Goal: Transaction & Acquisition: Purchase product/service

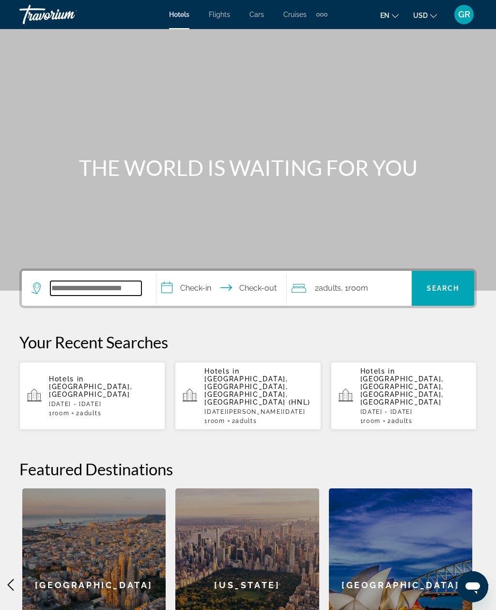
click at [130, 294] on input "Search widget" at bounding box center [95, 288] width 91 height 15
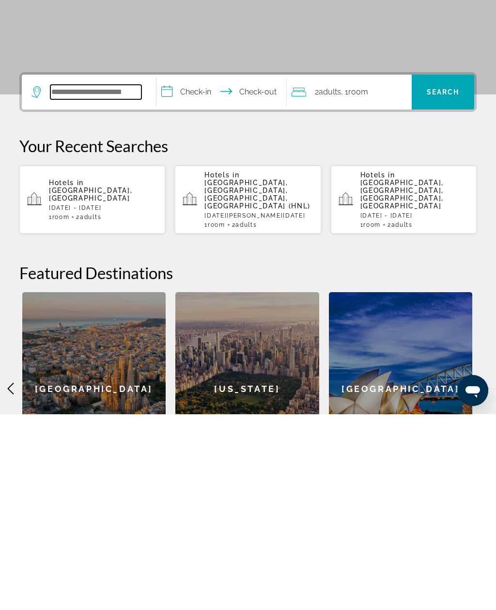
scroll to position [2, 0]
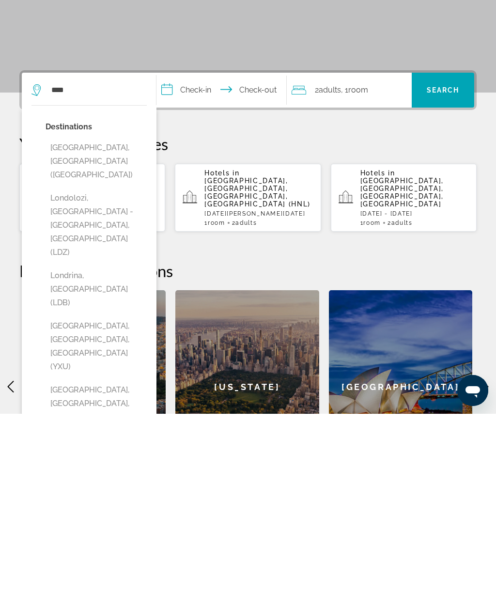
click at [67, 335] on button "[GEOGRAPHIC_DATA], [GEOGRAPHIC_DATA] ([GEOGRAPHIC_DATA])" at bounding box center [96, 358] width 101 height 46
type input "**********"
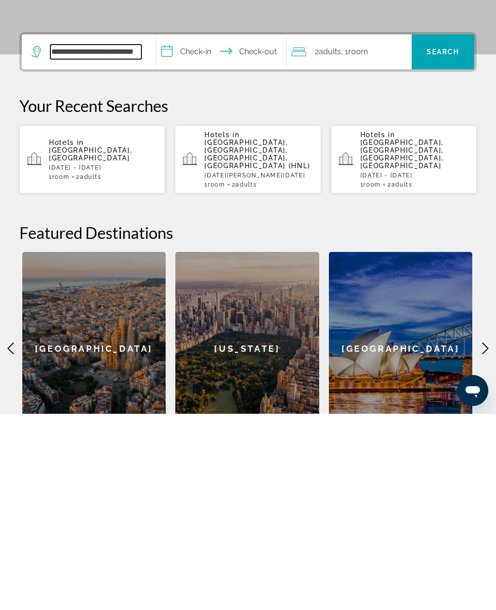
scroll to position [41, 0]
click at [212, 230] on input "**********" at bounding box center [224, 249] width 134 height 38
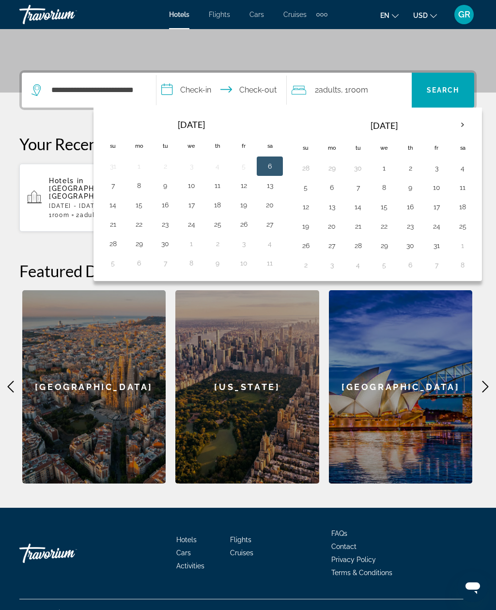
click at [470, 128] on th "Next month" at bounding box center [463, 124] width 26 height 21
click at [471, 133] on th "Next month" at bounding box center [463, 124] width 26 height 21
click at [470, 130] on th "Next month" at bounding box center [463, 124] width 26 height 21
click at [468, 131] on th "Next month" at bounding box center [463, 124] width 26 height 21
click at [471, 212] on button "14" at bounding box center [463, 207] width 16 height 14
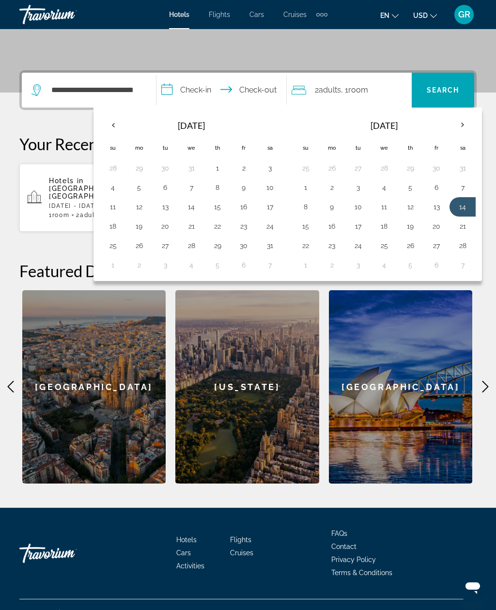
click at [471, 230] on button "21" at bounding box center [463, 227] width 16 height 14
type input "**********"
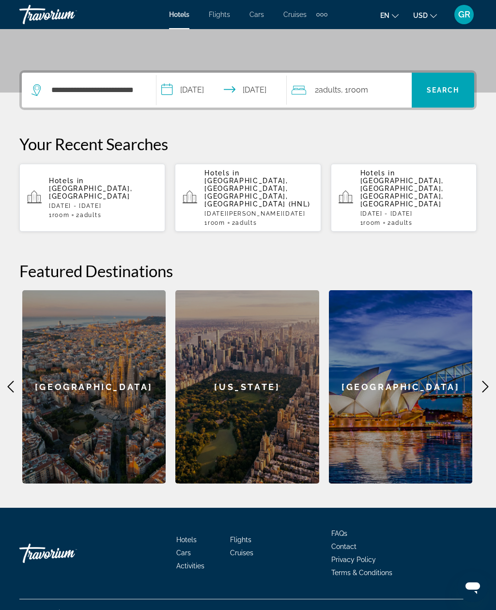
click at [449, 95] on span "Search widget" at bounding box center [443, 90] width 63 height 23
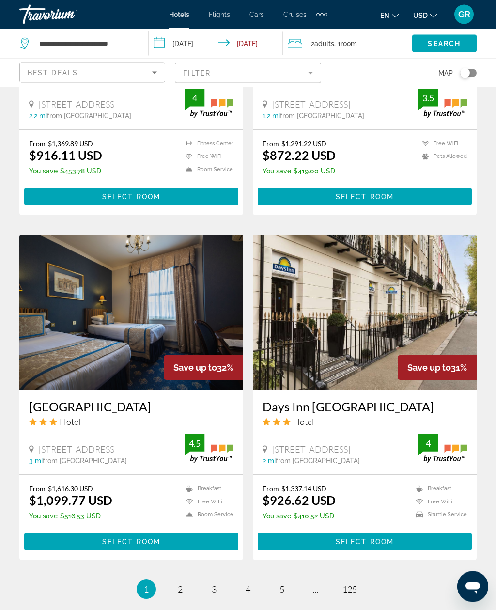
scroll to position [1686, 0]
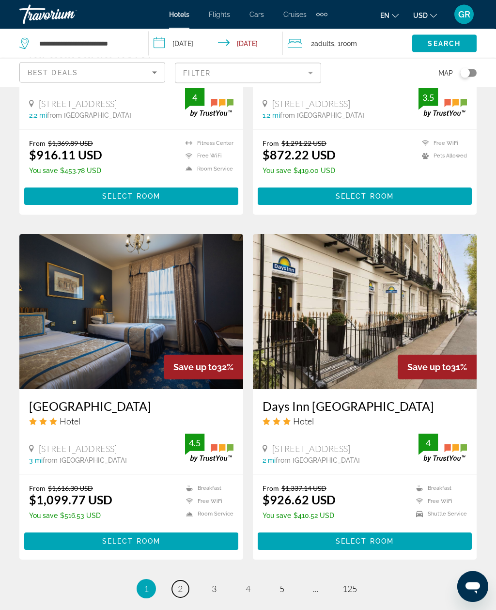
click at [186, 581] on link "page 2" at bounding box center [180, 589] width 17 height 17
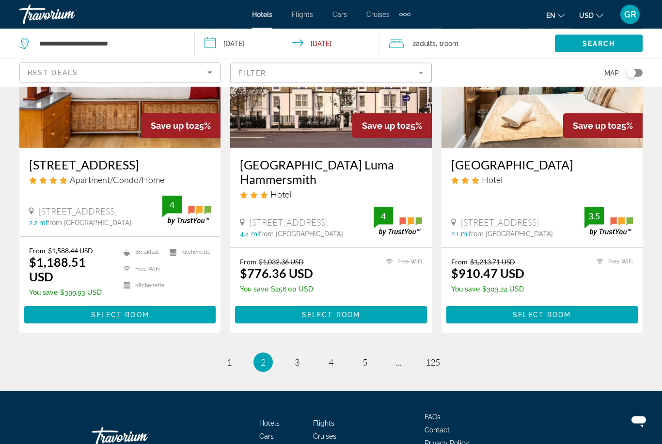
scroll to position [1217, 0]
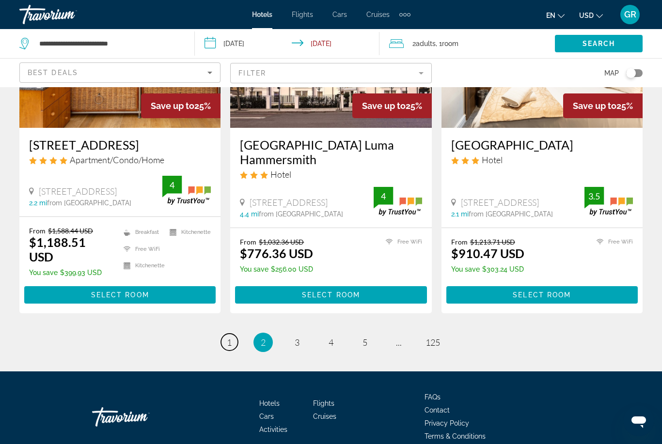
click at [232, 335] on link "page 1" at bounding box center [229, 342] width 17 height 17
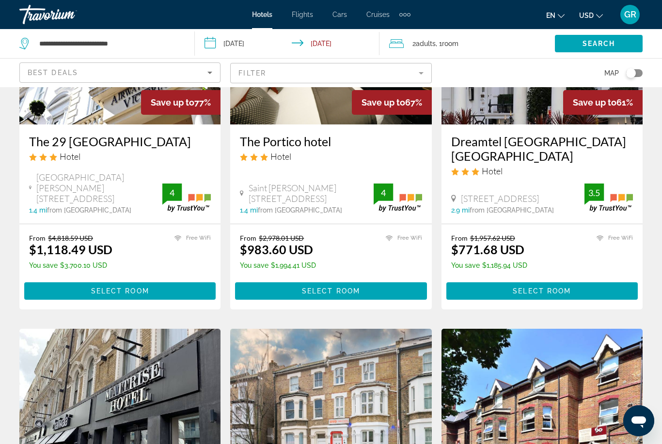
scroll to position [154, 0]
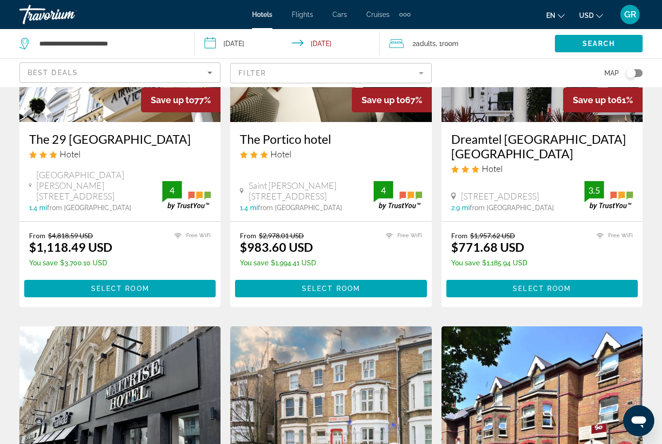
click at [496, 110] on img "Main content" at bounding box center [541, 44] width 201 height 155
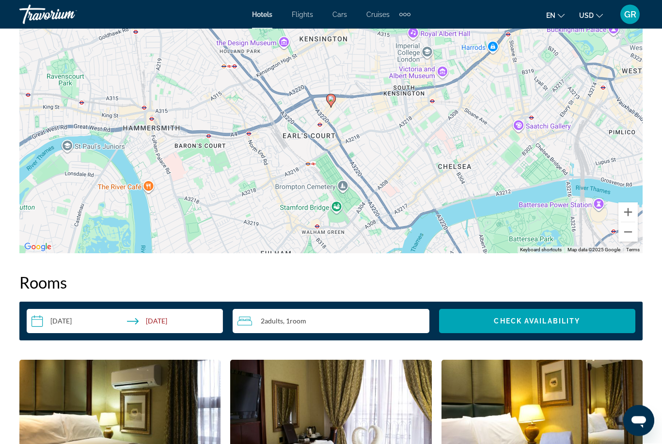
scroll to position [1181, 0]
click at [496, 218] on button "Zoom in" at bounding box center [627, 212] width 19 height 19
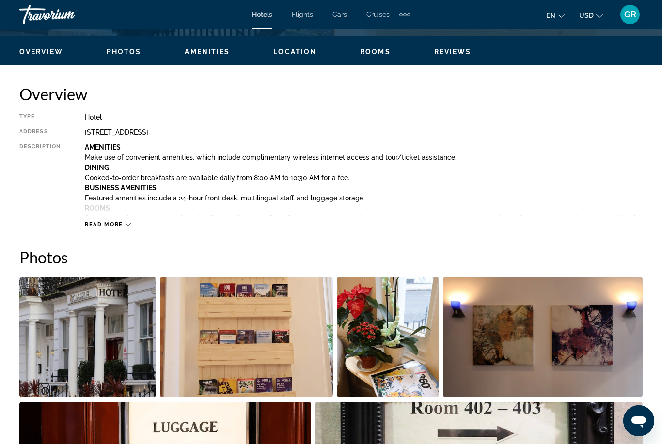
scroll to position [454, 0]
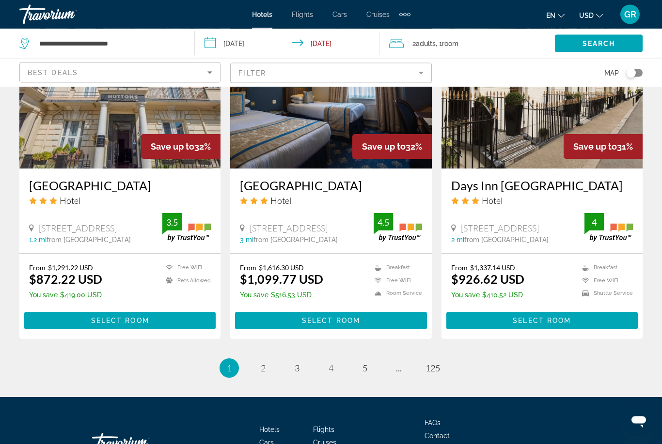
scroll to position [1216, 0]
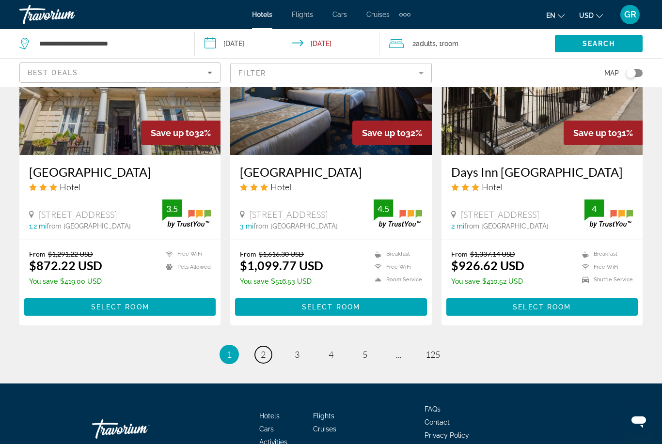
click at [268, 346] on link "page 2" at bounding box center [263, 354] width 17 height 17
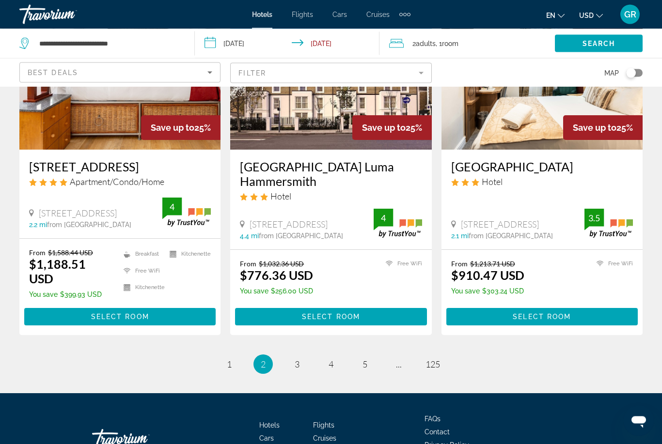
scroll to position [1195, 0]
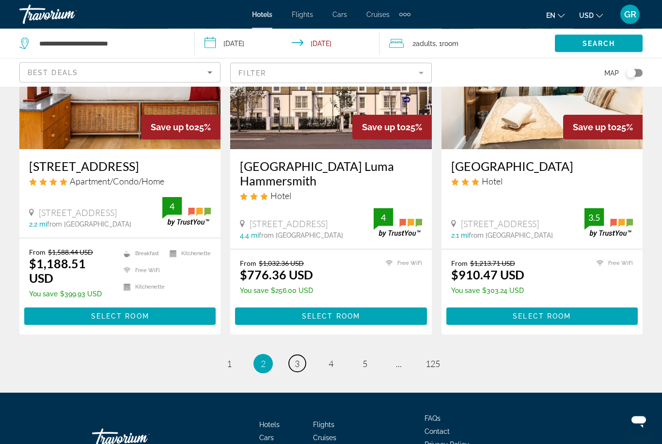
click at [303, 356] on link "page 3" at bounding box center [297, 364] width 17 height 17
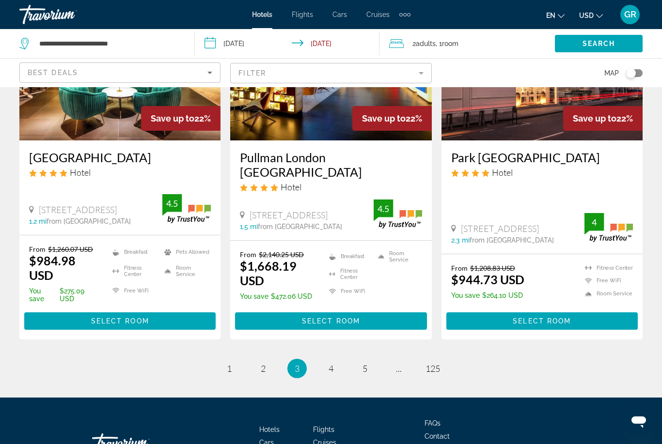
scroll to position [1232, 0]
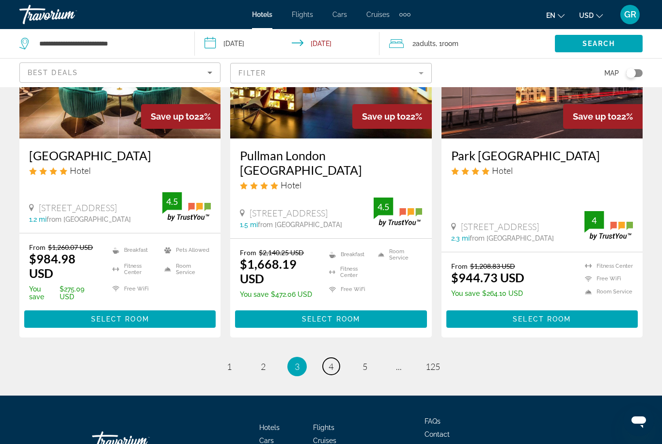
click at [336, 358] on link "page 4" at bounding box center [331, 366] width 17 height 17
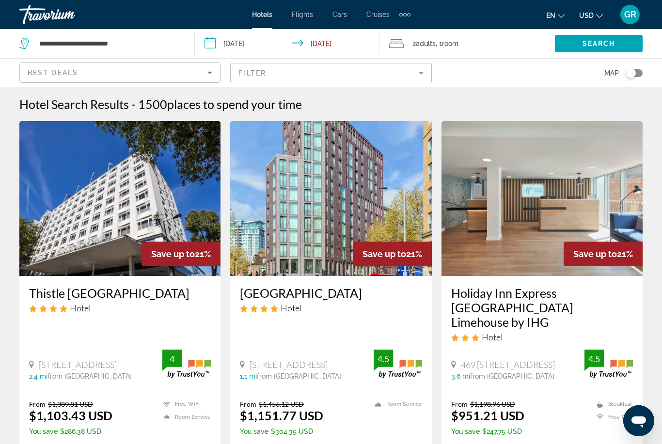
click at [323, 76] on mat-form-field "Filter" at bounding box center [330, 73] width 201 height 20
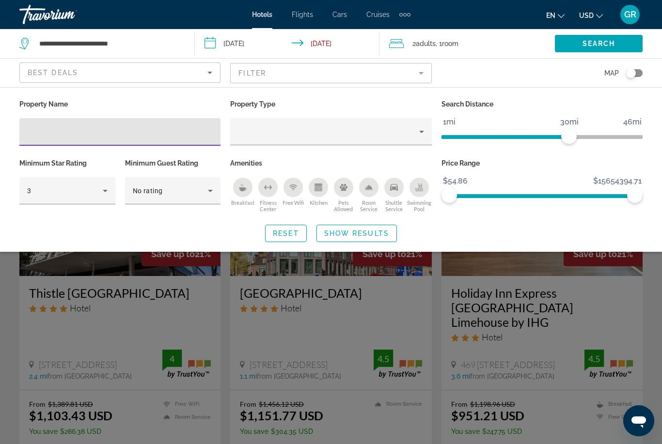
click at [303, 133] on div "Property type" at bounding box center [328, 132] width 181 height 12
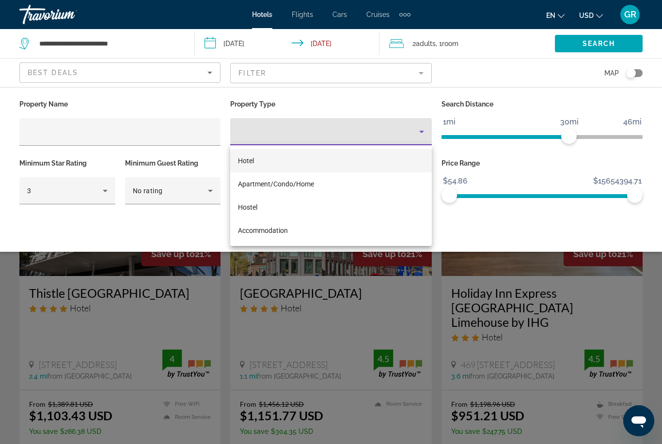
click at [177, 130] on div at bounding box center [331, 222] width 662 height 444
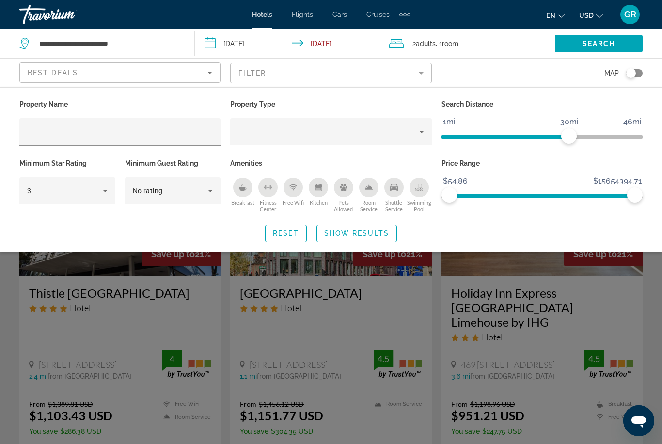
click at [146, 136] on input "Hotel Filters" at bounding box center [120, 132] width 186 height 12
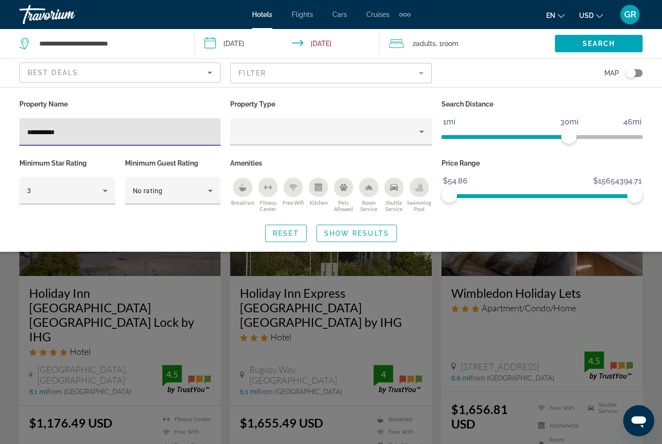
type input "**********"
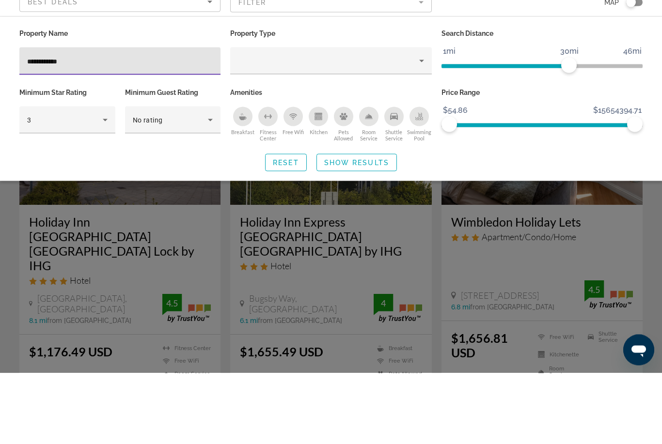
click at [371, 230] on span "Show Results" at bounding box center [356, 234] width 65 height 8
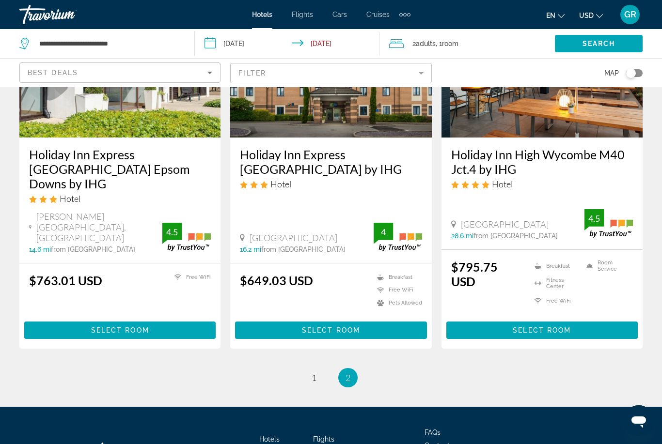
scroll to position [911, 0]
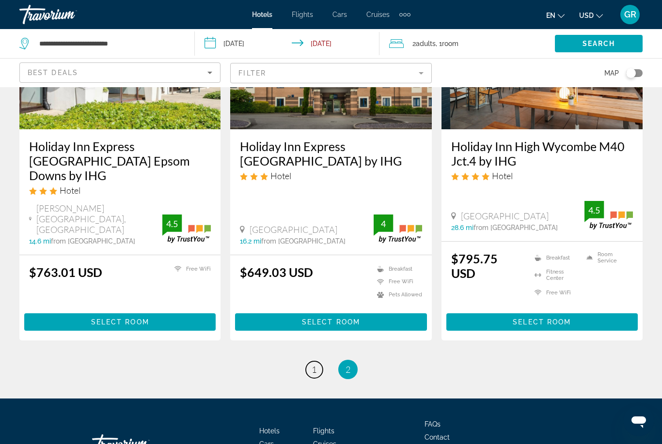
click at [312, 361] on link "page 1" at bounding box center [314, 369] width 17 height 17
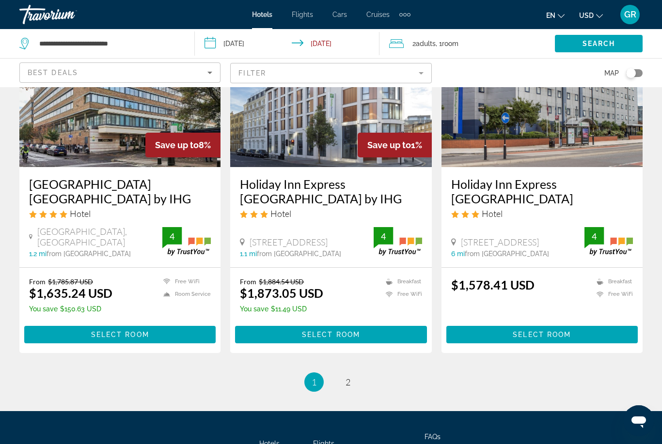
scroll to position [1270, 0]
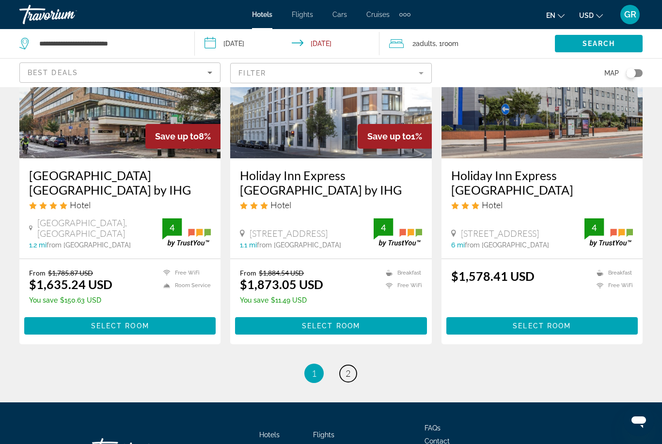
click at [348, 365] on link "page 2" at bounding box center [348, 373] width 17 height 17
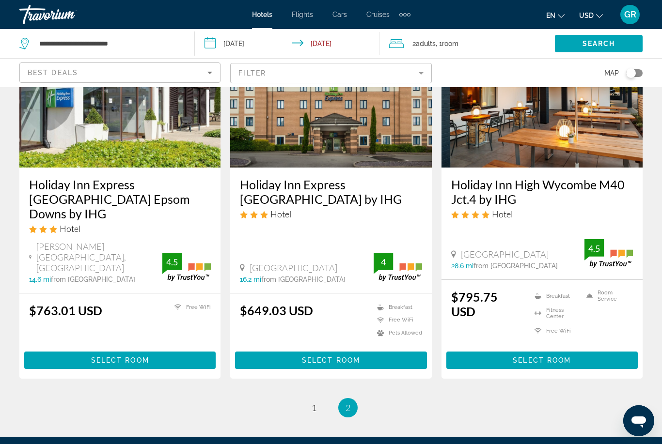
scroll to position [886, 0]
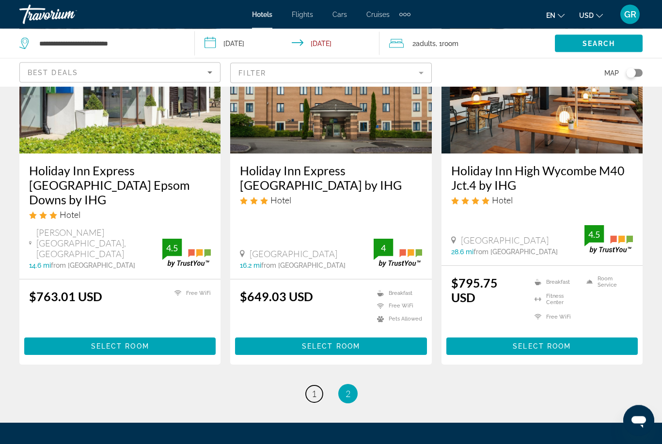
click at [320, 386] on link "page 1" at bounding box center [314, 394] width 17 height 17
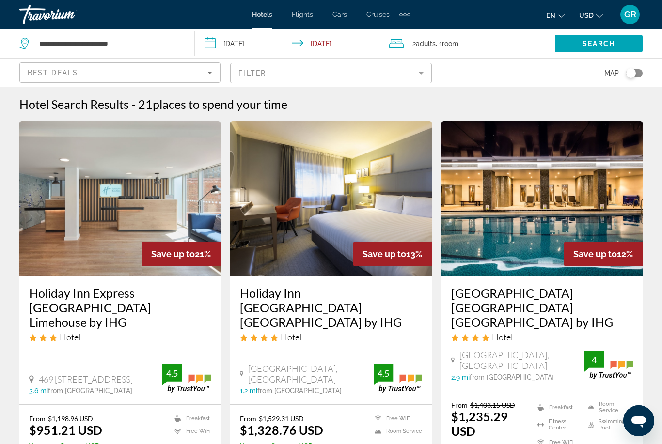
click at [300, 73] on mat-form-field "Filter" at bounding box center [330, 73] width 201 height 20
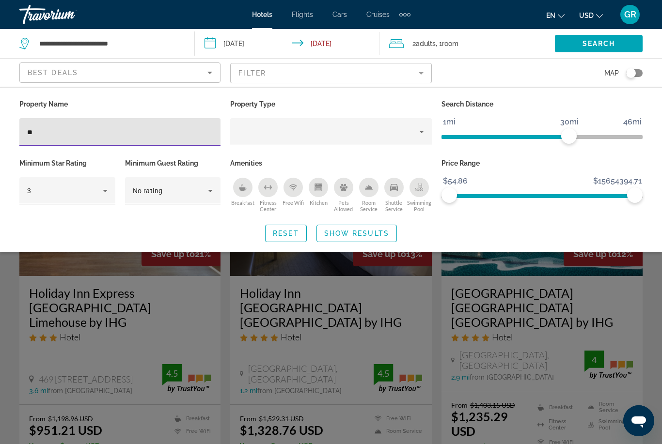
type input "*"
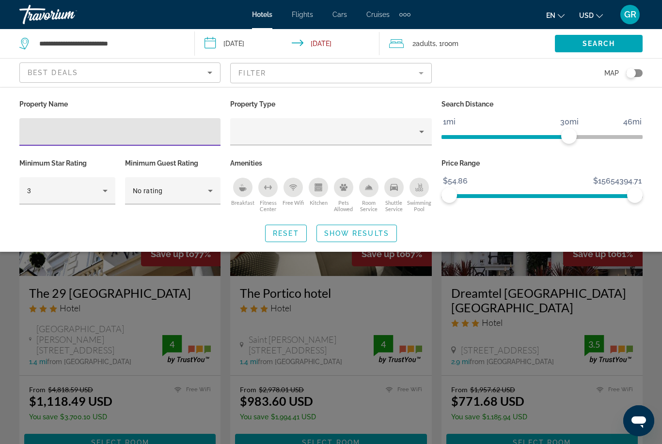
click at [100, 136] on input "Hotel Filters" at bounding box center [120, 132] width 186 height 12
type input "**********"
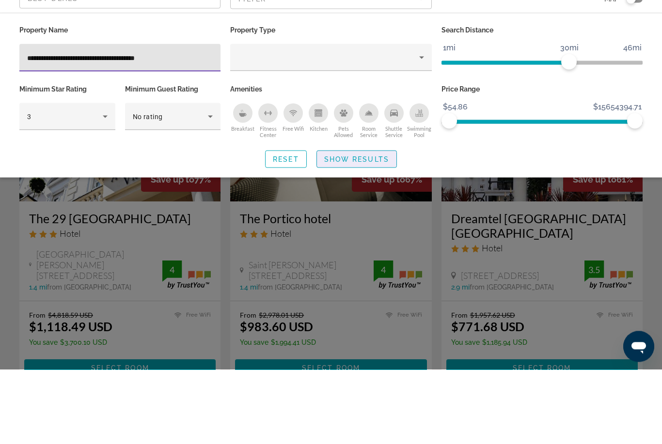
click at [372, 222] on span "Search widget" at bounding box center [356, 233] width 79 height 23
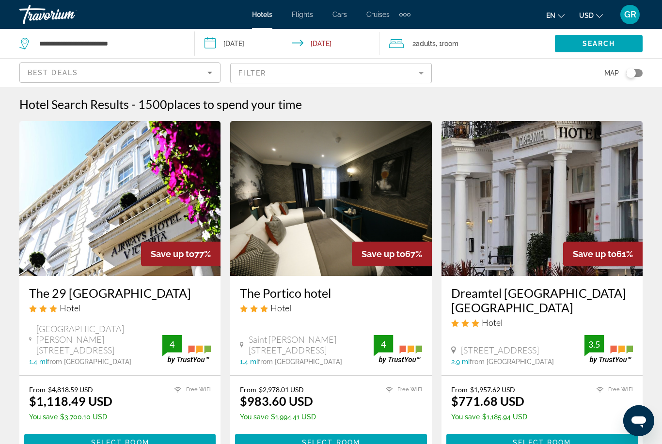
click at [315, 76] on mat-form-field "Filter" at bounding box center [330, 73] width 201 height 20
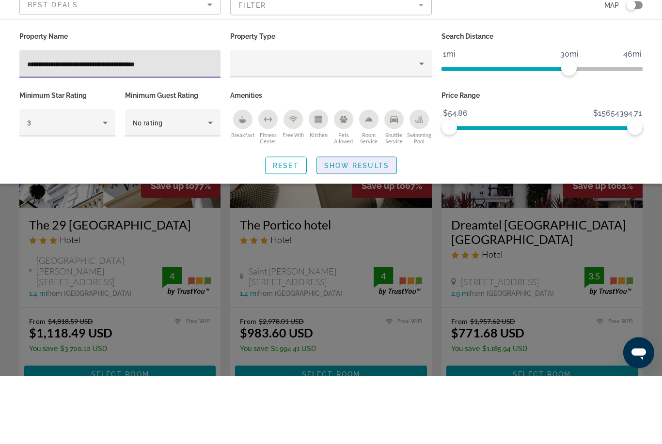
click at [371, 230] on span "Show Results" at bounding box center [356, 234] width 65 height 8
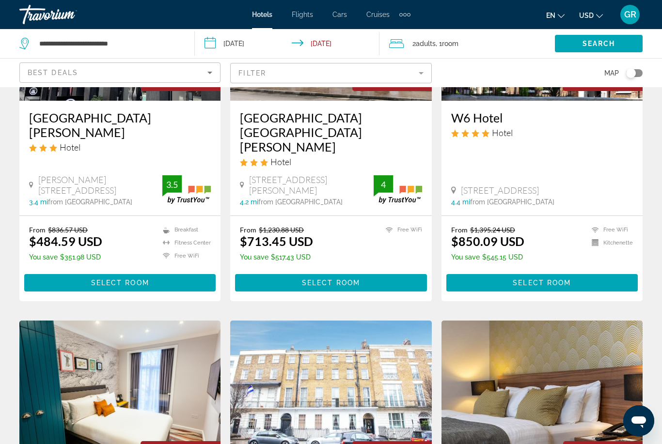
scroll to position [533, 0]
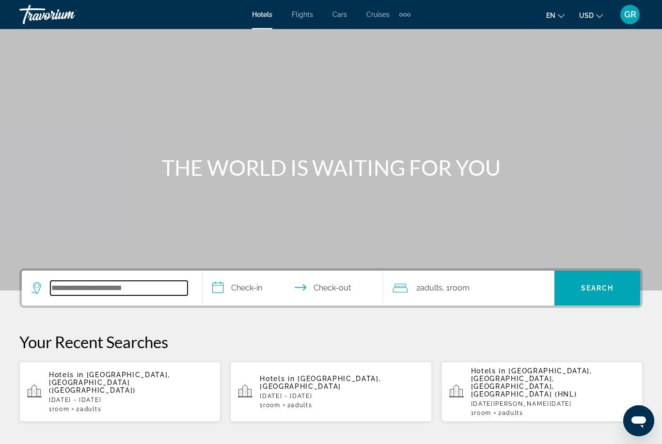
click at [163, 296] on input "Search widget" at bounding box center [118, 288] width 137 height 15
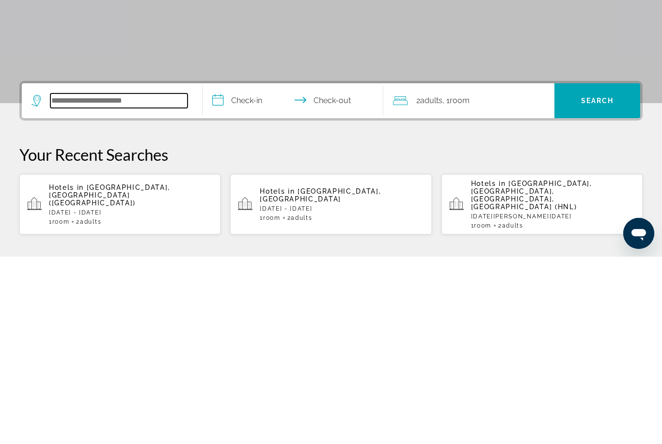
click at [148, 281] on input "Search widget" at bounding box center [118, 288] width 137 height 15
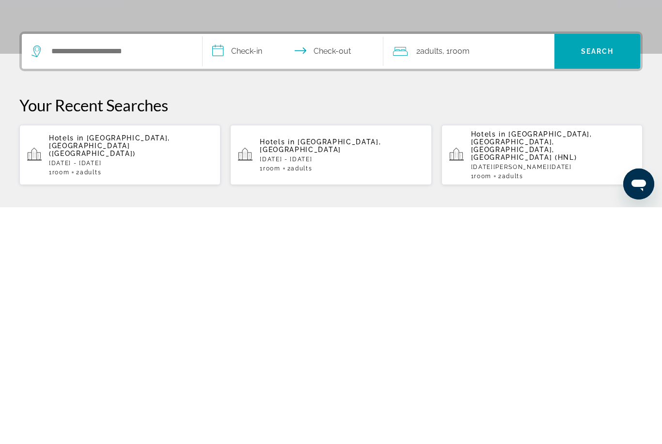
click at [164, 371] on span "[GEOGRAPHIC_DATA], [GEOGRAPHIC_DATA] ([GEOGRAPHIC_DATA])" at bounding box center [109, 382] width 121 height 23
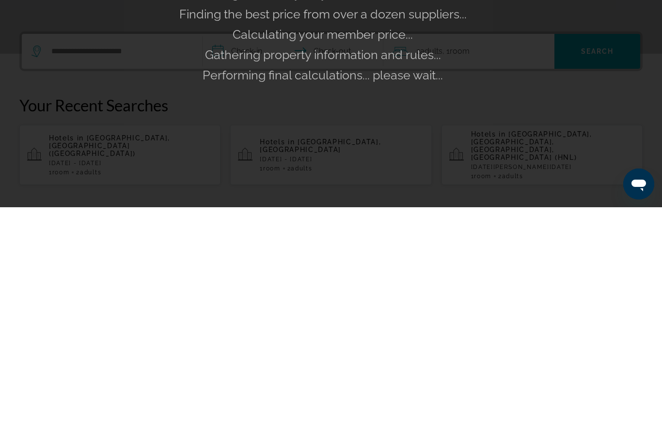
scroll to position [237, 0]
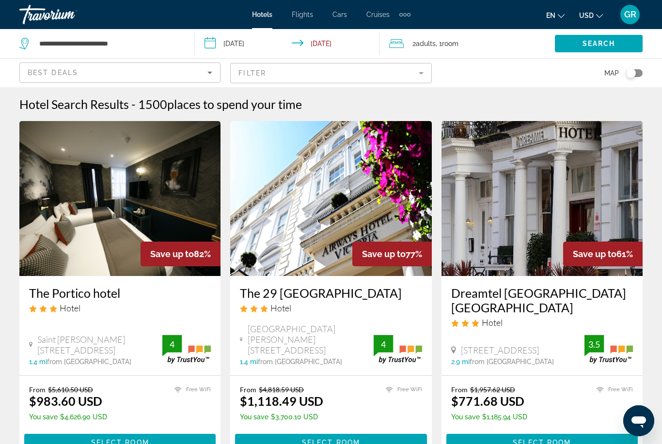
click at [307, 107] on div "Hotel Search Results - 1500 places to spend your time" at bounding box center [330, 104] width 623 height 15
click at [323, 109] on div "Hotel Search Results - 1500 places to spend your time" at bounding box center [330, 104] width 623 height 15
click at [278, 101] on span "places to spend your time" at bounding box center [234, 104] width 135 height 15
click at [427, 105] on div "Hotel Search Results - 1500 places to spend your time" at bounding box center [330, 104] width 623 height 15
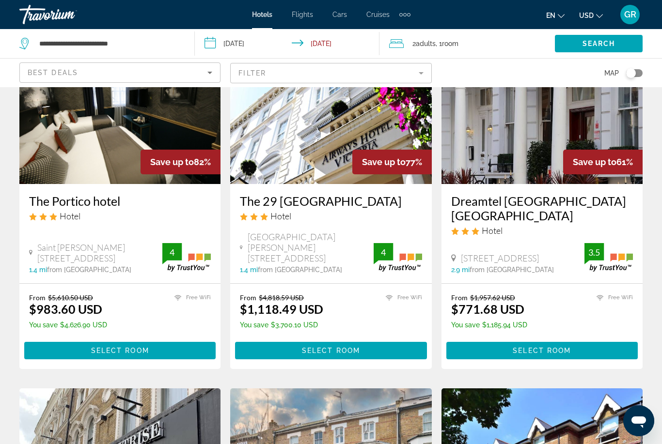
scroll to position [94, 0]
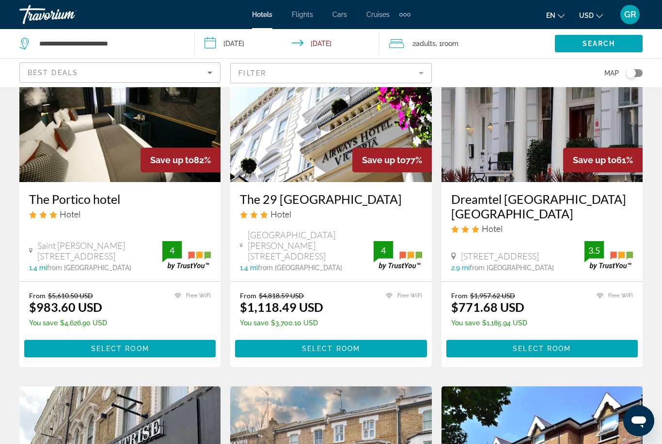
click at [417, 79] on mat-form-field "Filter" at bounding box center [330, 73] width 201 height 20
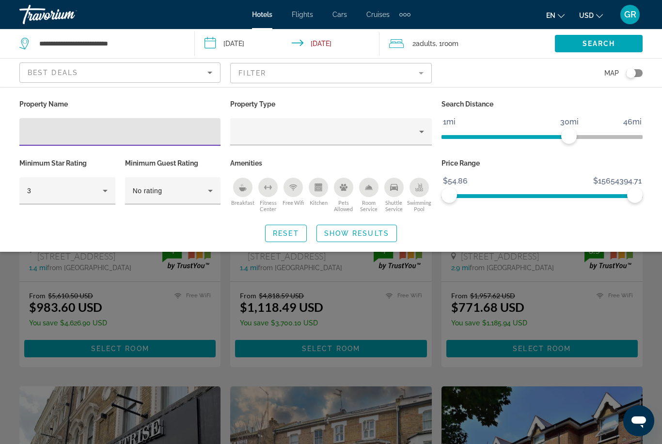
click at [148, 136] on input "Hotel Filters" at bounding box center [120, 132] width 186 height 12
type input "**********"
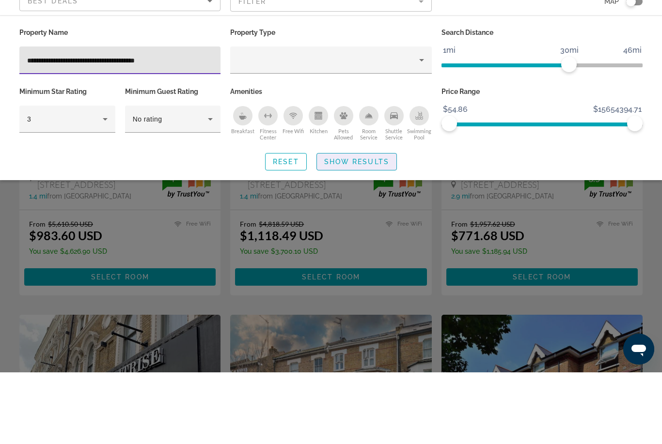
click at [376, 230] on span "Show Results" at bounding box center [356, 234] width 65 height 8
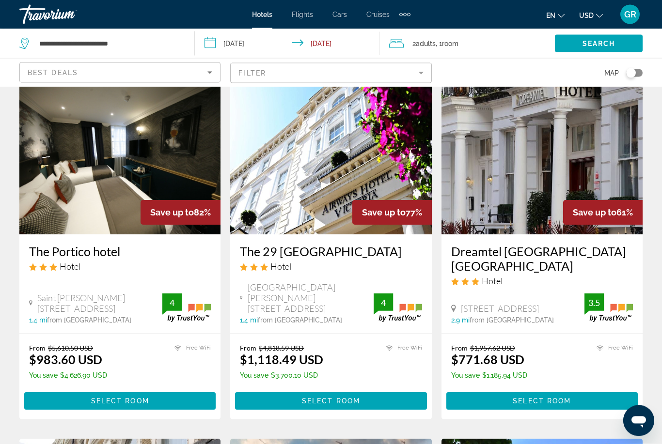
scroll to position [0, 0]
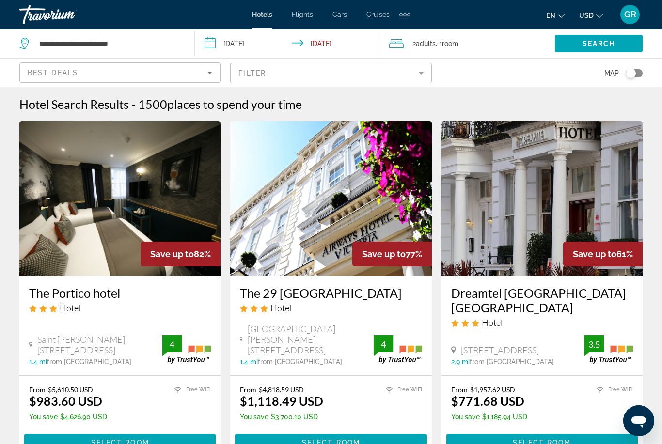
click at [299, 75] on mat-form-field "Filter" at bounding box center [330, 73] width 201 height 20
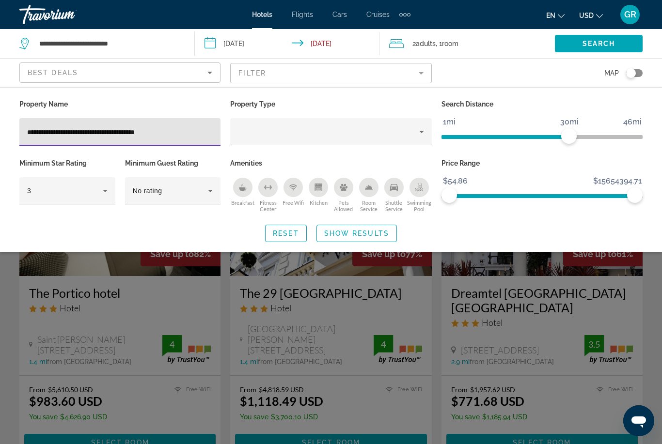
click at [205, 132] on input "**********" at bounding box center [120, 132] width 186 height 12
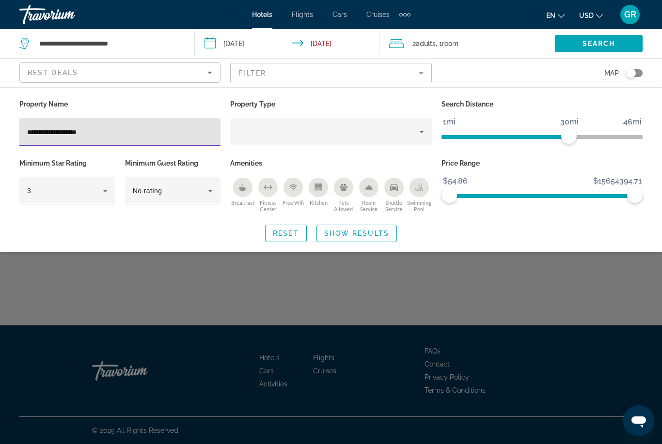
type input "**********"
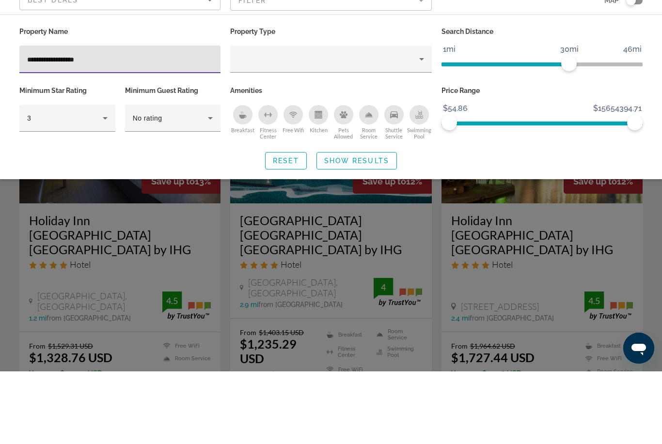
click at [373, 230] on span "Show Results" at bounding box center [356, 234] width 65 height 8
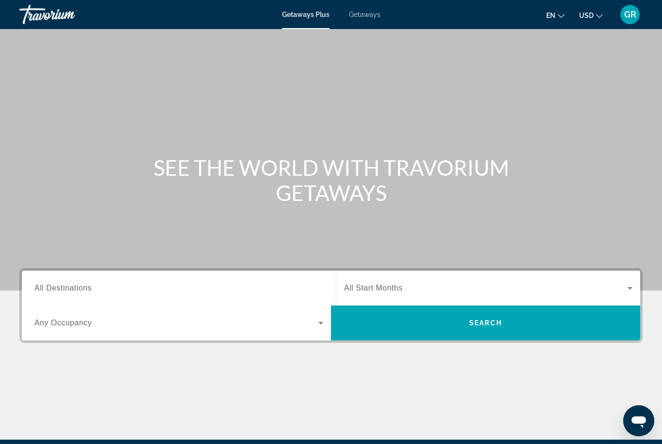
click at [95, 293] on input "Destination All Destinations" at bounding box center [178, 289] width 289 height 12
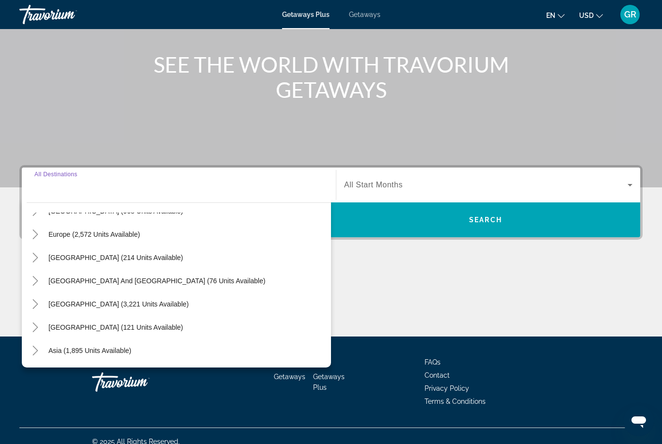
scroll to position [107, 0]
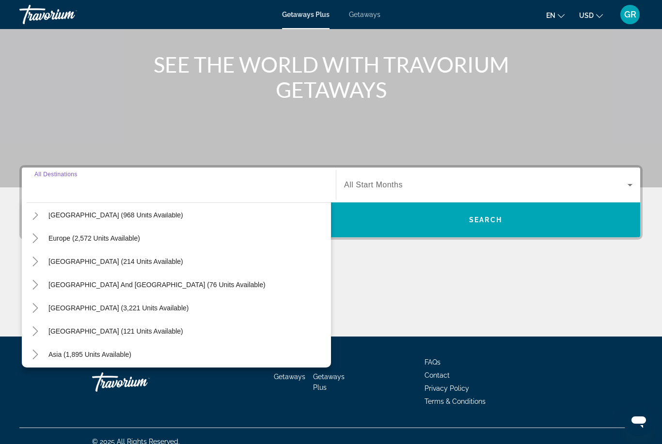
click at [32, 241] on icon "Toggle Europe (2,572 units available)" at bounding box center [36, 239] width 10 height 10
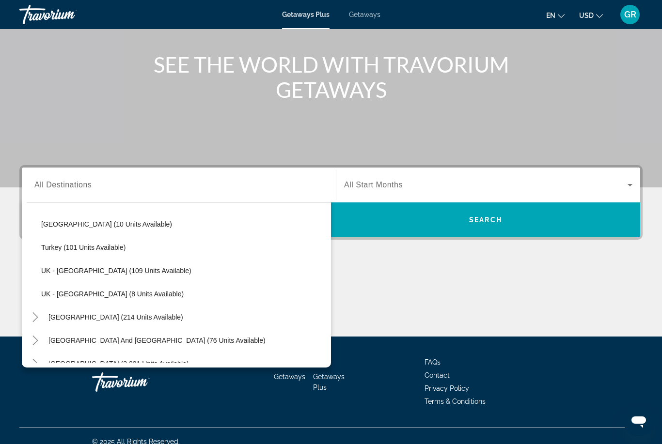
scroll to position [496, 0]
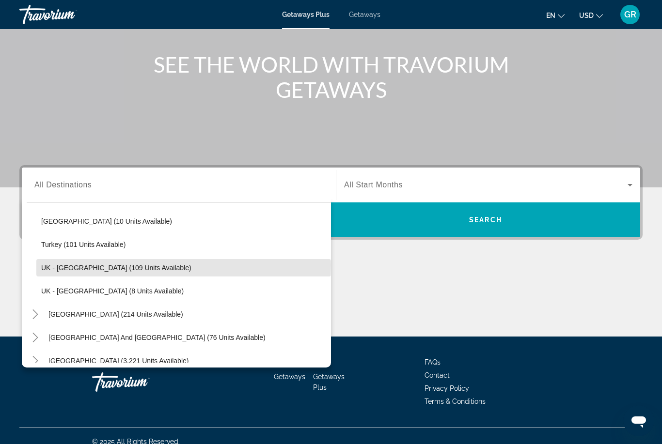
click at [57, 266] on span "UK - England (109 units available)" at bounding box center [116, 268] width 150 height 8
type input "**********"
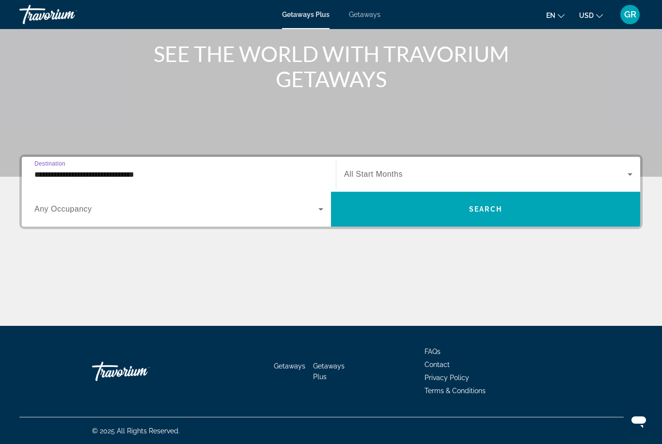
scroll to position [114, 0]
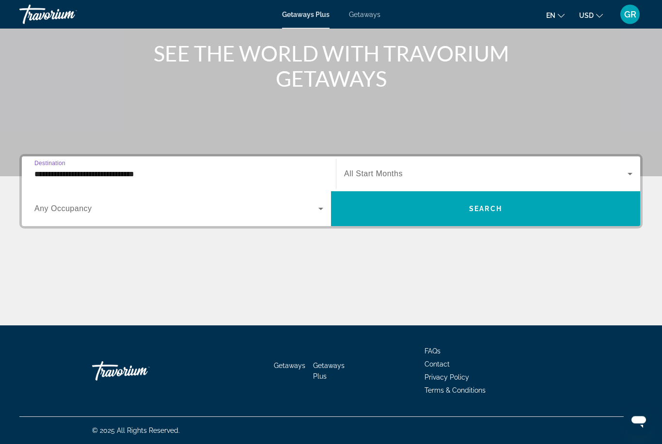
click at [42, 173] on input "**********" at bounding box center [178, 175] width 289 height 12
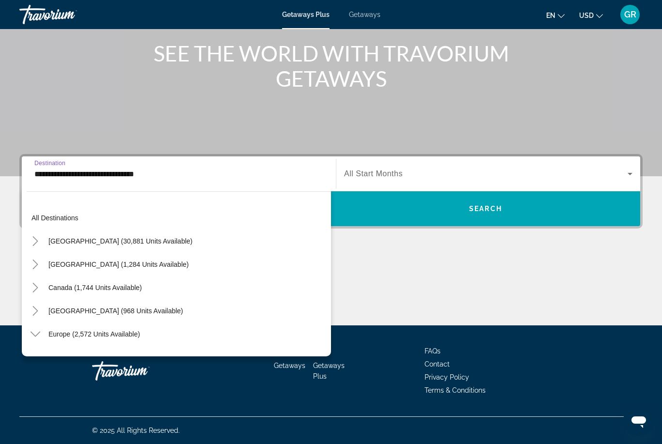
scroll to position [476, 0]
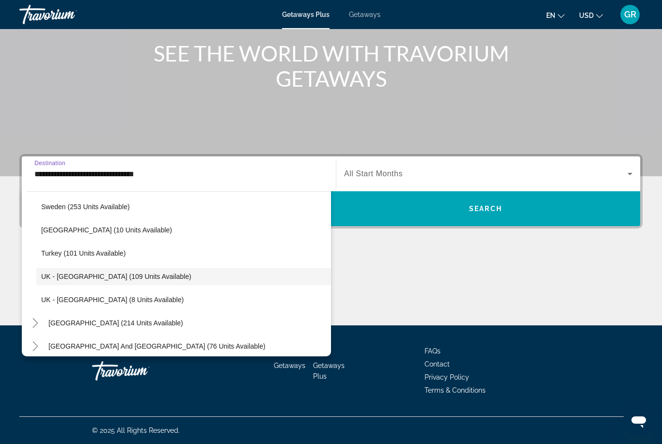
click at [32, 271] on ul "Andorra (12 units available) Austria (310 units available) Croatia (2 units ava…" at bounding box center [179, 91] width 304 height 442
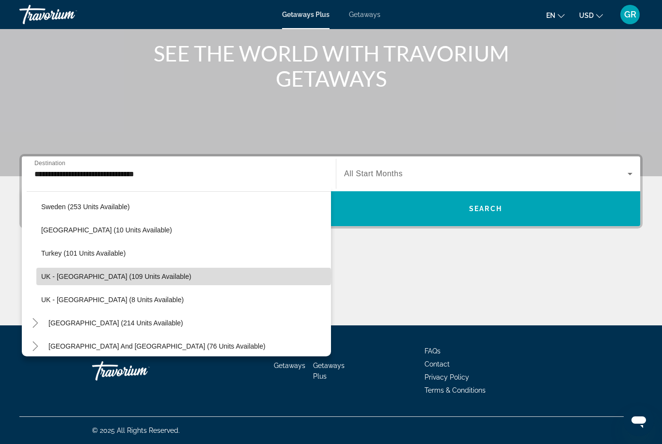
click at [76, 277] on span "UK - England (109 units available)" at bounding box center [116, 277] width 150 height 8
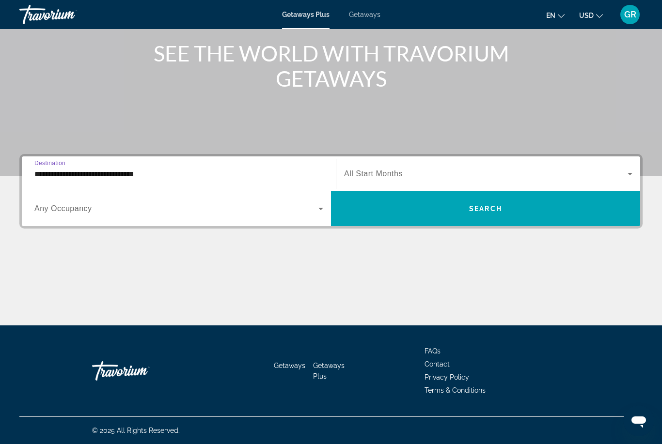
click at [393, 179] on span "Search widget" at bounding box center [485, 174] width 283 height 12
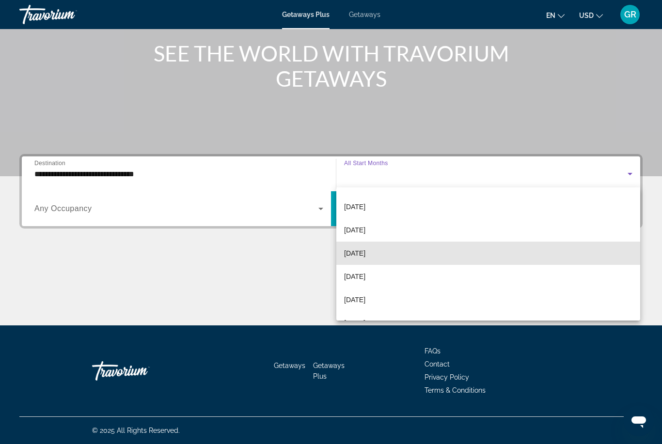
scroll to position [62, 0]
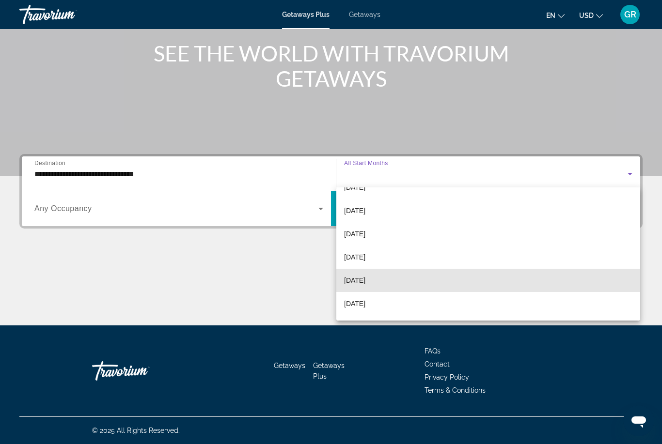
click at [365, 282] on span "February 2026" at bounding box center [354, 281] width 21 height 12
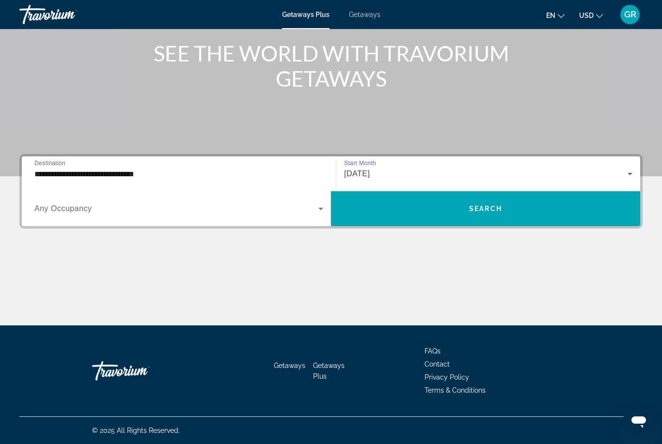
click at [508, 208] on span "Search widget" at bounding box center [485, 208] width 309 height 23
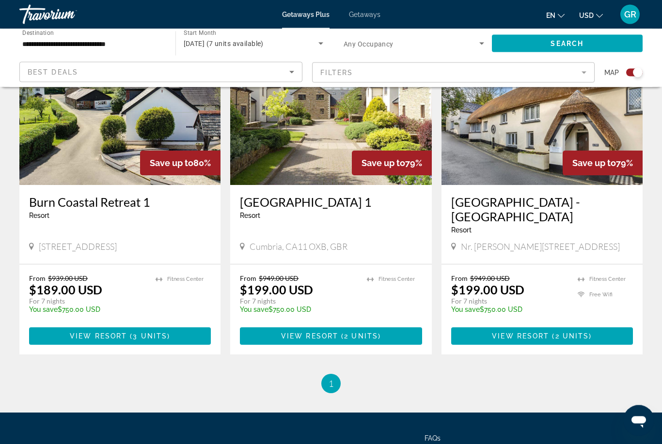
scroll to position [392, 0]
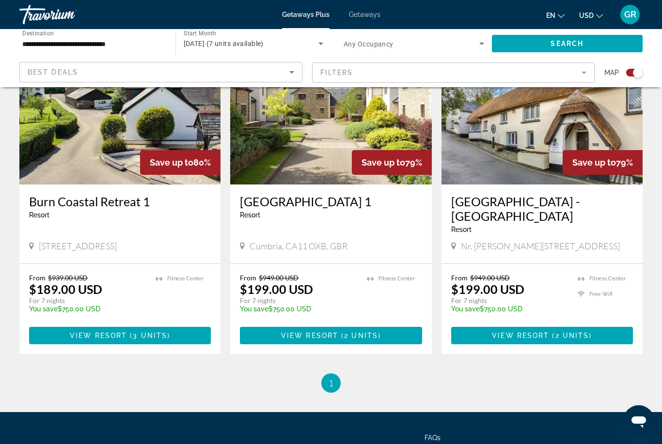
click at [563, 209] on h3 "Woodford Bridge Country Club - Rental" at bounding box center [542, 208] width 182 height 29
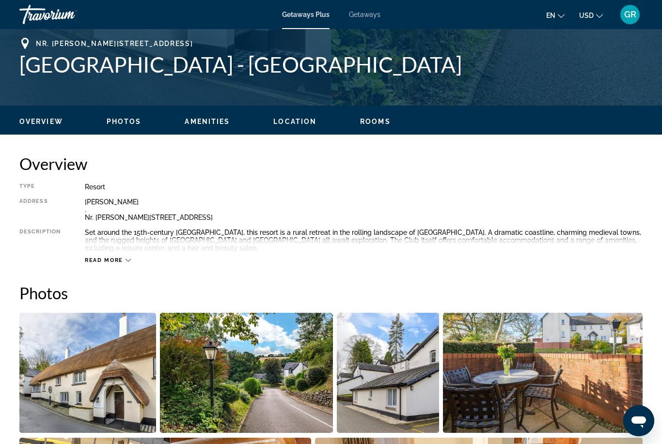
scroll to position [383, 0]
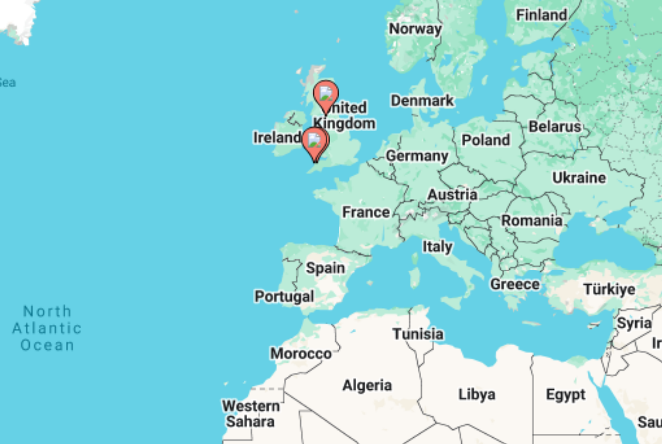
click at [403, 135] on image "Main content" at bounding box center [406, 138] width 6 height 6
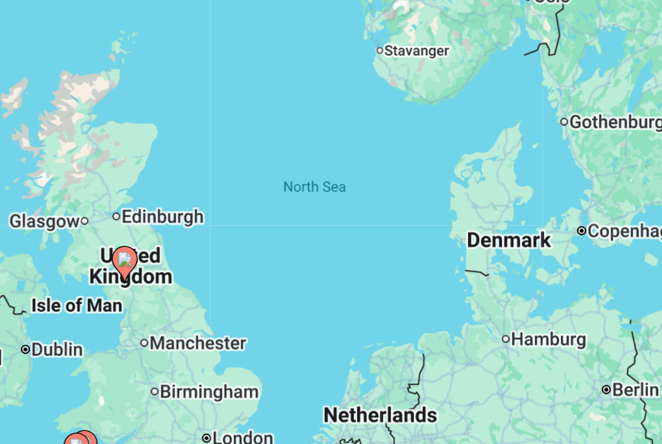
click at [53, 97] on div "To activate drag with keyboard, press Alt + Enter. Once in keyboard drag state,…" at bounding box center [330, 242] width 623 height 291
type input "**********"
click at [328, 230] on image "Main content" at bounding box center [331, 233] width 6 height 6
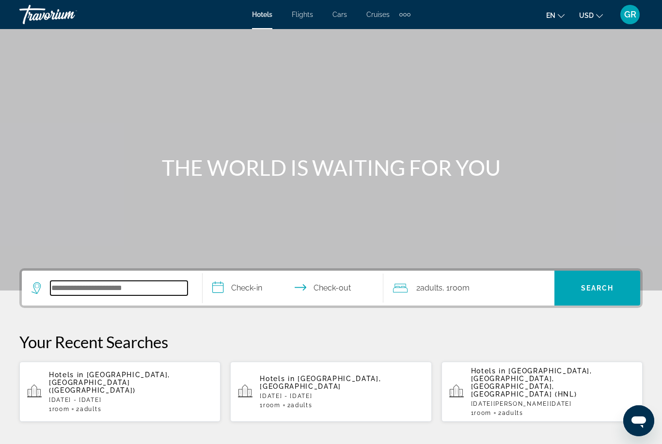
click at [154, 286] on input "Search widget" at bounding box center [118, 288] width 137 height 15
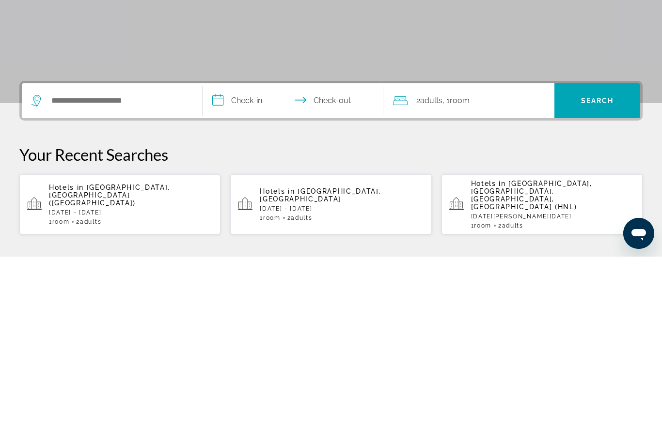
click at [177, 371] on div "Hotels in [GEOGRAPHIC_DATA], [GEOGRAPHIC_DATA] ([GEOGRAPHIC_DATA]) [DATE] - [DA…" at bounding box center [131, 392] width 164 height 42
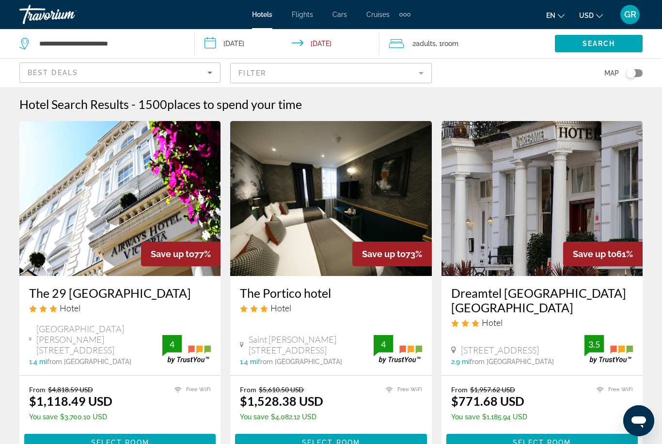
click at [173, 106] on span "places to spend your time" at bounding box center [234, 104] width 135 height 15
click at [313, 104] on div "Hotel Search Results - 1500 places to spend your time" at bounding box center [330, 104] width 623 height 15
click at [421, 106] on div "Hotel Search Results - 1500 places to spend your time" at bounding box center [330, 104] width 623 height 15
click at [423, 107] on div "Hotel Search Results - 1500 places to spend your time" at bounding box center [330, 104] width 623 height 15
click at [423, 76] on mat-form-field "Filter" at bounding box center [330, 73] width 201 height 20
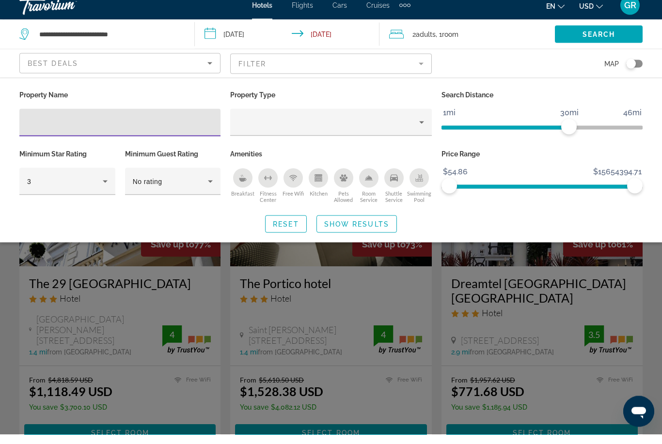
click at [110, 185] on icon "Hotel Filters" at bounding box center [105, 191] width 12 height 12
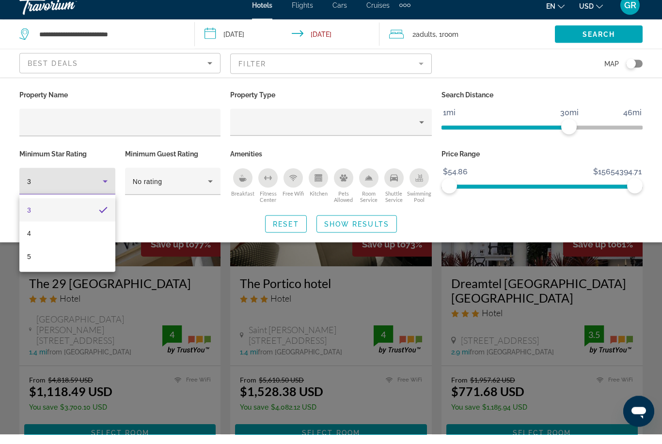
scroll to position [10, 0]
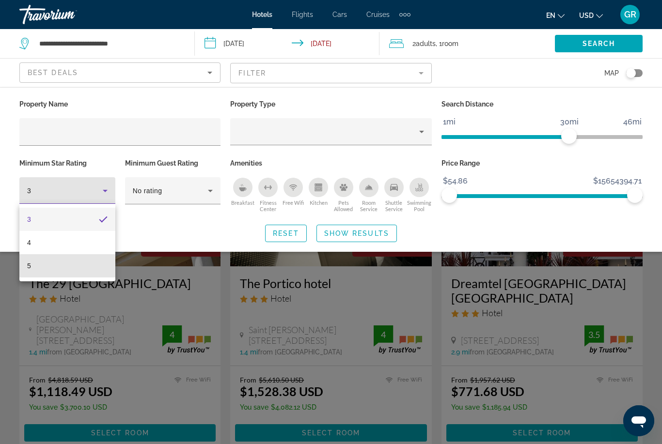
click at [86, 266] on mat-option "5" at bounding box center [67, 265] width 96 height 23
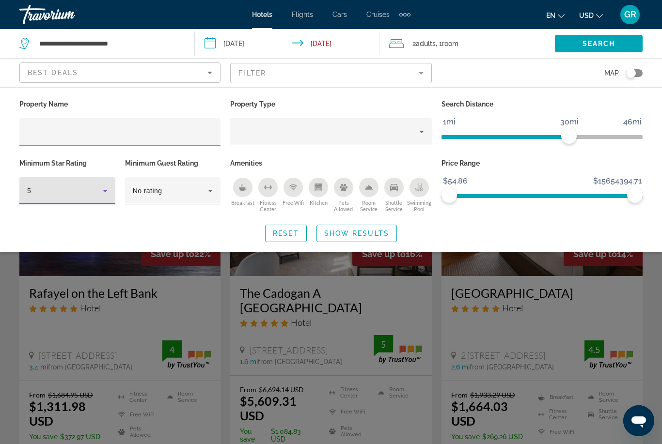
click at [378, 244] on span "Search widget" at bounding box center [356, 233] width 79 height 23
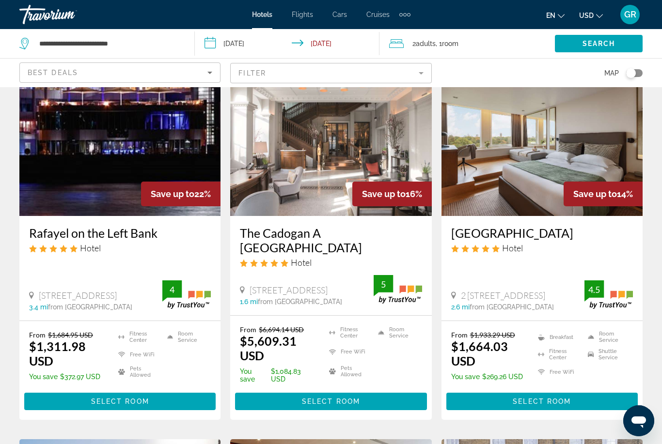
scroll to position [61, 0]
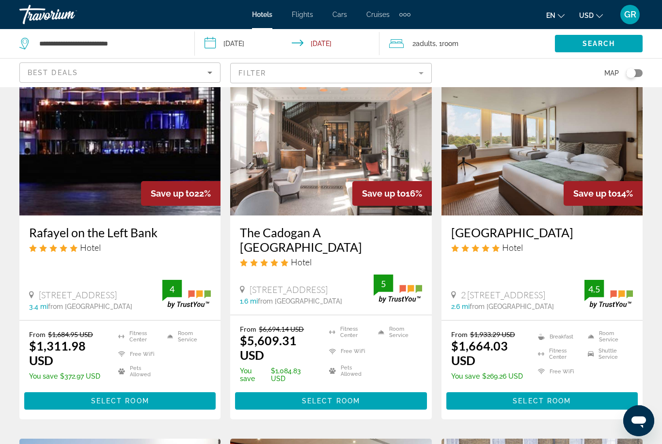
click at [149, 398] on span "Select Room" at bounding box center [120, 401] width 58 height 8
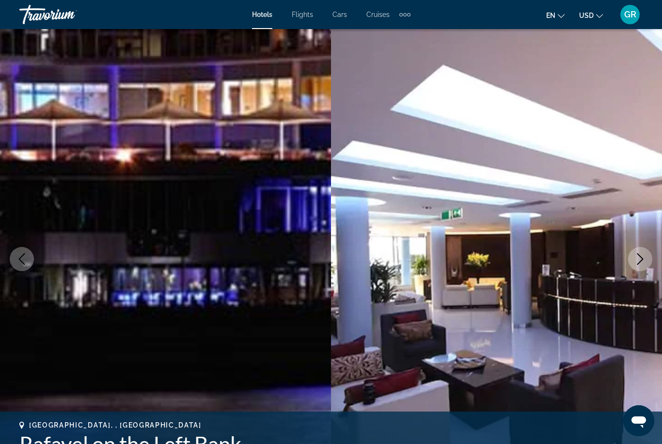
click at [641, 257] on icon "Next image" at bounding box center [640, 259] width 12 height 12
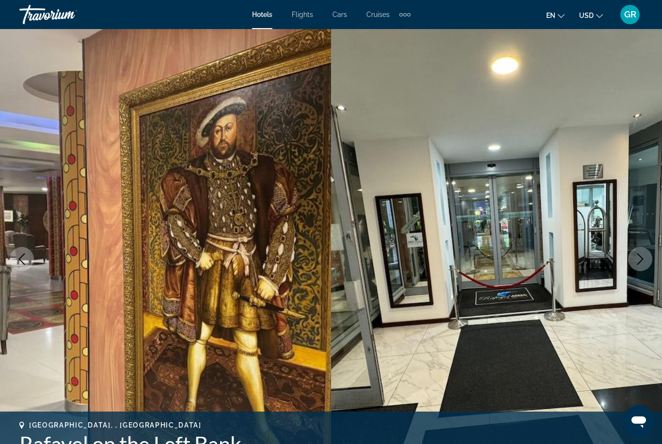
click at [640, 256] on icon "Next image" at bounding box center [640, 259] width 6 height 12
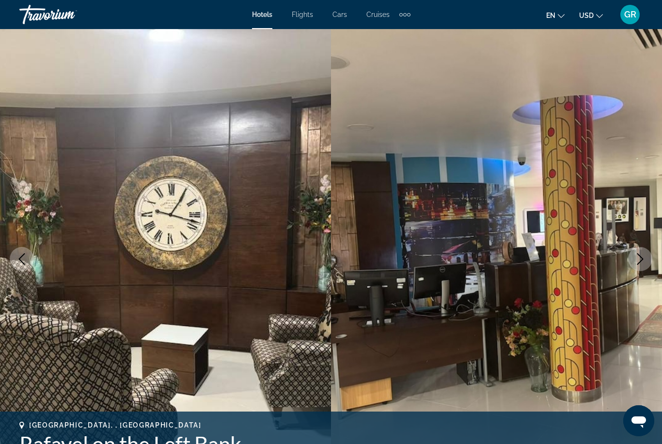
click at [643, 256] on icon "Next image" at bounding box center [640, 259] width 12 height 12
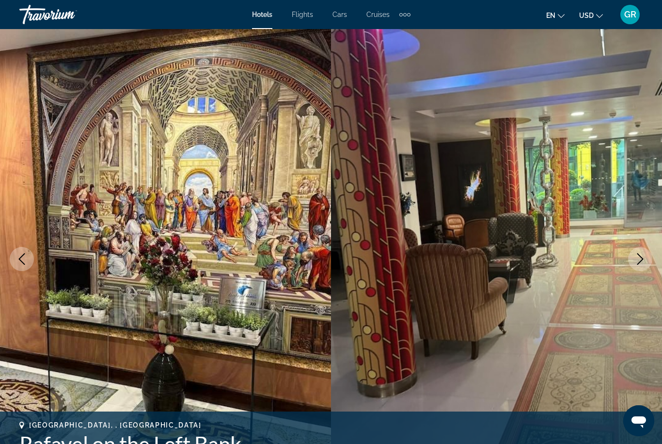
click at [647, 256] on button "Next image" at bounding box center [640, 259] width 24 height 24
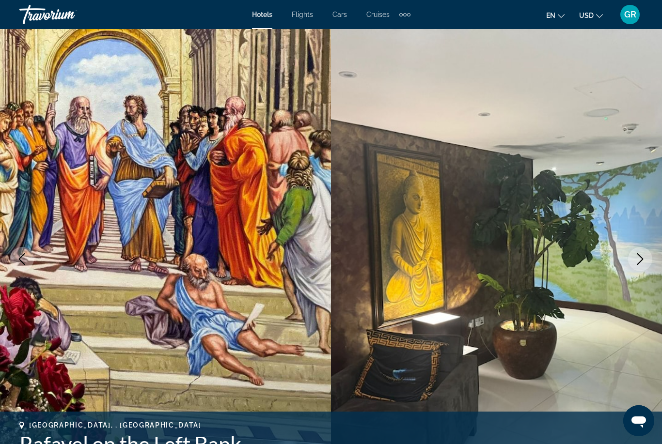
click at [643, 260] on icon "Next image" at bounding box center [640, 259] width 12 height 12
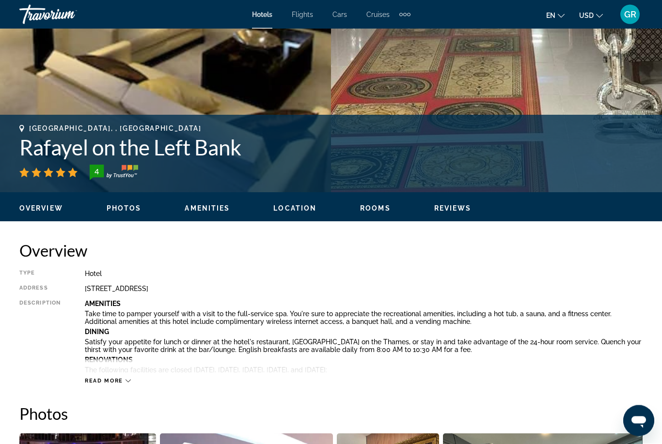
scroll to position [297, 0]
click at [457, 369] on div "Read more" at bounding box center [364, 371] width 558 height 27
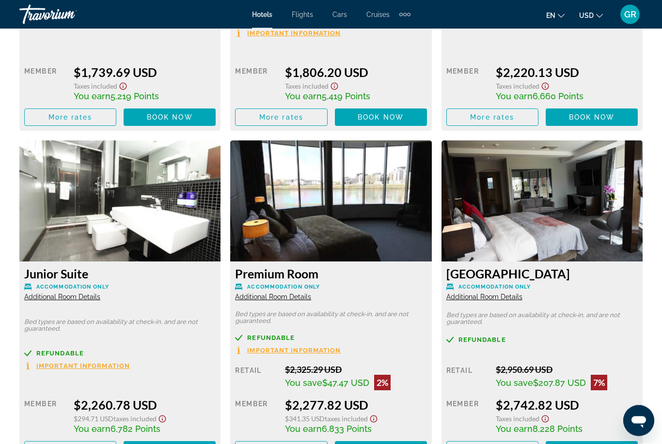
scroll to position [2062, 0]
click at [516, 439] on span "Main content" at bounding box center [492, 450] width 91 height 23
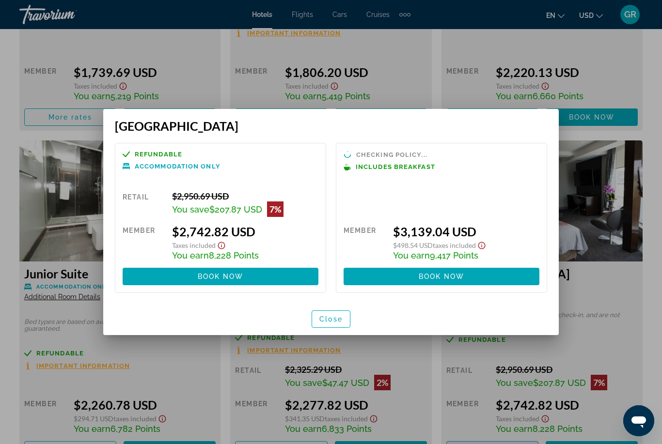
scroll to position [0, 0]
click at [332, 328] on span "button" at bounding box center [331, 319] width 38 height 23
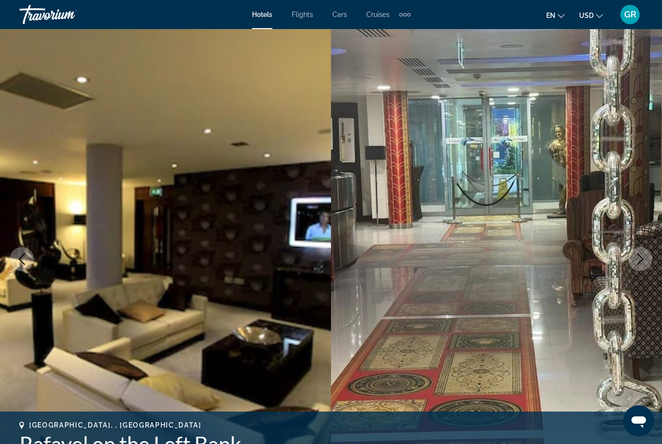
scroll to position [2062, 0]
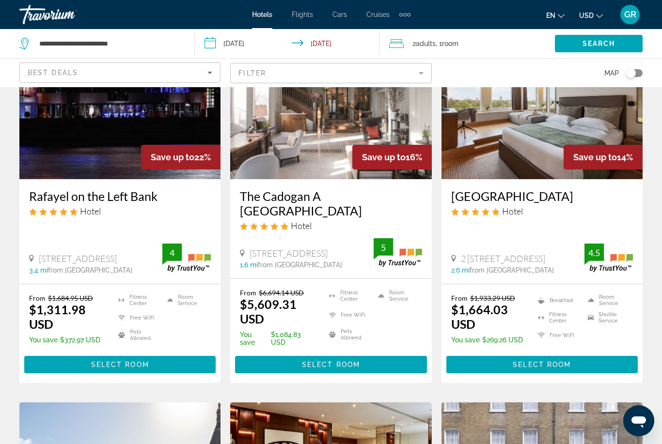
scroll to position [105, 0]
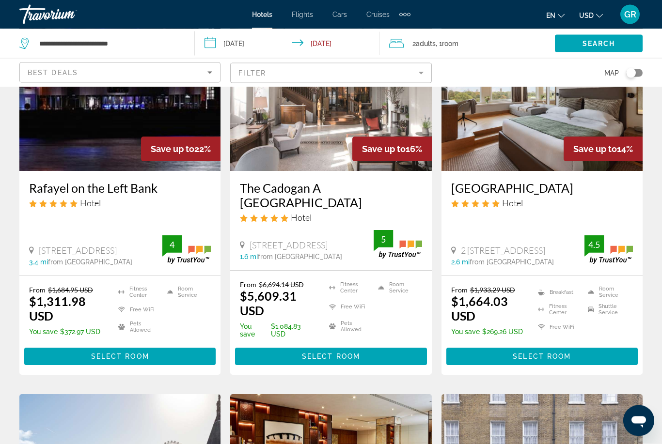
click at [555, 353] on span "Select Room" at bounding box center [542, 357] width 58 height 8
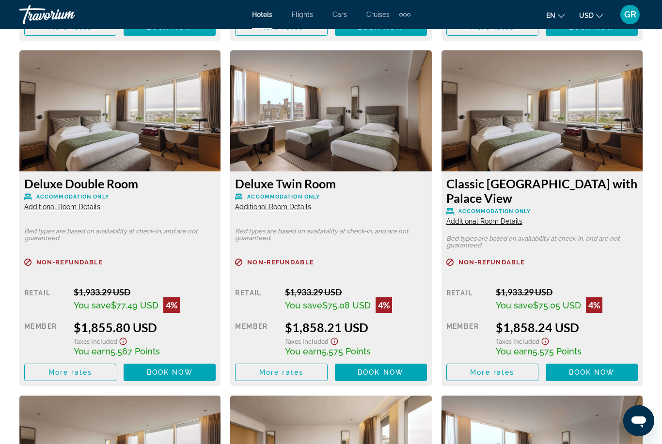
scroll to position [1799, 0]
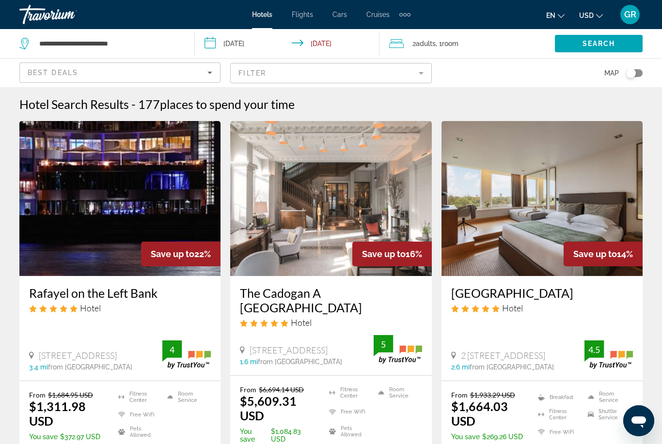
click at [354, 78] on mat-form-field "Filter" at bounding box center [330, 73] width 201 height 20
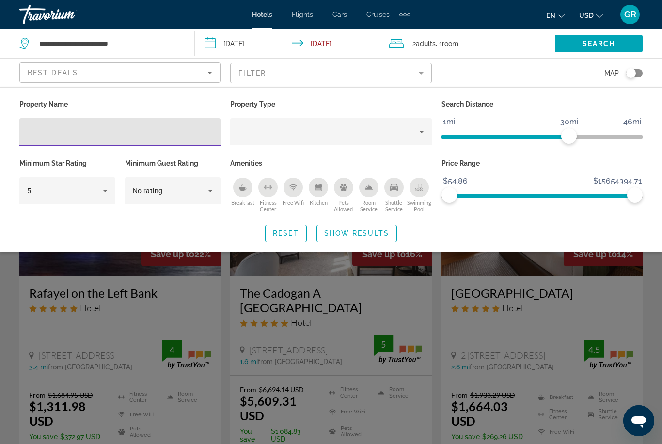
click at [105, 192] on icon "Hotel Filters" at bounding box center [105, 191] width 12 height 12
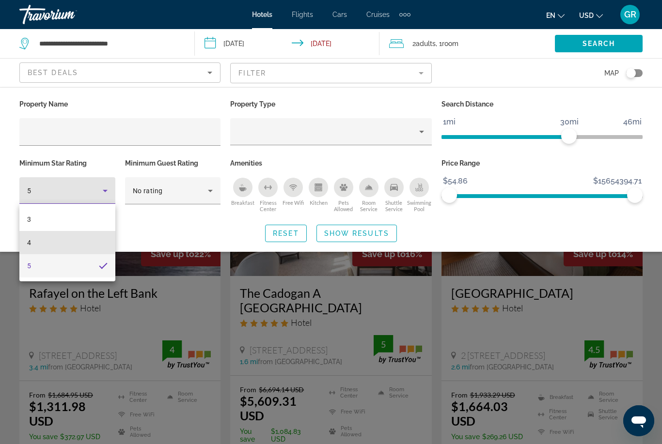
click at [81, 245] on mat-option "4" at bounding box center [67, 242] width 96 height 23
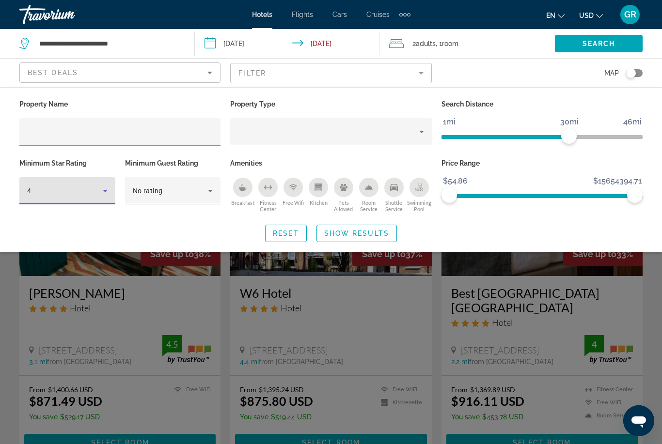
click at [369, 240] on span "Search widget" at bounding box center [356, 233] width 79 height 23
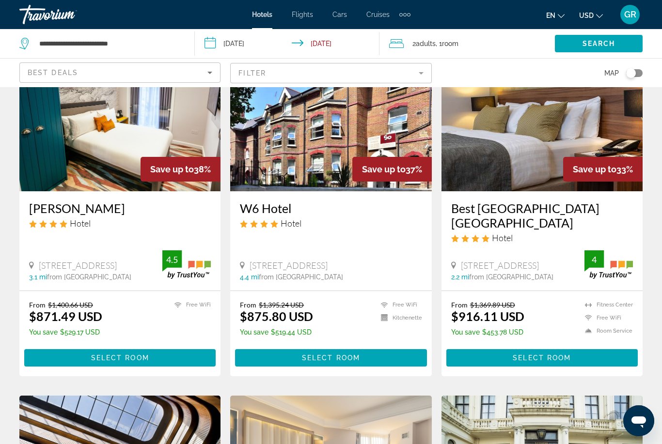
scroll to position [103, 0]
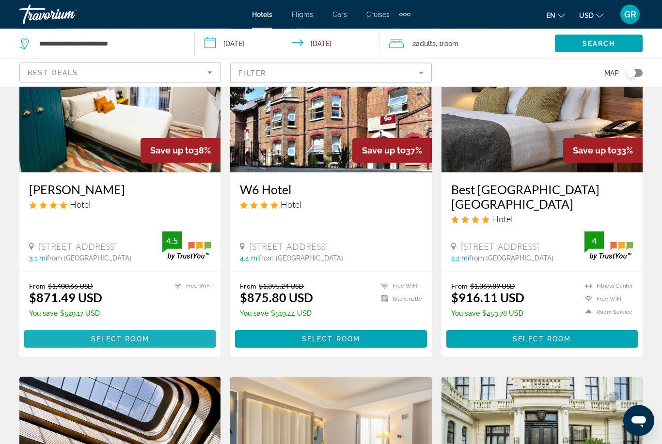
click at [154, 340] on span "Main content" at bounding box center [119, 339] width 191 height 23
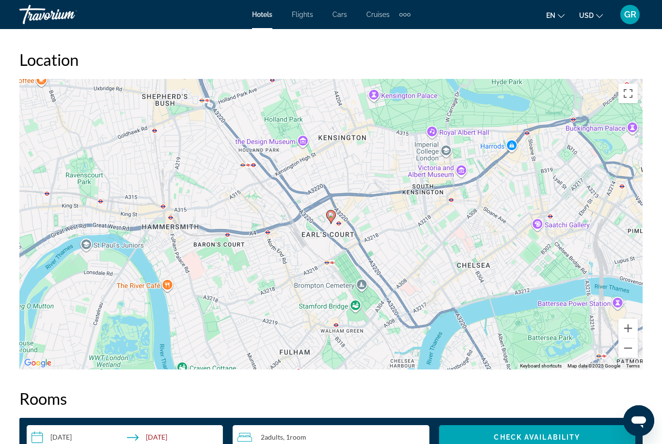
scroll to position [1060, 0]
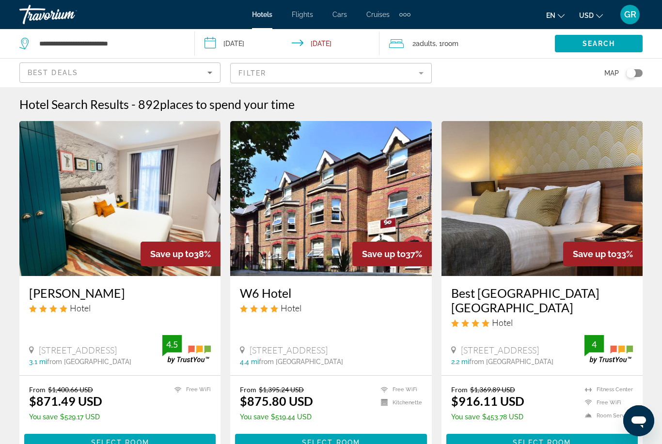
click at [347, 241] on img "Main content" at bounding box center [330, 198] width 201 height 155
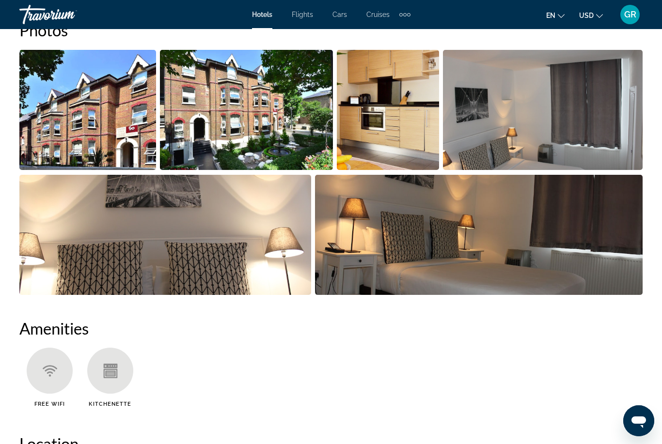
scroll to position [680, 0]
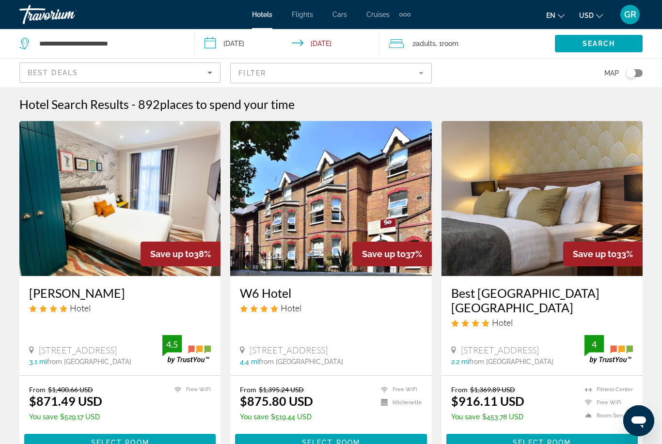
click at [569, 301] on h3 "Best Western Mornington Hotel London Hyde Park" at bounding box center [542, 300] width 182 height 29
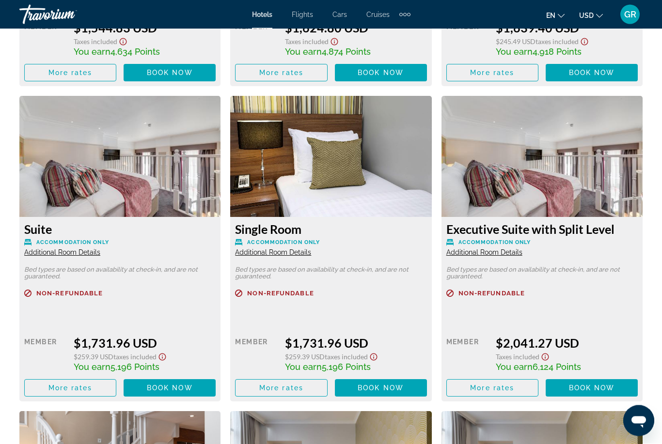
scroll to position [2440, 0]
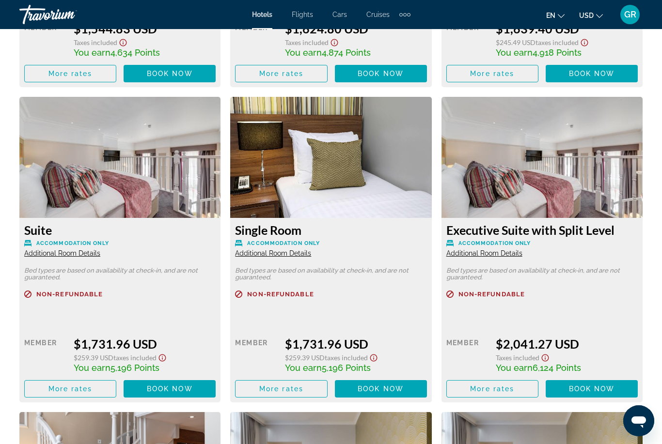
click at [84, 393] on span "Main content" at bounding box center [70, 388] width 91 height 23
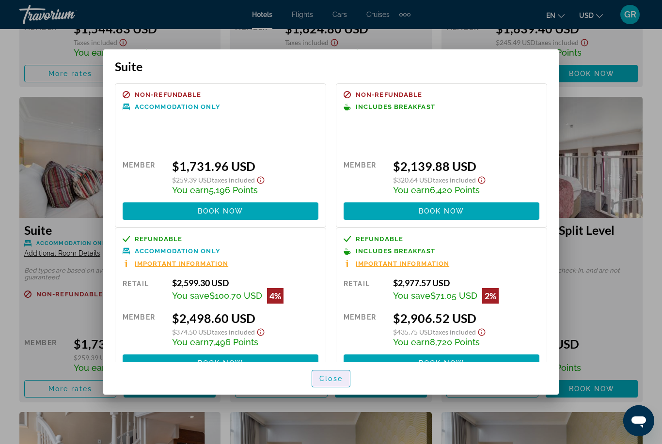
click at [344, 391] on span "button" at bounding box center [331, 378] width 38 height 23
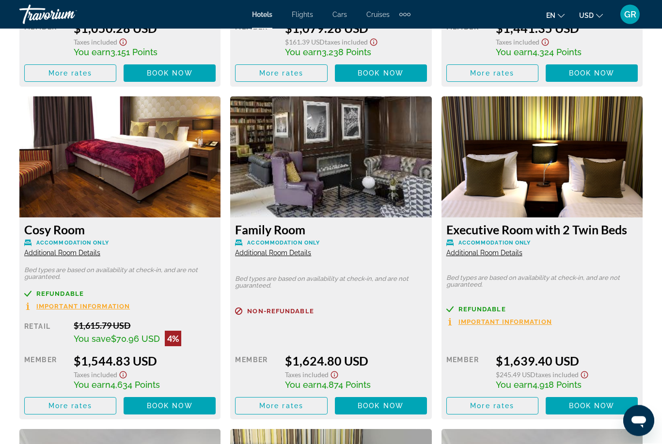
scroll to position [2100, 0]
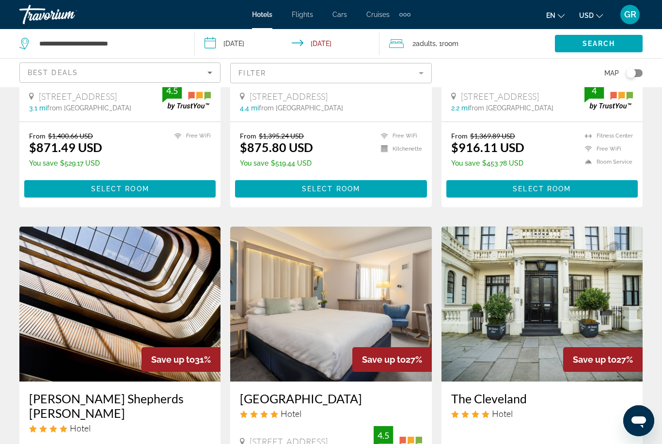
scroll to position [267, 0]
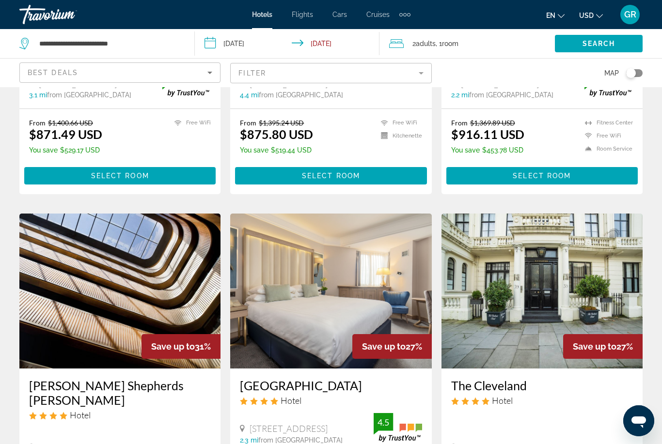
click at [162, 307] on img "Main content" at bounding box center [119, 291] width 201 height 155
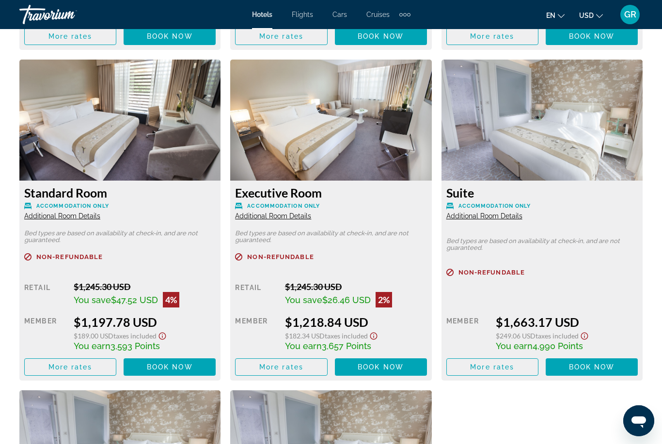
scroll to position [1781, 0]
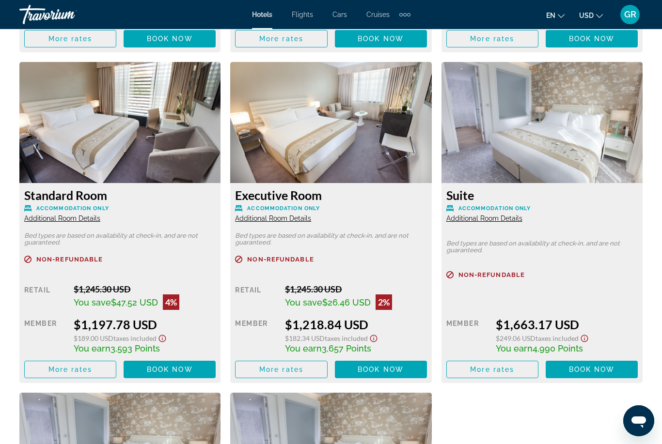
click at [584, 162] on img "Main content" at bounding box center [541, 122] width 201 height 121
click at [512, 370] on span "More rates" at bounding box center [492, 370] width 44 height 8
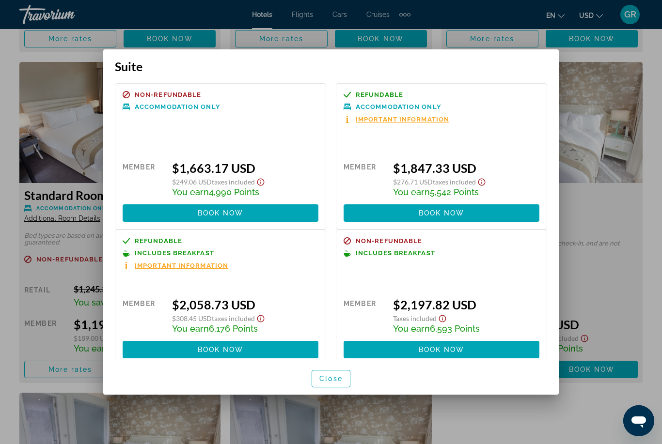
click at [343, 391] on span "button" at bounding box center [331, 378] width 38 height 23
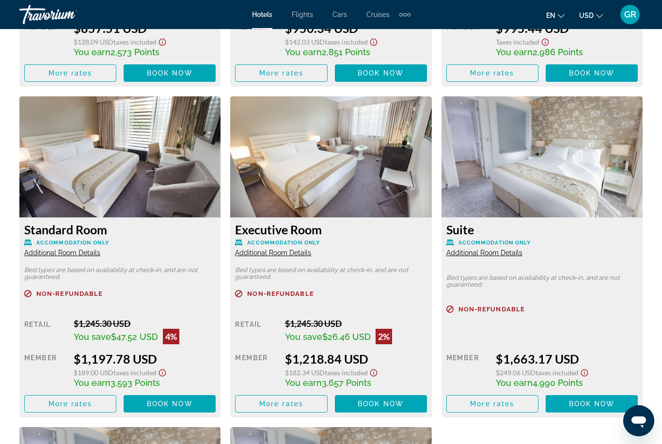
scroll to position [1747, 0]
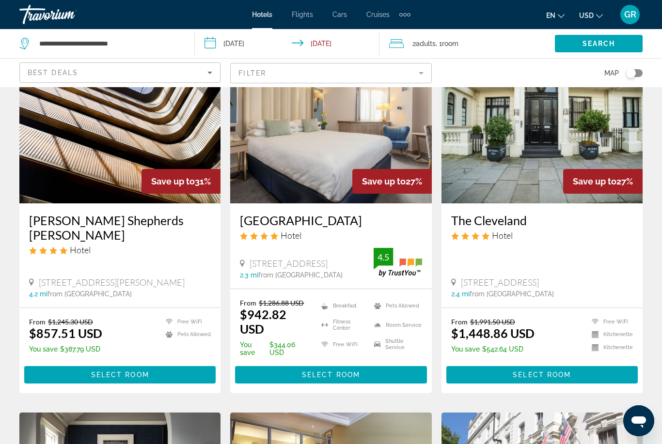
scroll to position [442, 0]
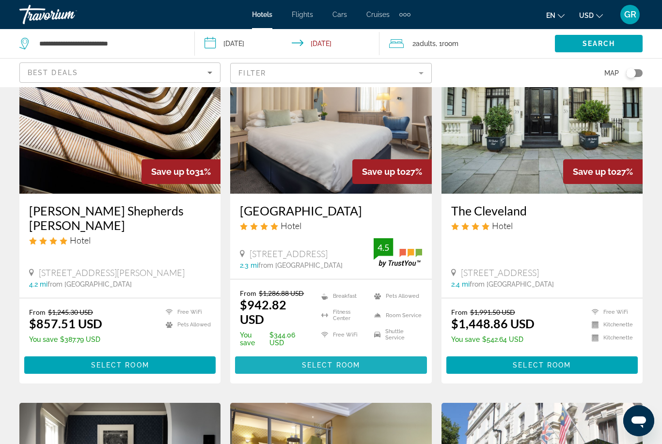
click at [357, 365] on span "Select Room" at bounding box center [331, 365] width 58 height 8
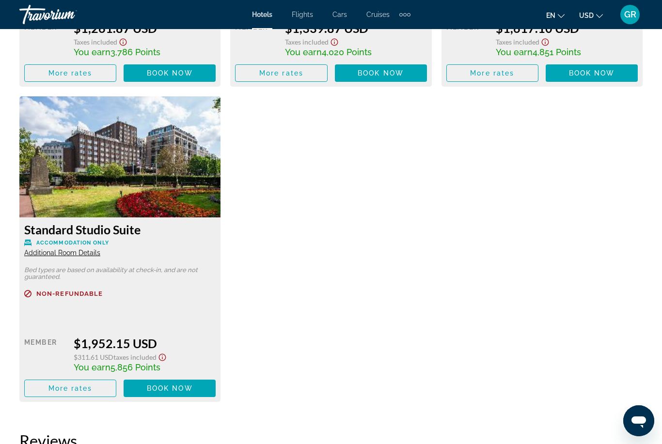
scroll to position [2437, 0]
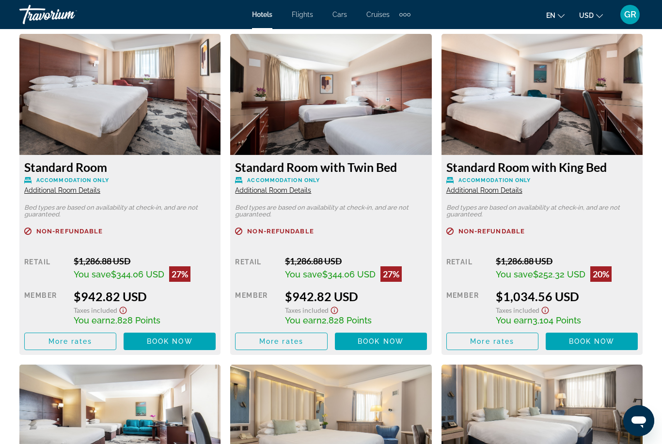
scroll to position [1498, 0]
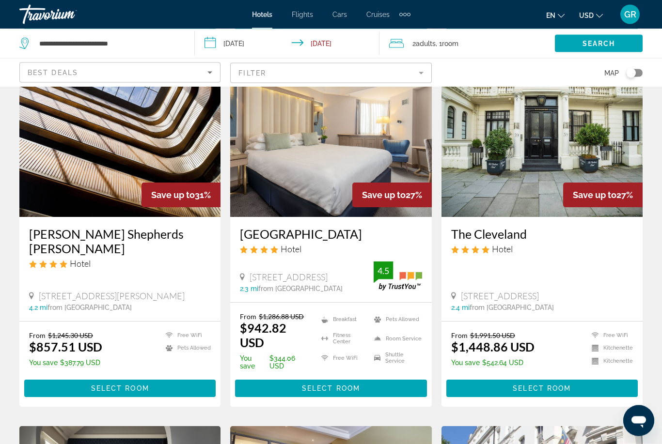
scroll to position [419, 0]
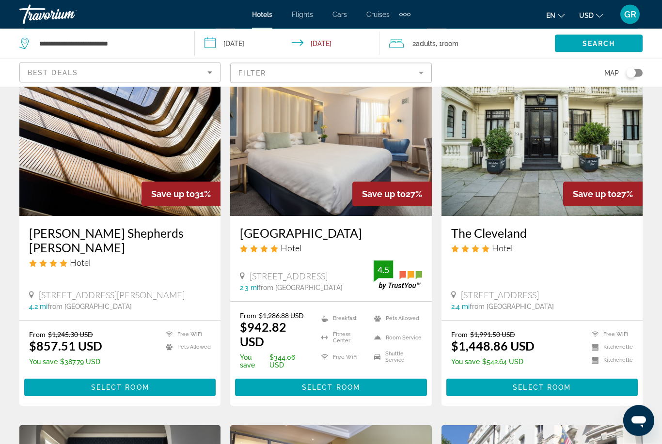
click at [543, 226] on h3 "The Cleveland" at bounding box center [542, 233] width 182 height 15
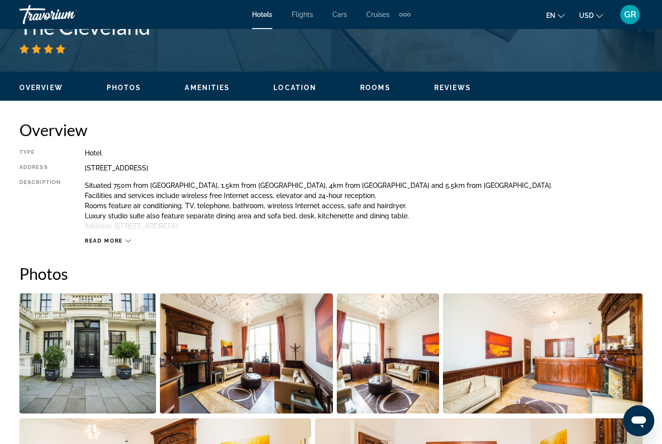
scroll to position [407, 0]
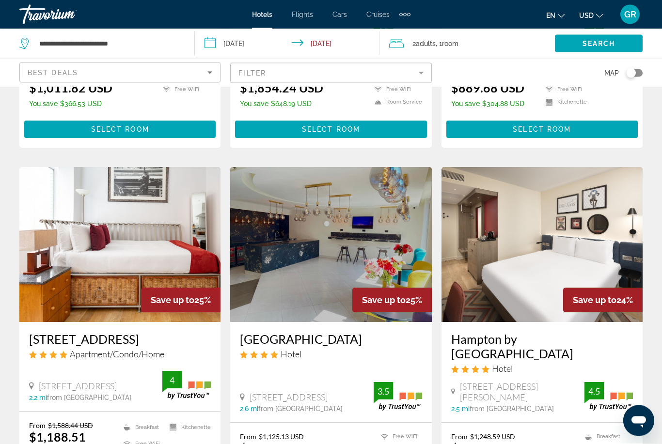
scroll to position [1038, 0]
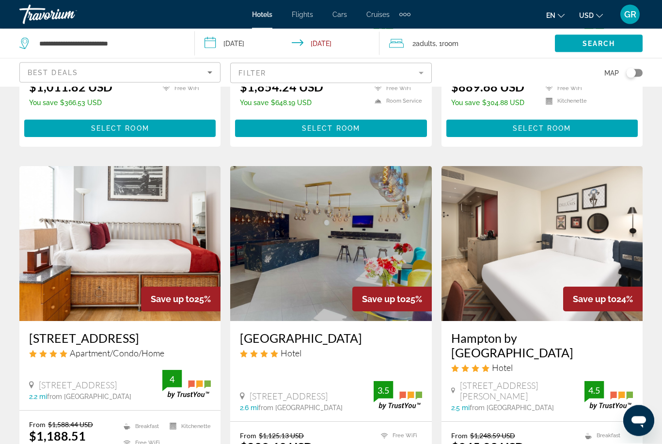
click at [547, 267] on img "Main content" at bounding box center [541, 244] width 201 height 155
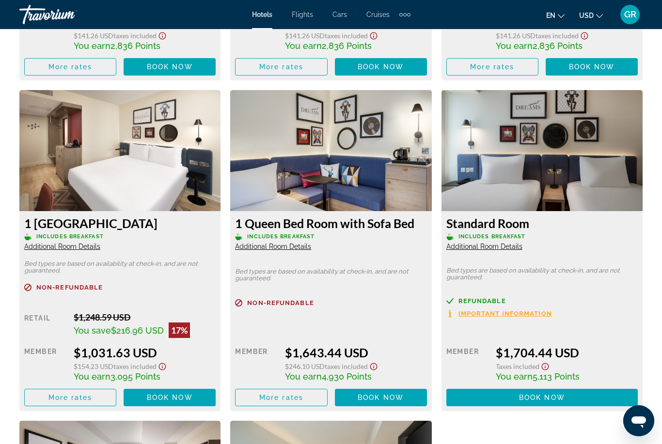
scroll to position [1775, 0]
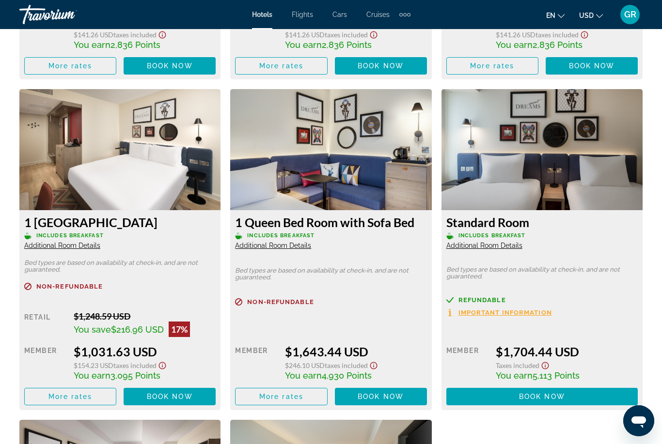
click at [182, 194] on img "Main content" at bounding box center [119, 149] width 201 height 121
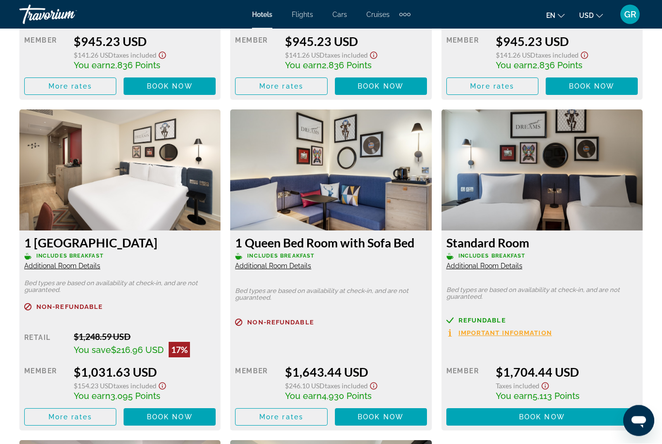
scroll to position [1834, 0]
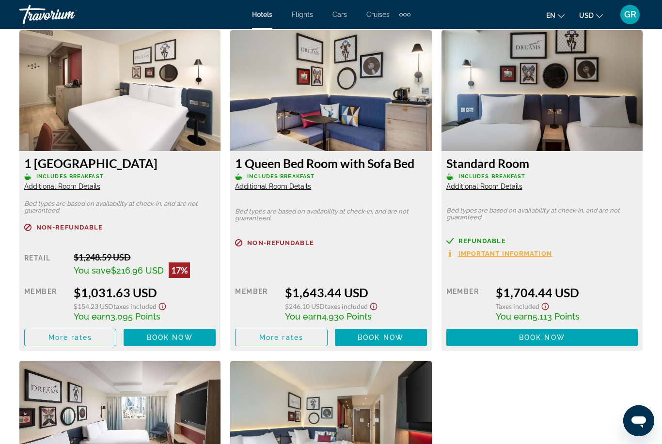
click at [189, 339] on span "Book now" at bounding box center [170, 338] width 46 height 8
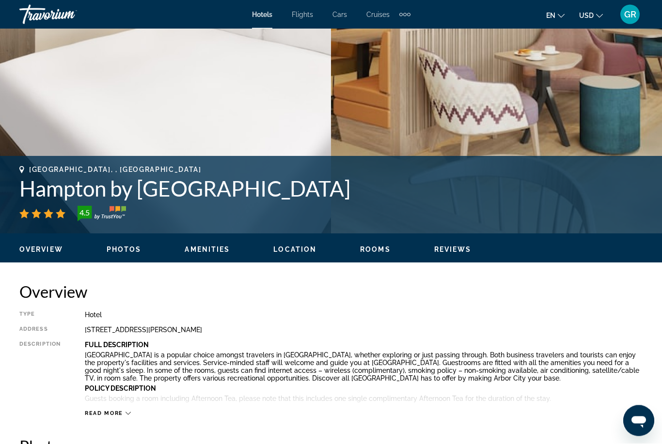
scroll to position [271, 0]
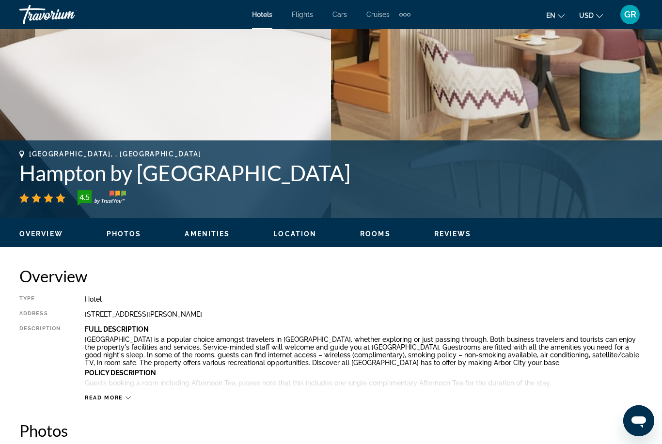
click at [140, 237] on span "Photos" at bounding box center [124, 234] width 35 height 8
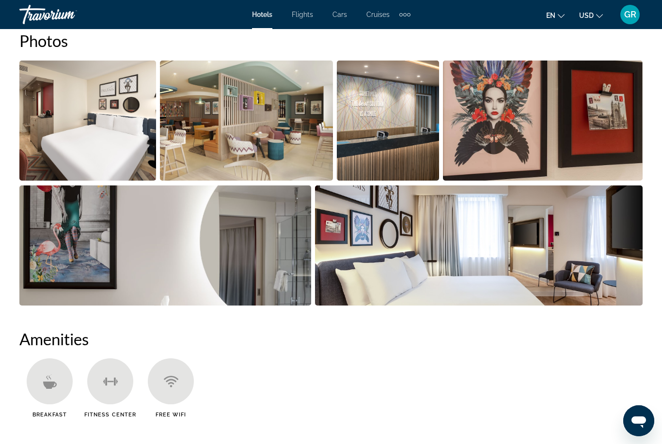
scroll to position [701, 0]
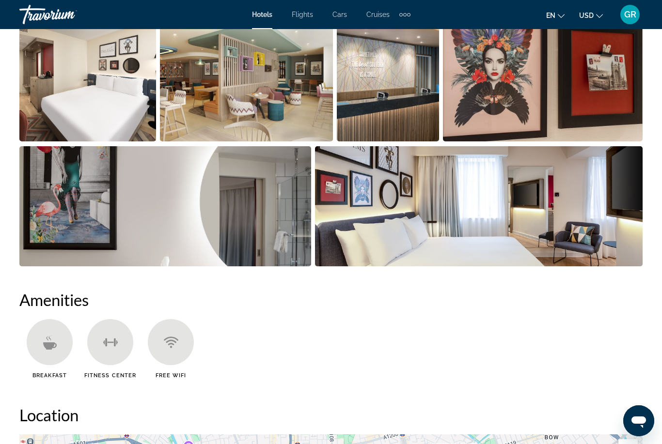
click at [140, 117] on img "Open full-screen image slider" at bounding box center [87, 81] width 137 height 120
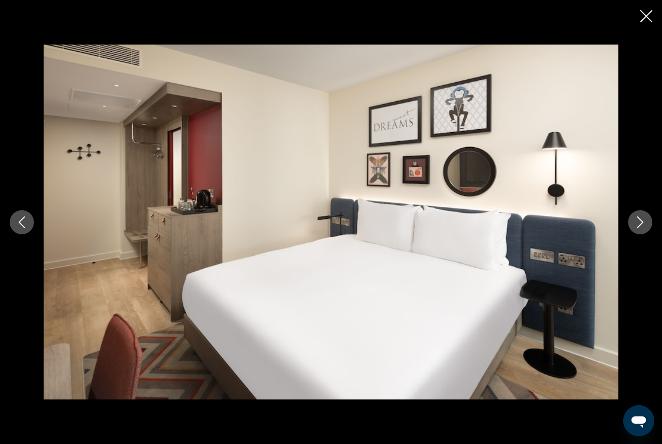
click at [644, 228] on icon "Next image" at bounding box center [640, 223] width 12 height 12
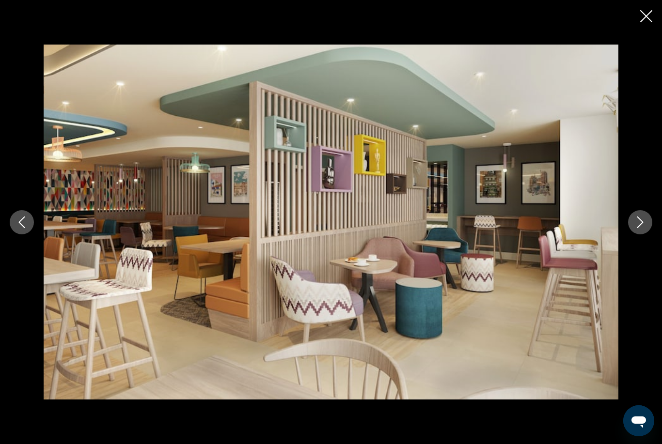
click at [641, 228] on icon "Next image" at bounding box center [640, 223] width 6 height 12
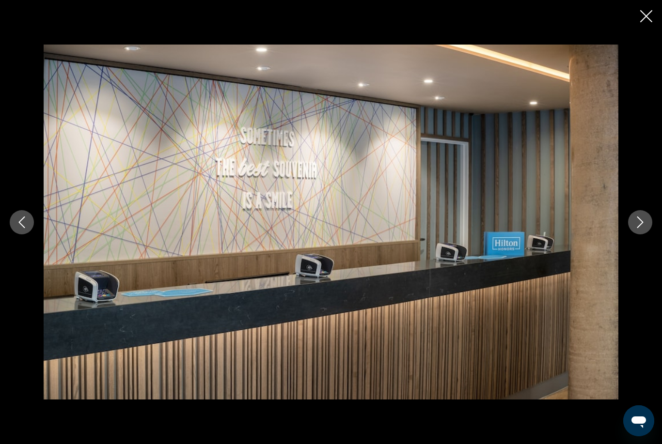
click at [643, 228] on icon "Next image" at bounding box center [640, 223] width 6 height 12
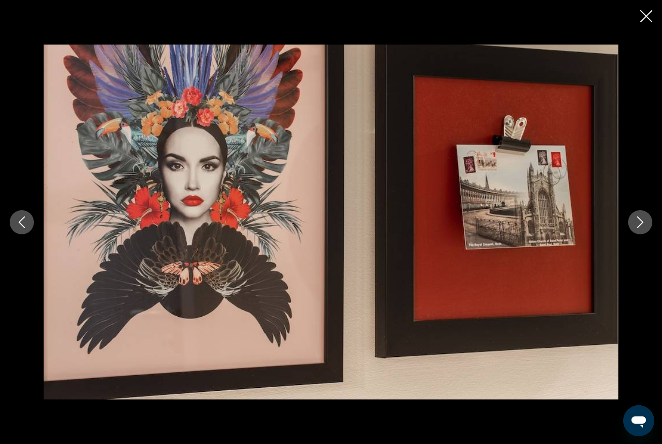
click at [639, 228] on icon "Next image" at bounding box center [640, 223] width 12 height 12
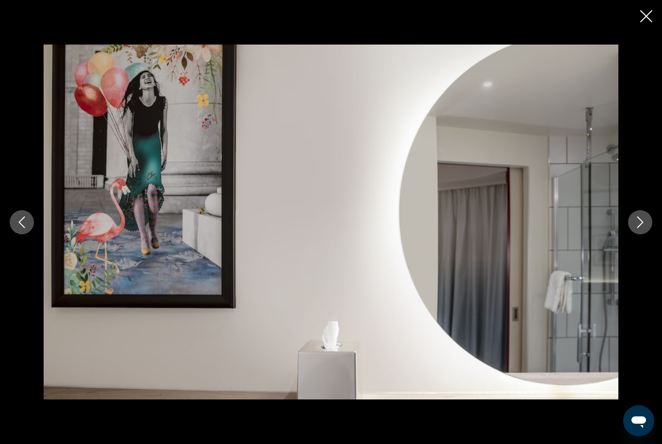
click at [641, 228] on icon "Next image" at bounding box center [640, 223] width 12 height 12
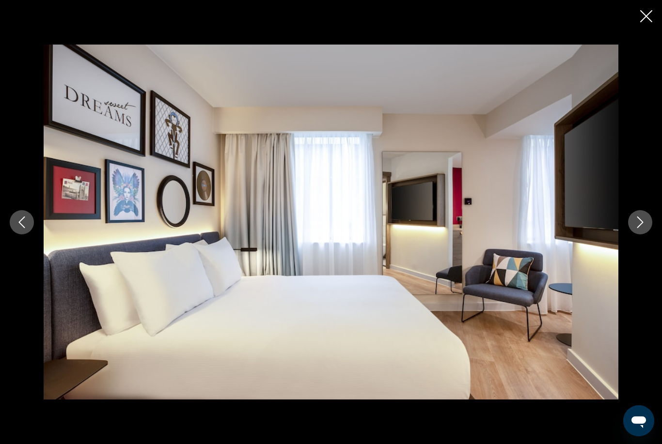
click at [647, 16] on icon "Close slideshow" at bounding box center [646, 16] width 12 height 12
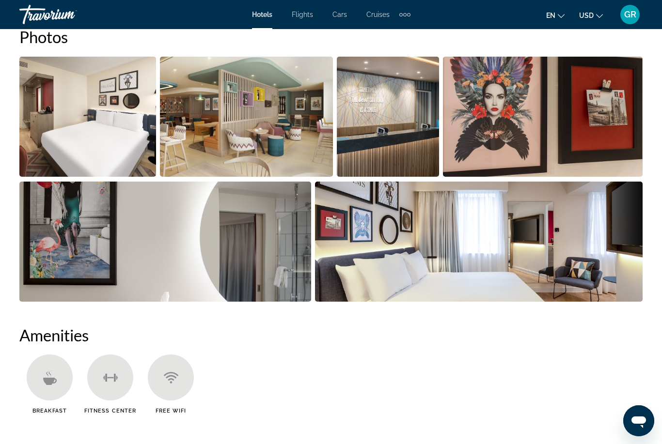
scroll to position [665, 0]
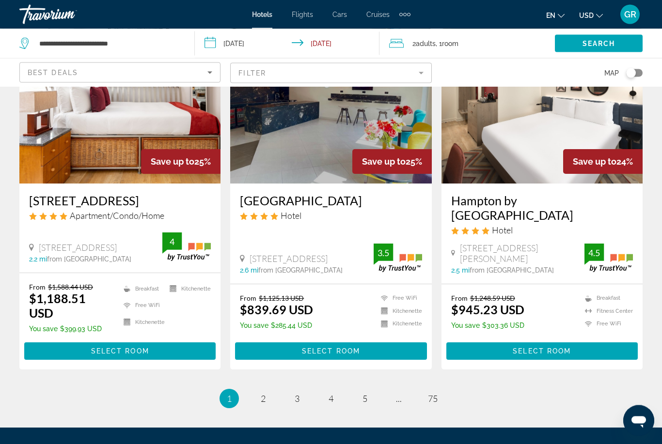
scroll to position [1177, 0]
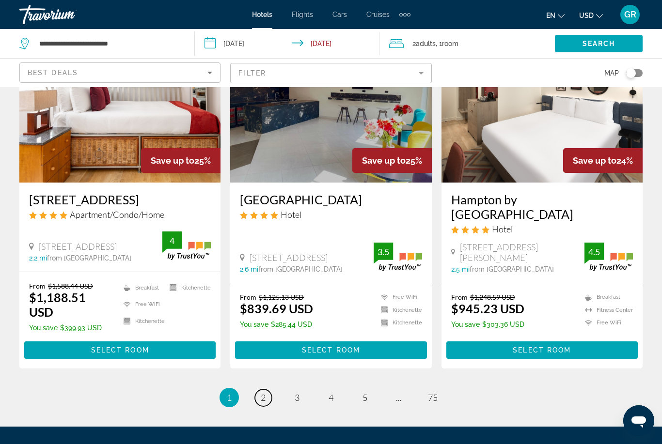
click at [268, 390] on link "page 2" at bounding box center [263, 398] width 17 height 17
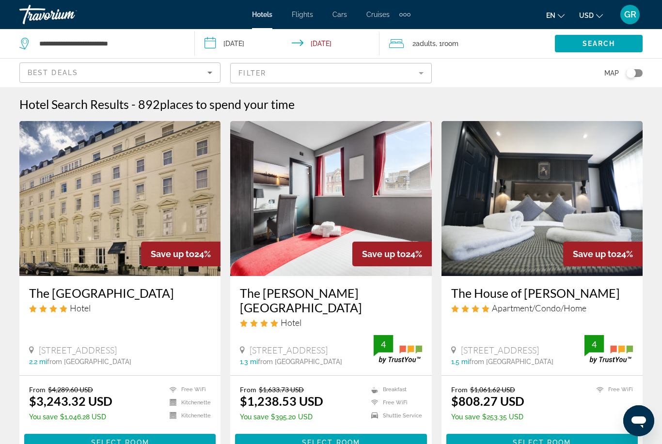
click at [335, 259] on img "Main content" at bounding box center [330, 198] width 201 height 155
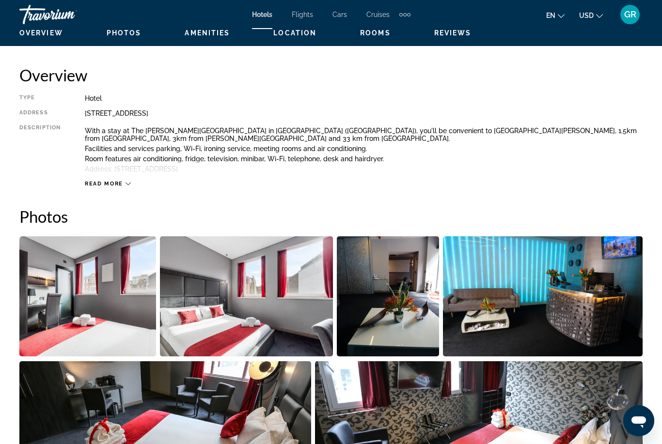
scroll to position [472, 0]
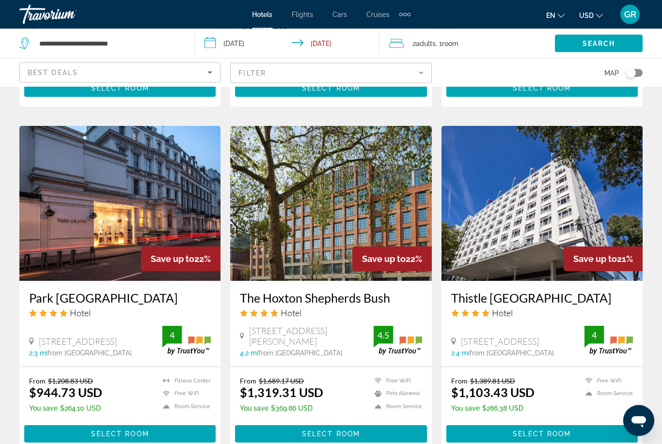
scroll to position [1222, 0]
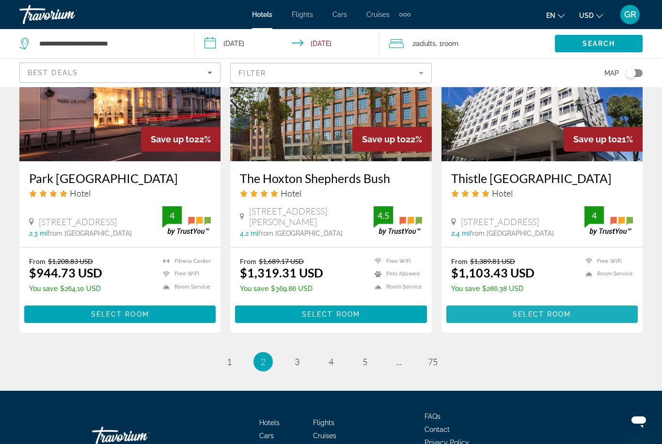
click at [548, 303] on span "Main content" at bounding box center [541, 314] width 191 height 23
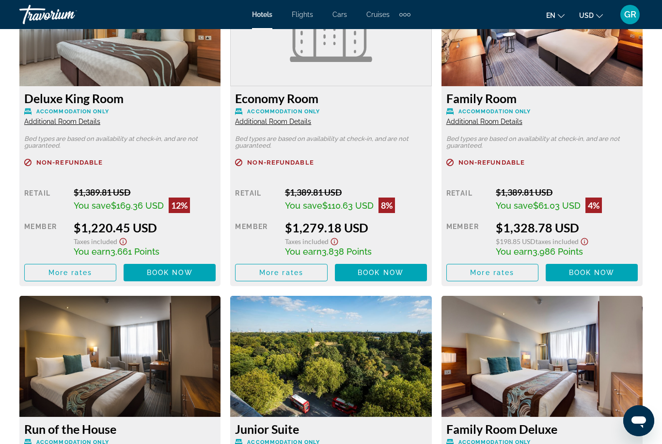
scroll to position [1907, 0]
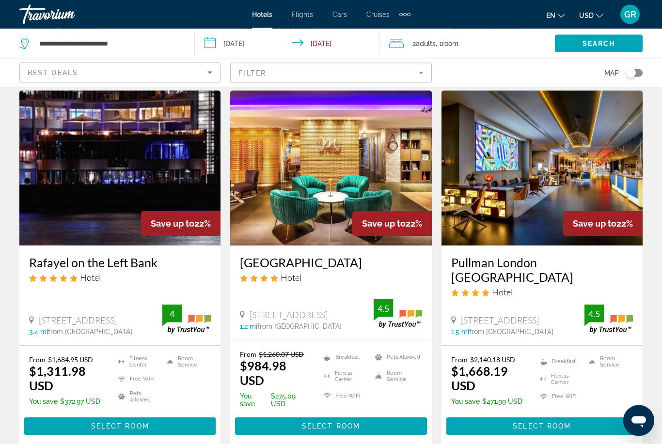
scroll to position [765, 0]
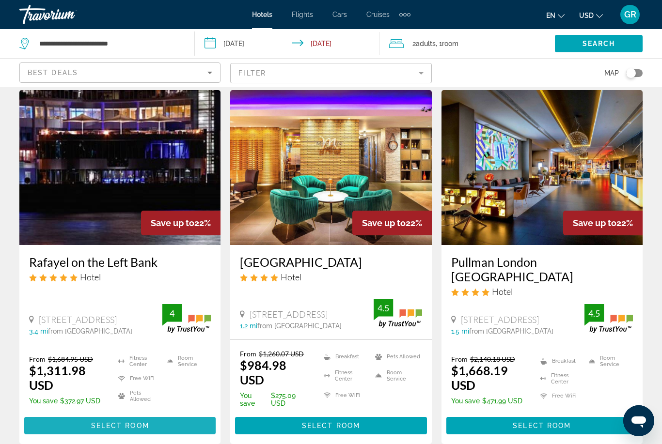
click at [107, 422] on span "Select Room" at bounding box center [120, 426] width 58 height 8
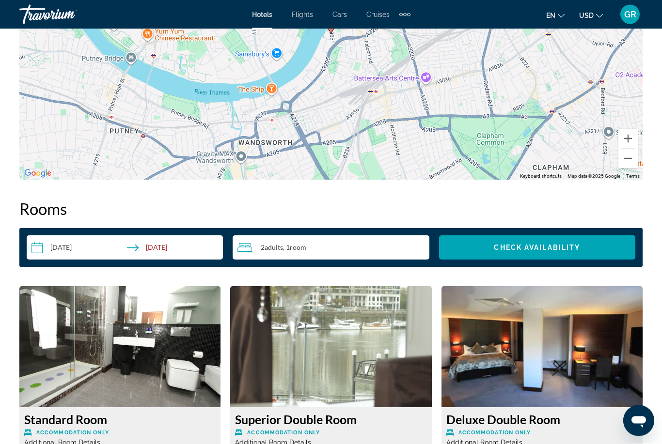
scroll to position [1246, 0]
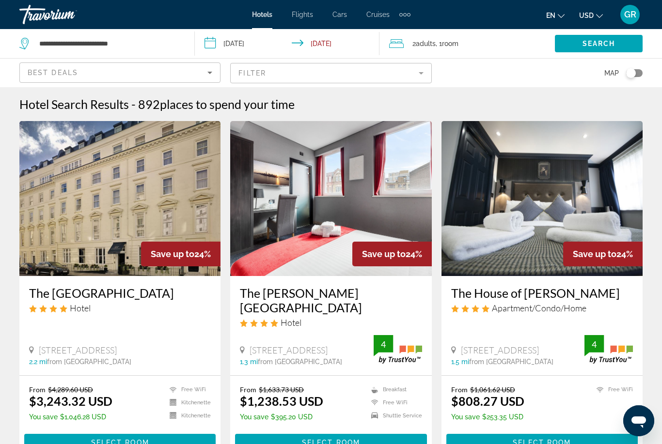
click at [335, 237] on img "Main content" at bounding box center [330, 198] width 201 height 155
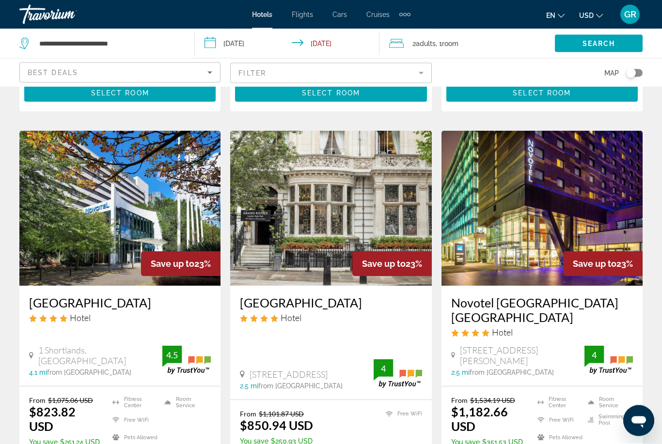
scroll to position [350, 0]
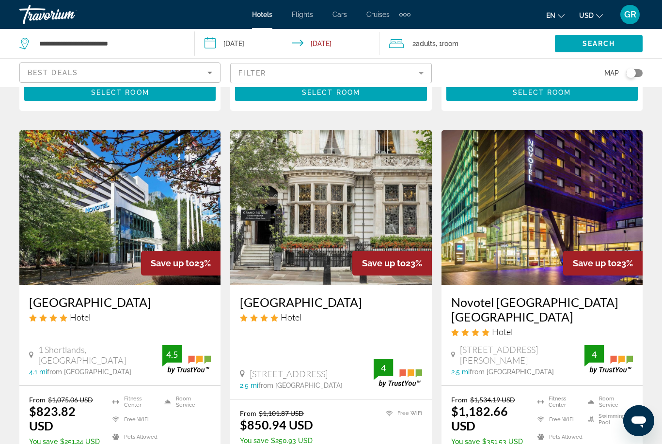
click at [506, 237] on img "Main content" at bounding box center [541, 207] width 201 height 155
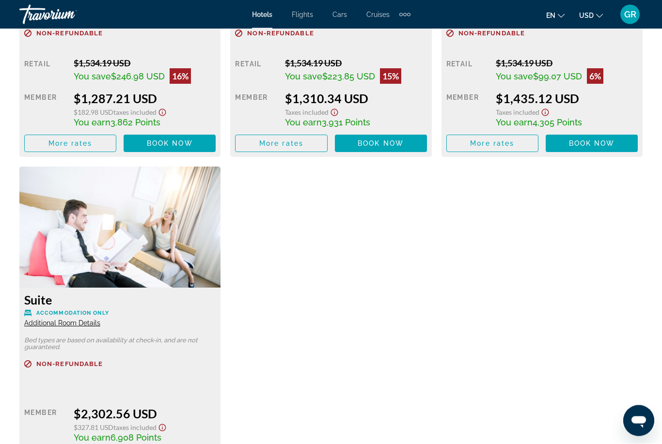
scroll to position [2093, 0]
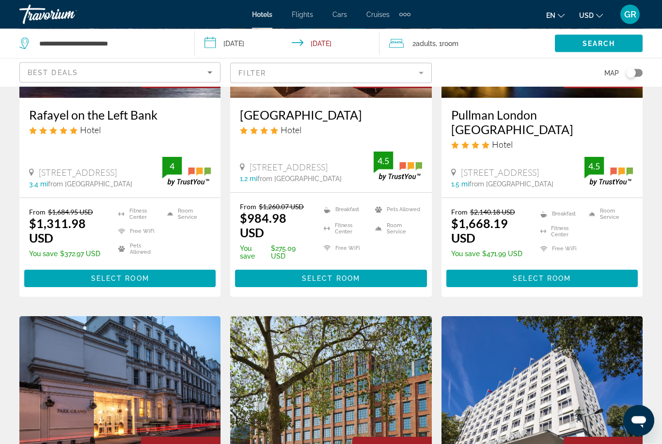
scroll to position [912, 0]
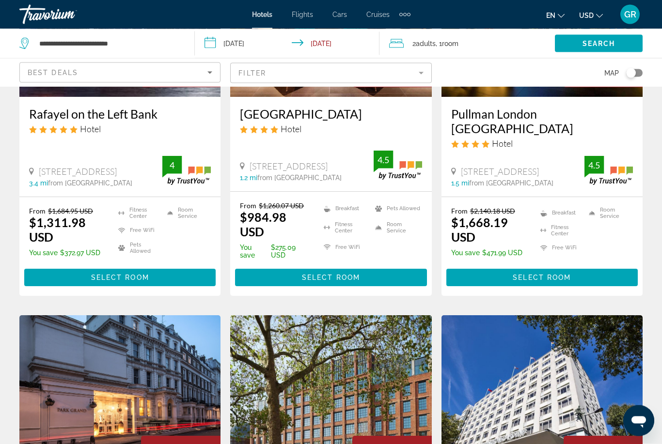
click at [350, 274] on span "Select Room" at bounding box center [331, 278] width 58 height 8
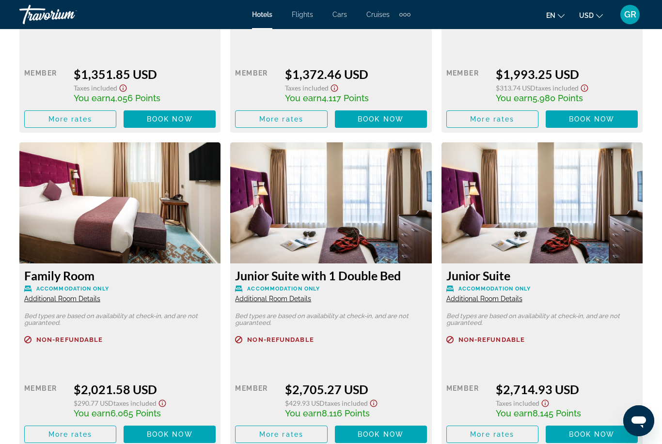
scroll to position [2764, 0]
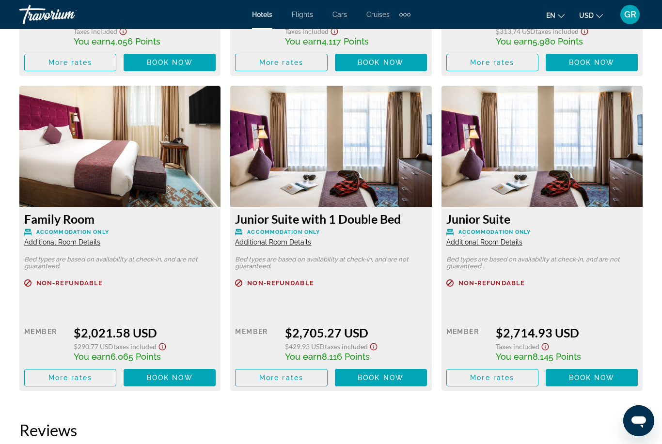
click at [290, 238] on span "Additional Room Details" at bounding box center [273, 242] width 76 height 8
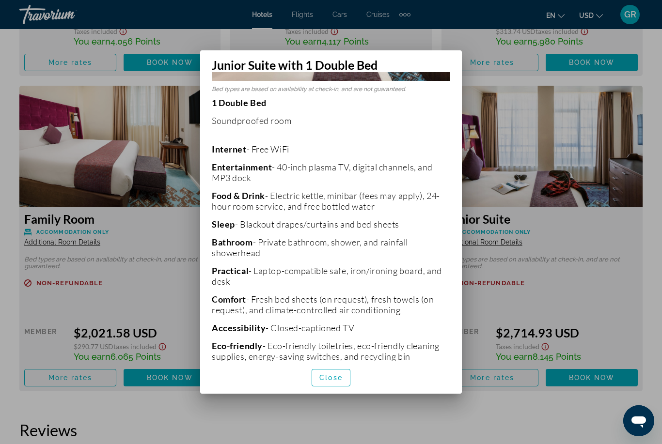
scroll to position [206, 0]
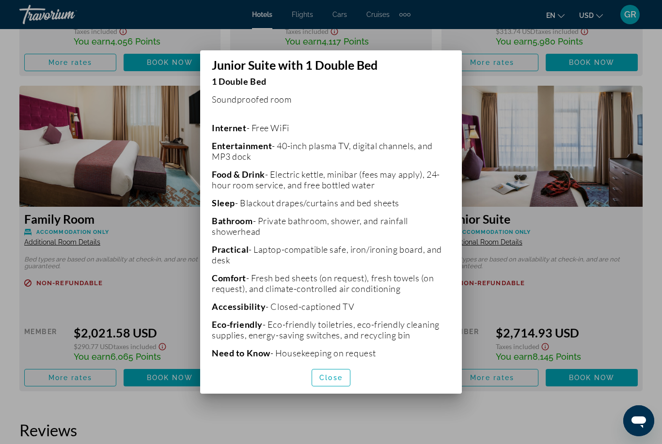
click at [343, 390] on span "button" at bounding box center [331, 377] width 38 height 23
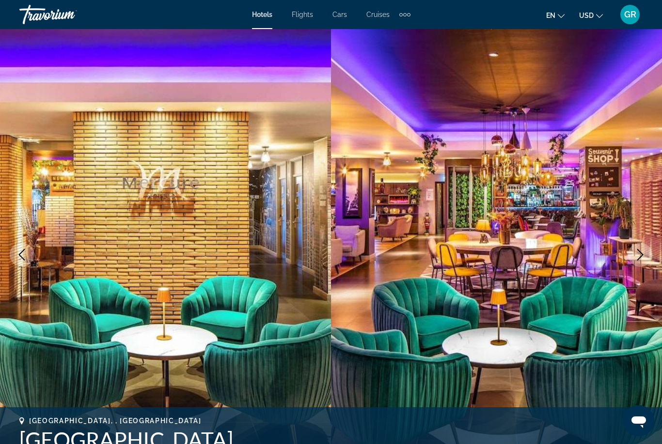
scroll to position [0, 0]
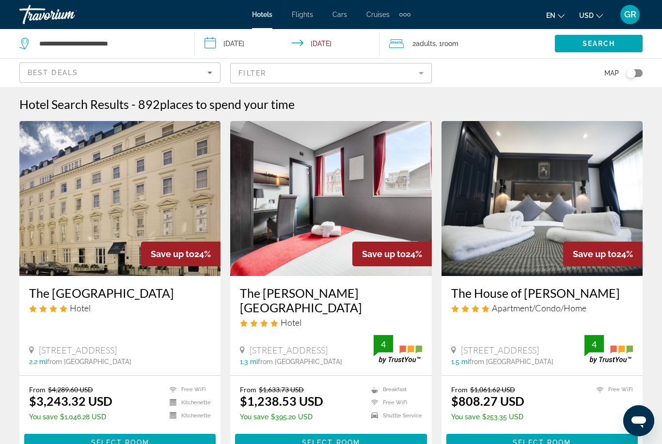
click at [409, 14] on div "Extra navigation items" at bounding box center [408, 14] width 3 height 3
click at [396, 38] on link "Activities" at bounding box center [389, 32] width 38 height 17
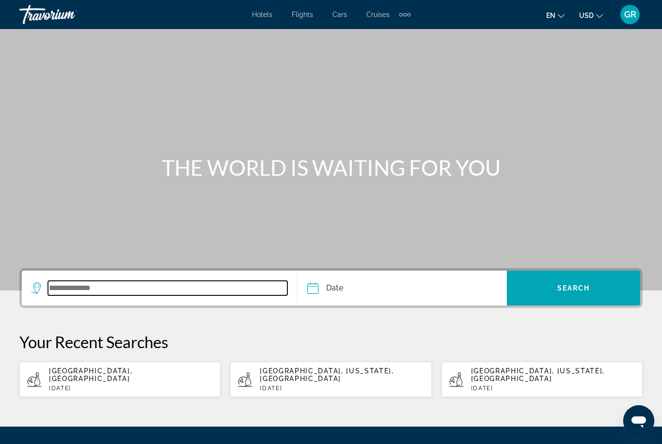
click at [158, 293] on input "Search widget" at bounding box center [167, 288] width 239 height 15
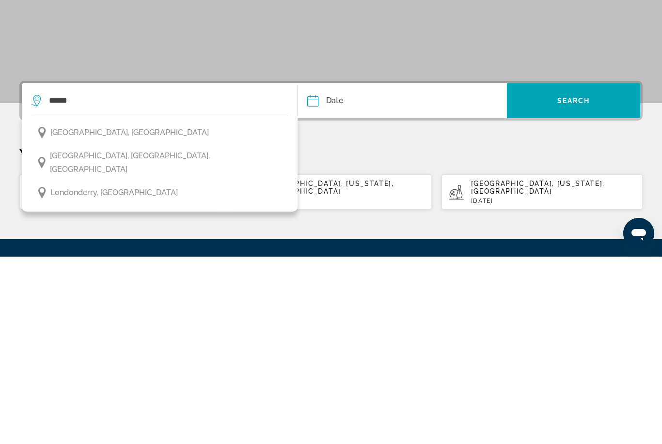
click at [114, 311] on button "London, England" at bounding box center [159, 320] width 256 height 18
type input "**********"
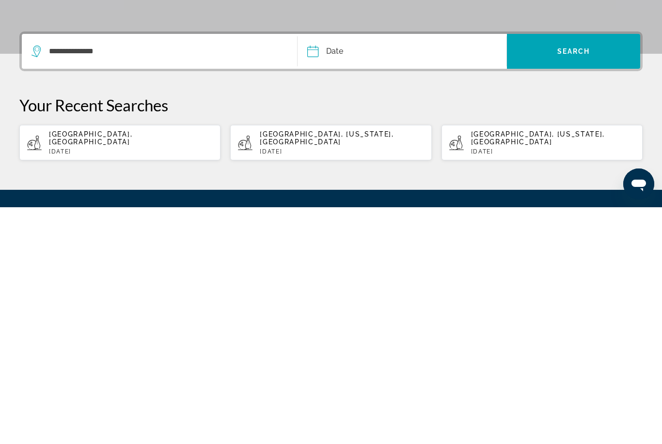
click at [366, 271] on input "Date" at bounding box center [357, 290] width 104 height 38
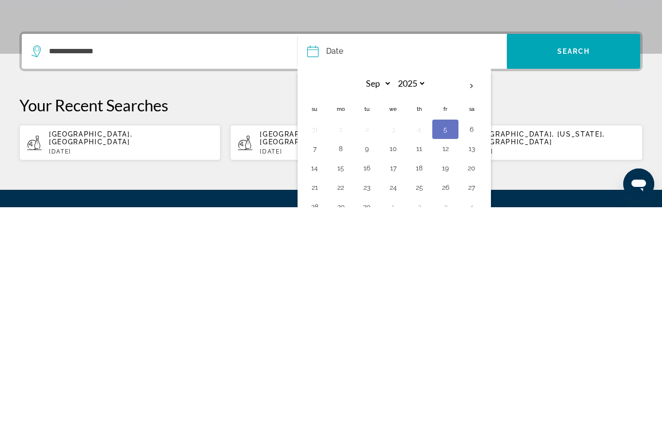
scroll to position [93, 0]
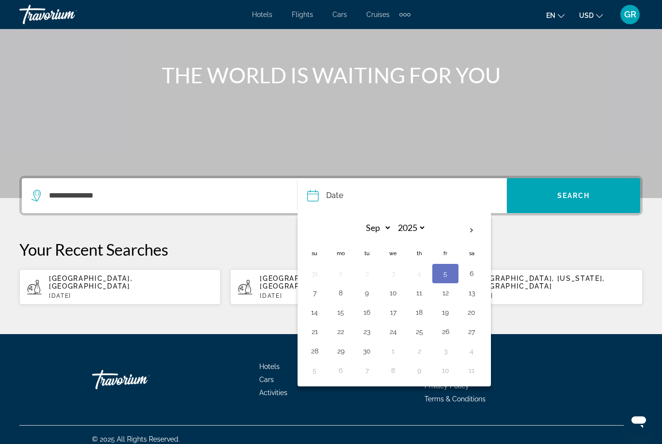
click at [475, 231] on th "Next month" at bounding box center [471, 230] width 26 height 21
click at [475, 232] on th "Next month" at bounding box center [471, 230] width 26 height 21
click at [478, 230] on th "Next month" at bounding box center [471, 230] width 26 height 21
click at [477, 233] on th "Next month" at bounding box center [471, 230] width 26 height 21
select select "*"
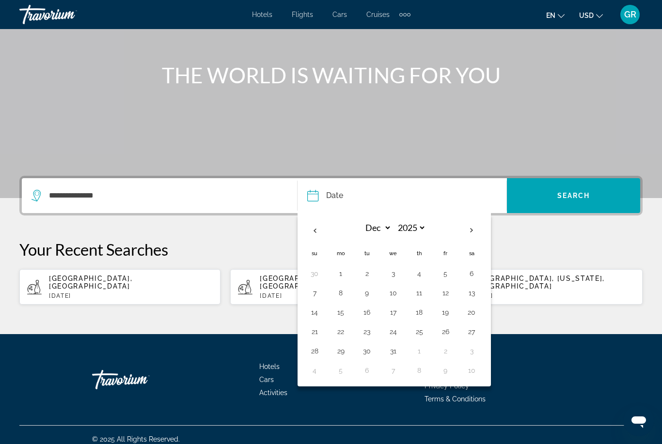
select select "****"
click at [477, 235] on th "Next month" at bounding box center [471, 230] width 26 height 21
select select "*"
click at [565, 197] on span "Search" at bounding box center [573, 196] width 33 height 8
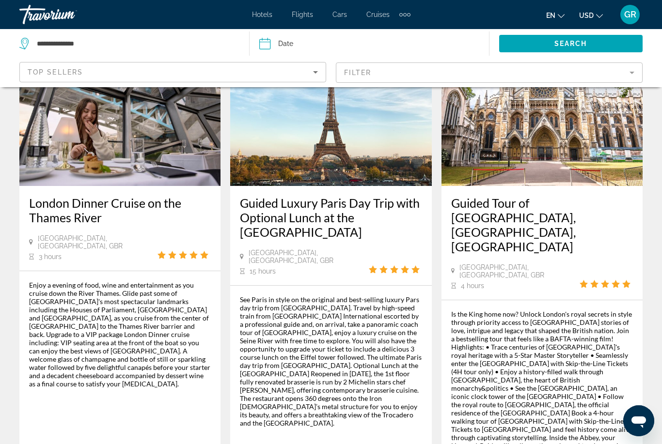
scroll to position [1507, 0]
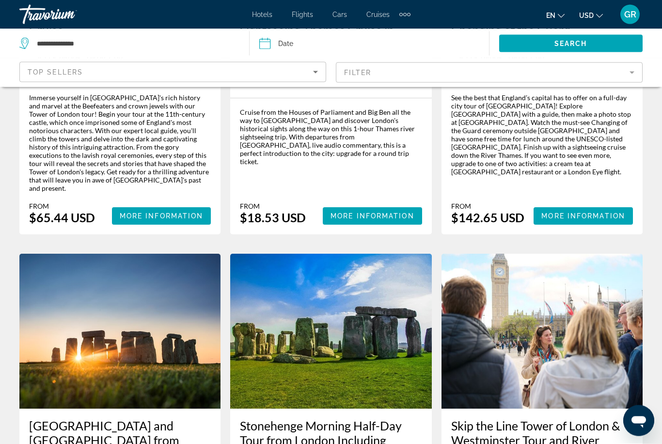
scroll to position [798, 0]
click at [416, 419] on h3 "Stonehenge Morning Half-Day Tour from London Including Admission" at bounding box center [331, 441] width 182 height 44
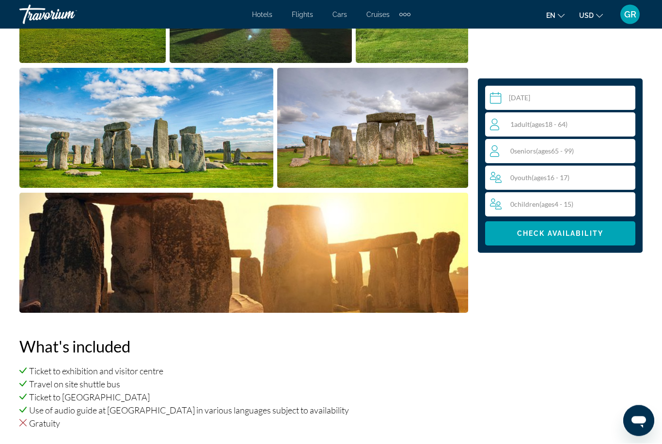
scroll to position [685, 0]
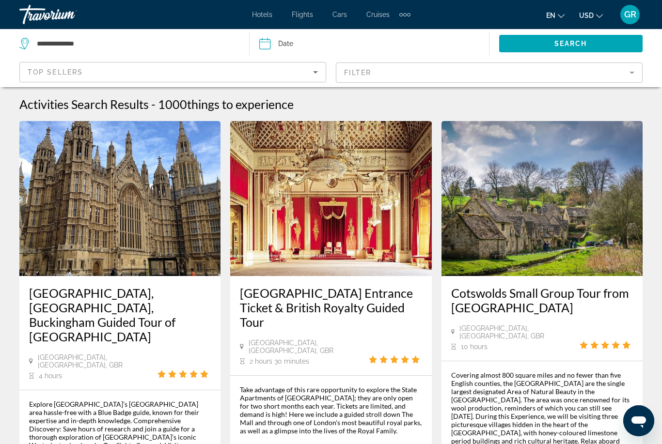
click at [57, 77] on div "Top Sellers" at bounding box center [170, 72] width 285 height 12
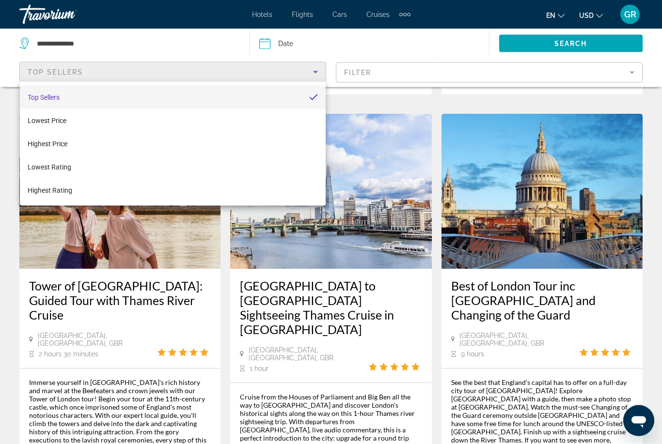
scroll to position [513, 0]
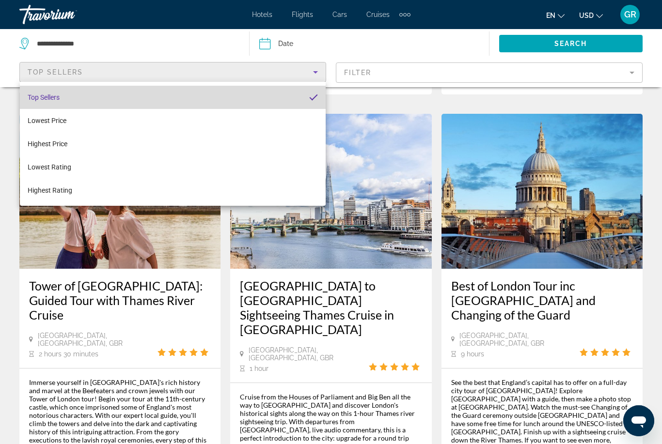
click at [265, 105] on mat-option "Top Sellers" at bounding box center [173, 97] width 306 height 23
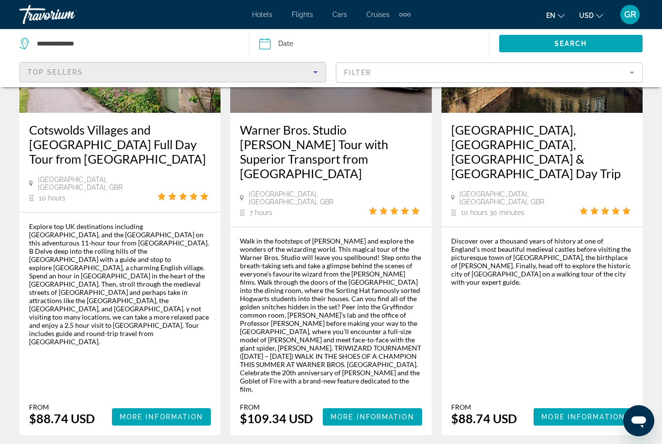
scroll to position [1536, 0]
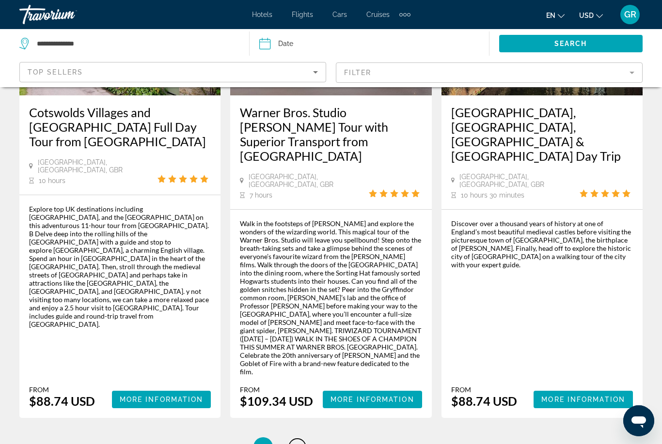
click at [302, 439] on link "page 3" at bounding box center [297, 447] width 17 height 17
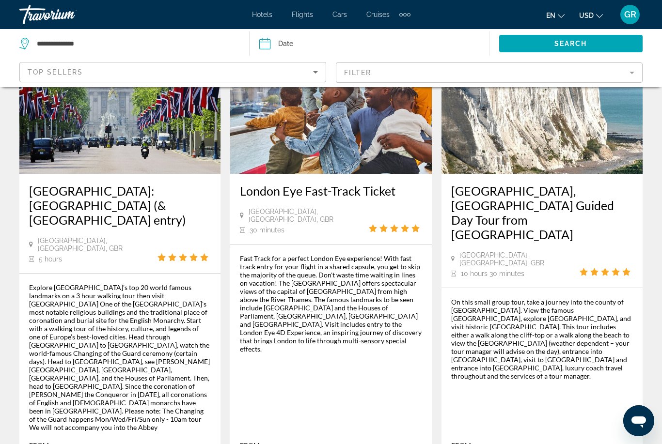
scroll to position [1464, 0]
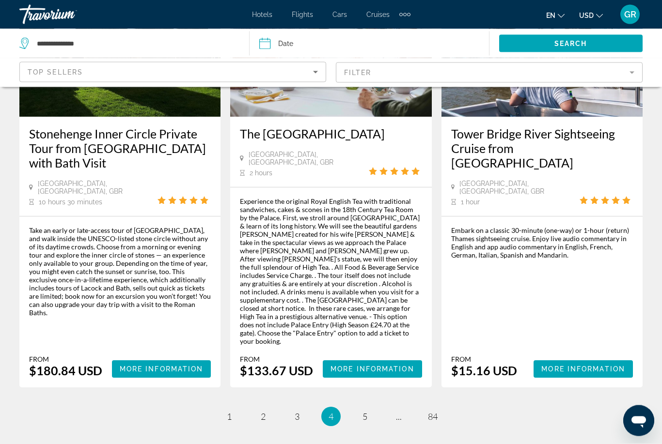
scroll to position [1545, 0]
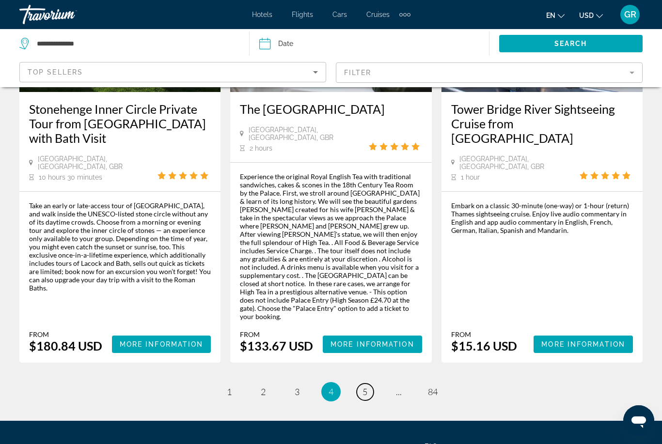
click at [365, 387] on span "5" at bounding box center [364, 392] width 5 height 11
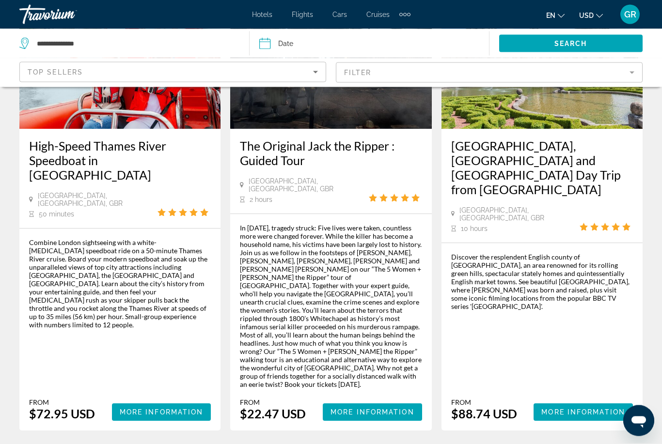
scroll to position [1588, 0]
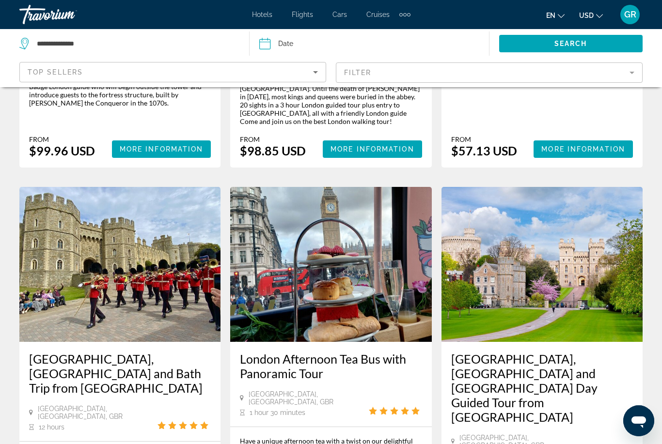
scroll to position [1432, 0]
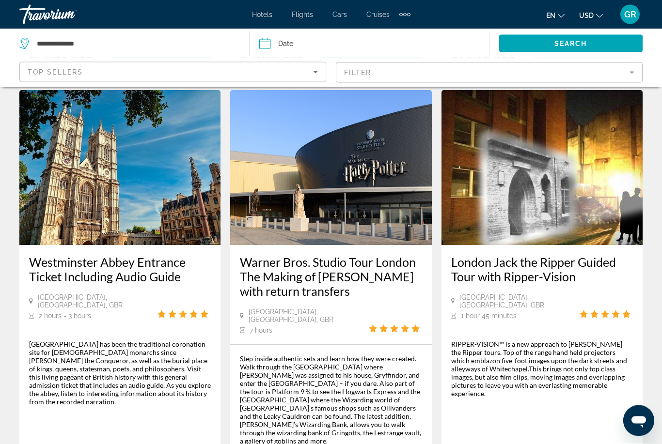
scroll to position [1471, 0]
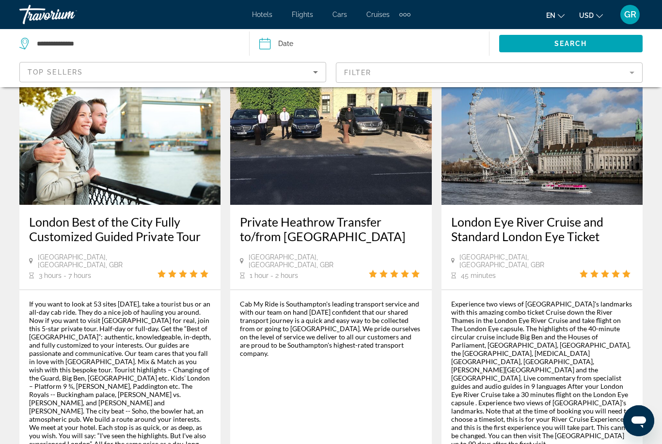
scroll to position [1544, 0]
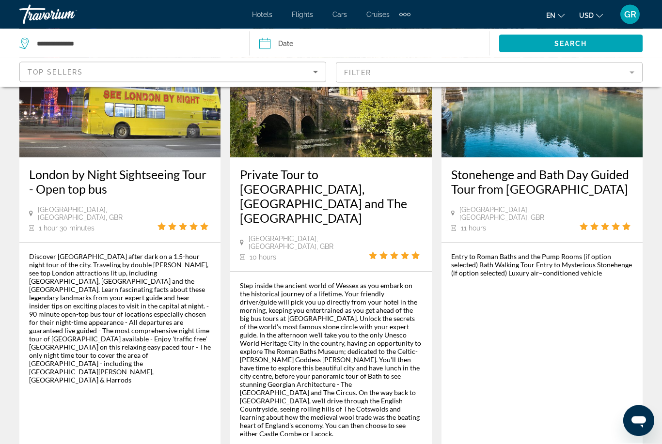
scroll to position [1612, 0]
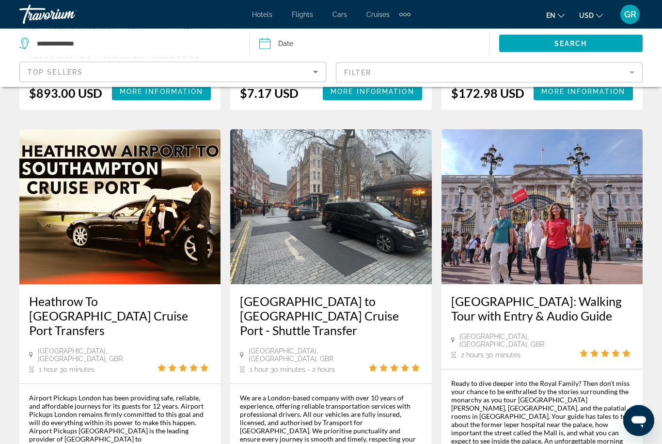
scroll to position [1594, 0]
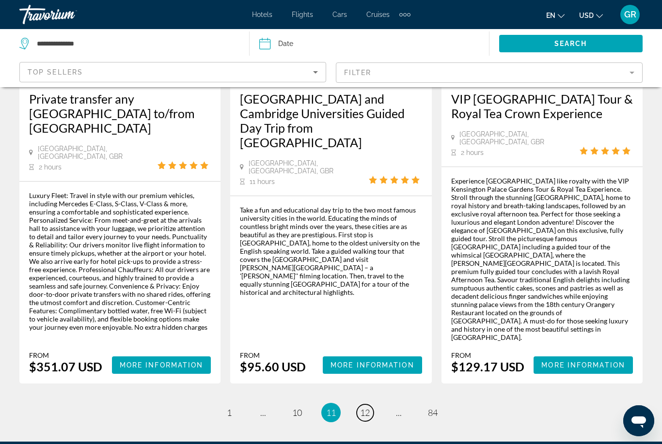
scroll to position [1598, 0]
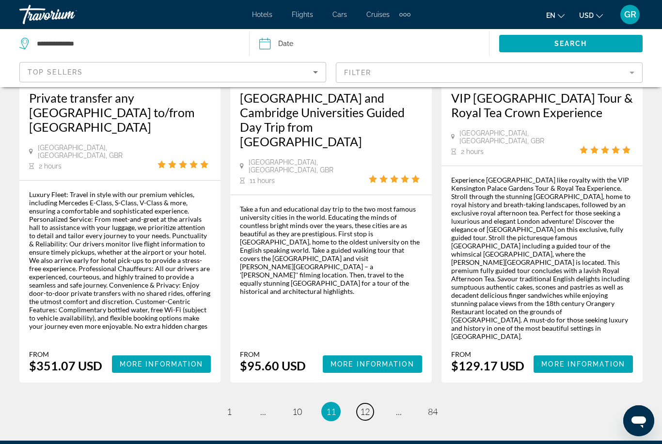
click at [369, 407] on span "12" at bounding box center [365, 412] width 10 height 11
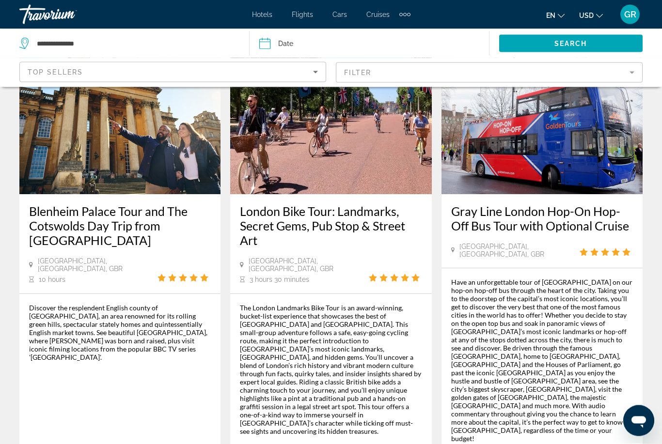
scroll to position [1522, 0]
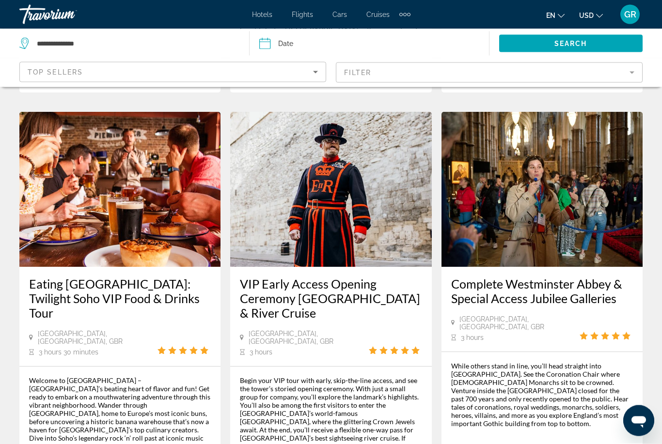
scroll to position [1437, 0]
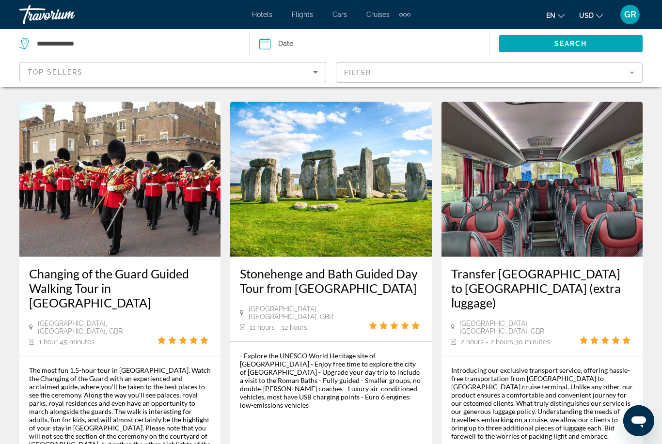
scroll to position [1470, 0]
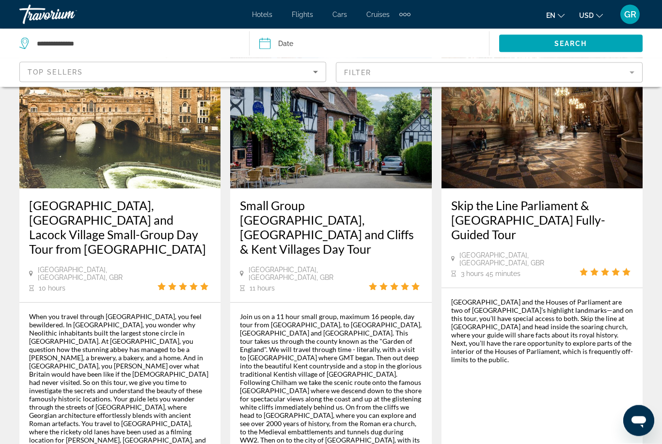
scroll to position [1563, 0]
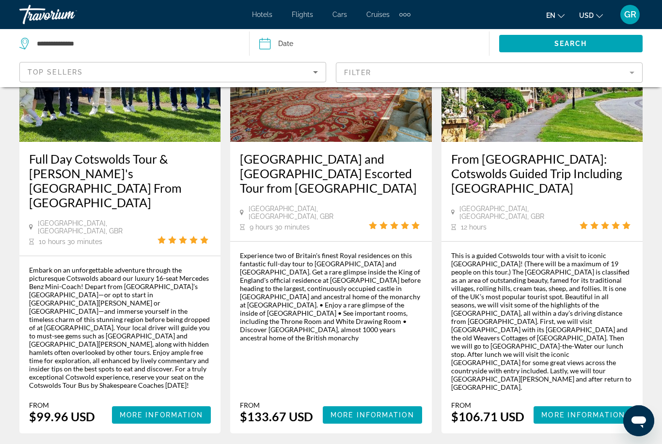
scroll to position [1480, 0]
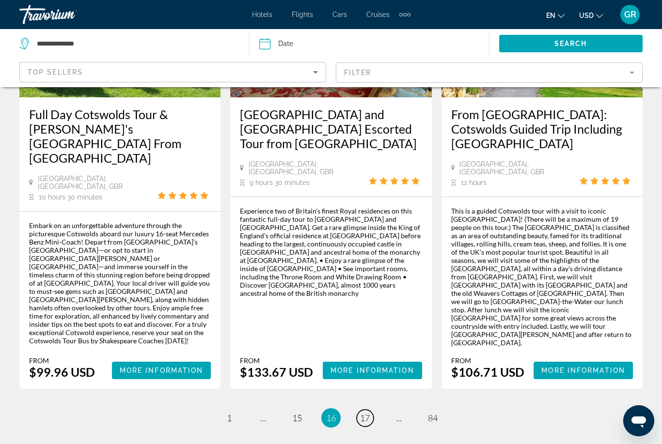
click at [370, 413] on span "17" at bounding box center [365, 418] width 10 height 11
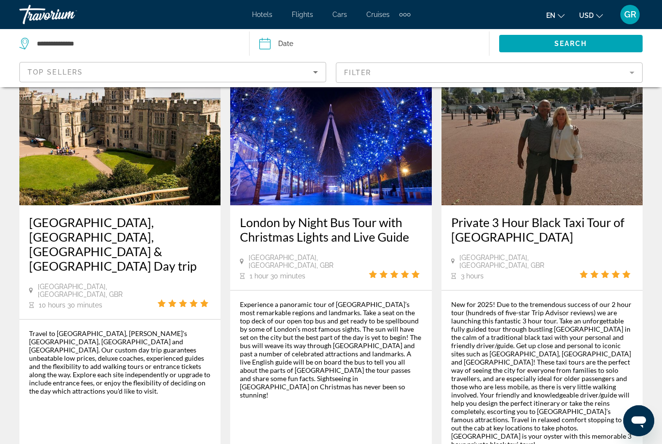
scroll to position [1556, 0]
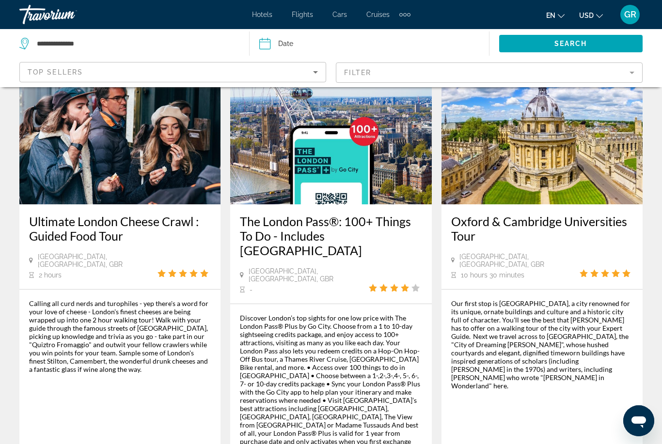
scroll to position [1497, 0]
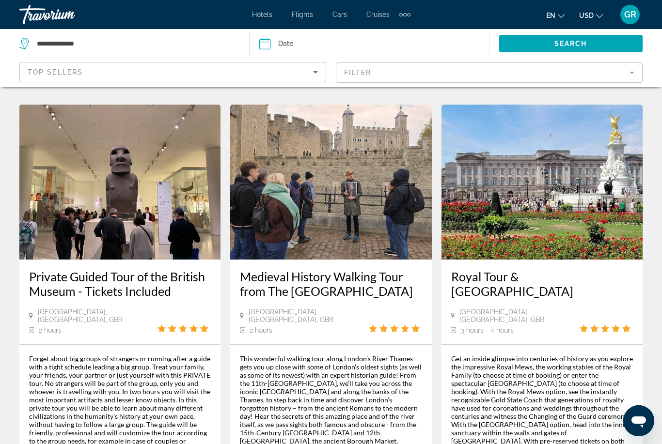
scroll to position [1598, 0]
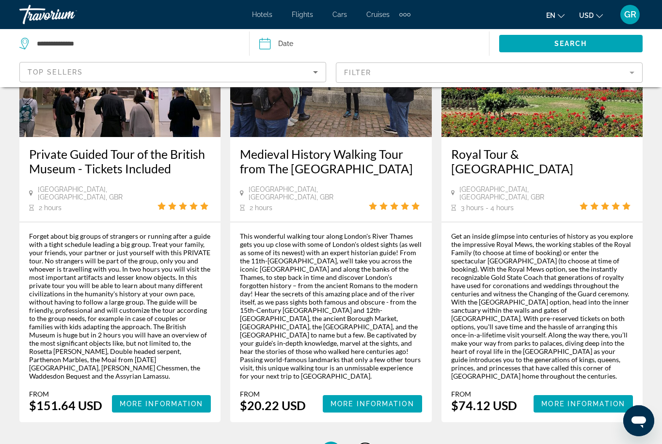
click at [369, 444] on span "20" at bounding box center [365, 451] width 10 height 11
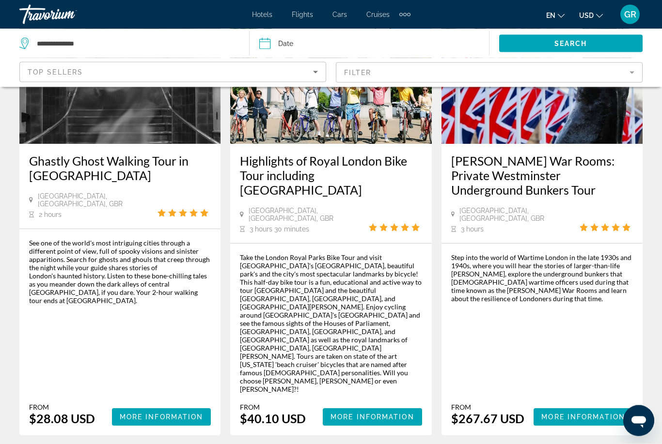
scroll to position [1507, 0]
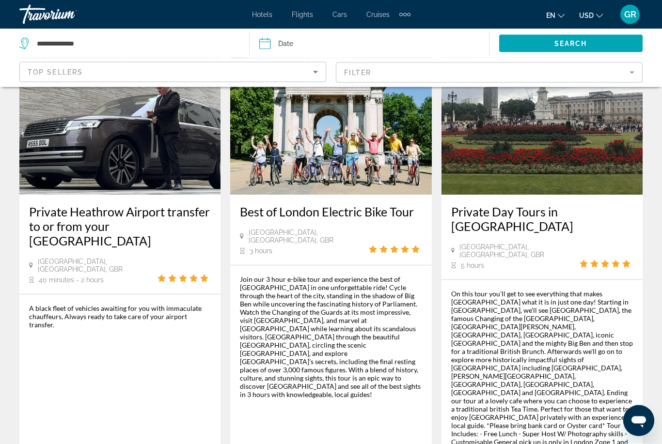
scroll to position [1496, 0]
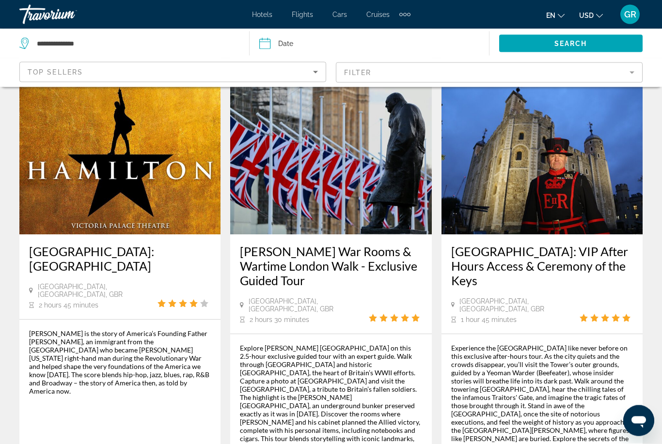
scroll to position [597, 0]
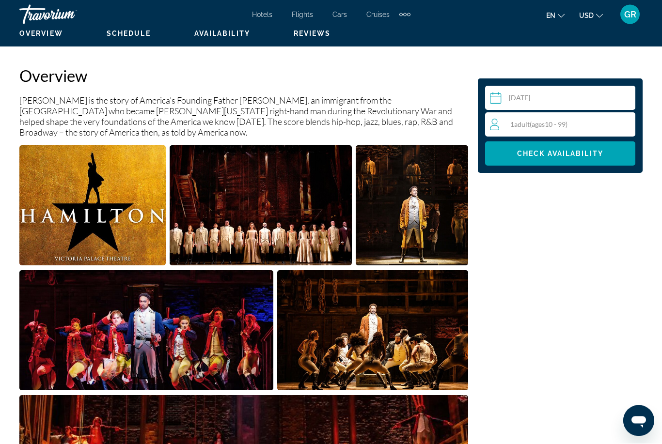
scroll to position [472, 0]
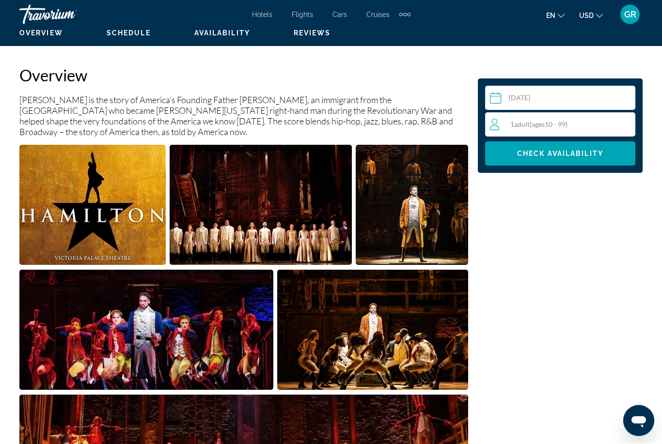
click at [559, 103] on input "Main content" at bounding box center [562, 99] width 154 height 27
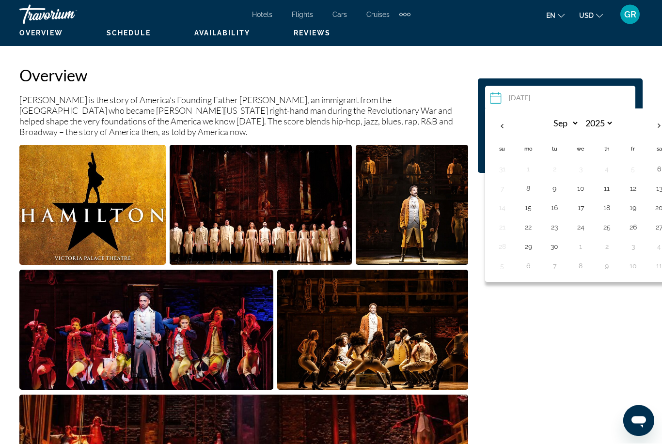
scroll to position [472, 0]
click at [573, 124] on select "*** *** *** *** *** *** *** *** *** *** *** ***" at bounding box center [563, 123] width 31 height 17
select select "*"
click at [613, 122] on select "**** **** **** **** **** **** **** **** **** **** **** **** **** **** **** ****…" at bounding box center [597, 123] width 31 height 17
select select "****"
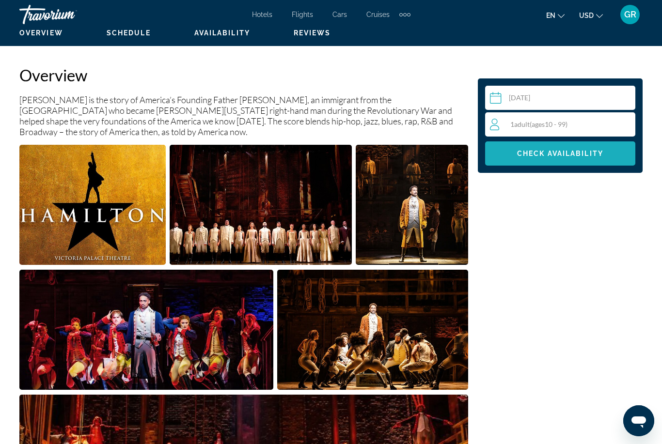
click at [590, 144] on span "Main content" at bounding box center [560, 153] width 150 height 23
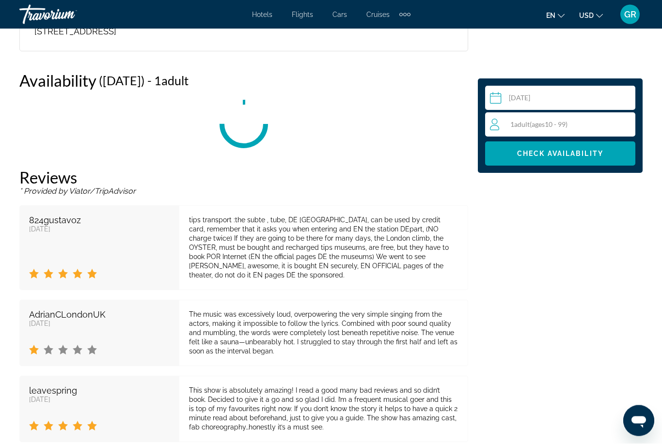
scroll to position [1487, 0]
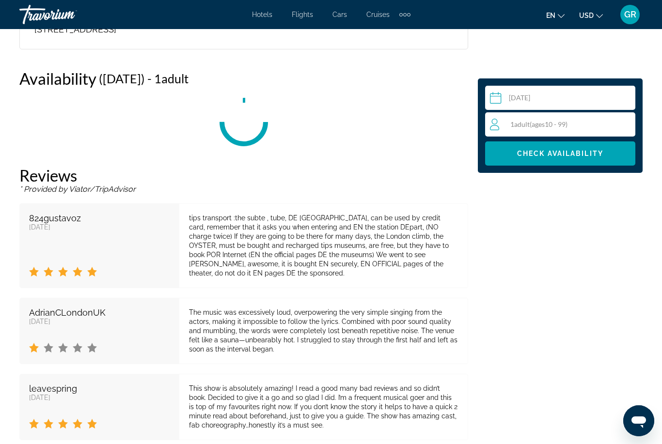
click at [570, 100] on input "Main content" at bounding box center [562, 99] width 154 height 27
select select "*"
select select "****"
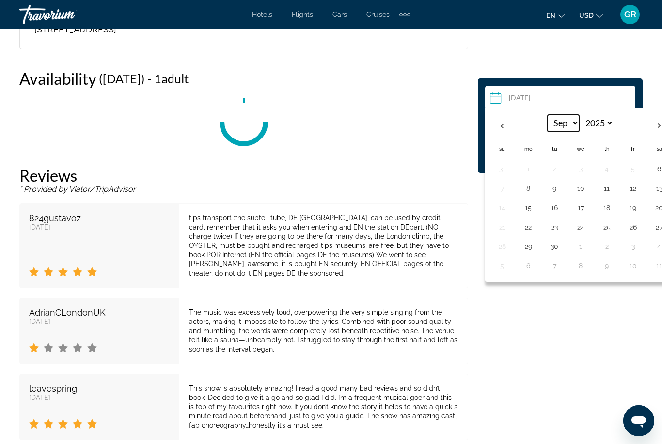
click at [572, 126] on select "*** *** *** *** *** *** *** *** *** *** *** ***" at bounding box center [563, 123] width 31 height 17
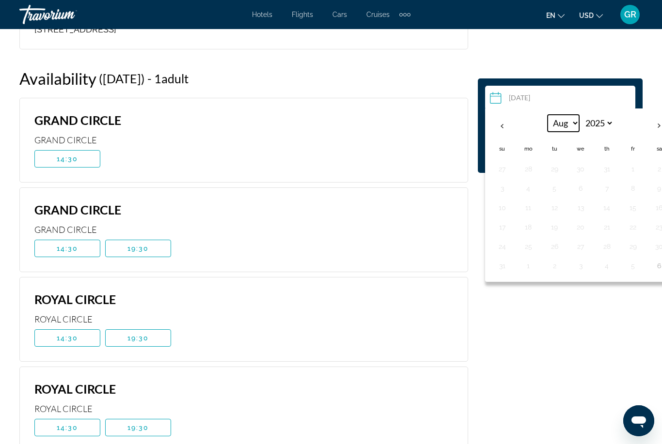
click at [575, 120] on select "*** *** *** *** *** *** *** *** *** *** *** ***" at bounding box center [563, 123] width 31 height 17
select select "*"
click at [612, 122] on select "**** **** **** **** **** **** **** **** **** **** **** **** **** **** **** ****…" at bounding box center [597, 123] width 31 height 17
select select "****"
click at [655, 127] on th "Next month" at bounding box center [659, 125] width 26 height 21
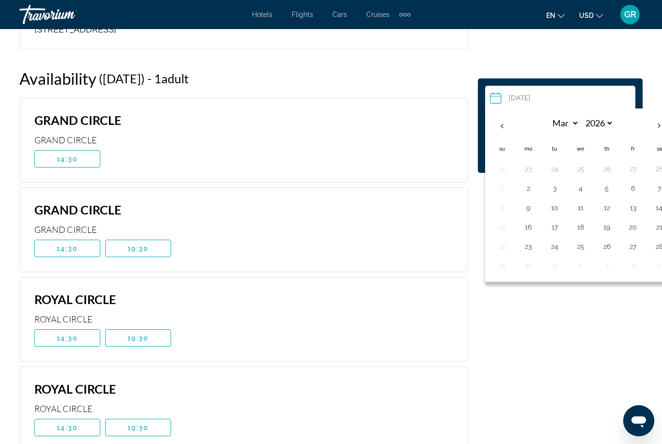
click at [653, 129] on th "Next month" at bounding box center [659, 125] width 26 height 21
click at [646, 128] on button "Next month" at bounding box center [659, 126] width 26 height 22
click at [649, 124] on th "Next month" at bounding box center [659, 125] width 26 height 21
click at [651, 123] on th "Next month" at bounding box center [659, 125] width 26 height 21
click at [650, 124] on th "Next month" at bounding box center [659, 125] width 26 height 21
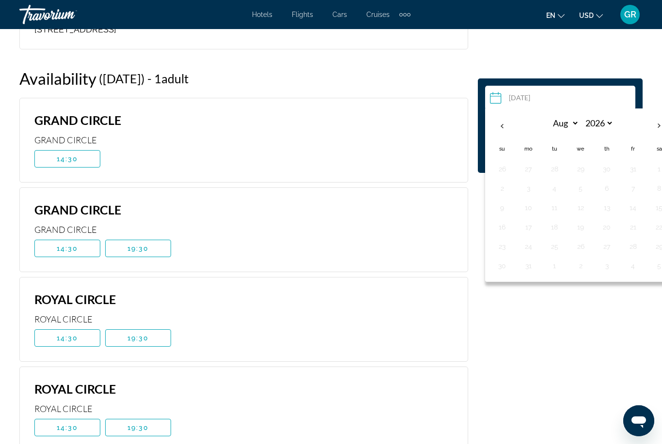
click at [498, 131] on th "Previous month" at bounding box center [502, 125] width 26 height 21
click at [493, 133] on th "Previous month" at bounding box center [502, 125] width 26 height 21
click at [493, 135] on button "Previous month" at bounding box center [502, 126] width 26 height 22
click at [494, 136] on button "Previous month" at bounding box center [502, 126] width 26 height 22
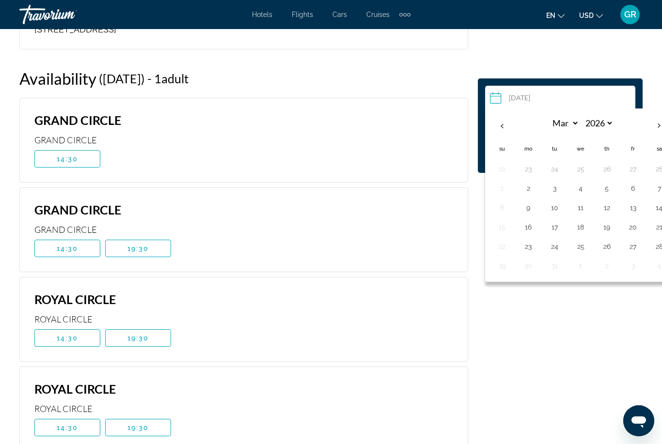
click at [495, 135] on th "Previous month" at bounding box center [502, 125] width 26 height 21
click at [602, 126] on select "**** **** **** **** **** **** **** **** **** **** **** **** **** **** **** ****…" at bounding box center [597, 123] width 31 height 17
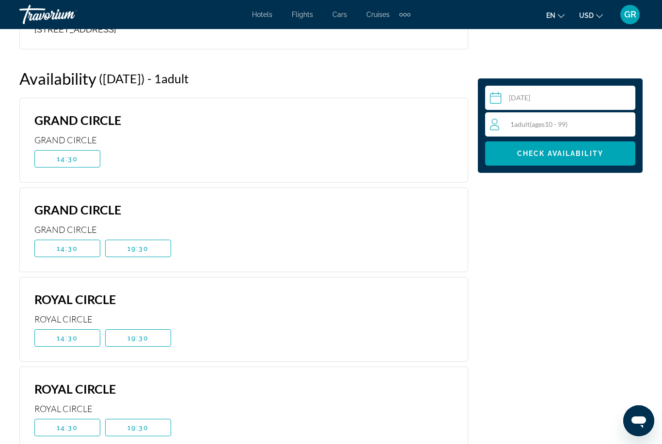
click at [581, 98] on input "Main content" at bounding box center [562, 99] width 154 height 27
select select "*"
select select "****"
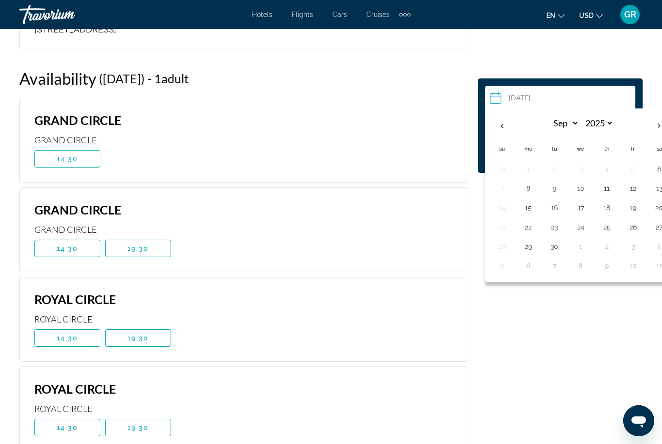
click at [656, 129] on th "Next month" at bounding box center [659, 125] width 26 height 21
click at [658, 129] on th "Next month" at bounding box center [659, 125] width 26 height 21
click at [655, 126] on th "Next month" at bounding box center [659, 125] width 26 height 21
click at [650, 129] on th "Next month" at bounding box center [659, 125] width 26 height 21
select select "*"
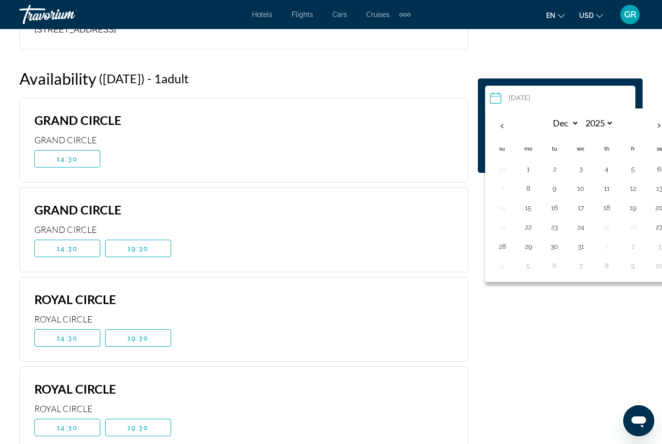
select select "****"
click at [651, 127] on th "Next month" at bounding box center [659, 125] width 26 height 21
select select "*"
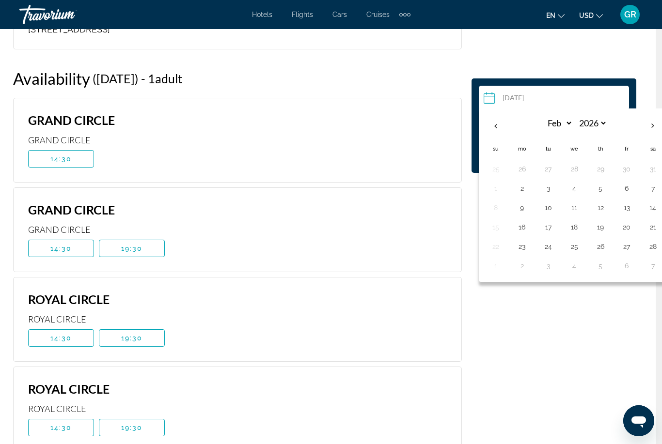
scroll to position [1487, 16]
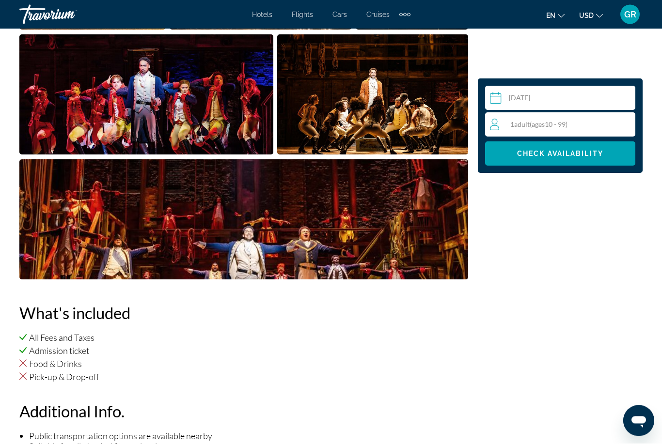
scroll to position [704, 0]
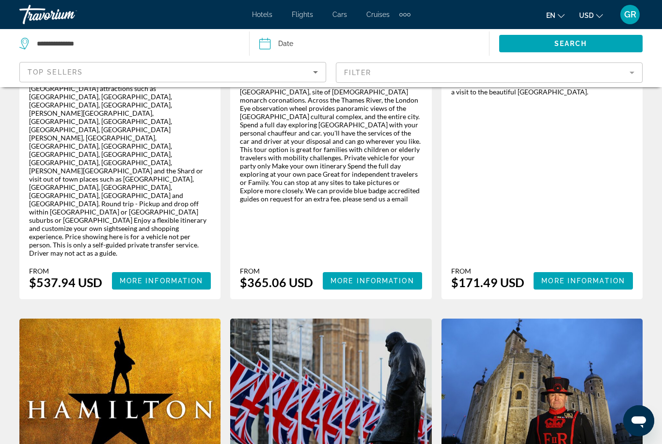
scroll to position [426, 0]
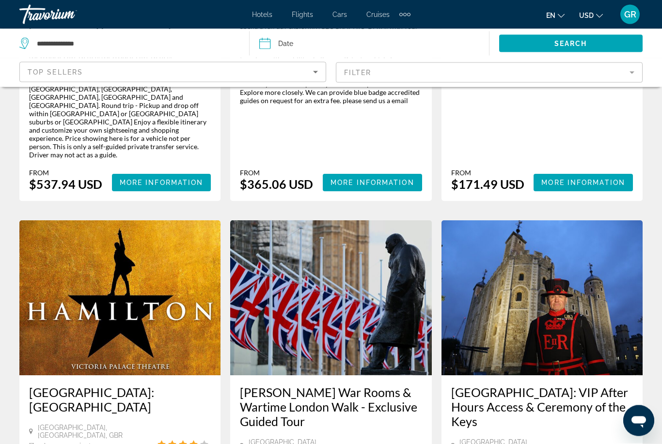
click at [185, 270] on img "Main content" at bounding box center [119, 298] width 201 height 155
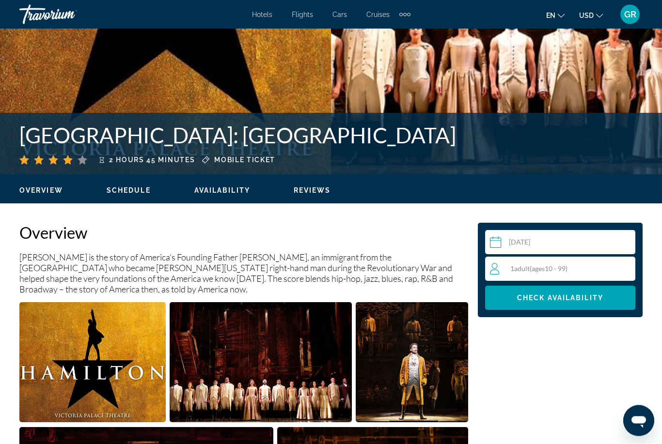
scroll to position [324, 0]
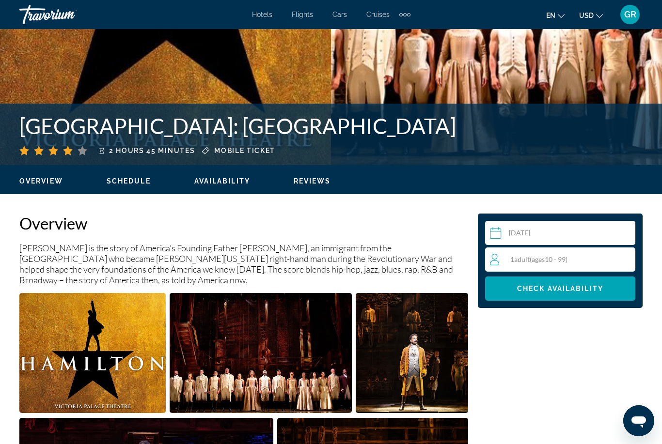
click at [575, 231] on input "Main content" at bounding box center [562, 234] width 154 height 27
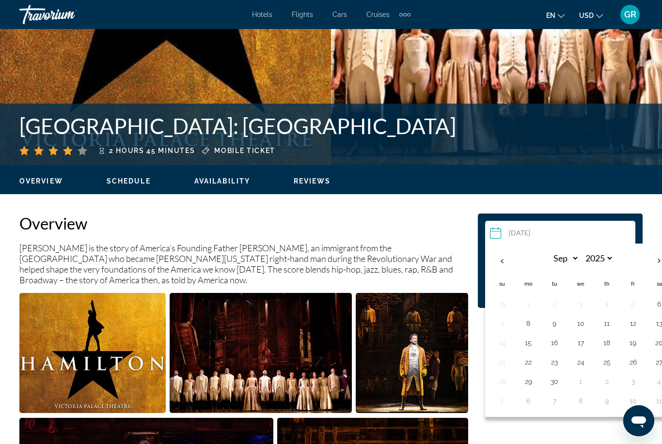
click at [653, 261] on th "Next month" at bounding box center [659, 261] width 26 height 21
click at [651, 262] on th "Next month" at bounding box center [659, 261] width 26 height 21
click at [650, 259] on th "Next month" at bounding box center [659, 261] width 26 height 21
select select "*"
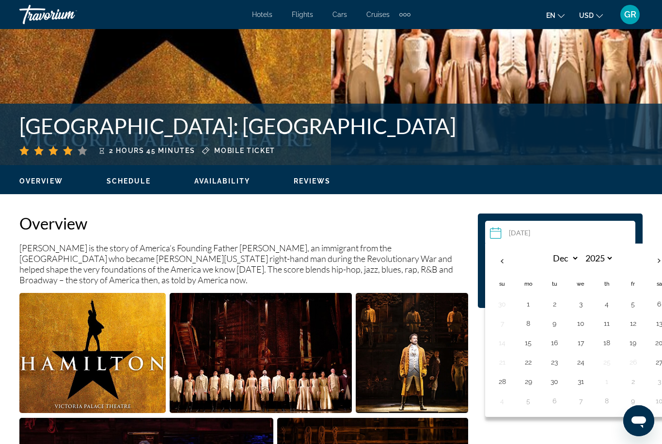
select select "****"
click at [653, 256] on th "Next month" at bounding box center [659, 261] width 26 height 21
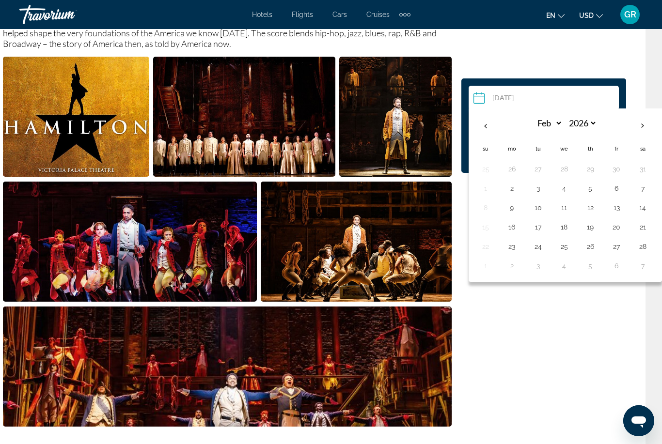
scroll to position [560, 16]
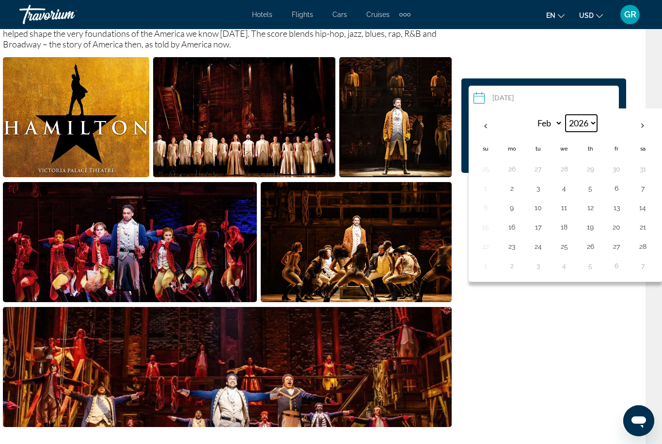
click at [585, 127] on select "**** **** **** **** **** **** **** **** **** **** **** **** **** **** **** ****…" at bounding box center [581, 123] width 31 height 17
click at [551, 120] on select "*** *** *** *** *** *** *** *** *** *** *** ***" at bounding box center [546, 123] width 31 height 17
click at [644, 128] on th "Next month" at bounding box center [642, 125] width 26 height 21
click at [492, 126] on th "Previous month" at bounding box center [485, 125] width 26 height 21
select select "*"
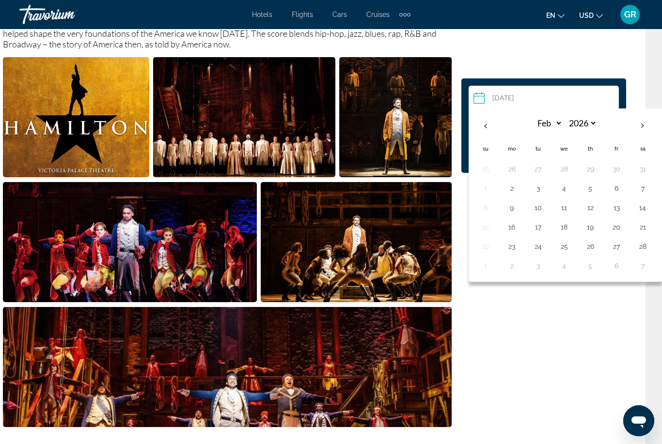
click at [535, 94] on input "Main content" at bounding box center [546, 99] width 154 height 27
click at [519, 98] on input "Main content" at bounding box center [546, 99] width 154 height 27
click at [548, 104] on input "Main content" at bounding box center [546, 99] width 154 height 27
click at [519, 99] on input "Main content" at bounding box center [546, 99] width 154 height 27
click at [535, 193] on button "3" at bounding box center [538, 189] width 16 height 14
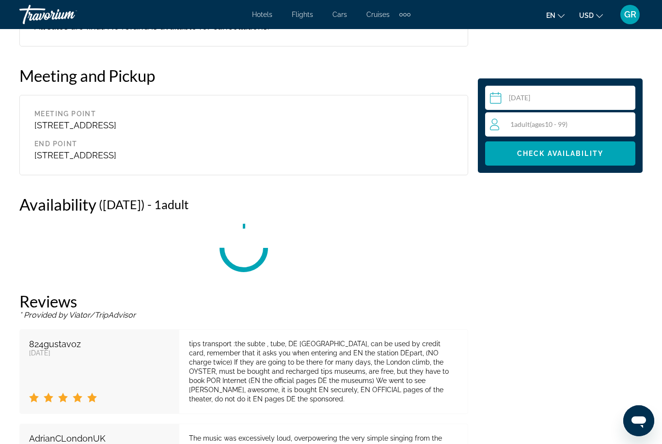
scroll to position [1487, 0]
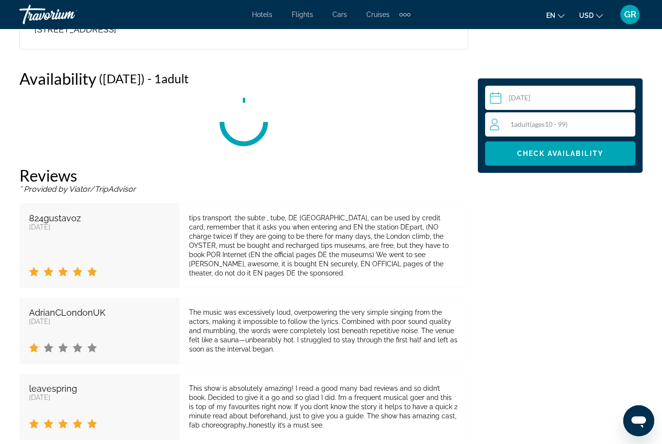
click at [561, 98] on input "**********" at bounding box center [562, 99] width 154 height 27
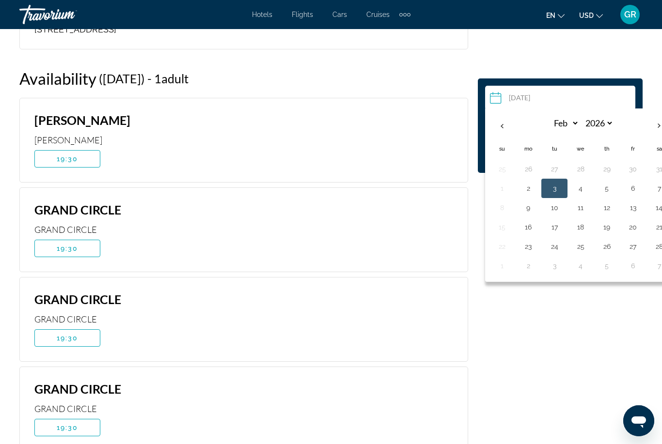
click at [559, 227] on button "17" at bounding box center [555, 227] width 16 height 14
type input "**********"
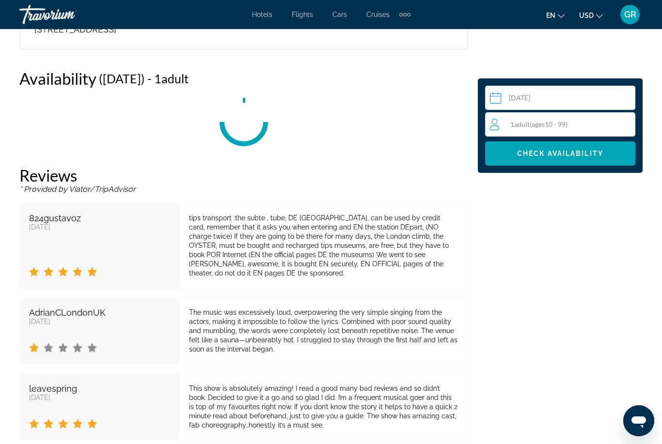
click at [581, 150] on span "Check Availability" at bounding box center [560, 154] width 86 height 8
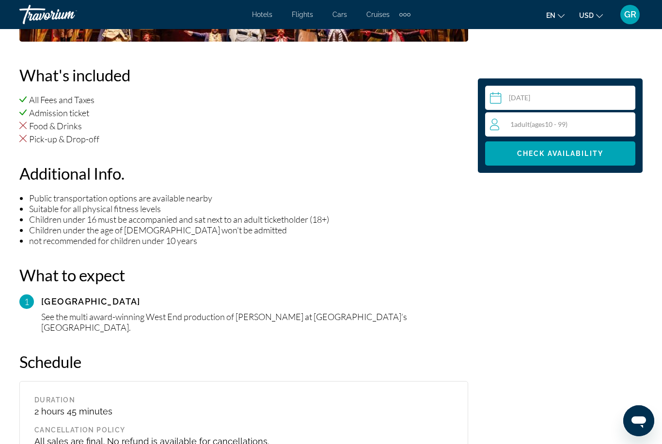
scroll to position [945, 0]
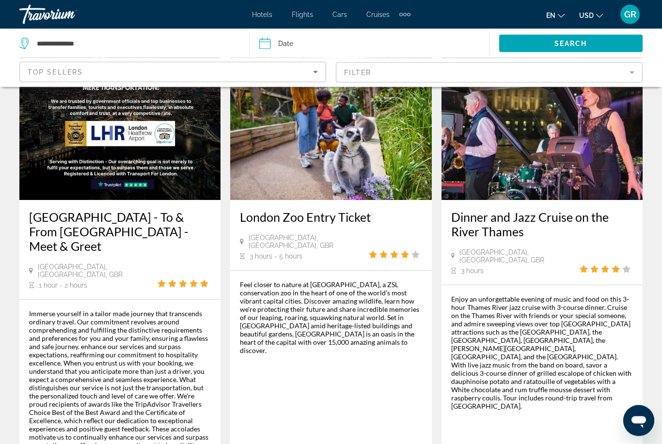
scroll to position [1567, 0]
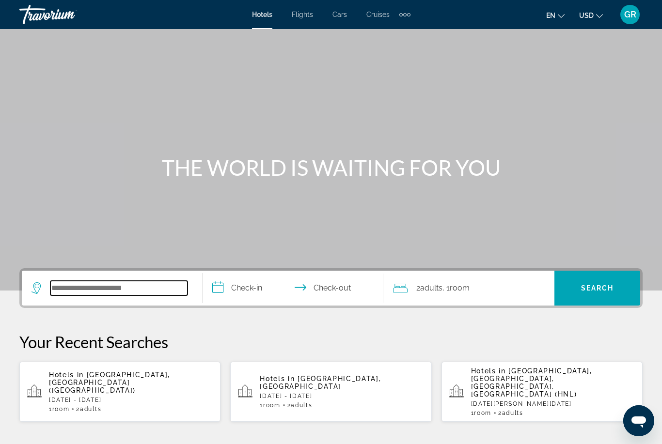
click at [141, 292] on input "Search widget" at bounding box center [118, 288] width 137 height 15
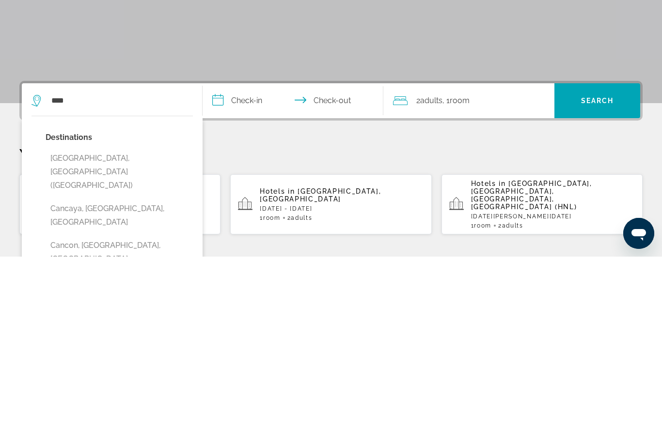
click at [141, 337] on button "[GEOGRAPHIC_DATA], [GEOGRAPHIC_DATA] ([GEOGRAPHIC_DATA])" at bounding box center [119, 360] width 147 height 46
type input "**********"
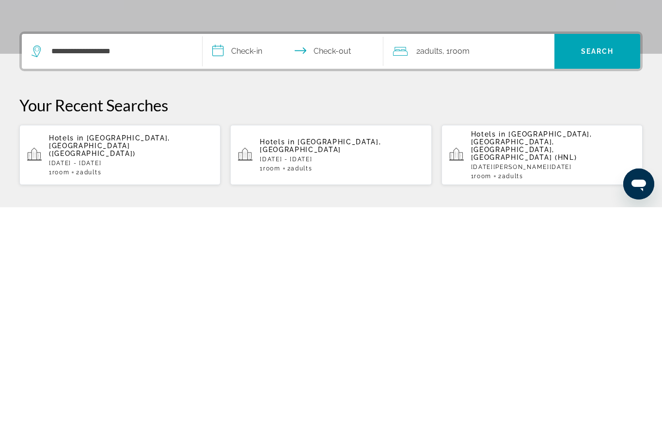
click at [267, 271] on input "**********" at bounding box center [295, 290] width 185 height 38
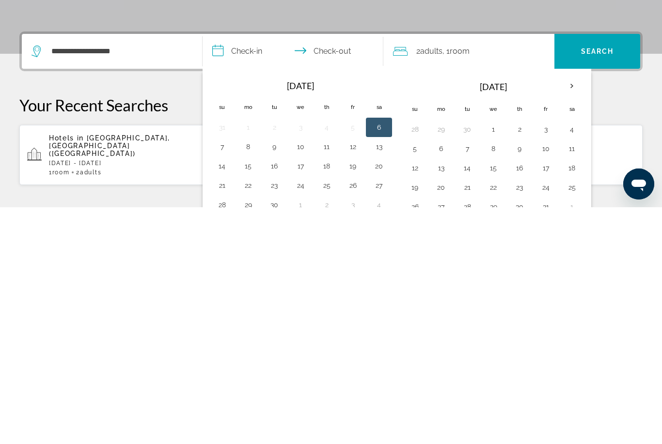
scroll to position [237, 0]
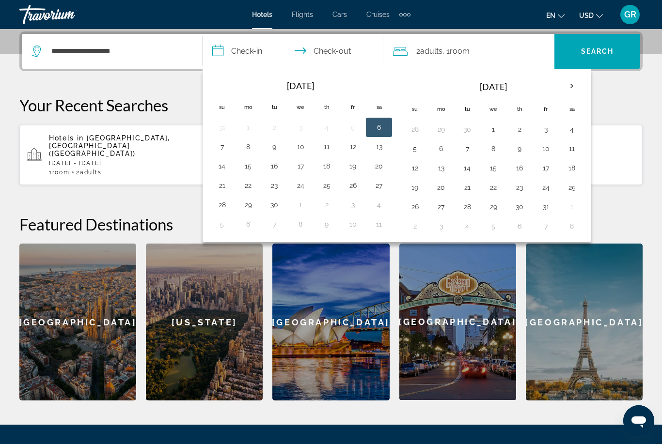
click at [571, 93] on th "Next month" at bounding box center [572, 86] width 26 height 21
click at [576, 90] on th "Next month" at bounding box center [572, 86] width 26 height 21
click at [578, 89] on th "Next month" at bounding box center [572, 86] width 26 height 21
click at [581, 90] on th "Next month" at bounding box center [572, 86] width 26 height 21
click at [576, 172] on button "14" at bounding box center [572, 168] width 16 height 14
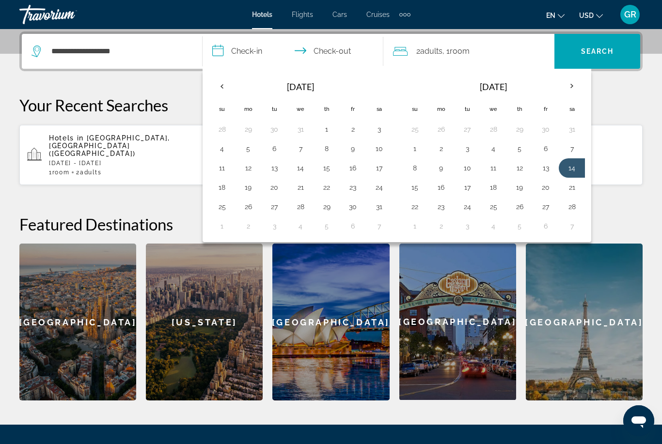
click at [575, 191] on button "21" at bounding box center [572, 188] width 16 height 14
type input "**********"
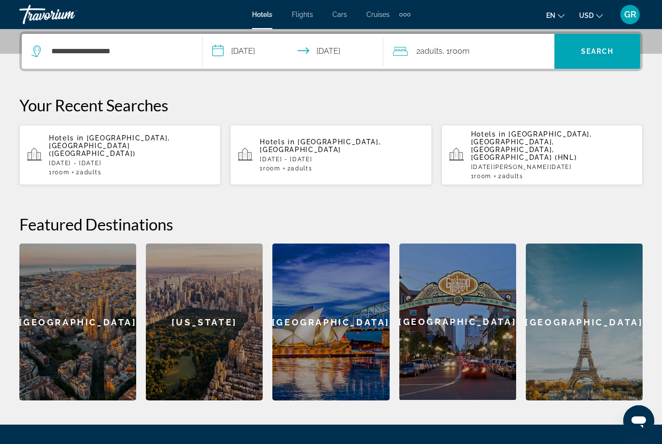
click at [606, 51] on span "Search" at bounding box center [597, 51] width 33 height 8
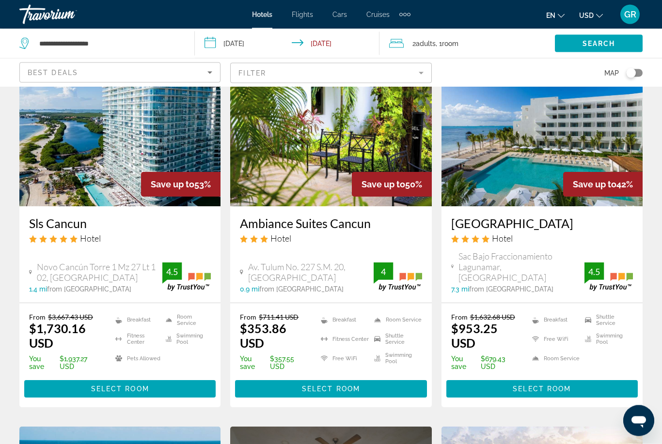
scroll to position [452, 0]
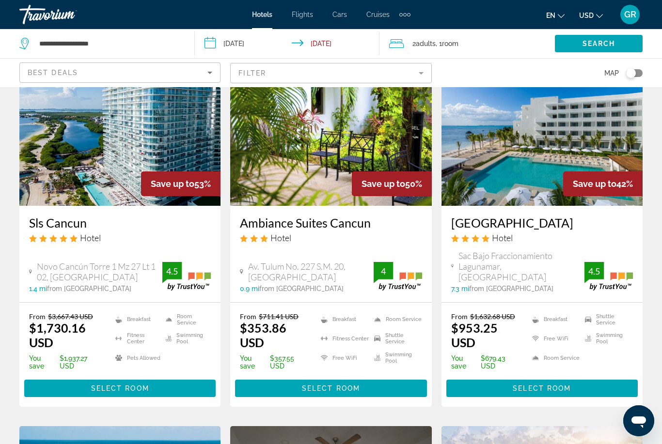
click at [73, 150] on img "Main content" at bounding box center [119, 128] width 201 height 155
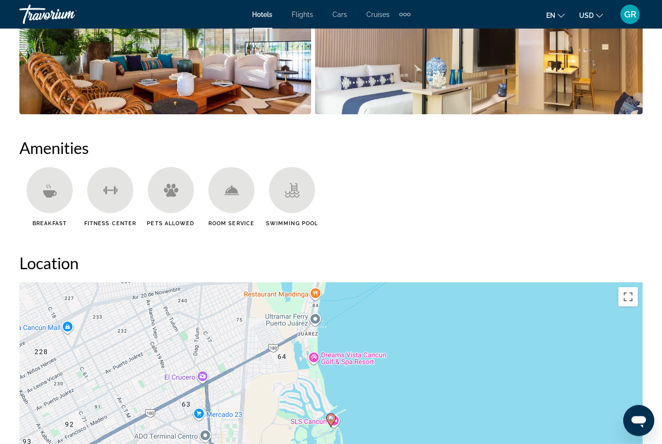
scroll to position [817, 0]
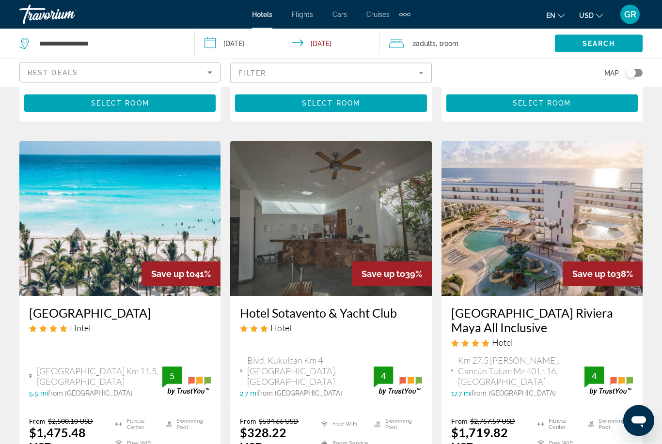
scroll to position [738, 0]
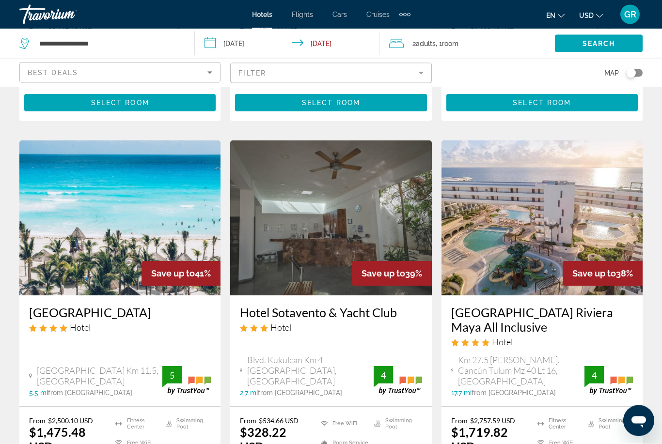
click at [606, 204] on img "Main content" at bounding box center [541, 218] width 201 height 155
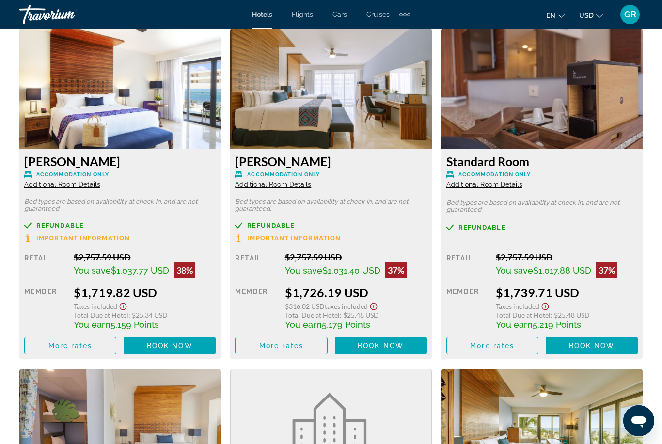
scroll to position [1506, 0]
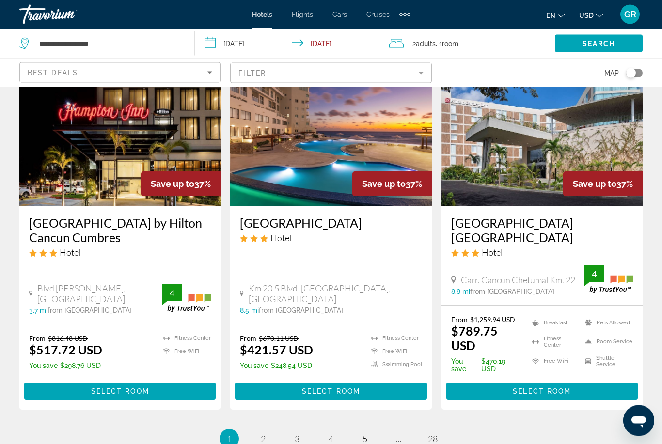
scroll to position [1218, 0]
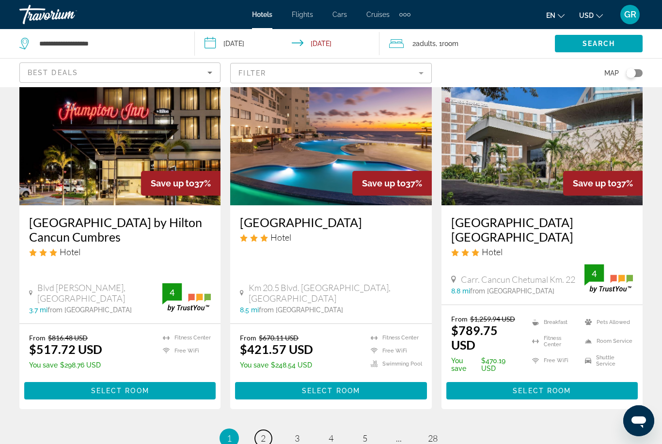
click at [269, 430] on link "page 2" at bounding box center [263, 438] width 17 height 17
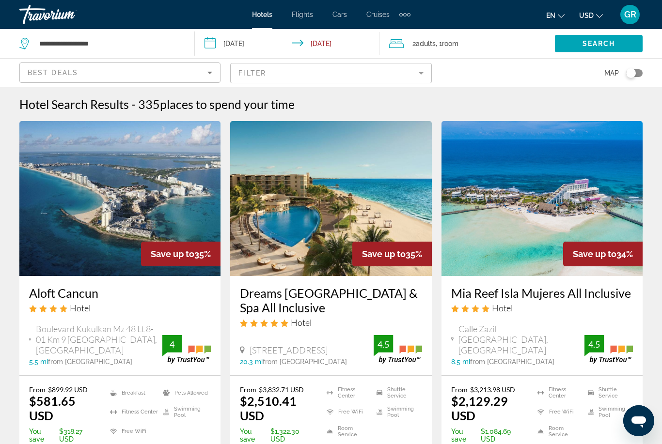
click at [356, 221] on img "Main content" at bounding box center [330, 198] width 201 height 155
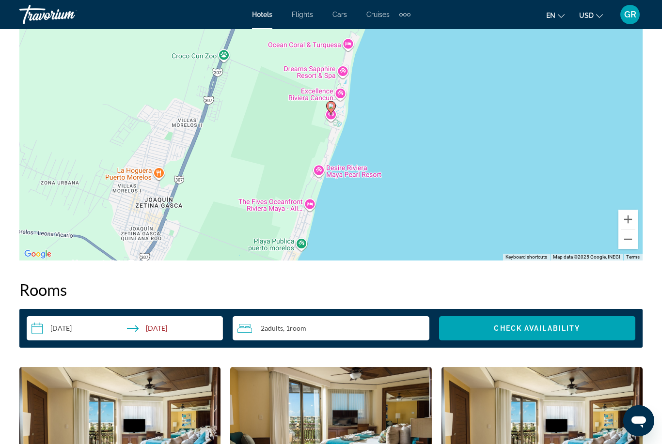
scroll to position [1155, 0]
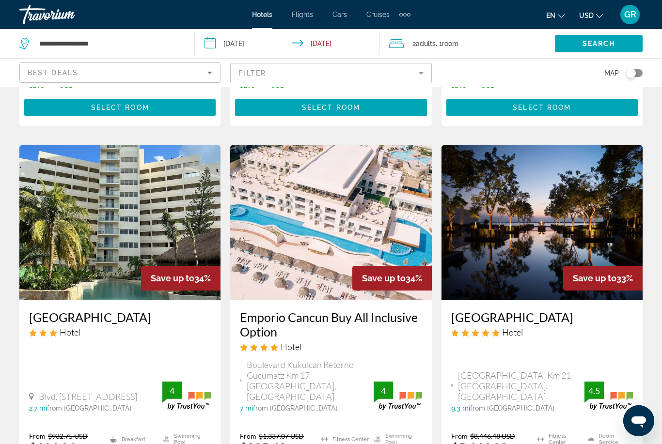
scroll to position [369, 0]
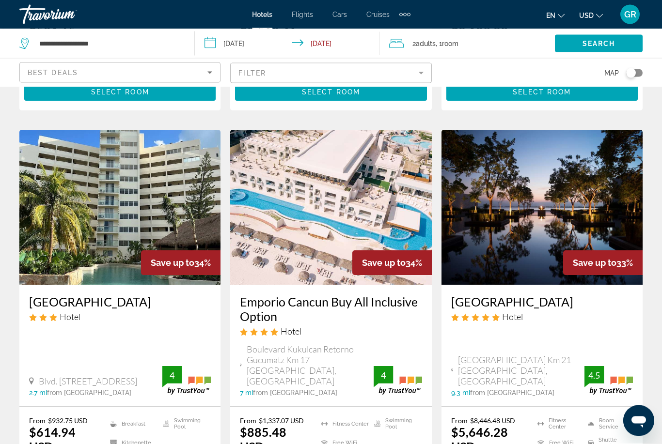
click at [382, 259] on img "Main content" at bounding box center [330, 207] width 201 height 155
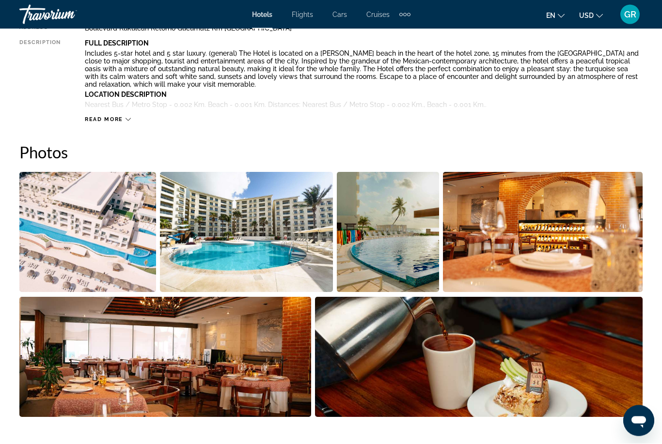
scroll to position [487, 0]
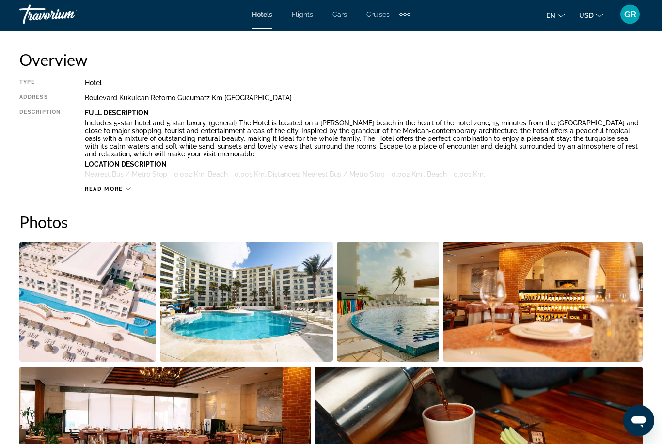
click at [587, 323] on img "Open full-screen image slider" at bounding box center [543, 302] width 200 height 120
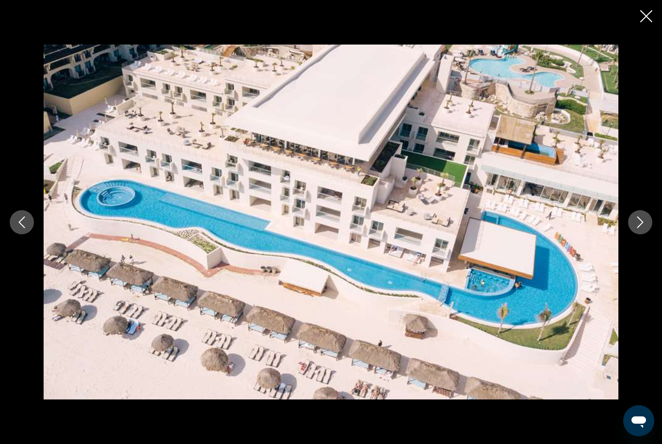
click at [645, 221] on icon "Next image" at bounding box center [640, 223] width 12 height 12
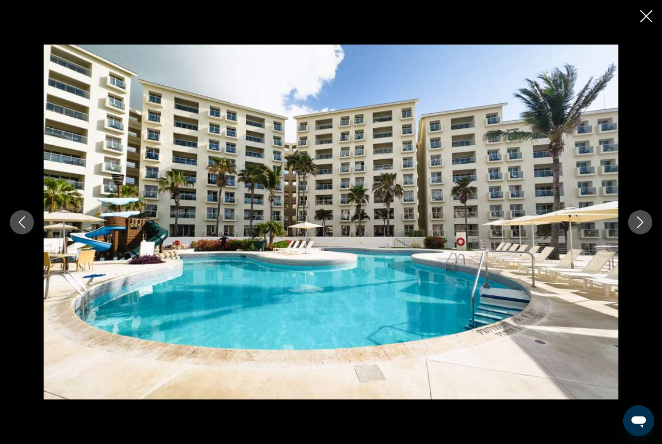
click at [639, 234] on button "Next image" at bounding box center [640, 222] width 24 height 24
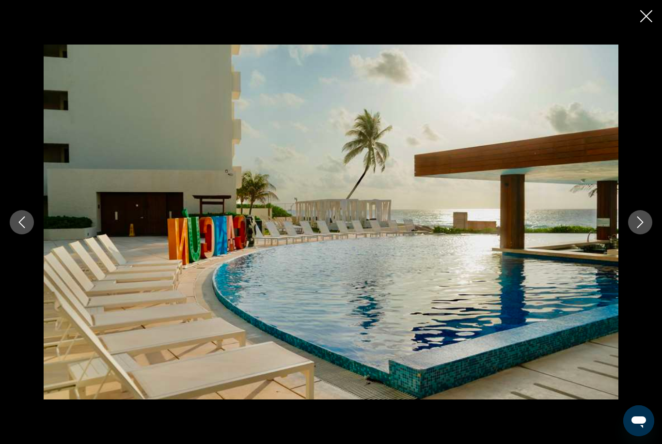
click at [634, 236] on div "prev next" at bounding box center [331, 223] width 662 height 356
click at [642, 226] on icon "Next image" at bounding box center [640, 223] width 12 height 12
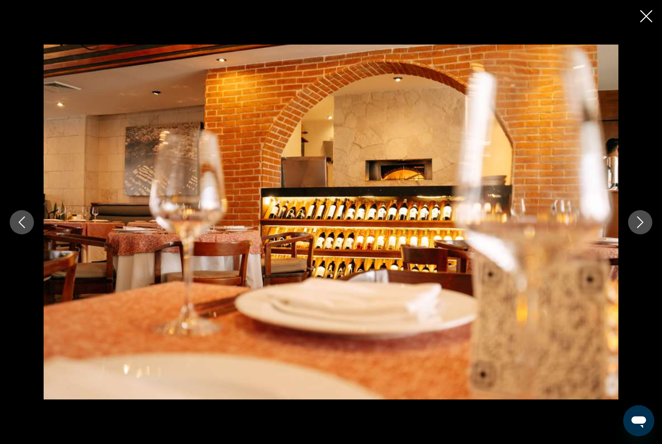
click at [641, 231] on button "Next image" at bounding box center [640, 222] width 24 height 24
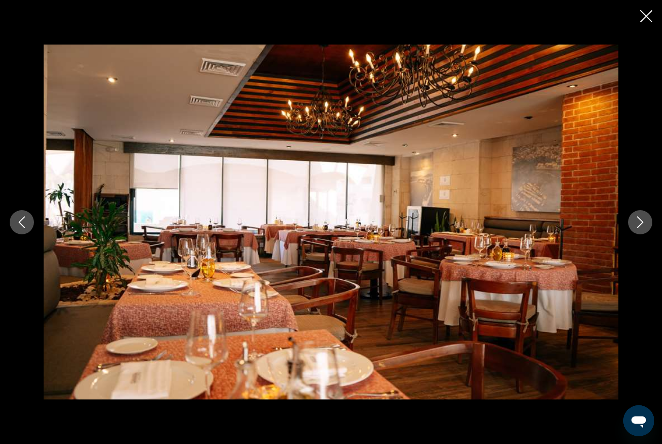
click at [636, 228] on icon "Next image" at bounding box center [640, 223] width 12 height 12
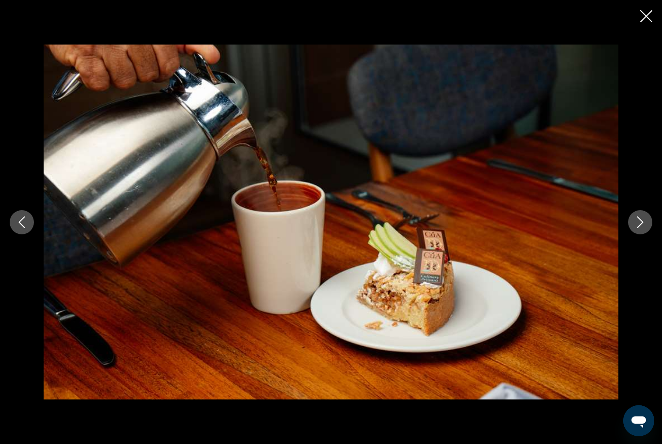
click at [637, 229] on button "Next image" at bounding box center [640, 222] width 24 height 24
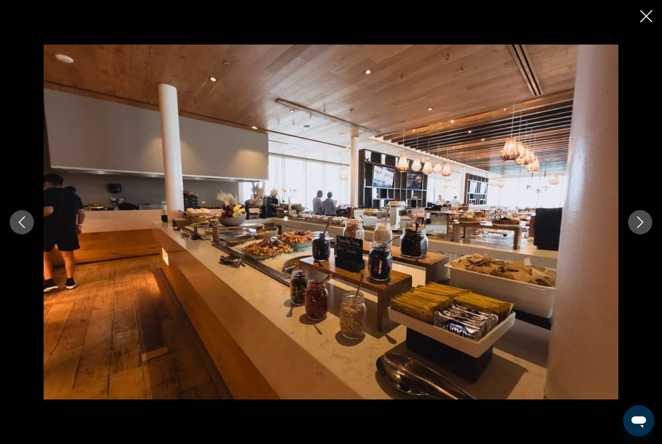
click at [644, 225] on icon "Next image" at bounding box center [640, 223] width 12 height 12
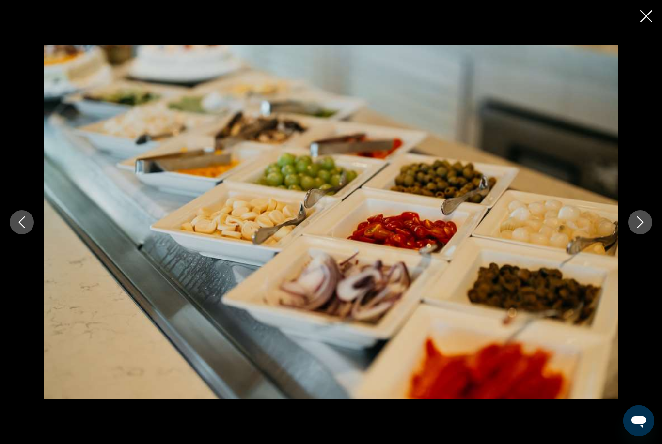
click at [638, 232] on button "Next image" at bounding box center [640, 222] width 24 height 24
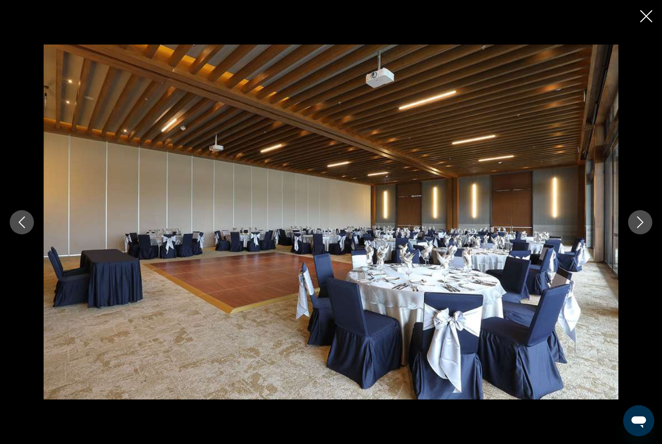
click at [631, 234] on div "prev next" at bounding box center [331, 223] width 662 height 356
click at [643, 220] on icon "Next image" at bounding box center [640, 223] width 12 height 12
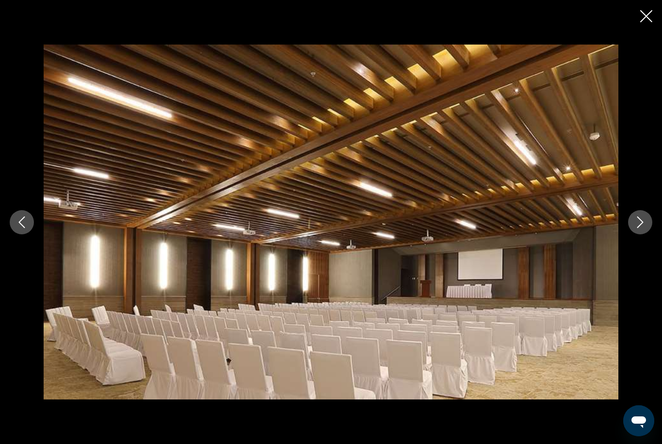
click at [644, 220] on icon "Next image" at bounding box center [640, 223] width 12 height 12
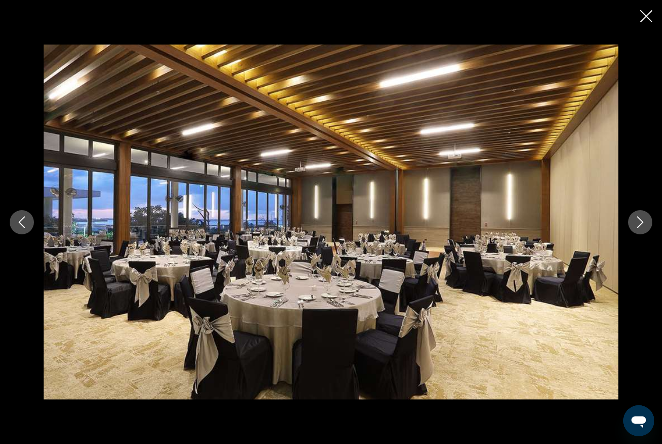
click at [641, 219] on icon "Next image" at bounding box center [640, 223] width 12 height 12
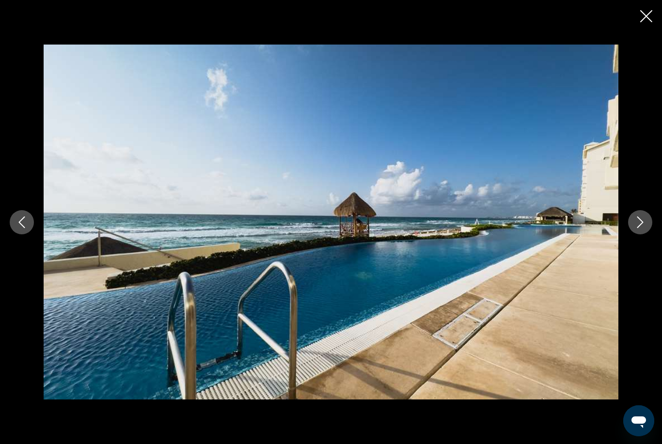
click at [642, 229] on button "Next image" at bounding box center [640, 222] width 24 height 24
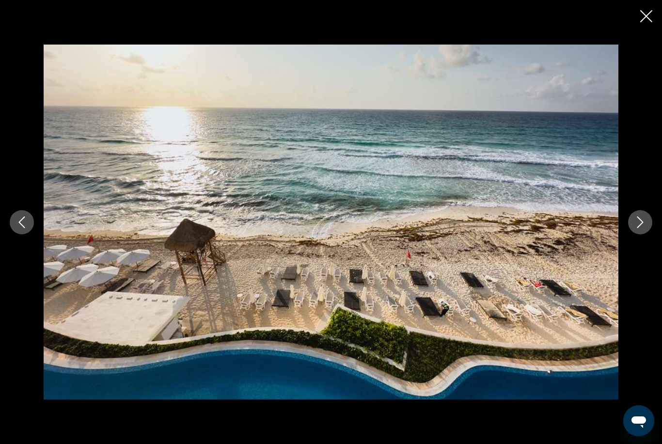
click at [645, 22] on button "Close slideshow" at bounding box center [646, 17] width 12 height 15
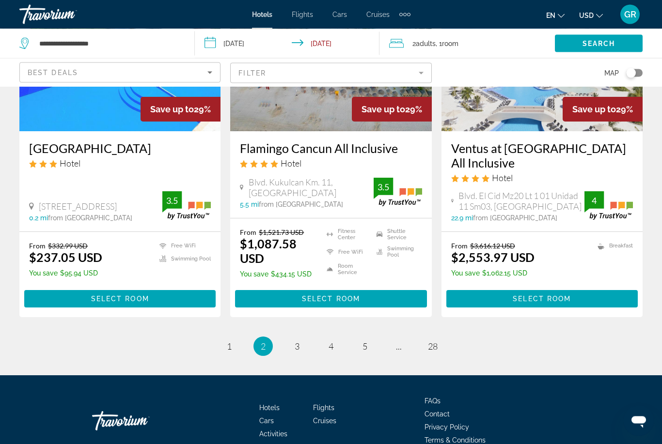
scroll to position [1329, 0]
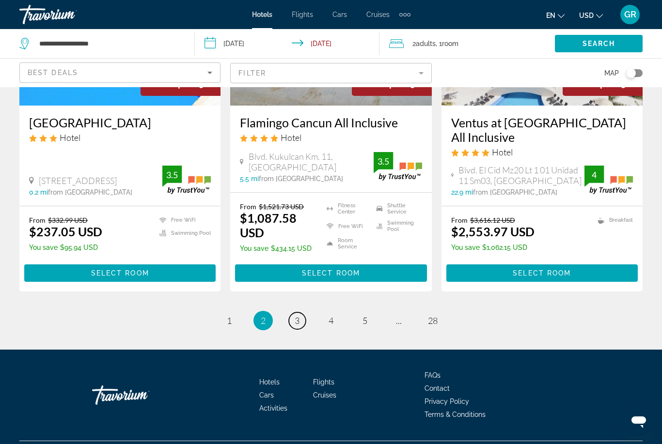
click at [302, 330] on link "page 3" at bounding box center [297, 321] width 17 height 17
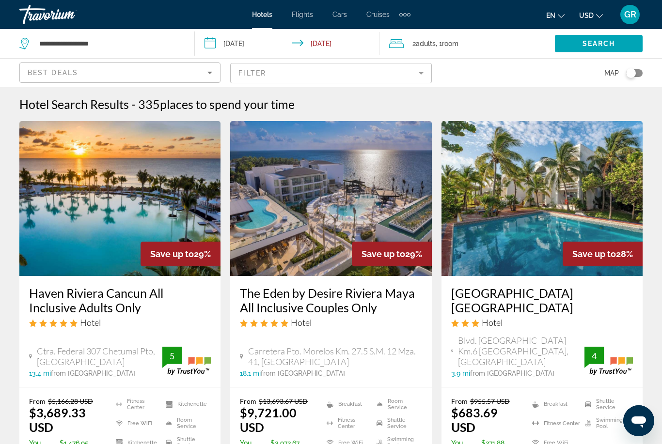
click at [152, 305] on h3 "Haven Riviera Cancun All Inclusive Adults Only" at bounding box center [120, 300] width 182 height 29
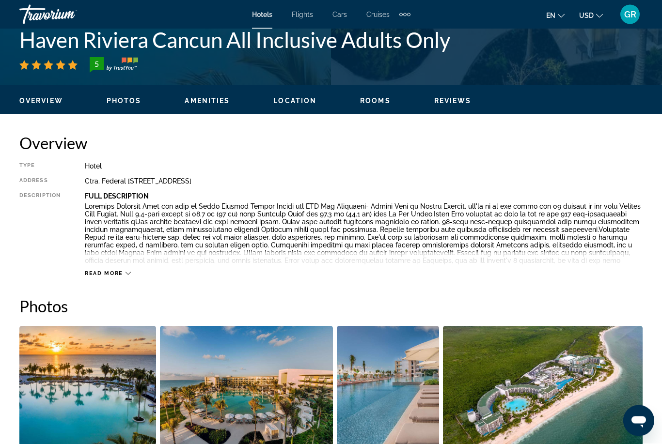
scroll to position [391, 0]
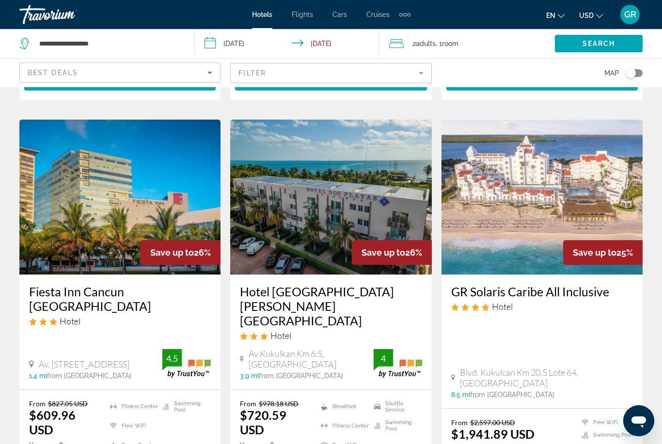
scroll to position [792, 0]
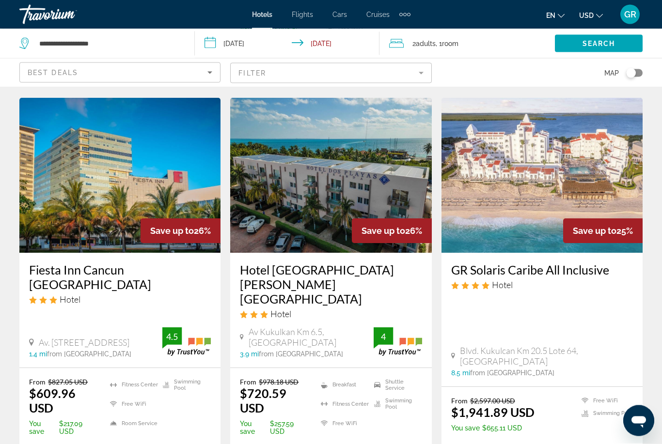
click at [573, 263] on h3 "GR Solaris Caribe All Inclusive" at bounding box center [542, 270] width 182 height 15
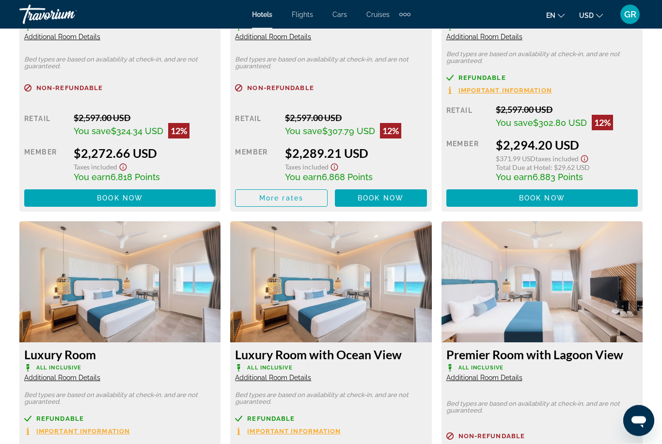
scroll to position [1995, 0]
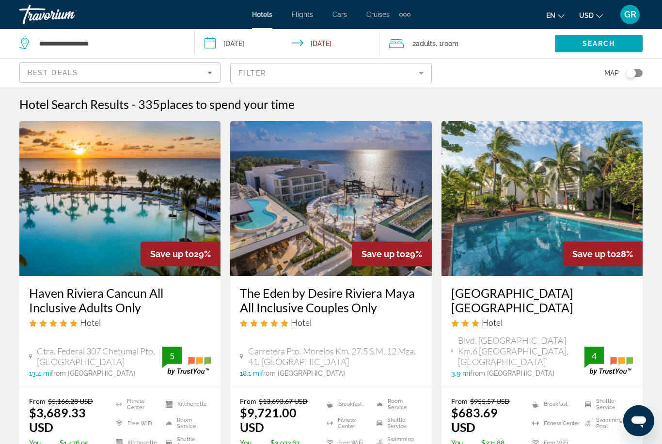
click at [358, 76] on mat-form-field "Filter" at bounding box center [330, 73] width 201 height 20
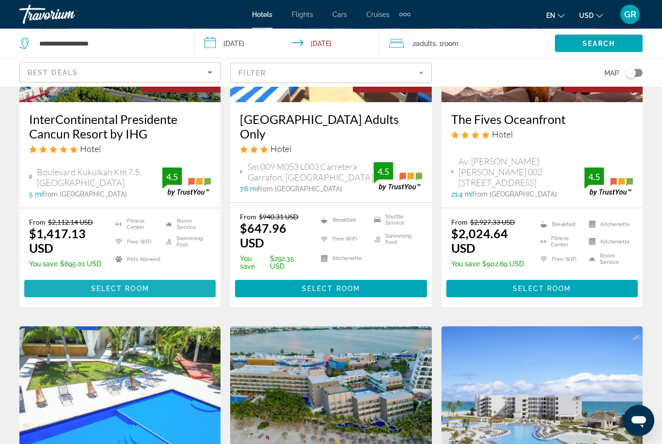
scroll to position [953, 0]
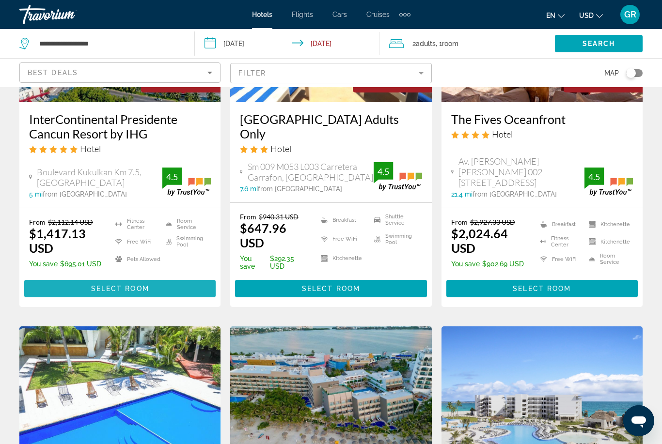
click at [97, 285] on span "Select Room" at bounding box center [120, 289] width 58 height 8
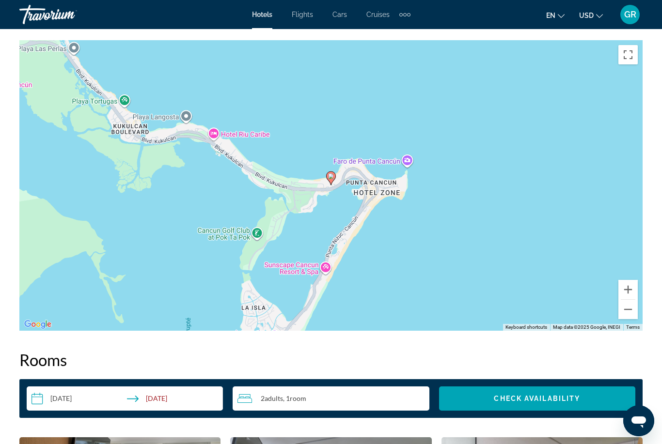
scroll to position [1070, 0]
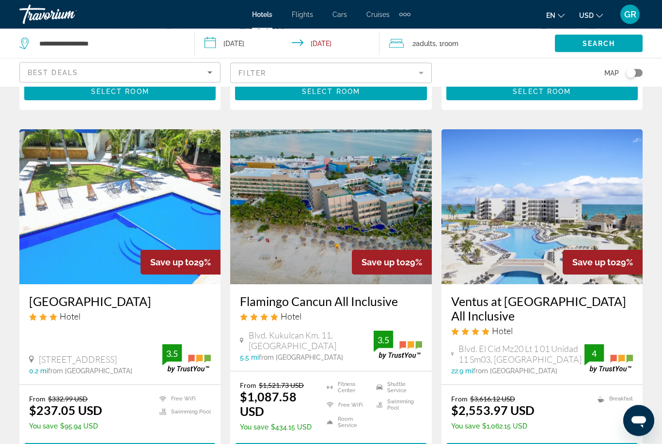
scroll to position [1150, 0]
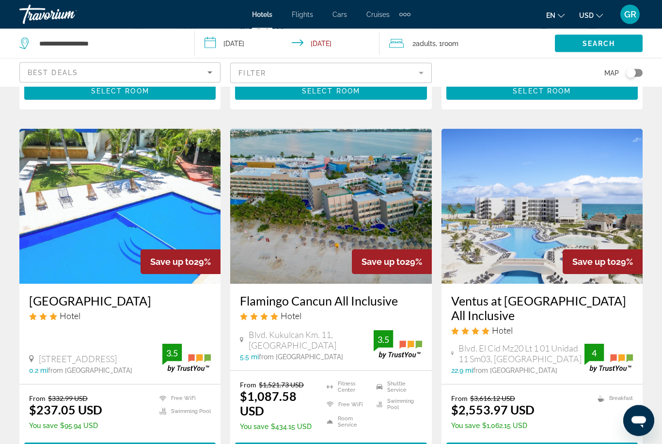
click at [355, 444] on span "Select Room" at bounding box center [331, 452] width 58 height 8
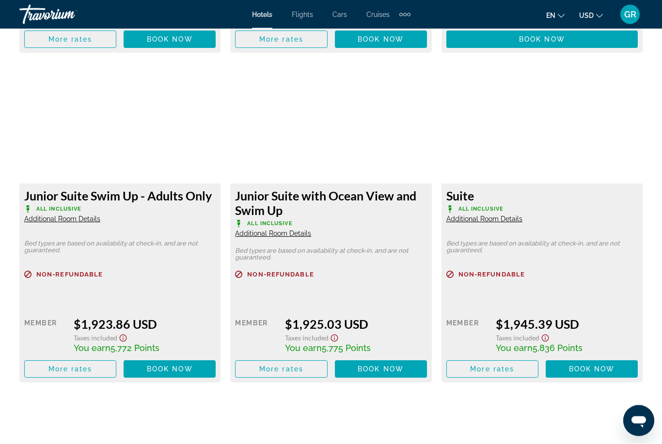
scroll to position [3789, 0]
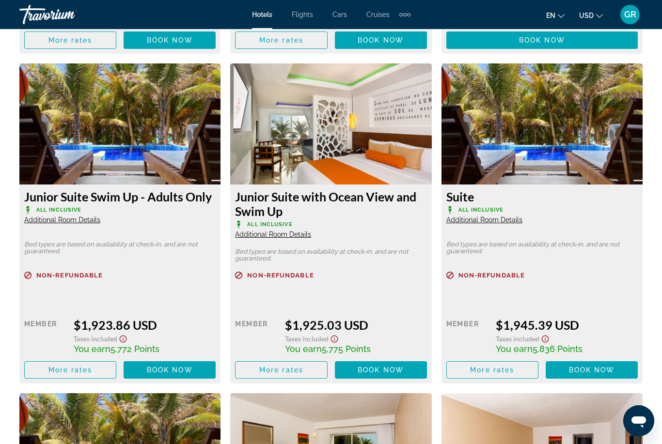
click at [581, 142] on img "Main content" at bounding box center [541, 123] width 201 height 121
click at [558, 155] on img "Main content" at bounding box center [541, 123] width 201 height 121
click at [558, 211] on div "Suite All Inclusive Additional Room Details" at bounding box center [541, 206] width 191 height 35
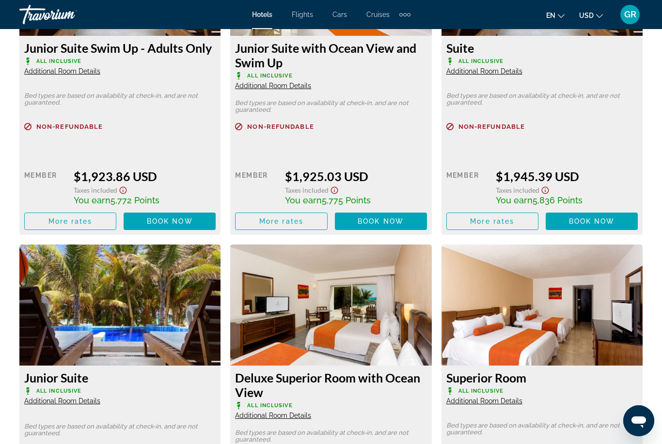
scroll to position [3926, 0]
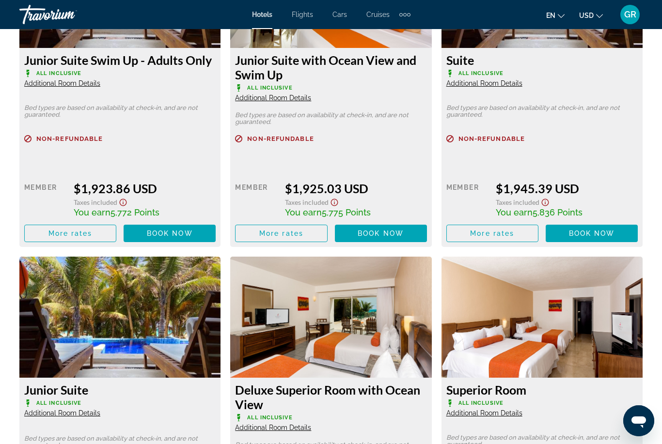
click at [598, 230] on span "Book now" at bounding box center [592, 234] width 46 height 8
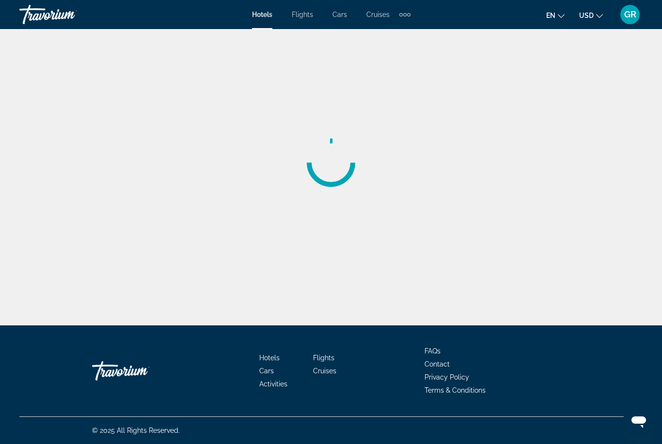
scroll to position [31, 0]
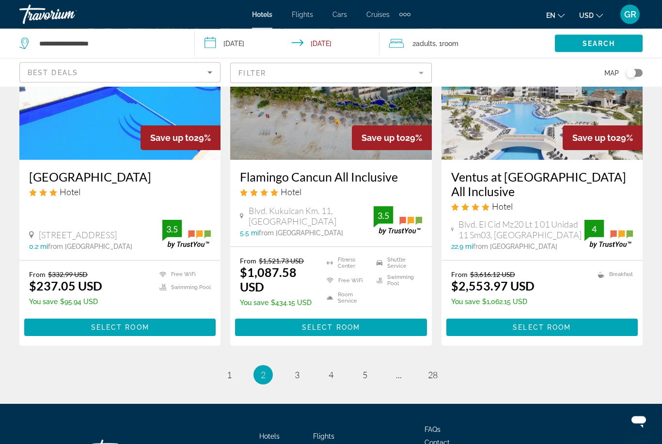
scroll to position [1280, 0]
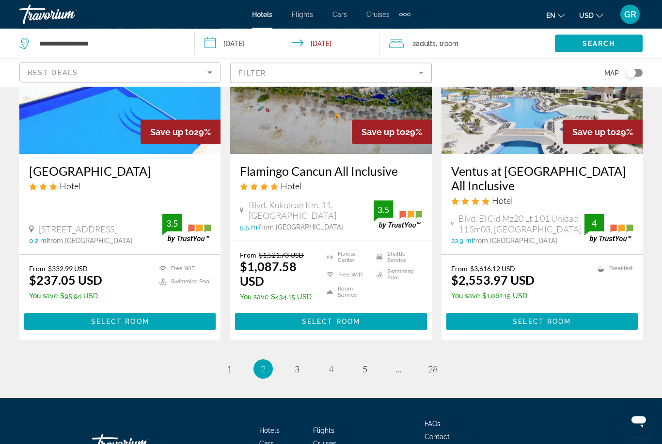
click at [343, 169] on h3 "Flamingo Cancun All Inclusive" at bounding box center [331, 171] width 182 height 15
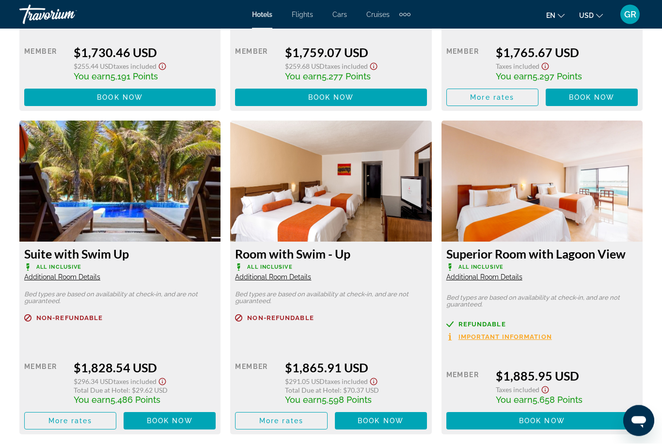
scroll to position [3397, 0]
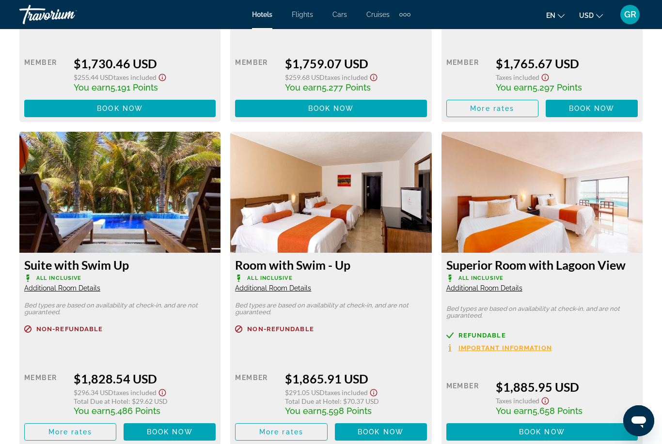
click at [176, 238] on img "Main content" at bounding box center [119, 192] width 201 height 121
click at [83, 285] on span "Additional Room Details" at bounding box center [62, 288] width 76 height 8
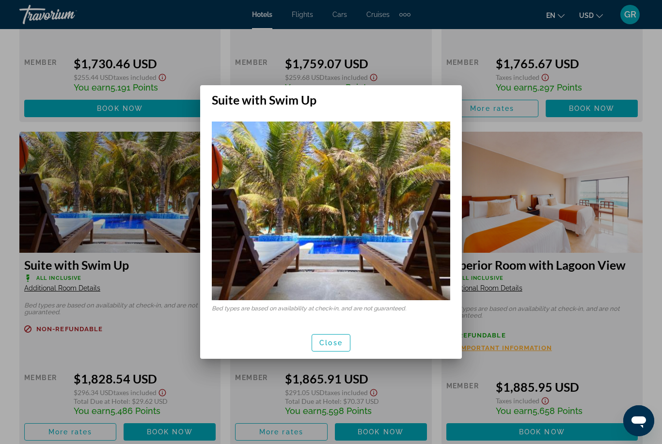
scroll to position [0, 0]
click at [349, 347] on span "button" at bounding box center [331, 342] width 38 height 23
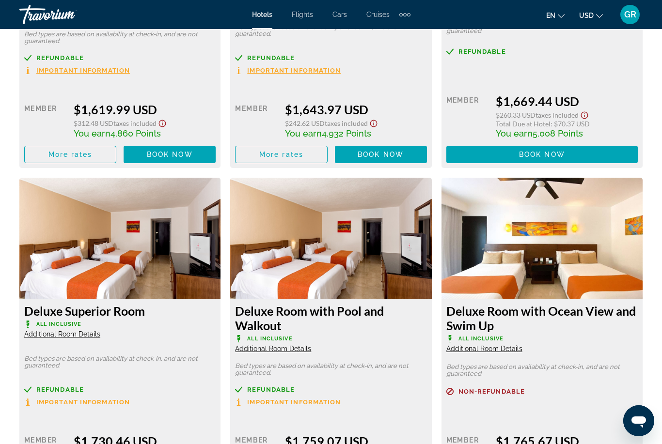
scroll to position [3019, 0]
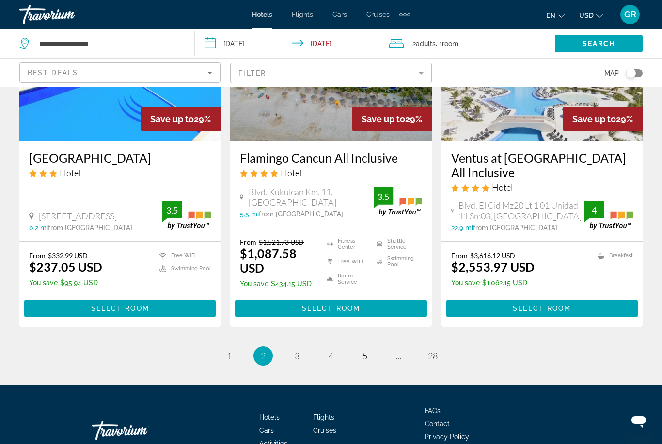
scroll to position [1329, 0]
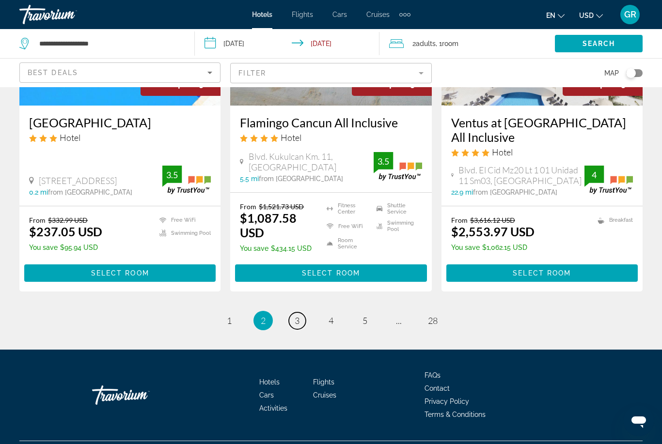
click at [304, 329] on link "page 3" at bounding box center [297, 321] width 17 height 17
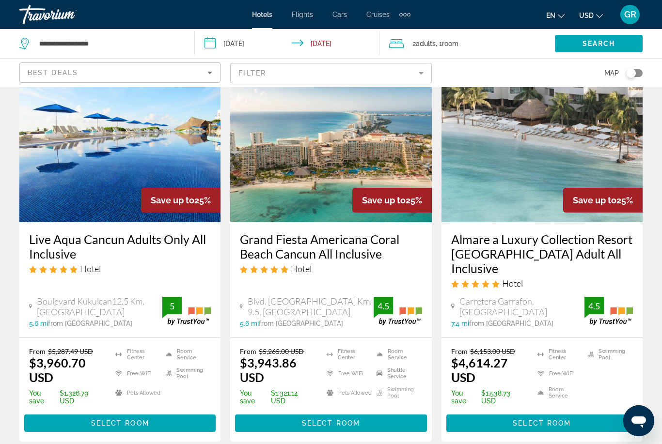
scroll to position [1215, 0]
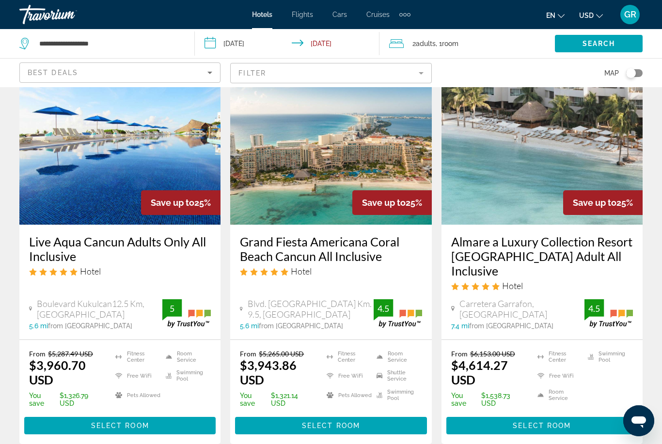
click at [342, 173] on img "Main content" at bounding box center [330, 147] width 201 height 155
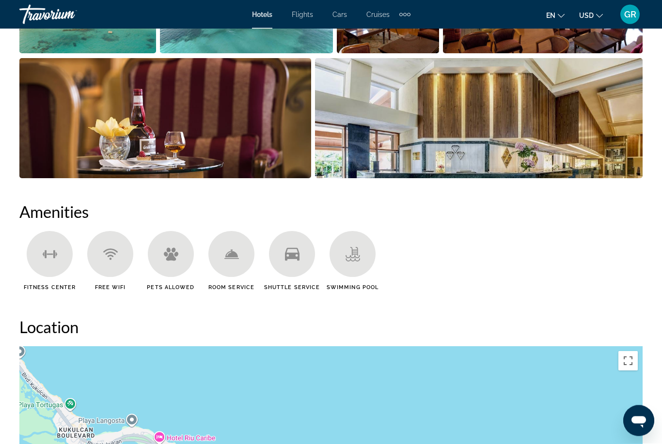
scroll to position [741, 0]
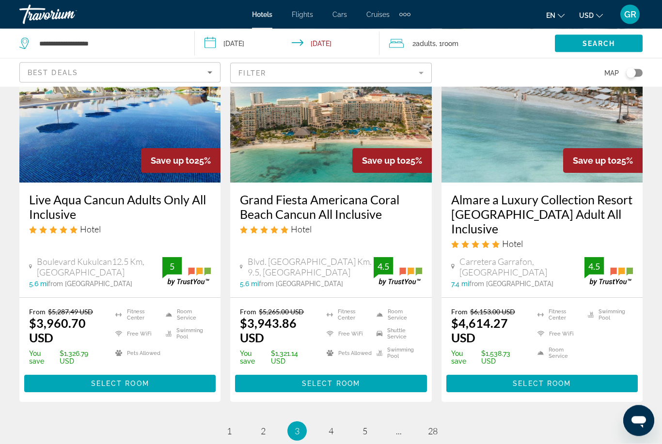
scroll to position [1257, 0]
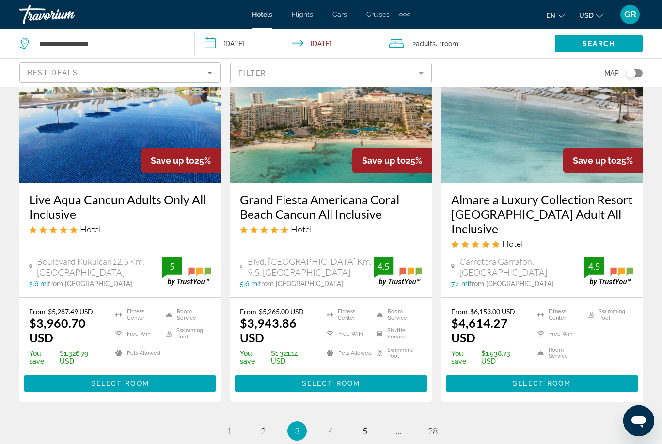
click at [151, 192] on h3 "Live Aqua Cancun Adults Only All Inclusive" at bounding box center [120, 206] width 182 height 29
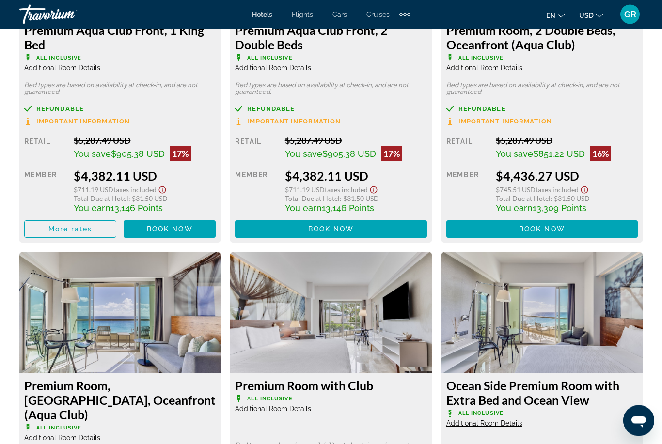
scroll to position [3752, 0]
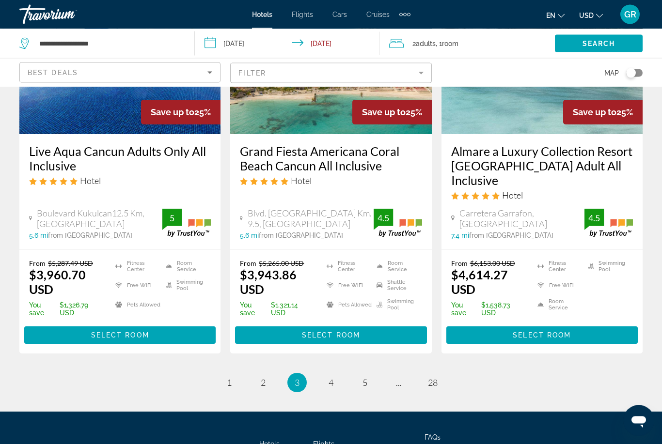
scroll to position [1307, 0]
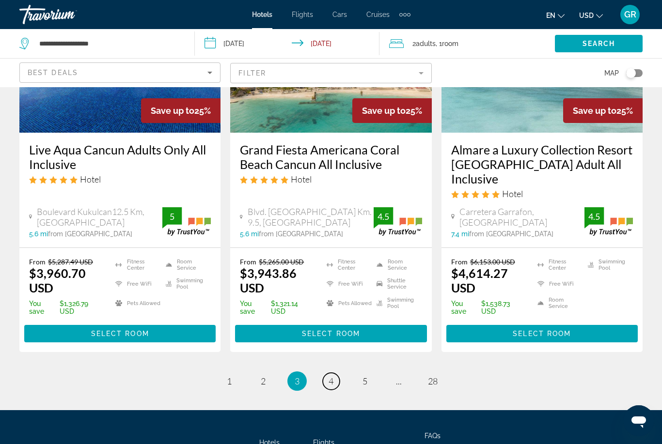
click at [339, 373] on link "page 4" at bounding box center [331, 381] width 17 height 17
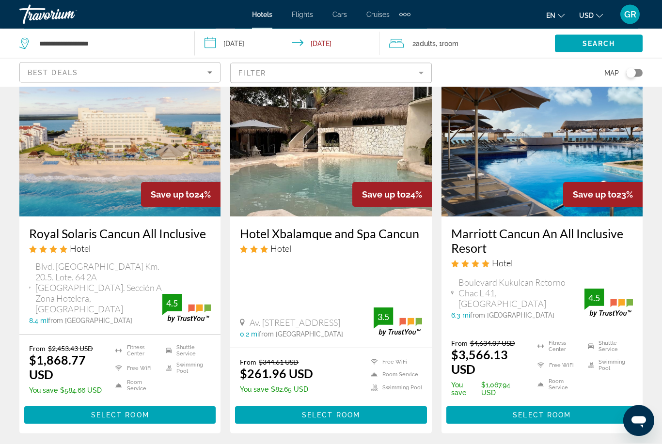
scroll to position [434, 0]
click at [138, 248] on div "Hotel" at bounding box center [120, 248] width 182 height 11
click at [149, 404] on span "Main content" at bounding box center [119, 415] width 191 height 23
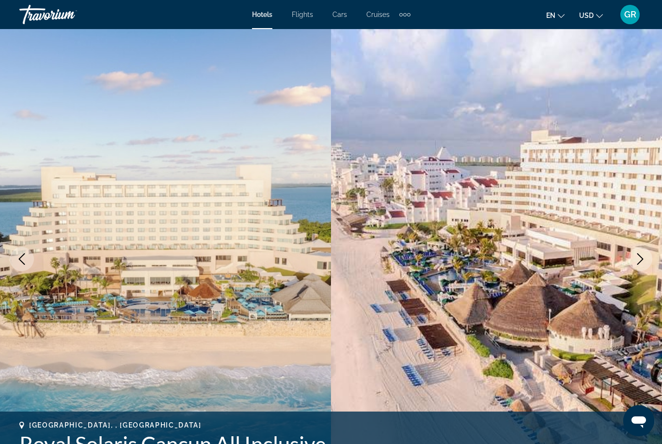
click at [645, 258] on icon "Next image" at bounding box center [640, 259] width 12 height 12
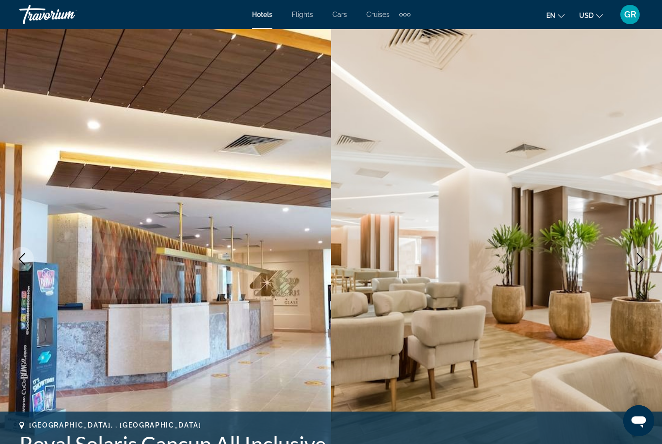
click at [642, 268] on button "Next image" at bounding box center [640, 259] width 24 height 24
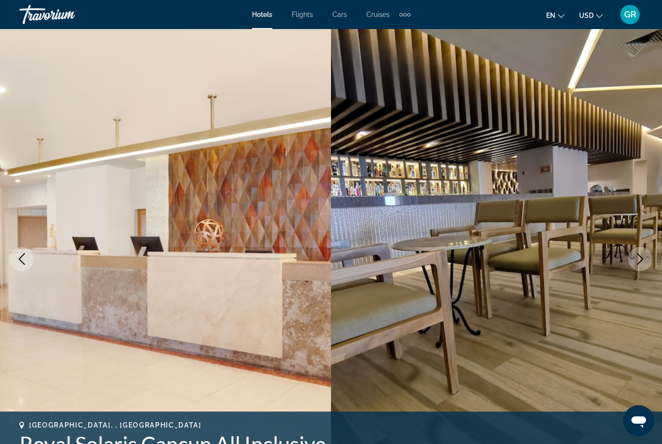
click at [638, 270] on button "Next image" at bounding box center [640, 259] width 24 height 24
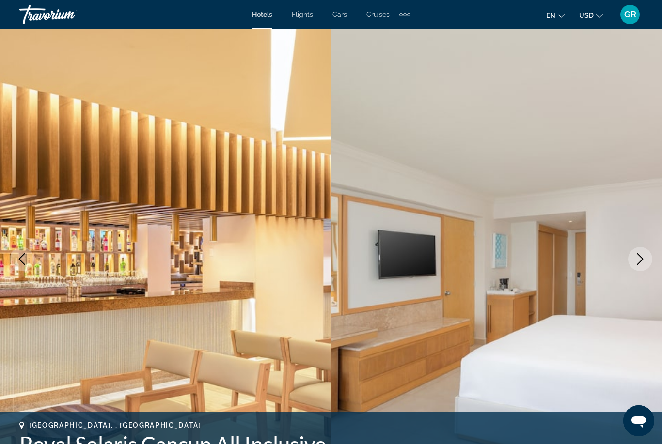
click at [627, 271] on img "Main content" at bounding box center [496, 259] width 331 height 460
click at [641, 260] on icon "Next image" at bounding box center [640, 259] width 12 height 12
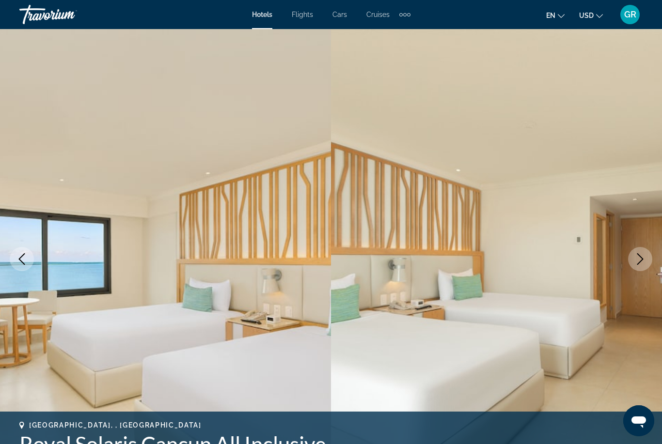
click at [637, 261] on icon "Next image" at bounding box center [640, 259] width 12 height 12
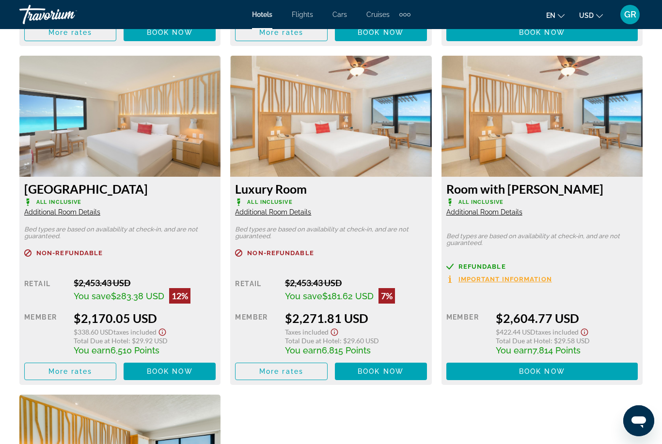
scroll to position [2170, 0]
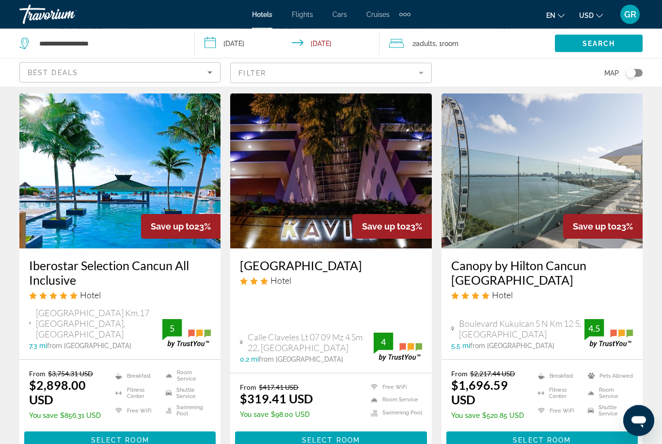
scroll to position [793, 0]
click at [148, 214] on div "Save up to 23%" at bounding box center [180, 226] width 79 height 25
click at [137, 205] on img "Main content" at bounding box center [119, 171] width 201 height 155
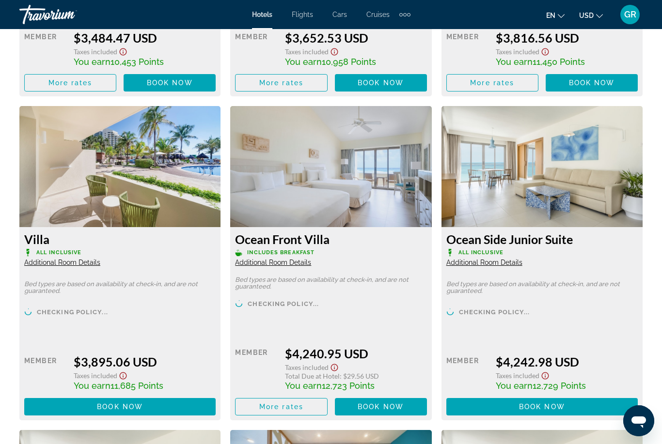
scroll to position [2452, 0]
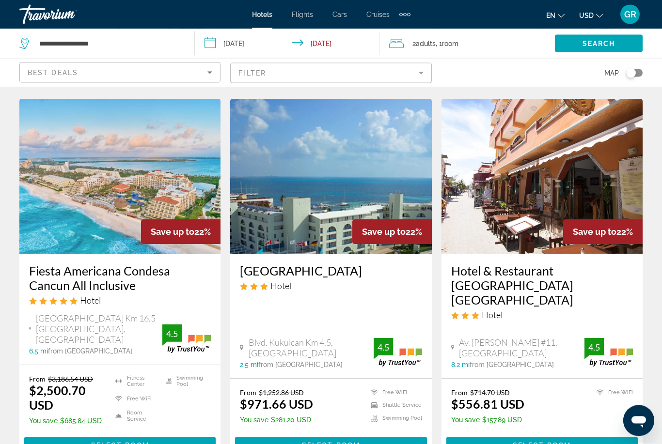
scroll to position [1240, 0]
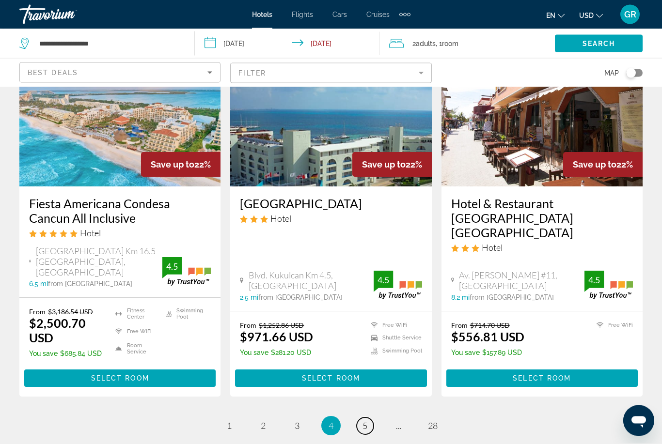
click at [371, 418] on link "page 5" at bounding box center [365, 426] width 17 height 17
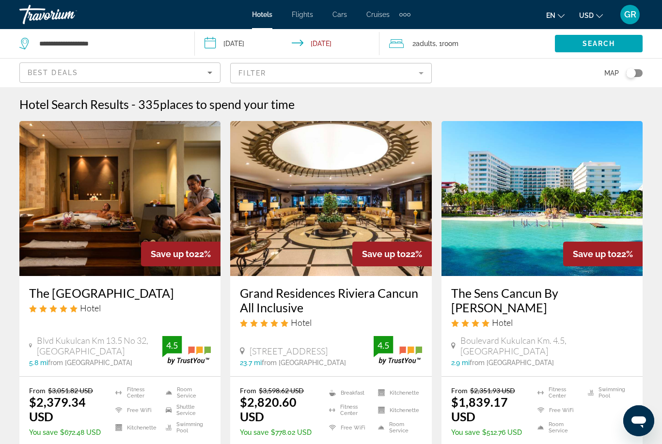
click at [361, 293] on h3 "Grand Residences Riviera Cancun All Inclusive" at bounding box center [331, 300] width 182 height 29
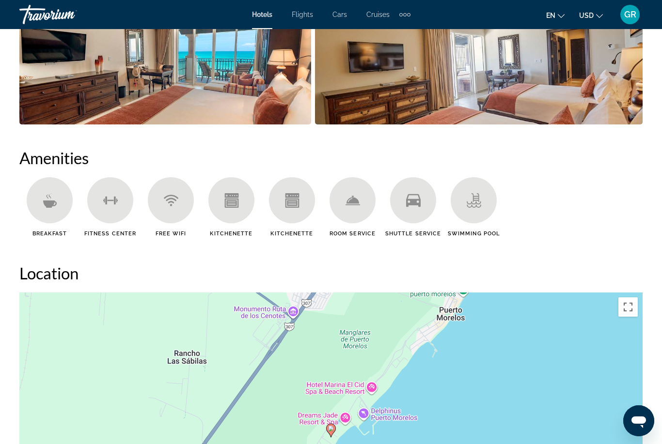
scroll to position [786, 0]
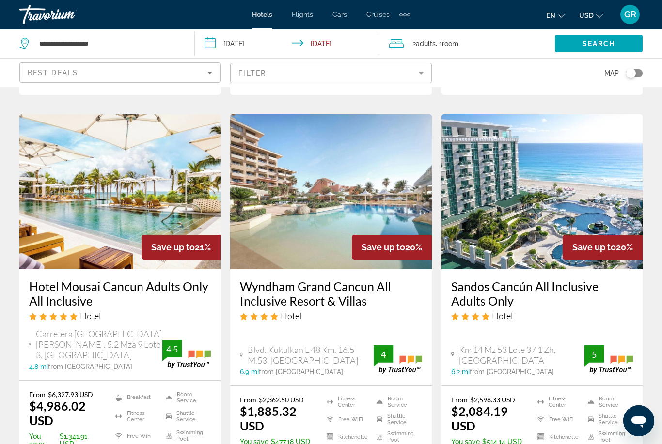
scroll to position [1205, 0]
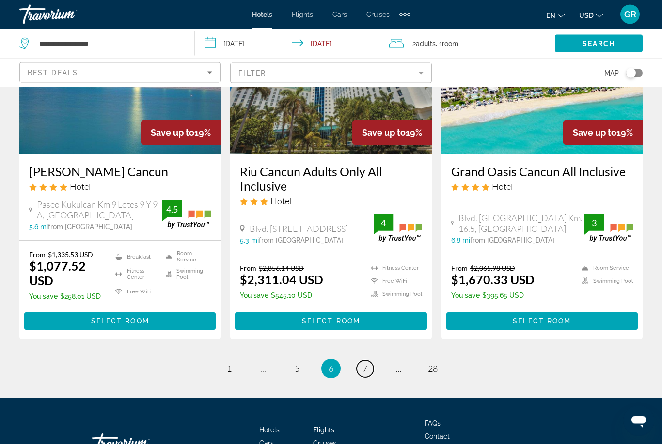
scroll to position [1272, 0]
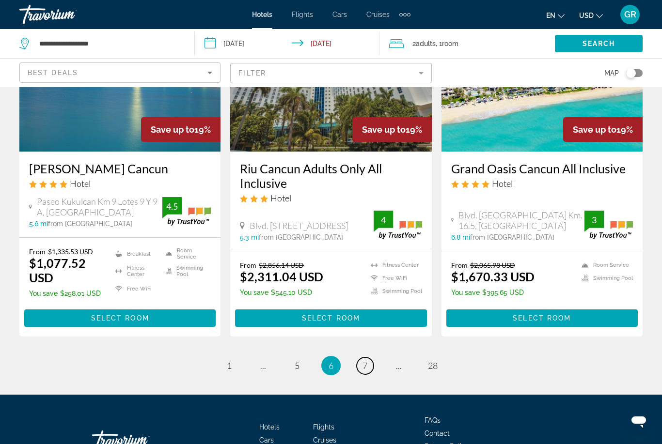
click at [364, 358] on link "page 7" at bounding box center [365, 366] width 17 height 17
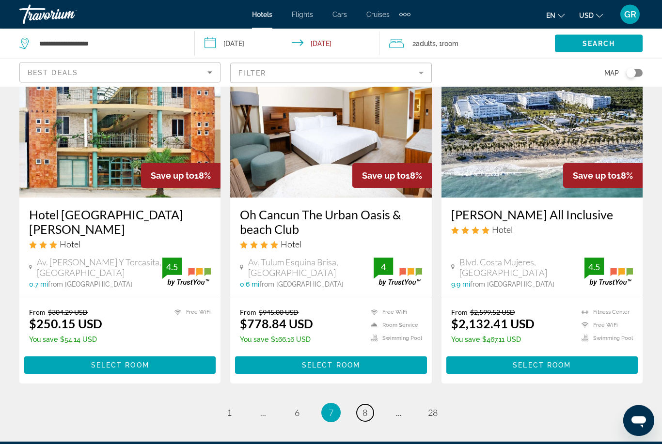
scroll to position [1269, 0]
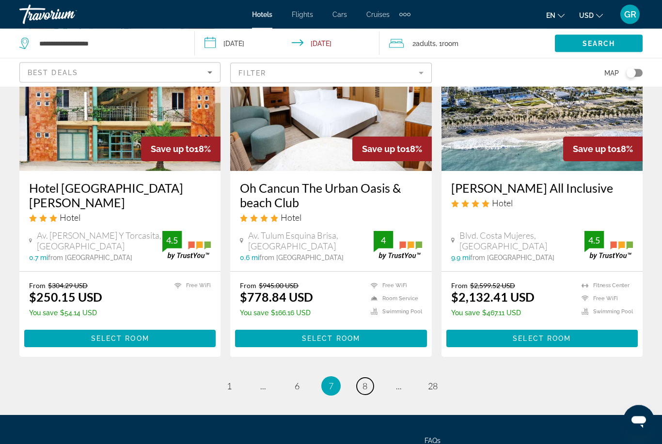
click at [366, 381] on span "8" at bounding box center [364, 386] width 5 height 11
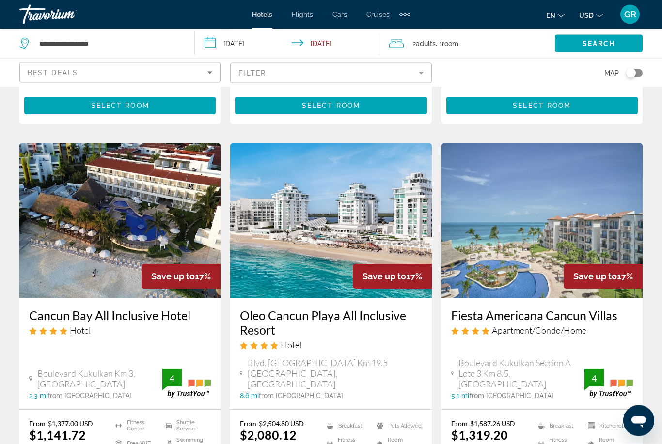
scroll to position [380, 0]
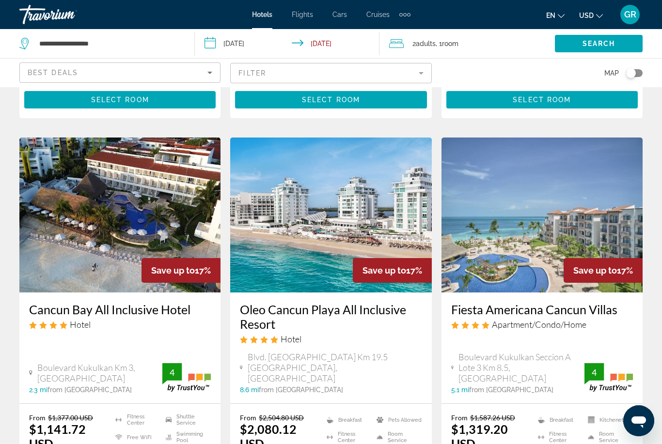
click at [138, 261] on img "Main content" at bounding box center [119, 215] width 201 height 155
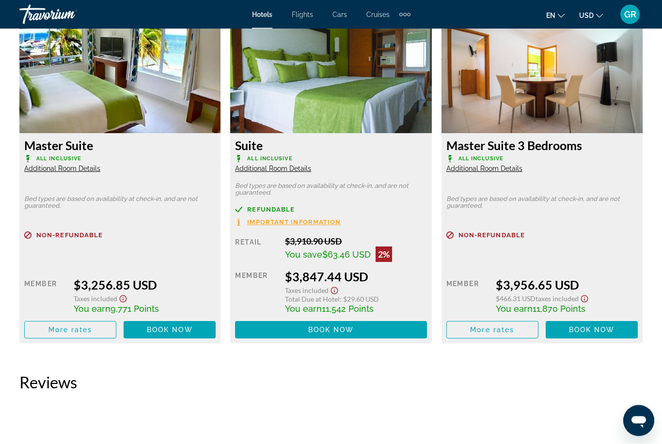
scroll to position [2184, 0]
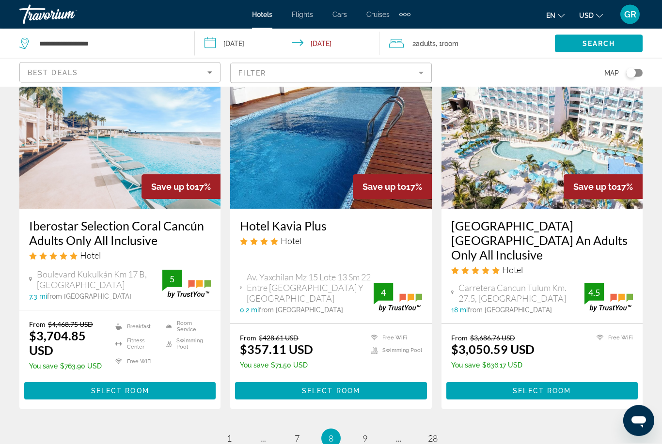
scroll to position [1252, 0]
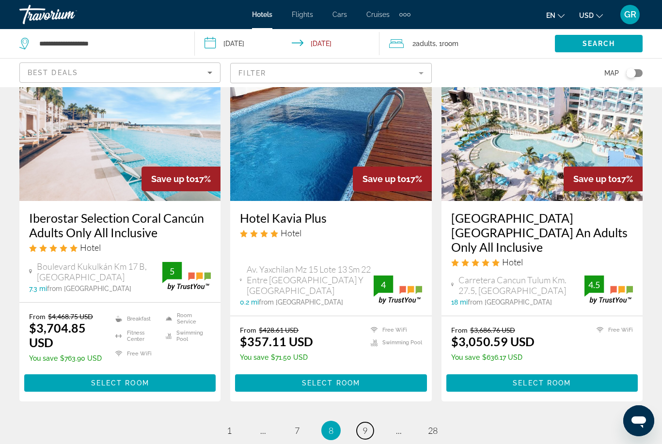
click at [369, 423] on link "page 9" at bounding box center [365, 431] width 17 height 17
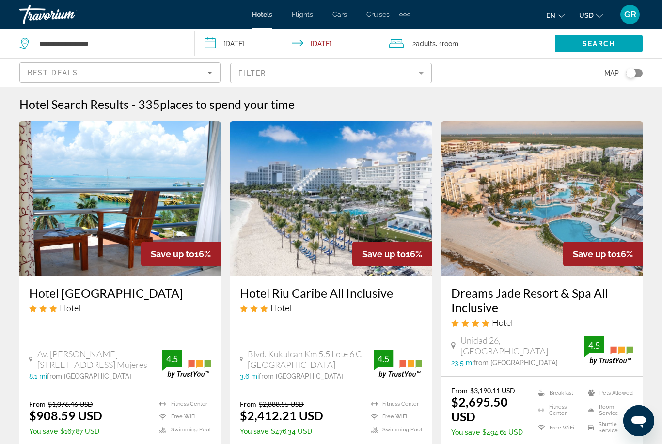
click at [536, 244] on img "Main content" at bounding box center [541, 198] width 201 height 155
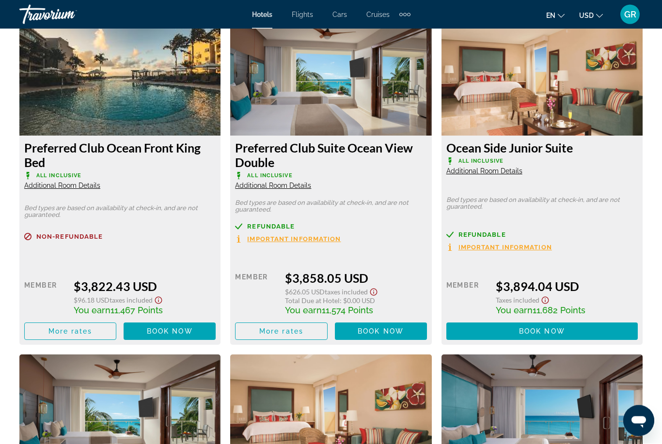
scroll to position [2521, 0]
click at [405, 427] on img "Main content" at bounding box center [330, 415] width 201 height 121
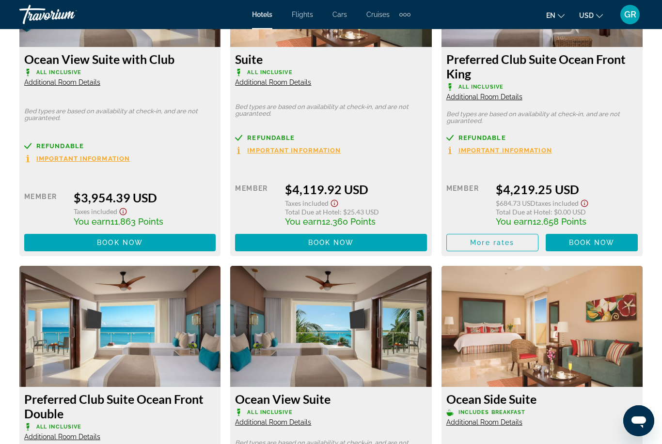
scroll to position [2947, 0]
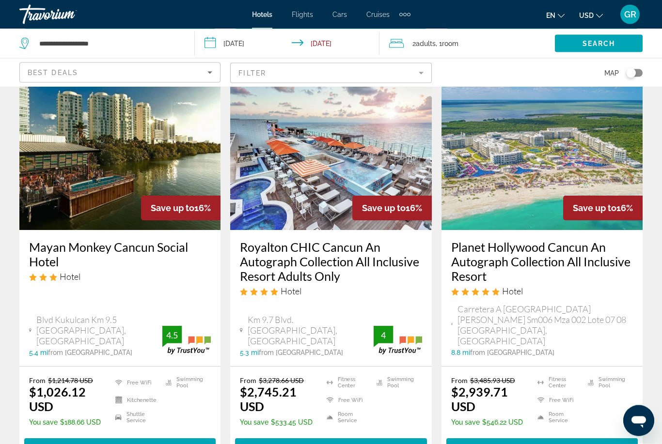
scroll to position [1220, 0]
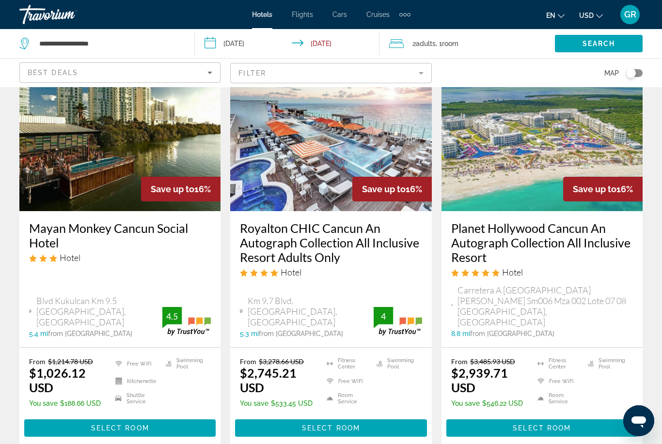
click at [551, 424] on span "Select Room" at bounding box center [542, 428] width 58 height 8
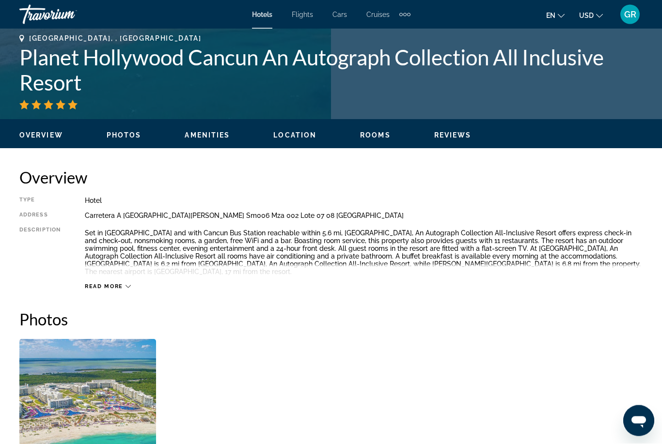
scroll to position [381, 0]
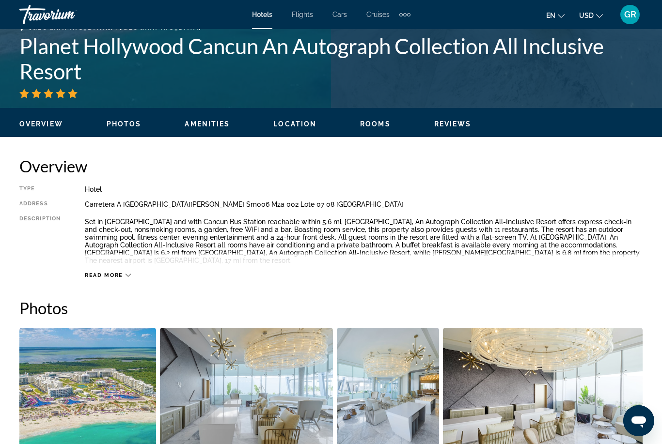
click at [451, 391] on img "Open full-screen image slider" at bounding box center [543, 388] width 200 height 120
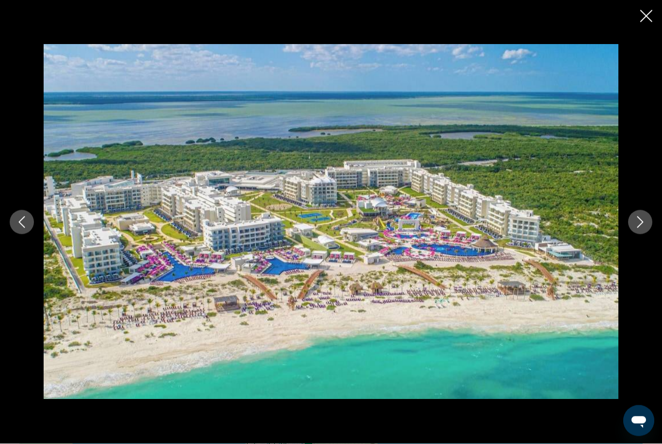
scroll to position [720, 0]
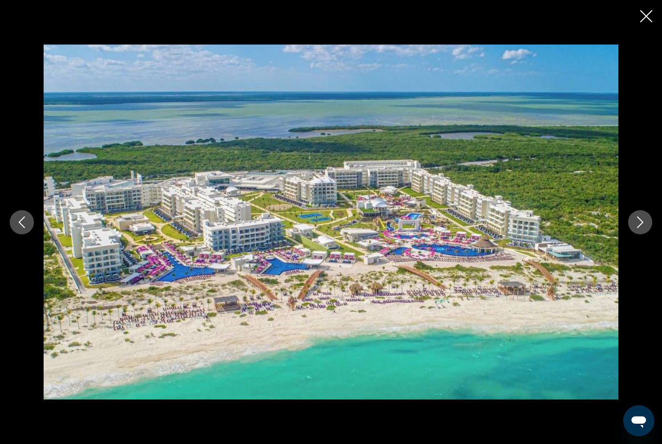
click at [640, 228] on icon "Next image" at bounding box center [640, 223] width 12 height 12
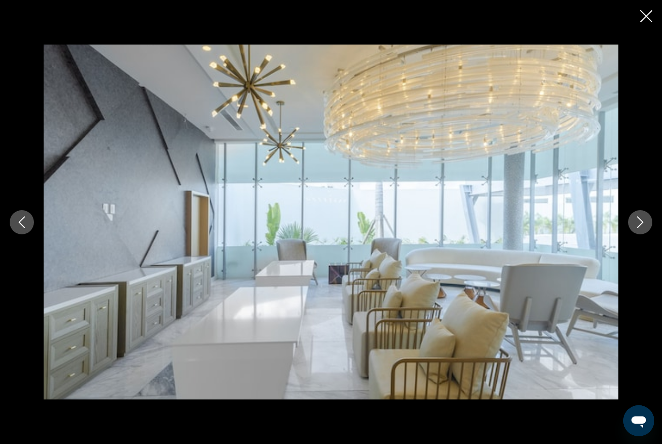
click at [640, 228] on icon "Next image" at bounding box center [640, 223] width 12 height 12
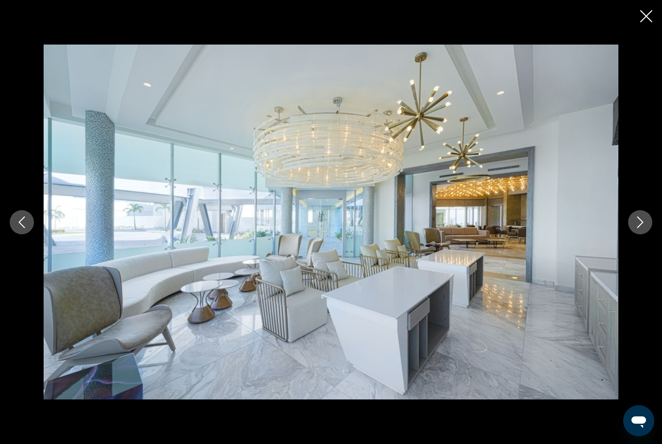
click at [22, 228] on icon "Previous image" at bounding box center [22, 223] width 12 height 12
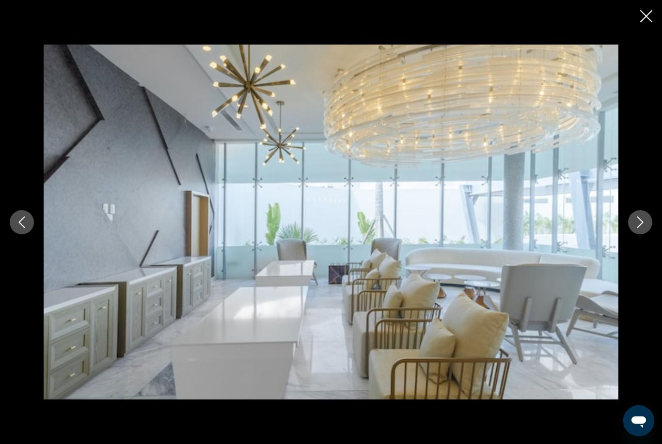
click at [15, 233] on button "Previous image" at bounding box center [22, 222] width 24 height 24
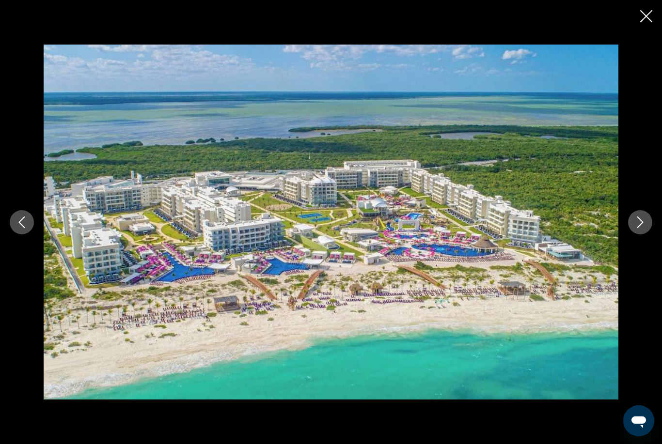
click at [20, 228] on icon "Previous image" at bounding box center [22, 223] width 12 height 12
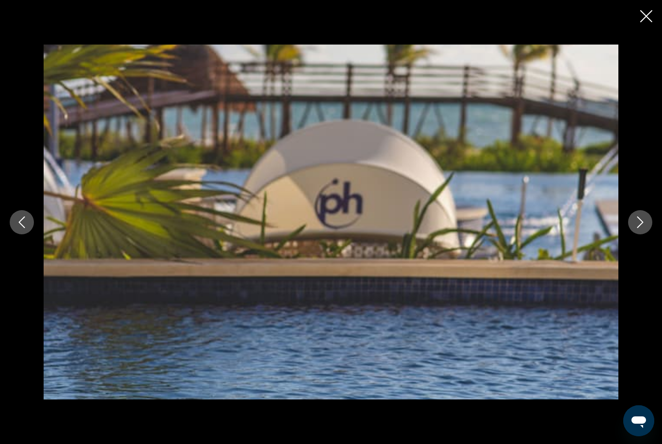
click at [22, 228] on icon "Previous image" at bounding box center [22, 223] width 12 height 12
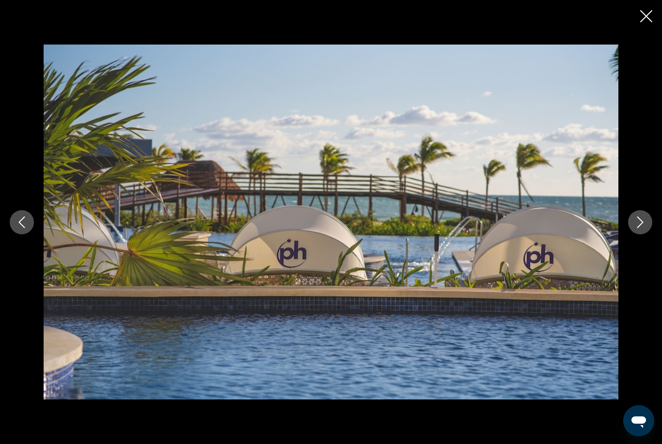
click at [22, 228] on icon "Previous image" at bounding box center [22, 223] width 12 height 12
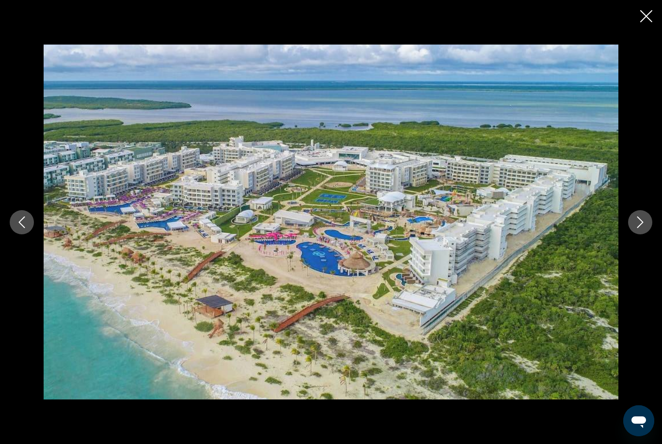
click at [17, 228] on icon "Previous image" at bounding box center [22, 223] width 12 height 12
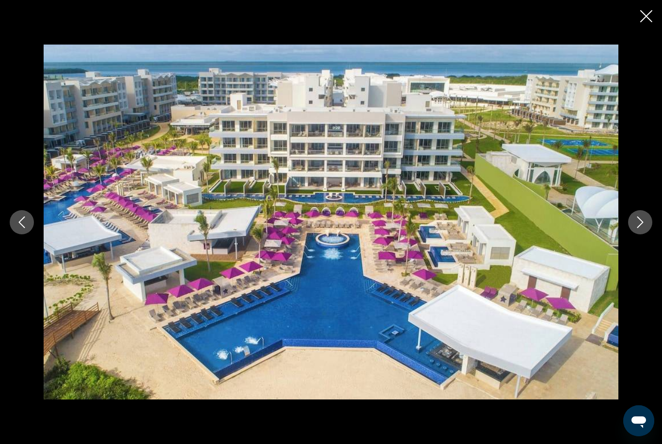
click at [19, 228] on icon "Previous image" at bounding box center [22, 223] width 12 height 12
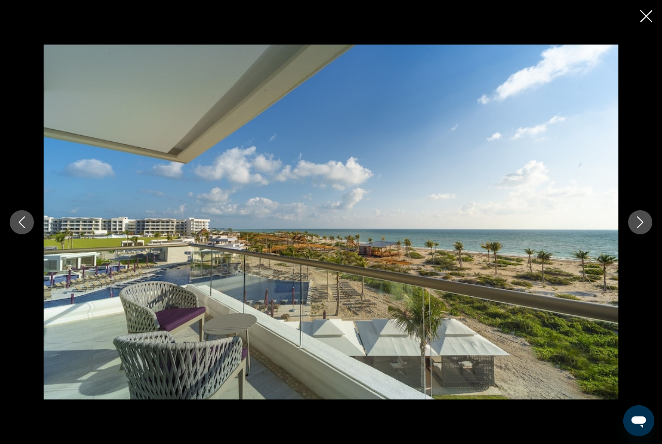
click at [20, 228] on icon "Previous image" at bounding box center [22, 223] width 6 height 12
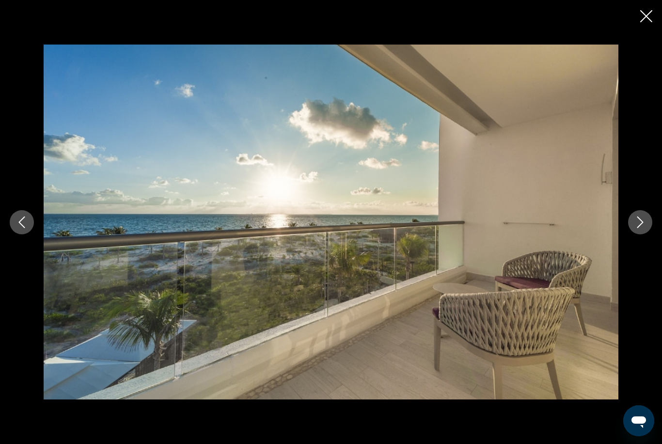
click at [20, 228] on icon "Previous image" at bounding box center [22, 223] width 6 height 12
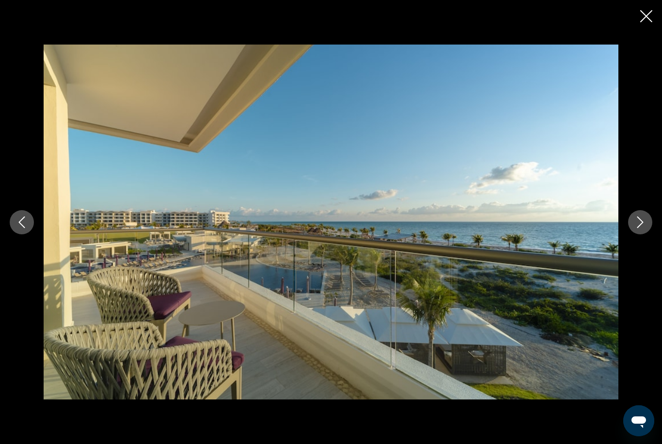
click at [23, 228] on icon "Previous image" at bounding box center [22, 223] width 12 height 12
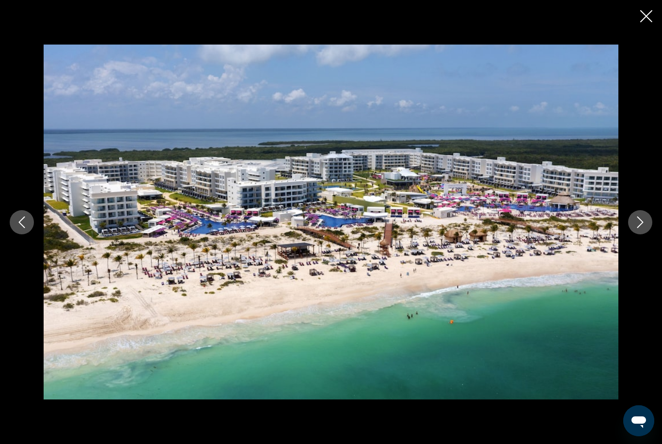
click at [25, 228] on icon "Previous image" at bounding box center [22, 223] width 12 height 12
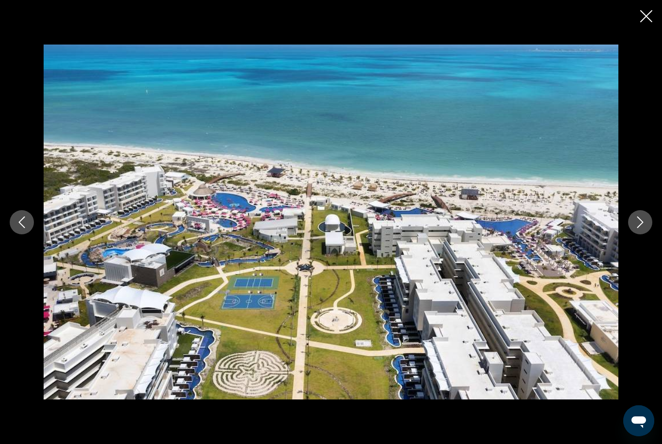
click at [651, 22] on button "Close slideshow" at bounding box center [646, 17] width 12 height 15
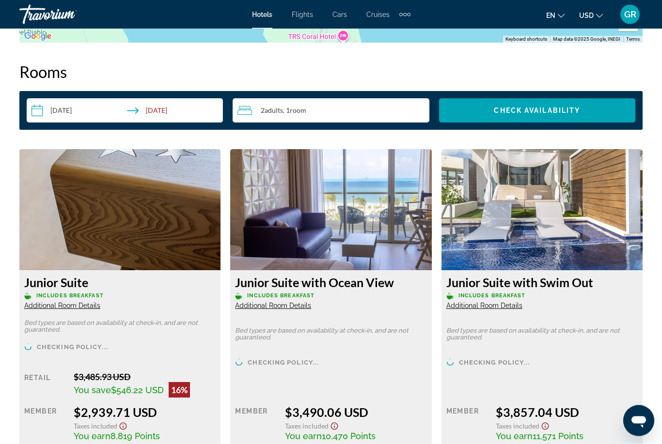
scroll to position [1371, 0]
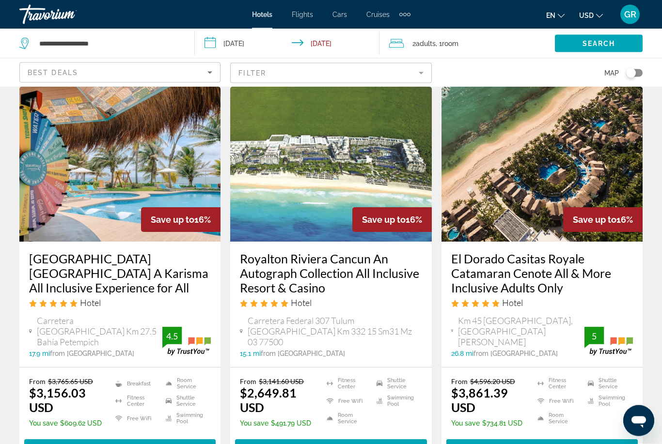
scroll to position [409, 0]
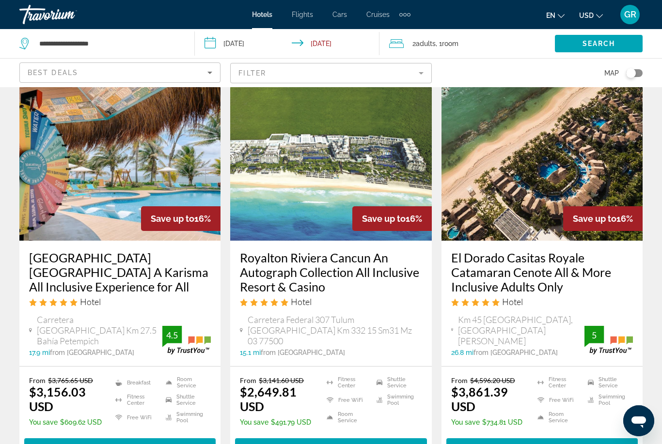
click at [141, 444] on span "Select Room" at bounding box center [120, 447] width 58 height 8
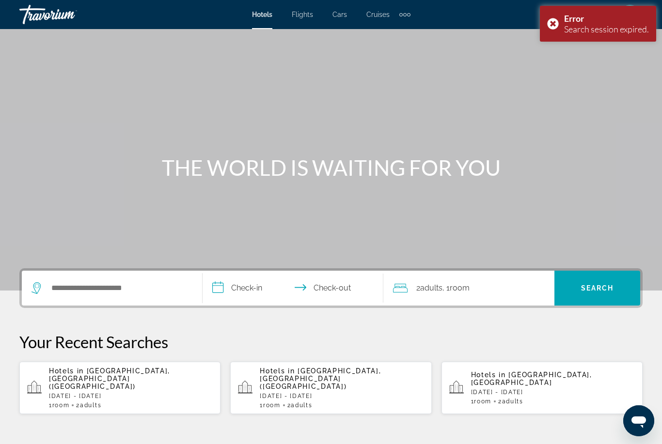
click at [158, 393] on p "[DATE] - [DATE]" at bounding box center [131, 396] width 164 height 7
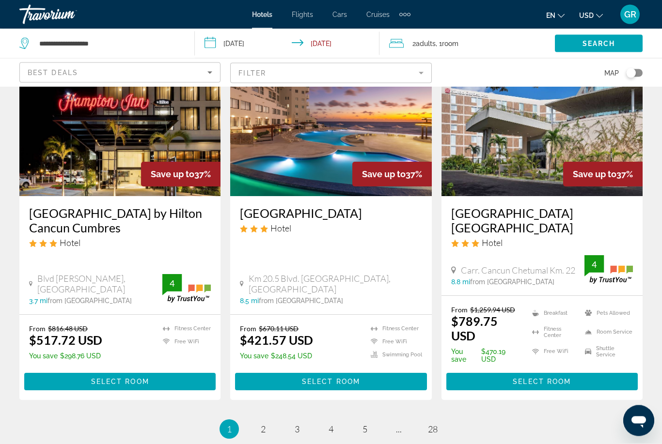
scroll to position [1290, 0]
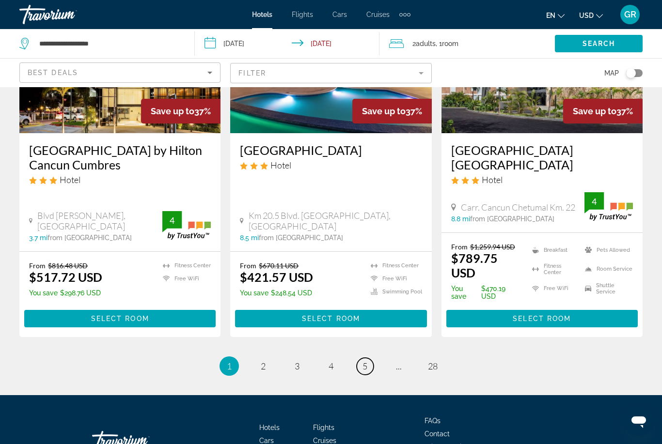
click at [372, 358] on link "page 5" at bounding box center [365, 366] width 17 height 17
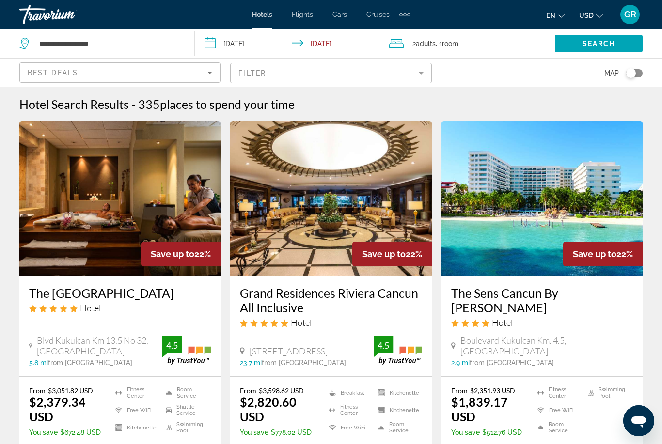
click at [121, 215] on img "Main content" at bounding box center [119, 198] width 201 height 155
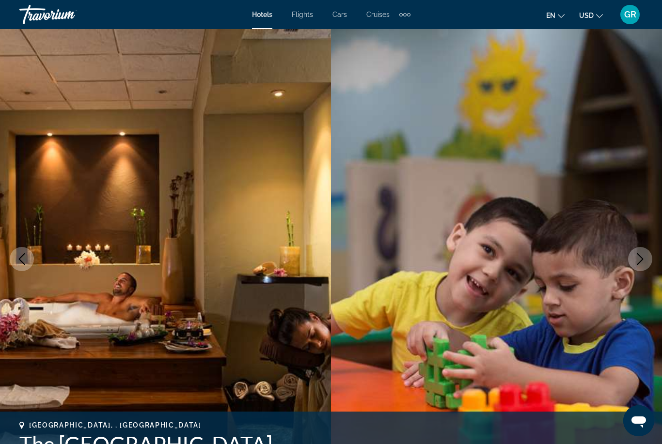
click at [642, 267] on button "Next image" at bounding box center [640, 259] width 24 height 24
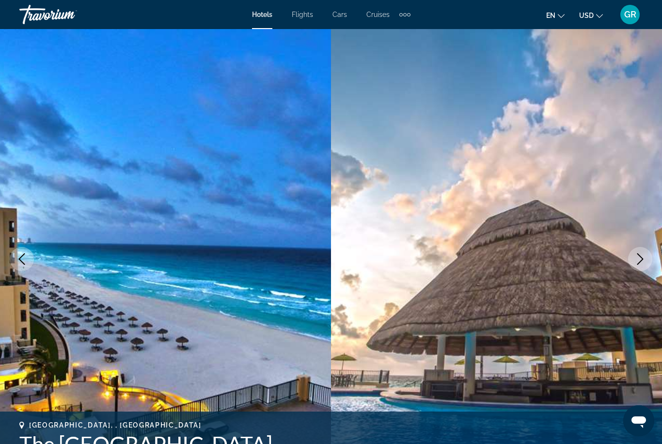
click at [644, 268] on button "Next image" at bounding box center [640, 259] width 24 height 24
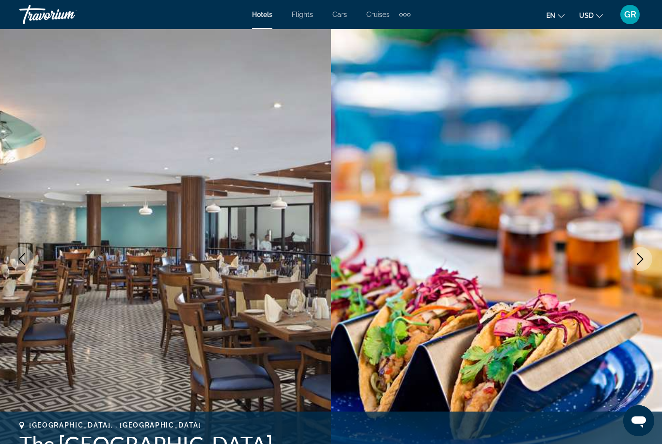
click at [647, 262] on button "Next image" at bounding box center [640, 259] width 24 height 24
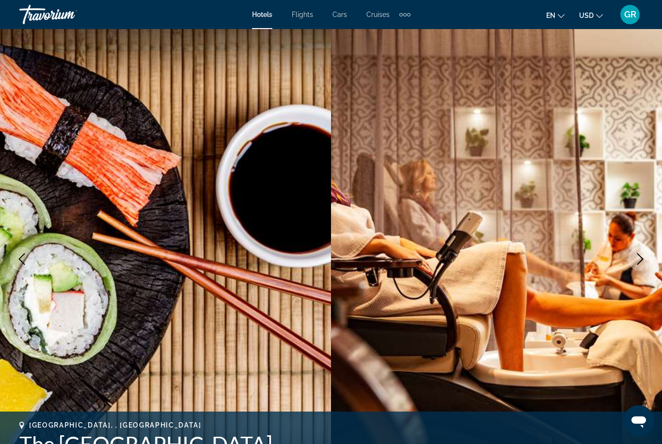
click at [641, 263] on icon "Next image" at bounding box center [640, 259] width 12 height 12
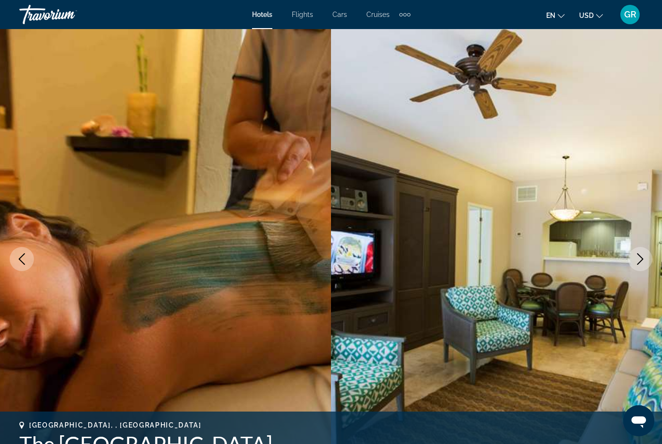
click at [640, 257] on icon "Next image" at bounding box center [640, 259] width 6 height 12
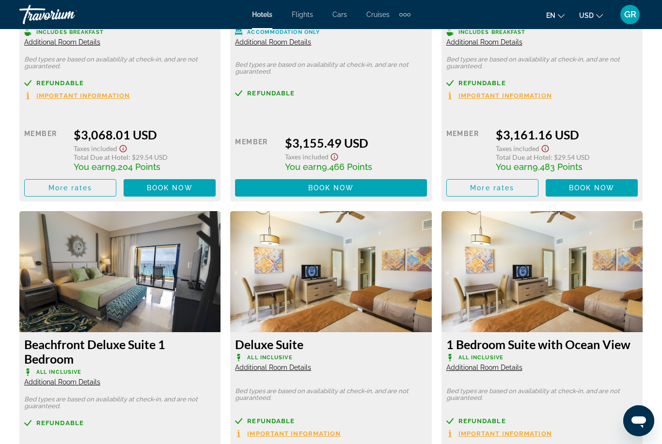
scroll to position [2351, 0]
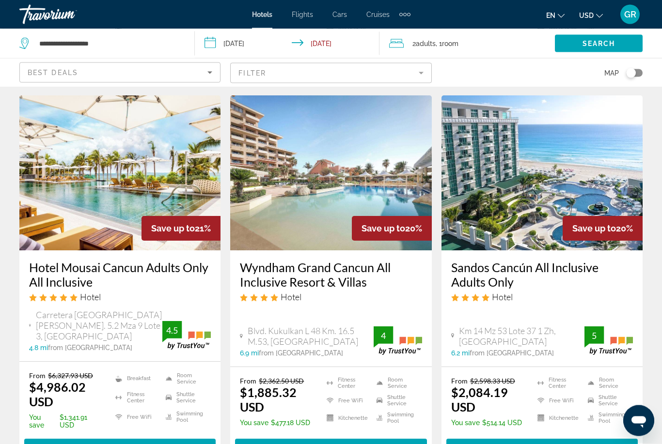
scroll to position [1218, 0]
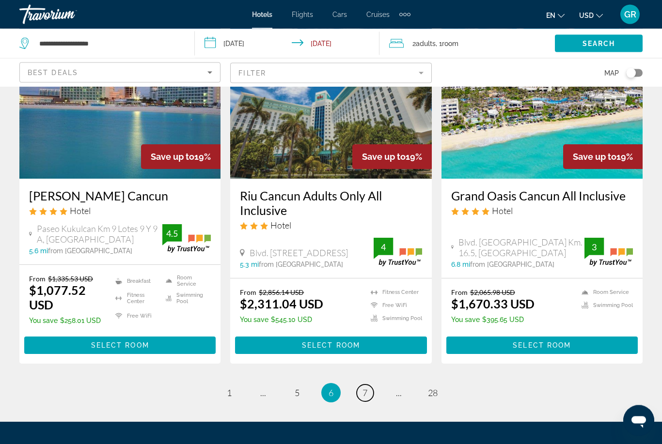
scroll to position [1272, 0]
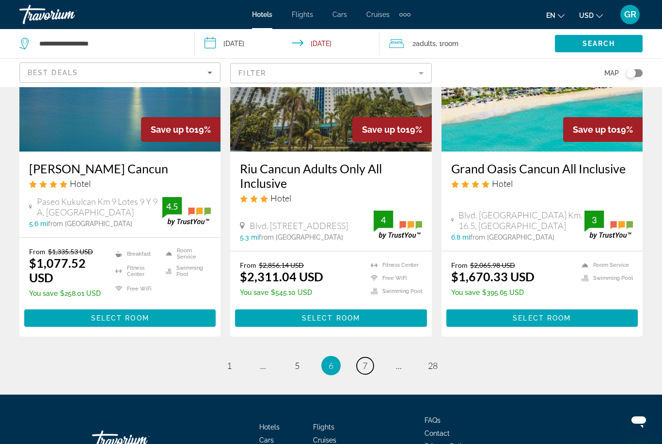
click at [367, 361] on span "7" at bounding box center [364, 366] width 5 height 11
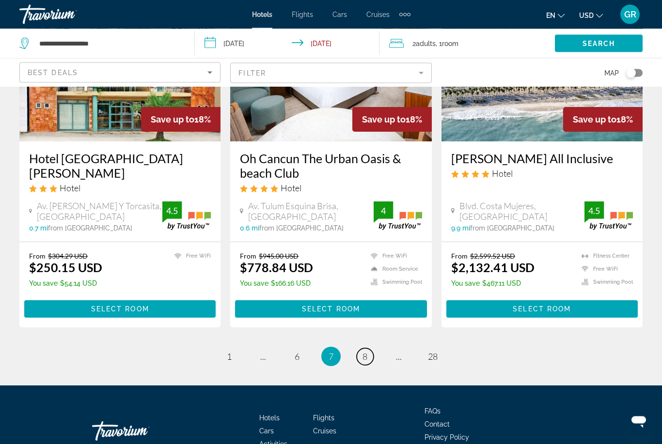
scroll to position [1300, 0]
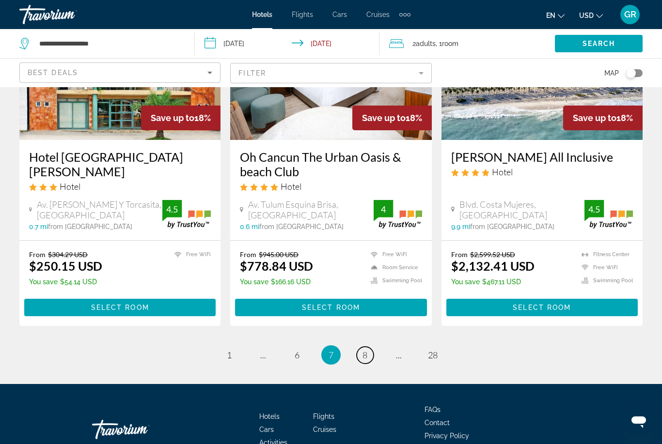
click at [372, 347] on link "page 8" at bounding box center [365, 355] width 17 height 17
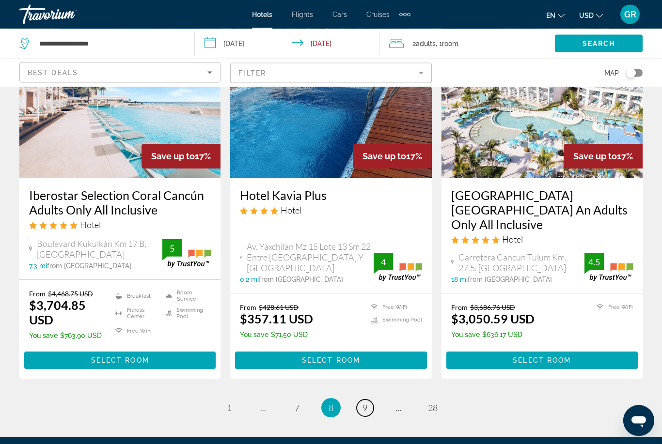
scroll to position [1275, 0]
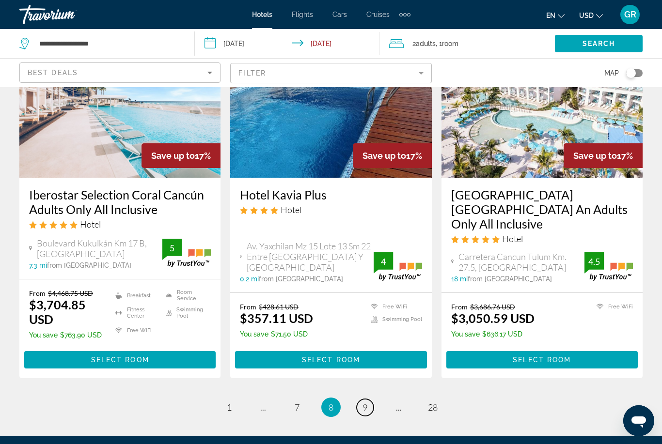
click at [369, 399] on link "page 9" at bounding box center [365, 407] width 17 height 17
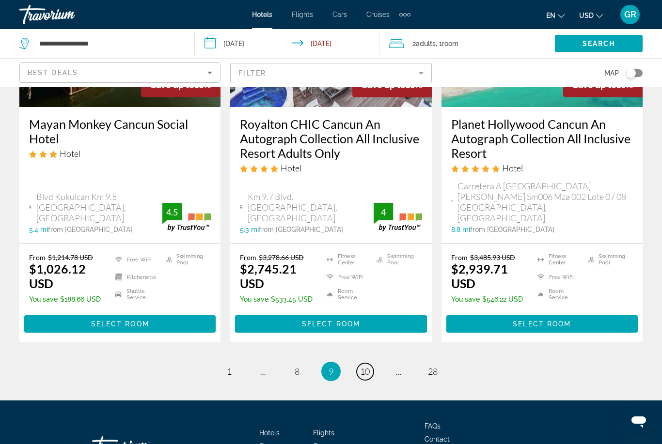
scroll to position [1338, 0]
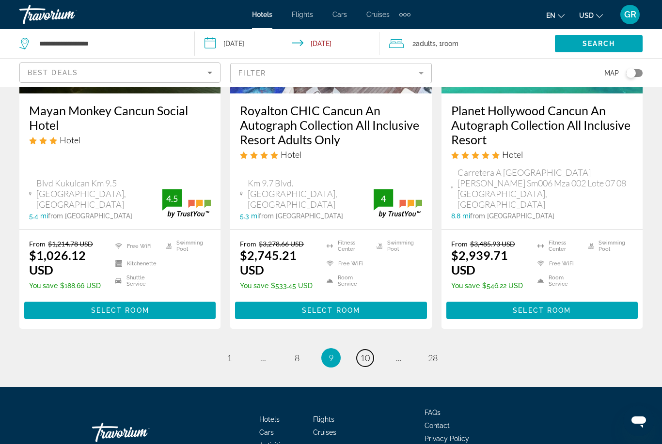
click at [368, 353] on span "10" at bounding box center [365, 358] width 10 height 11
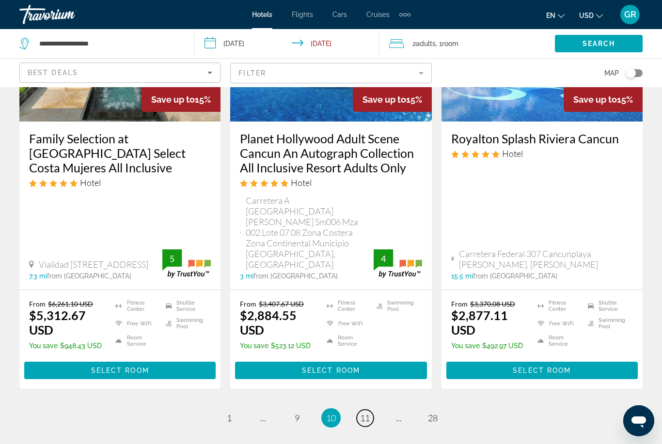
scroll to position [1361, 0]
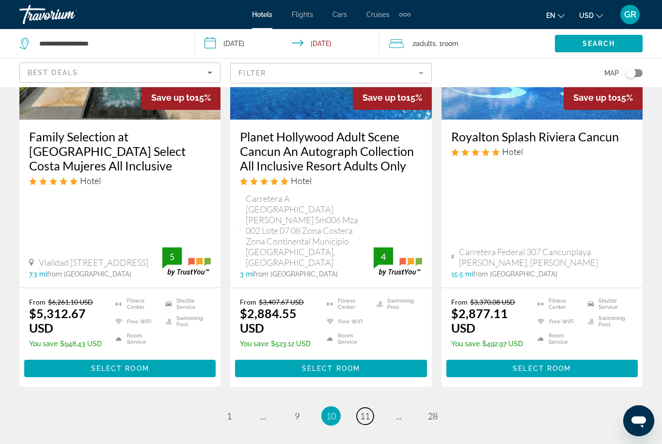
click at [370, 411] on span "11" at bounding box center [365, 416] width 10 height 11
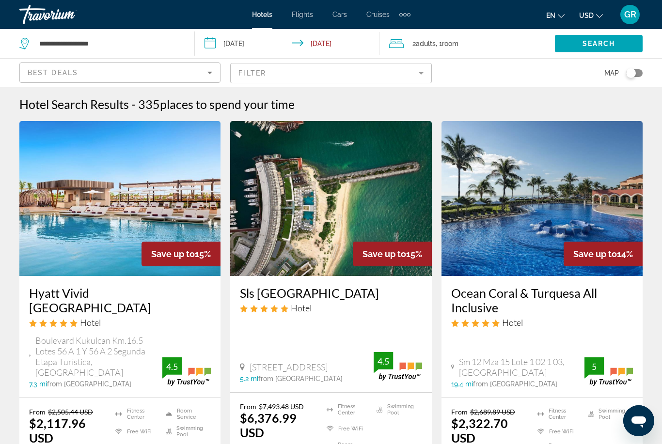
click at [568, 236] on img "Main content" at bounding box center [541, 198] width 201 height 155
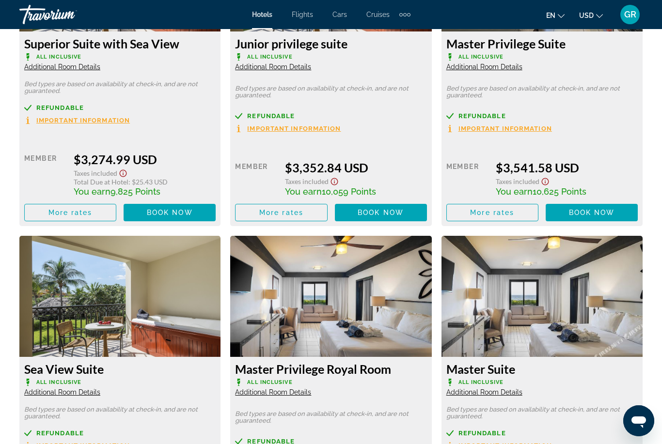
scroll to position [3301, 0]
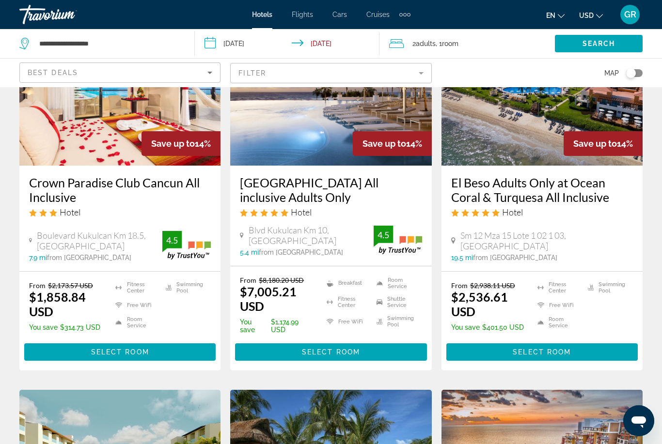
scroll to position [503, 0]
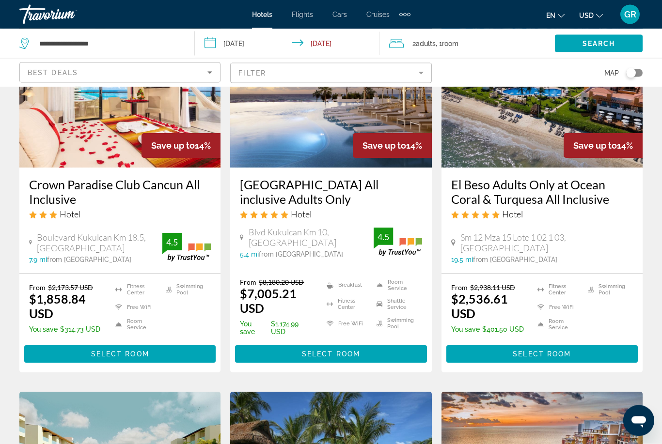
click at [350, 351] on span "Select Room" at bounding box center [331, 355] width 58 height 8
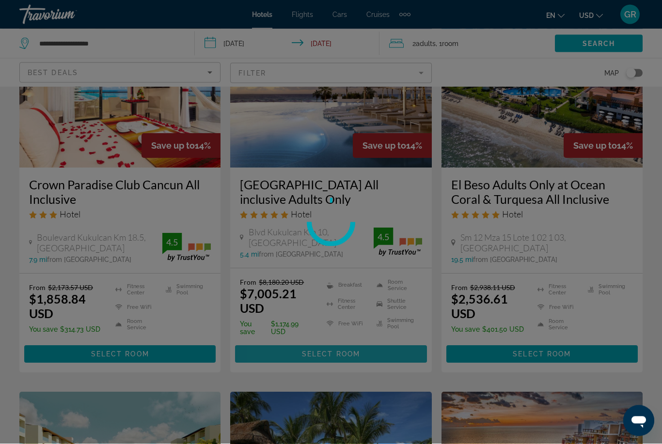
scroll to position [504, 0]
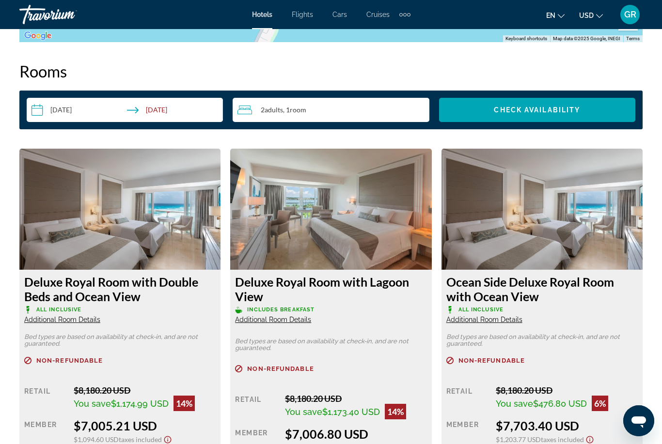
scroll to position [1393, 0]
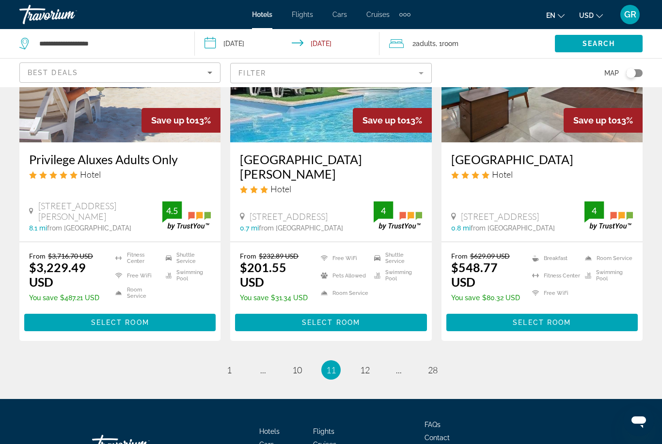
scroll to position [1315, 0]
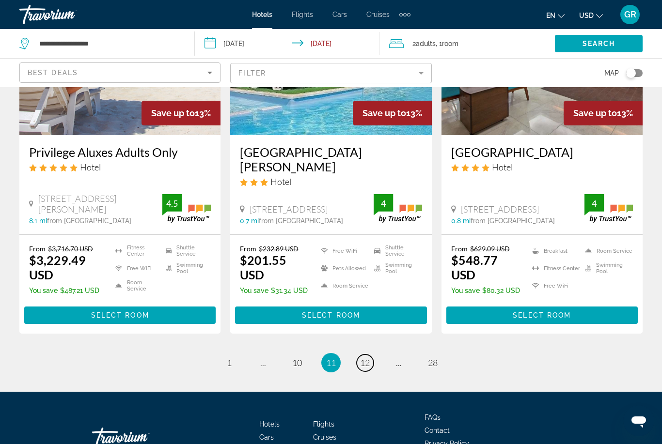
click at [372, 355] on link "page 12" at bounding box center [365, 363] width 17 height 17
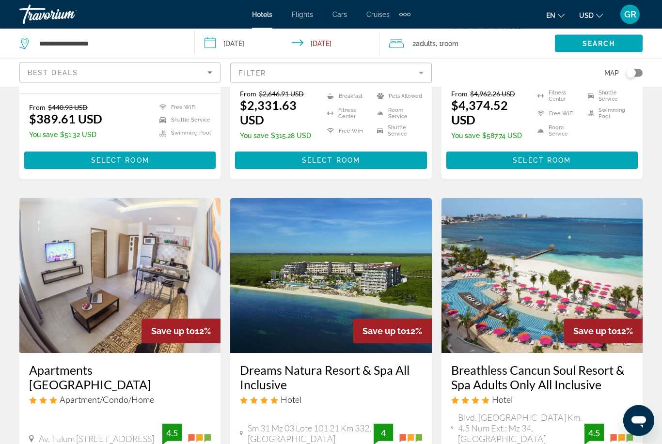
scroll to position [1194, 0]
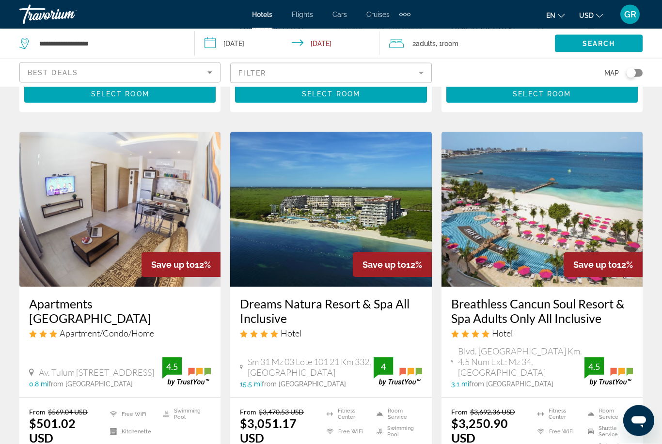
click at [363, 189] on img "Main content" at bounding box center [330, 209] width 201 height 155
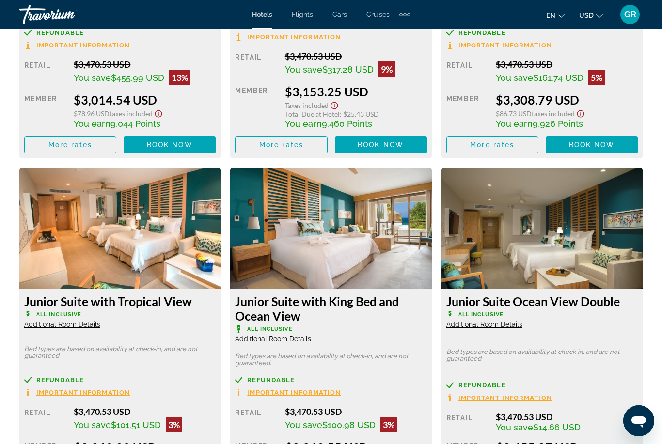
scroll to position [1693, 0]
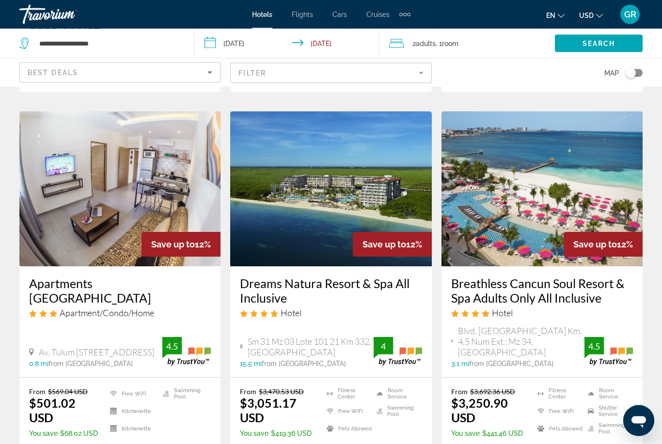
scroll to position [1230, 0]
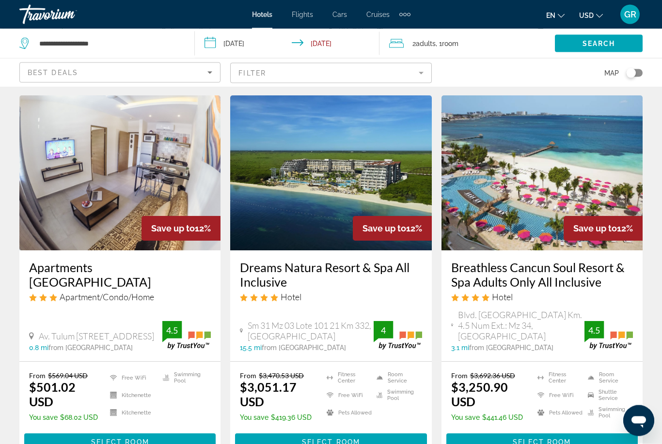
click at [566, 261] on h3 "Breathless Cancun Soul Resort & Spa Adults Only All Inclusive" at bounding box center [542, 275] width 182 height 29
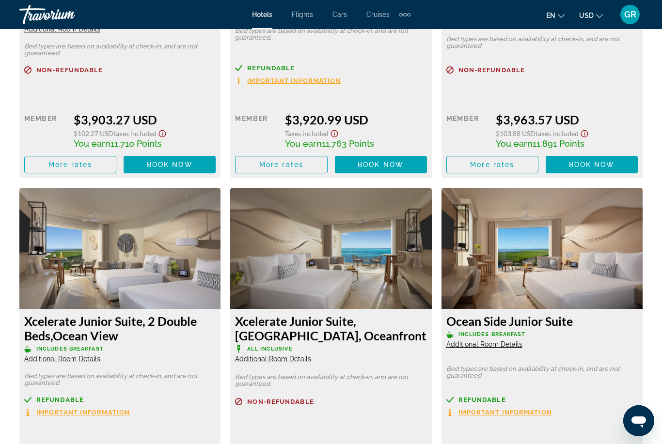
scroll to position [2387, 0]
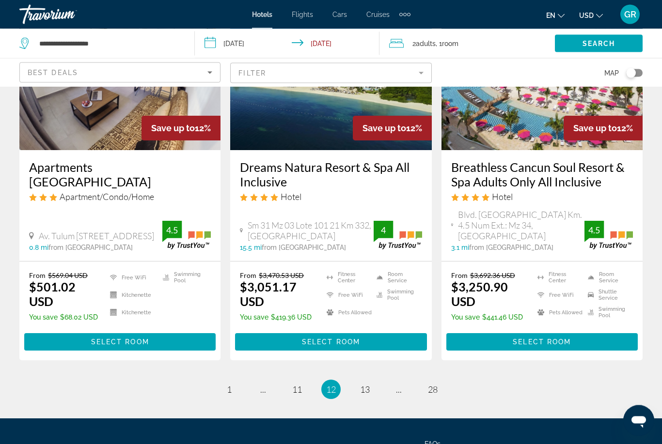
scroll to position [1336, 0]
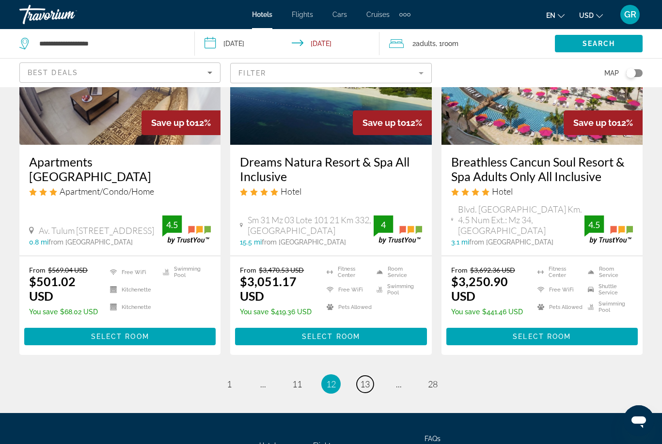
click at [371, 376] on link "page 13" at bounding box center [365, 384] width 17 height 17
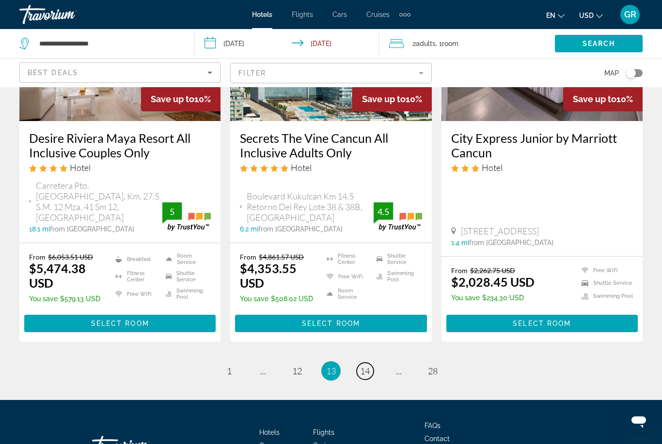
scroll to position [1295, 0]
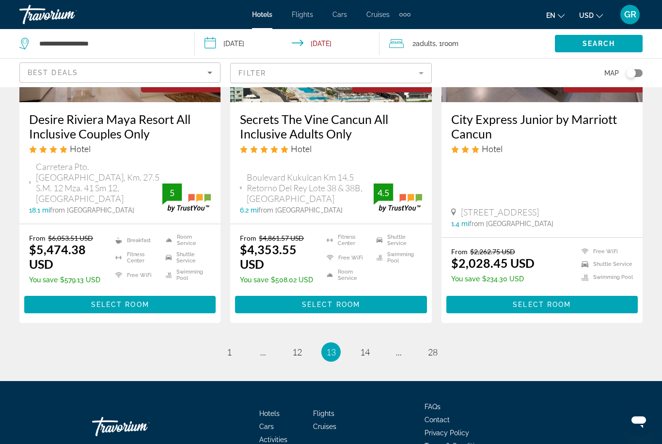
click at [243, 343] on ul "13 / 28 page 1 page ... page 12 You're on page 13 page 14 page ... page 28" at bounding box center [330, 352] width 623 height 19
click at [235, 344] on link "page 1" at bounding box center [229, 352] width 17 height 17
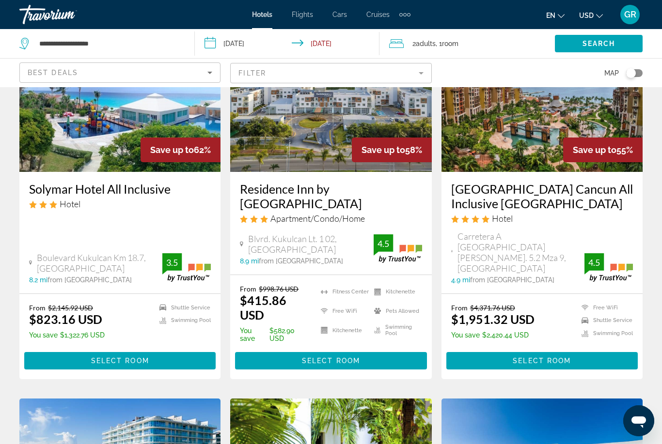
scroll to position [108, 0]
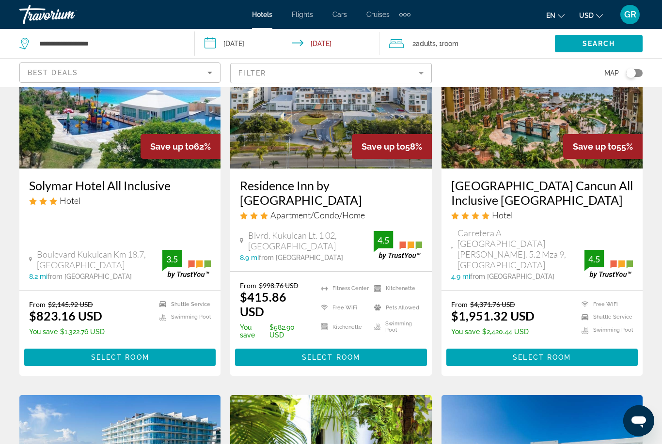
click at [570, 182] on h3 "Villa del Palmar Cancun All Inclusive Beach Resort & Spa" at bounding box center [542, 192] width 182 height 29
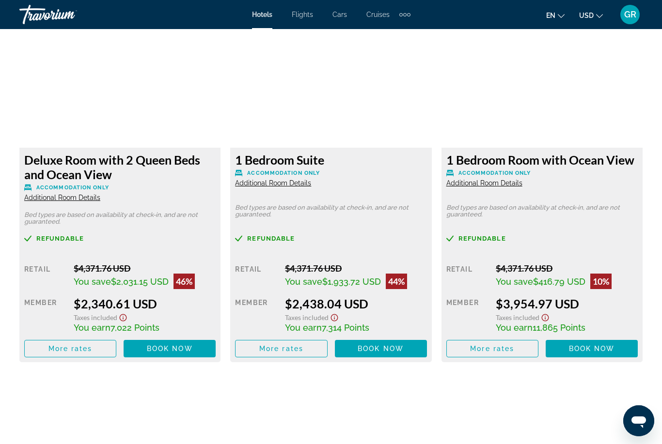
scroll to position [1859, 0]
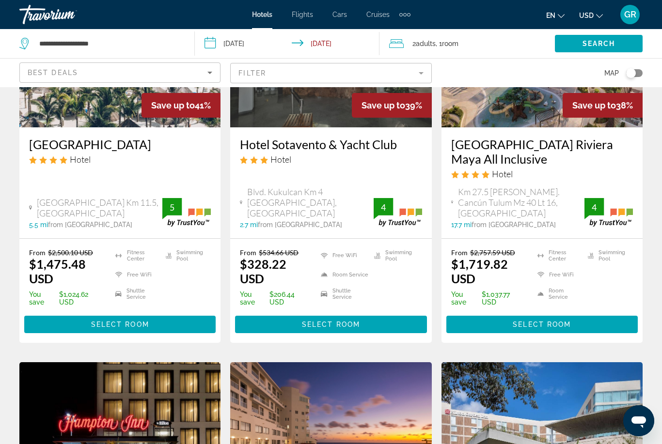
scroll to position [871, 0]
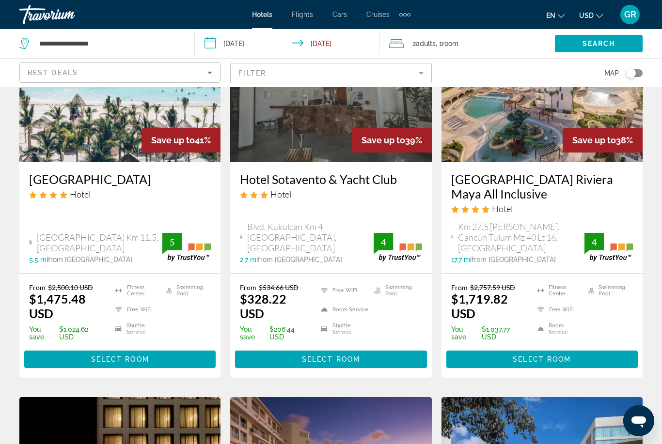
click at [573, 148] on img "Main content" at bounding box center [541, 84] width 201 height 155
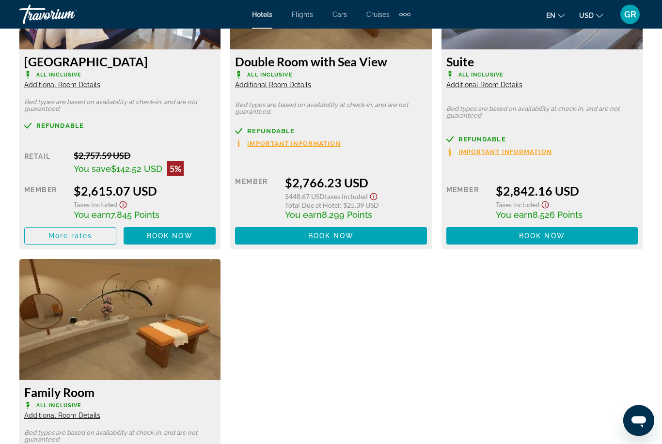
scroll to position [2297, 0]
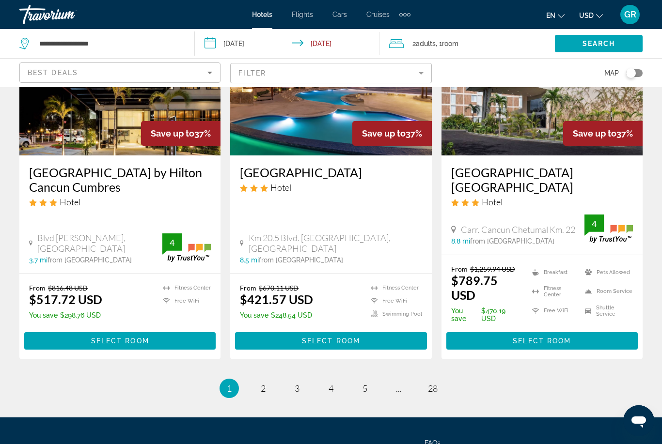
scroll to position [1290, 0]
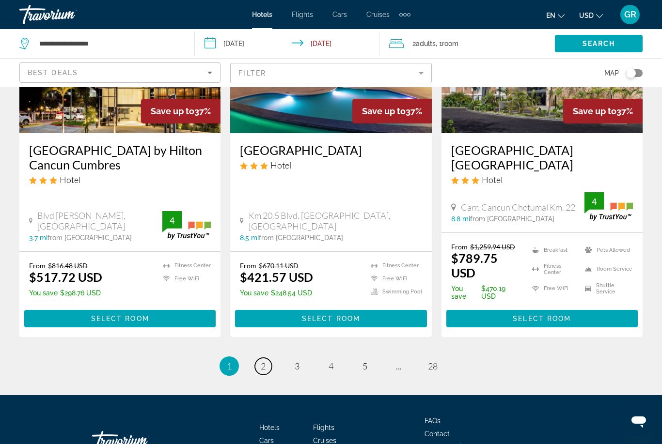
click at [268, 358] on link "page 2" at bounding box center [263, 366] width 17 height 17
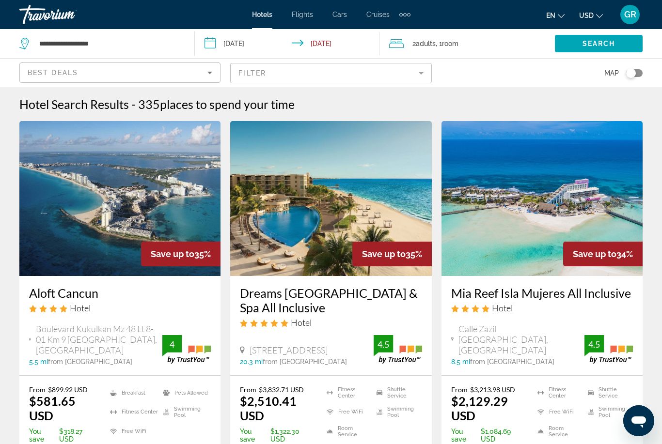
click at [421, 79] on mat-form-field "Filter" at bounding box center [330, 73] width 201 height 20
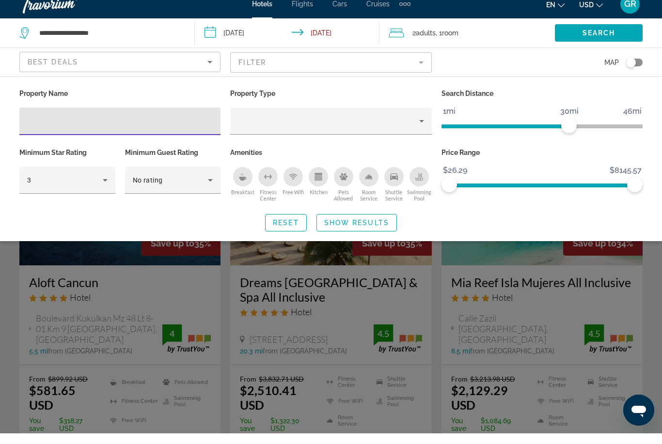
click at [104, 185] on icon "Hotel Filters" at bounding box center [105, 191] width 12 height 12
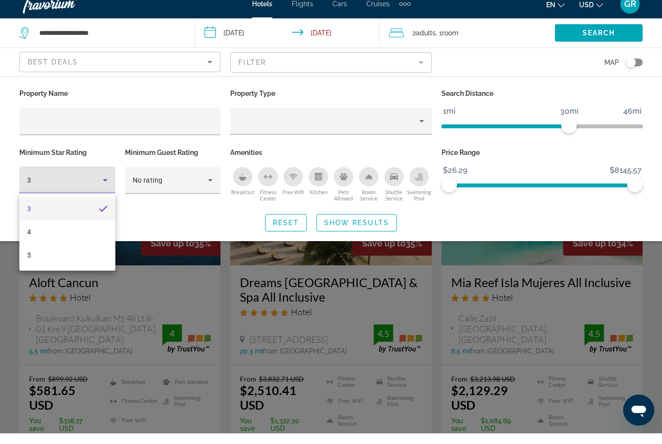
scroll to position [11, 0]
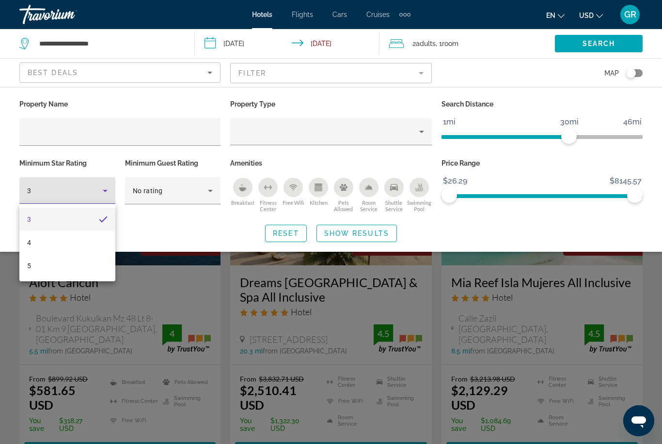
click at [70, 276] on mat-option "5" at bounding box center [67, 265] width 96 height 23
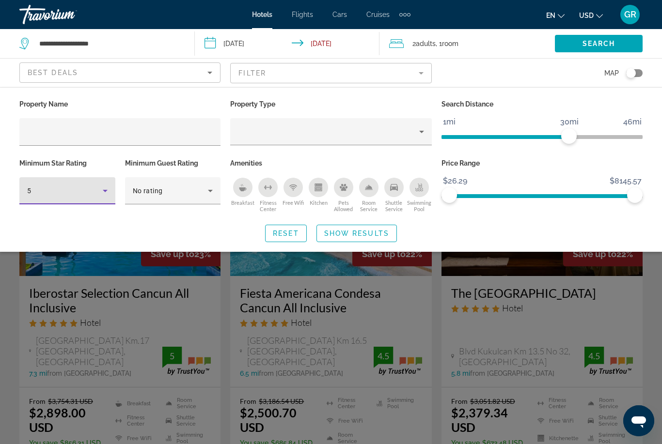
click at [208, 203] on div "No rating" at bounding box center [173, 190] width 80 height 27
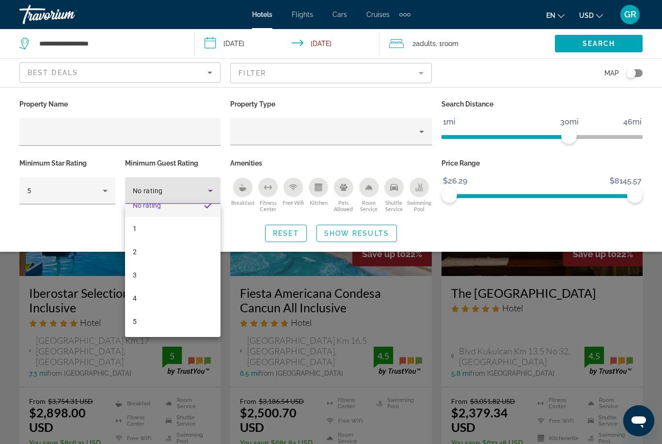
scroll to position [14, 0]
click at [174, 333] on mat-option "5" at bounding box center [173, 321] width 96 height 23
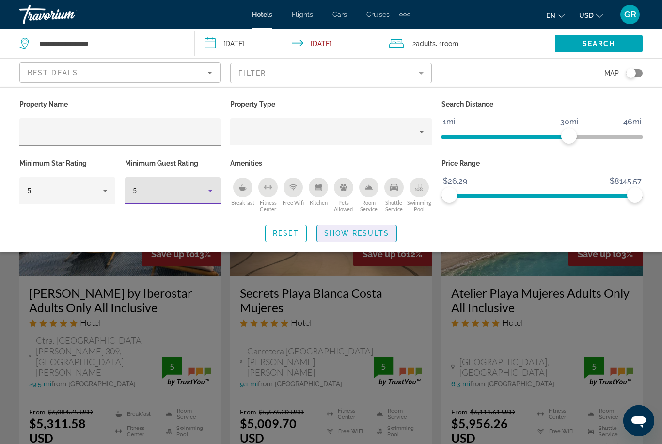
click at [377, 251] on div "Search widget" at bounding box center [331, 294] width 662 height 299
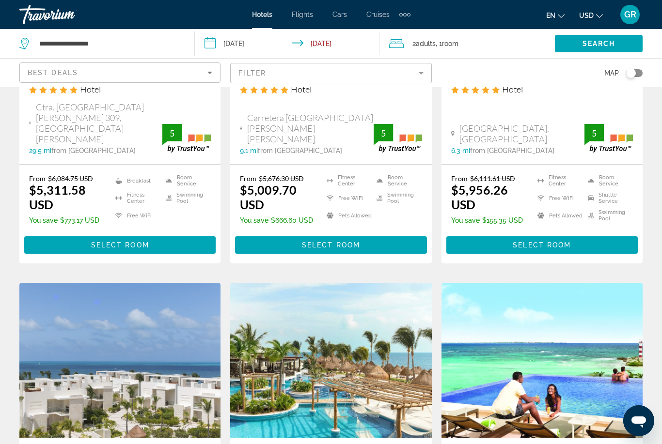
scroll to position [233, 0]
click at [214, 76] on icon "Sort by" at bounding box center [210, 73] width 12 height 12
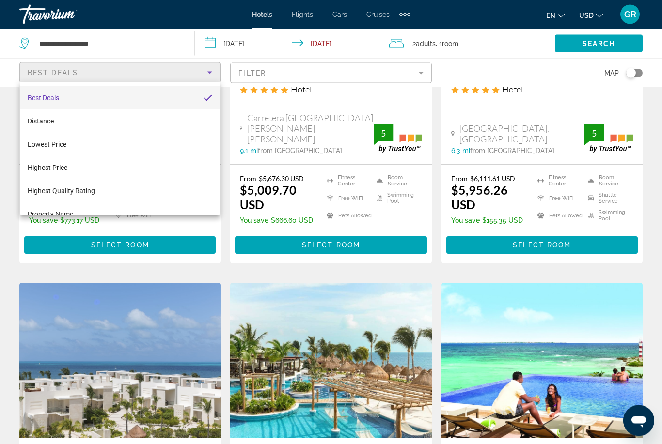
scroll to position [234, 0]
click at [308, 75] on div at bounding box center [331, 222] width 662 height 444
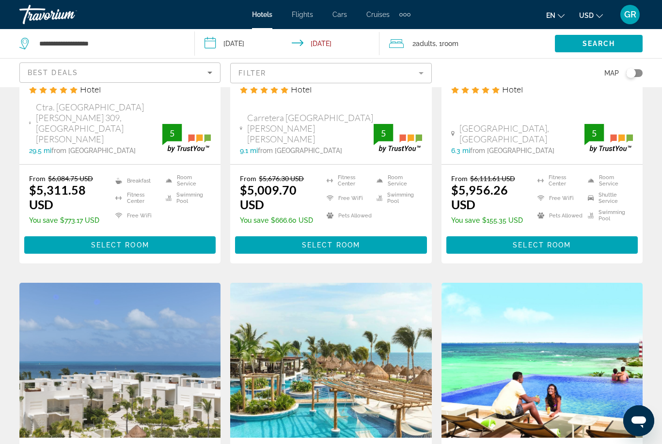
click at [311, 74] on mat-form-field "Filter" at bounding box center [330, 73] width 201 height 20
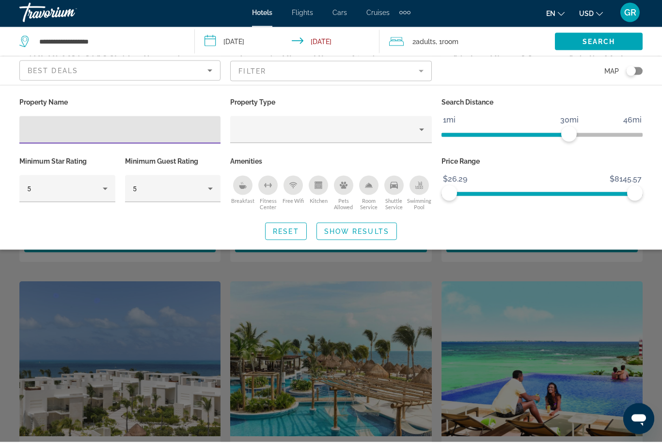
scroll to position [224, 0]
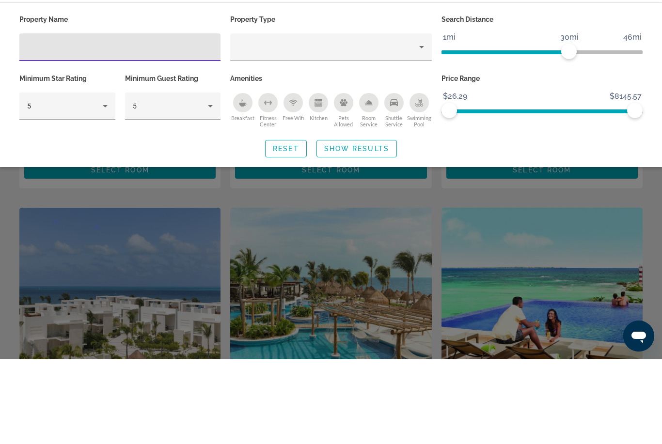
click at [208, 185] on icon "Hotel Filters" at bounding box center [210, 191] width 12 height 12
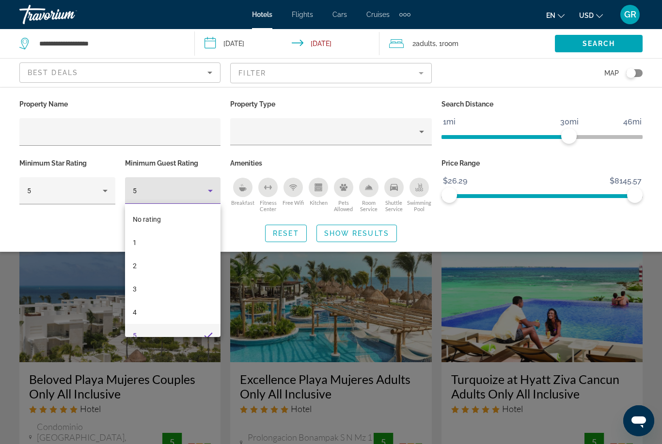
scroll to position [10, 0]
click at [190, 235] on mat-option "1" at bounding box center [173, 232] width 96 height 23
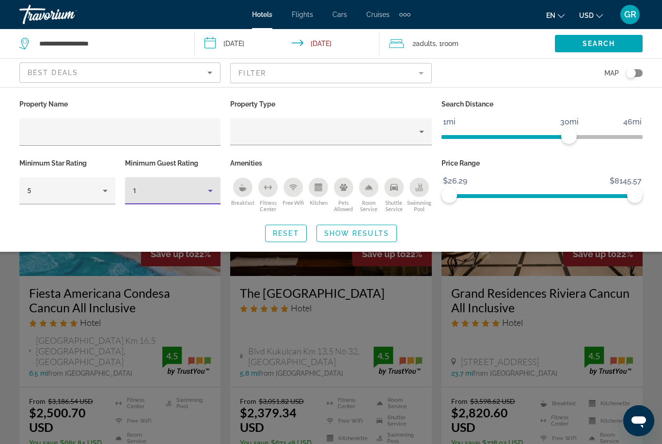
click at [368, 234] on span "Show Results" at bounding box center [356, 234] width 65 height 8
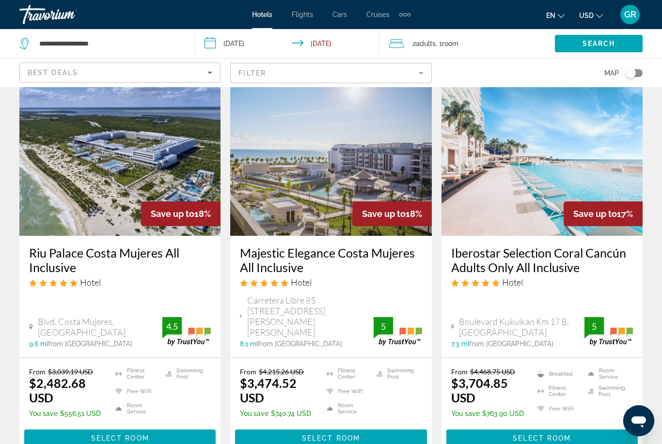
scroll to position [1325, 0]
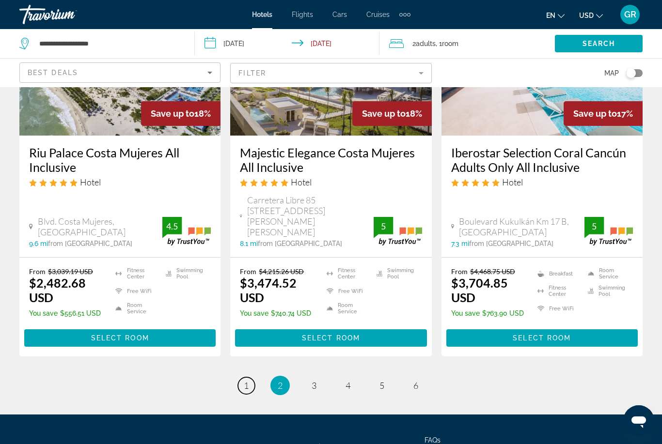
click at [249, 380] on span "1" at bounding box center [246, 385] width 5 height 11
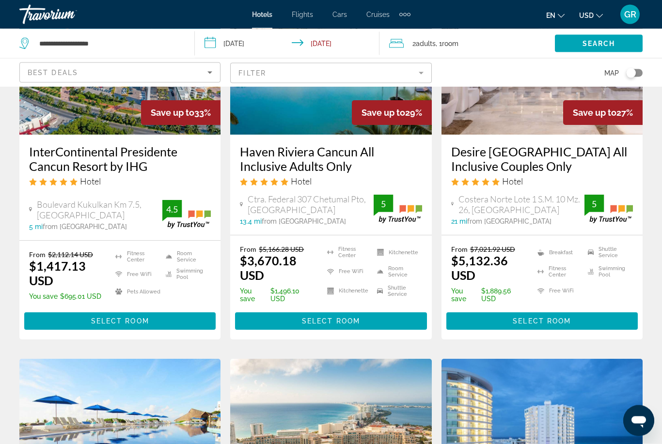
scroll to position [521, 0]
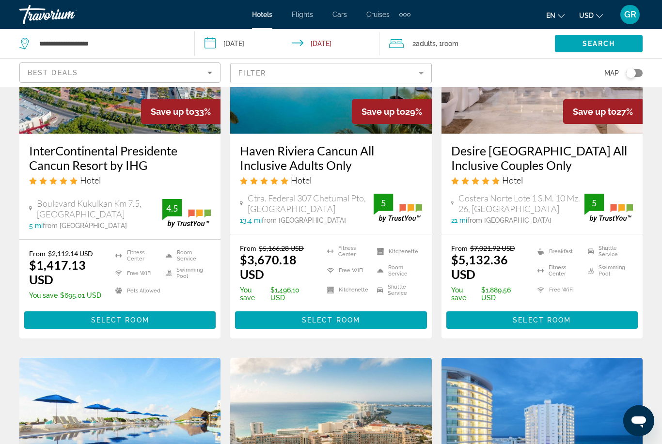
click at [330, 123] on img "Main content" at bounding box center [330, 56] width 201 height 155
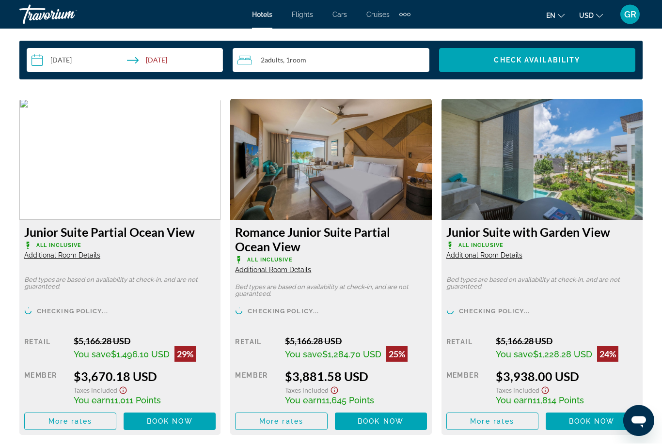
scroll to position [1443, 0]
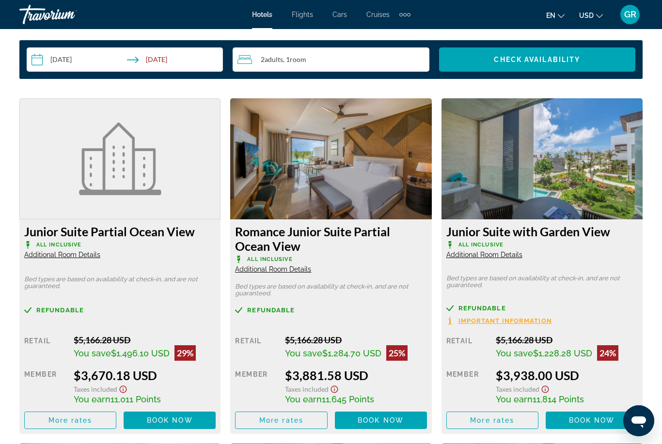
click at [87, 256] on span "Additional Room Details" at bounding box center [62, 255] width 76 height 8
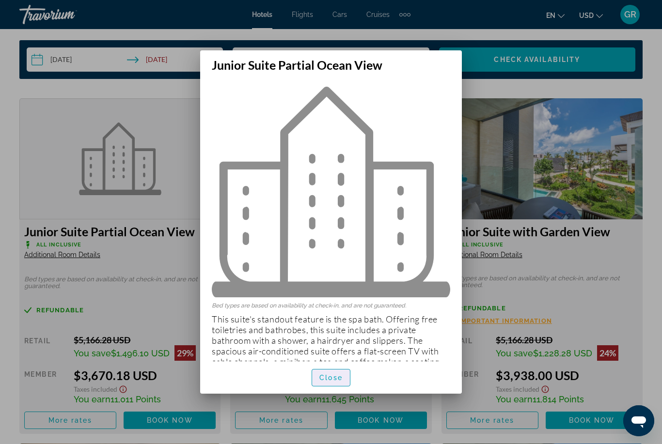
click at [334, 382] on span "Close" at bounding box center [330, 378] width 23 height 8
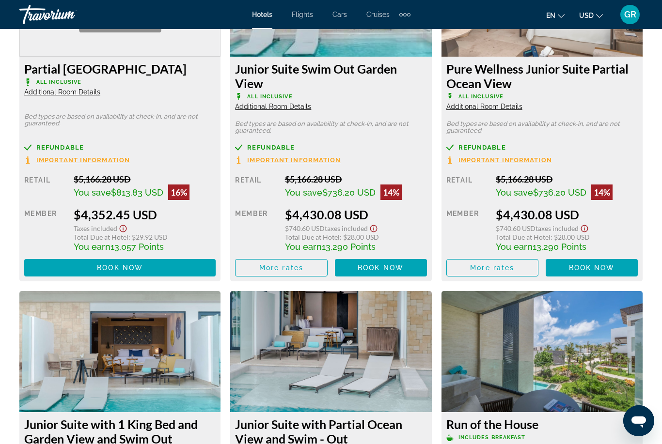
scroll to position [2298, 0]
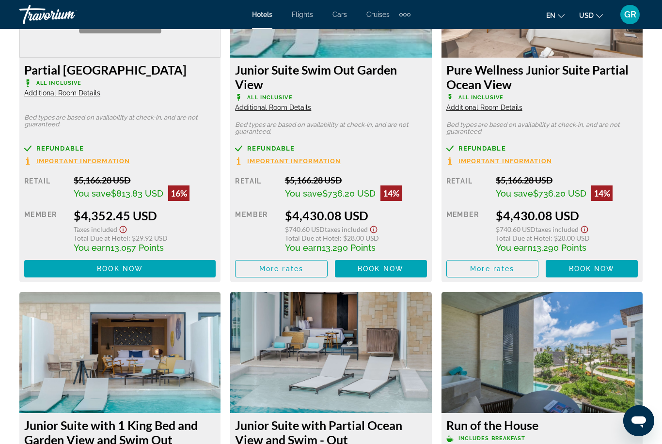
click at [52, 89] on span "Additional Room Details" at bounding box center [62, 93] width 76 height 8
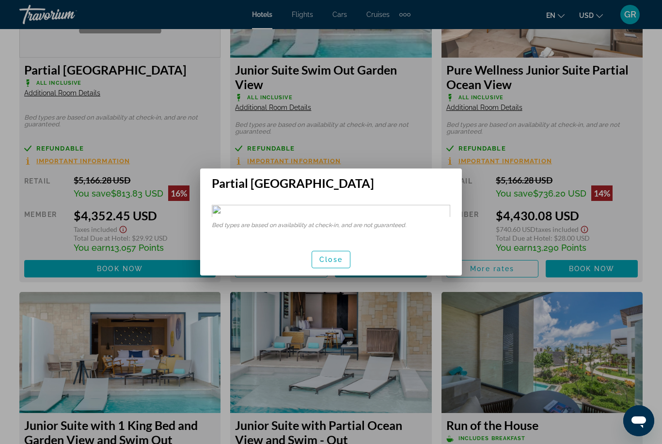
scroll to position [0, 0]
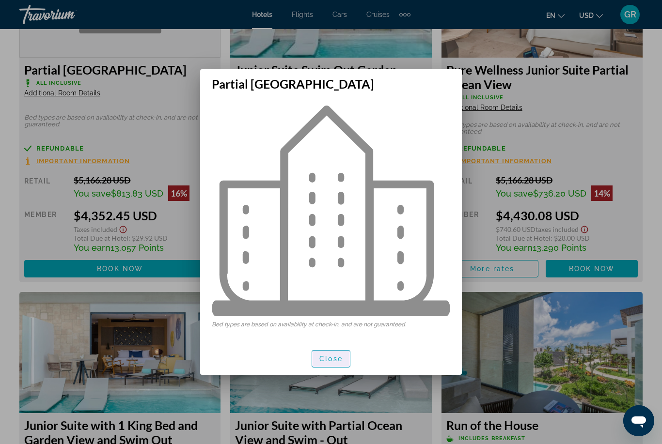
click at [337, 361] on span "Close" at bounding box center [330, 359] width 23 height 8
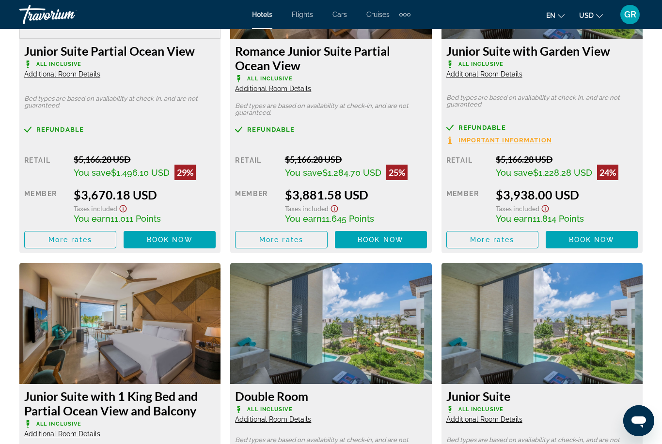
scroll to position [1524, 0]
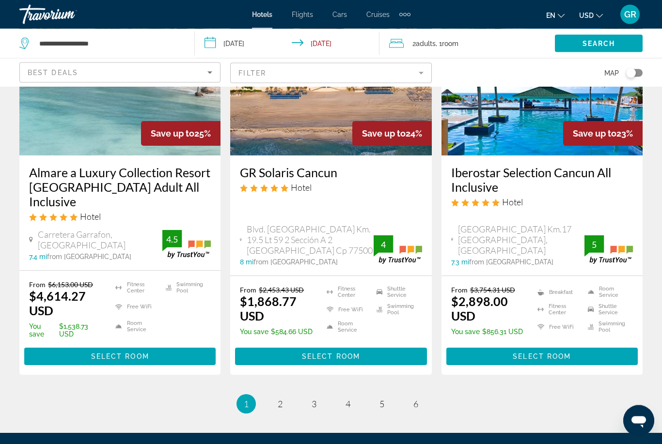
scroll to position [1270, 0]
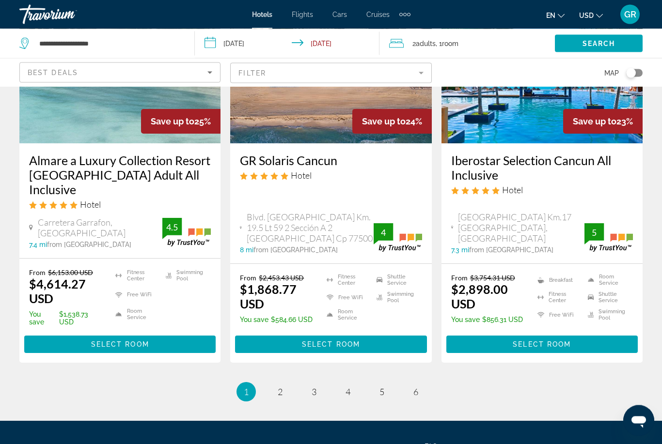
click at [83, 139] on img "Main content" at bounding box center [119, 66] width 201 height 155
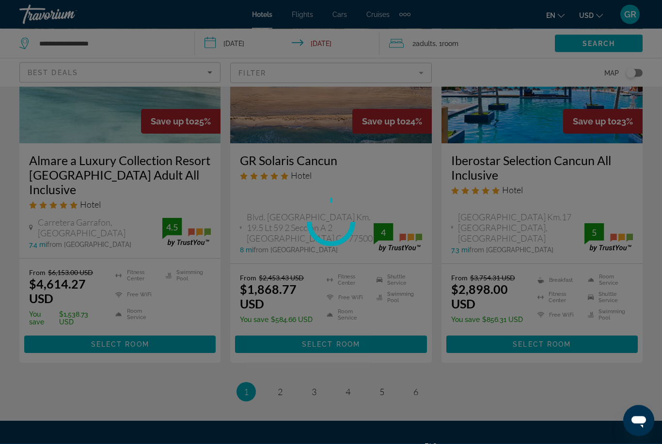
scroll to position [1270, 0]
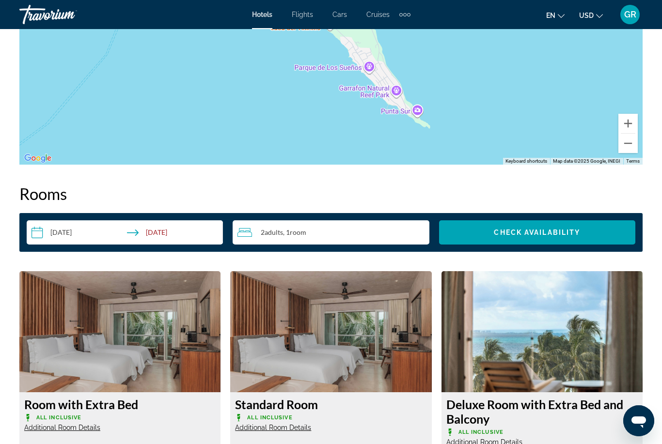
scroll to position [1263, 0]
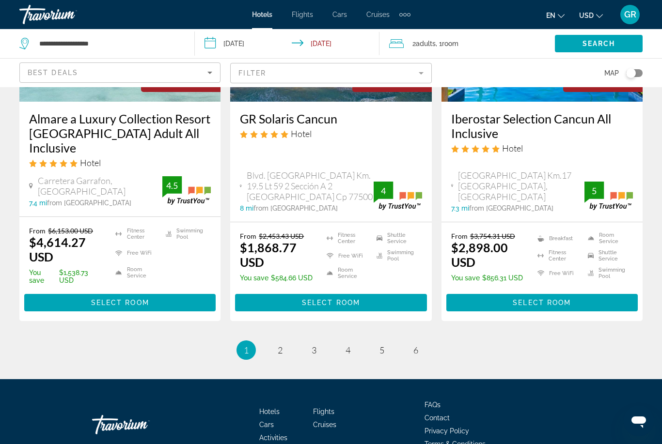
scroll to position [1331, 0]
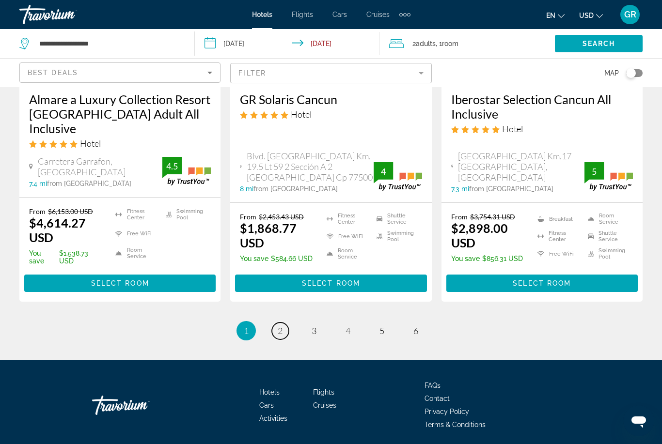
click at [276, 329] on link "page 2" at bounding box center [280, 331] width 17 height 17
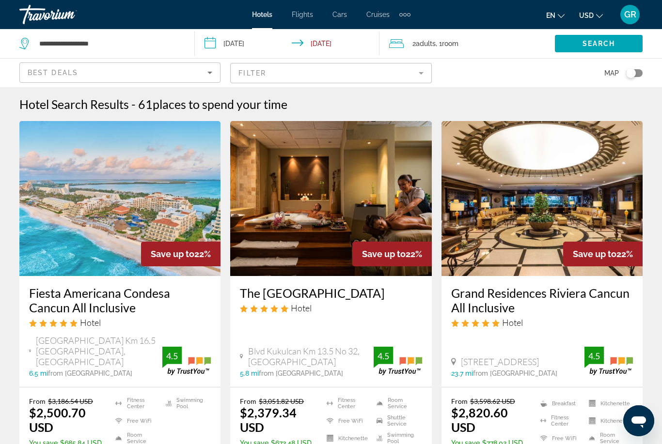
click at [300, 250] on img "Main content" at bounding box center [330, 198] width 201 height 155
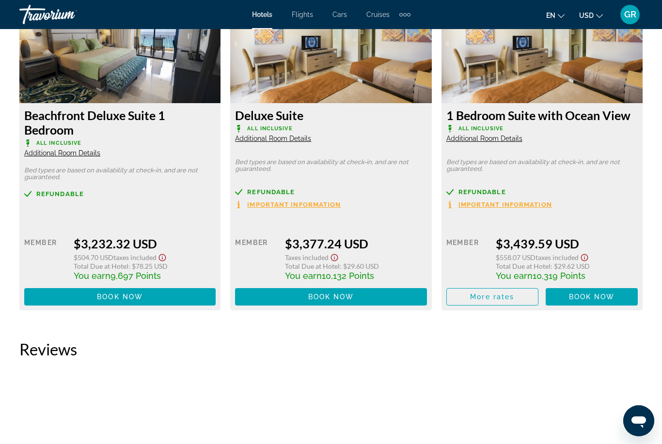
scroll to position [2574, 0]
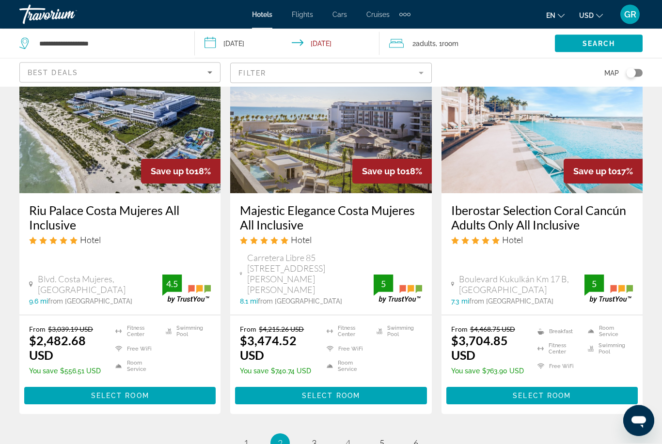
scroll to position [1268, 0]
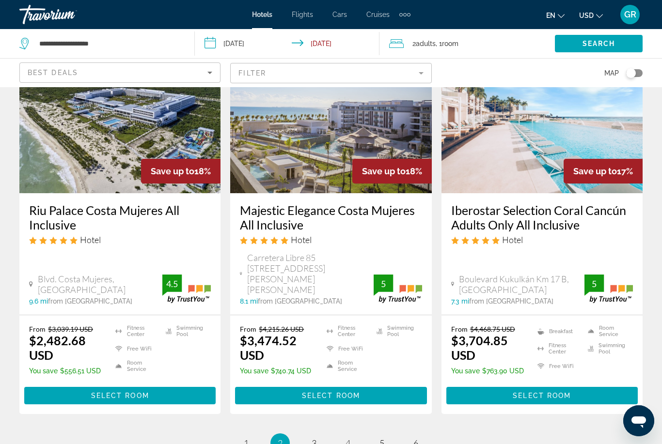
click at [94, 134] on img "Main content" at bounding box center [119, 115] width 201 height 155
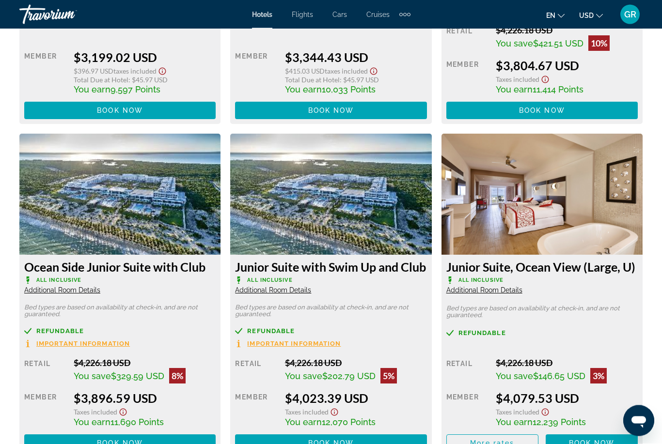
scroll to position [2796, 0]
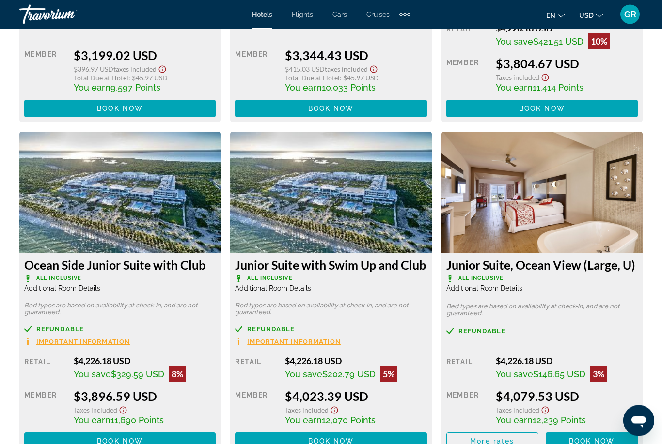
click at [76, 227] on img "Main content" at bounding box center [119, 192] width 201 height 121
click at [94, 220] on img "Main content" at bounding box center [119, 192] width 201 height 121
click at [116, 234] on img "Main content" at bounding box center [119, 192] width 201 height 121
click at [104, 219] on img "Main content" at bounding box center [119, 192] width 201 height 121
click at [111, 242] on img "Main content" at bounding box center [119, 192] width 201 height 121
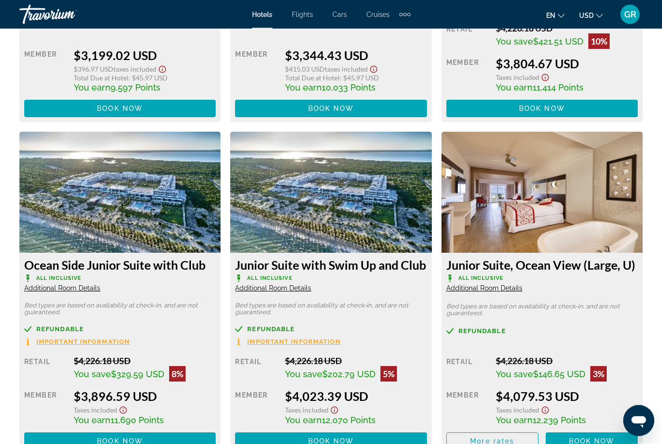
click at [109, 260] on h3 "Ocean Side Junior Suite with Club" at bounding box center [119, 265] width 191 height 15
click at [112, 248] on img "Main content" at bounding box center [119, 192] width 201 height 121
click at [95, 173] on img "Main content" at bounding box center [119, 192] width 201 height 121
click at [92, 173] on img "Main content" at bounding box center [119, 192] width 201 height 121
click at [95, 175] on img "Main content" at bounding box center [119, 192] width 201 height 121
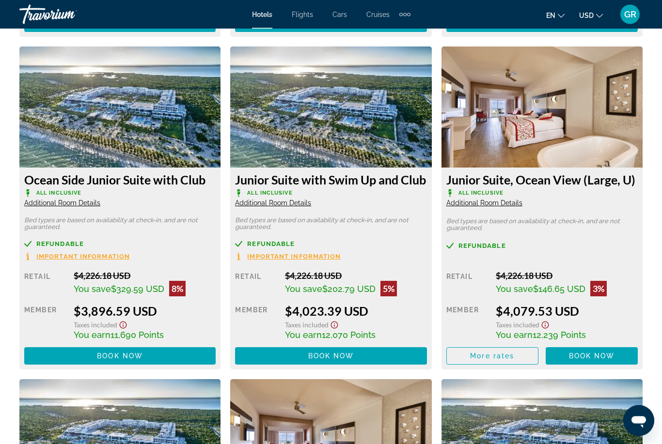
scroll to position [2883, 0]
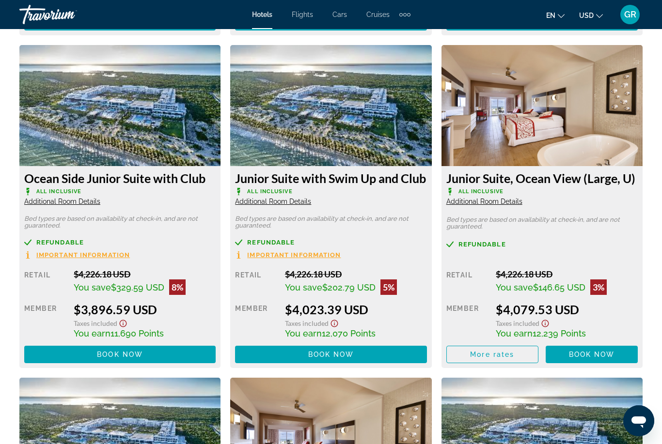
click at [387, 150] on img "Main content" at bounding box center [330, 105] width 201 height 121
click at [380, 146] on img "Main content" at bounding box center [330, 105] width 201 height 121
click at [293, 200] on span "Additional Room Details" at bounding box center [273, 202] width 76 height 8
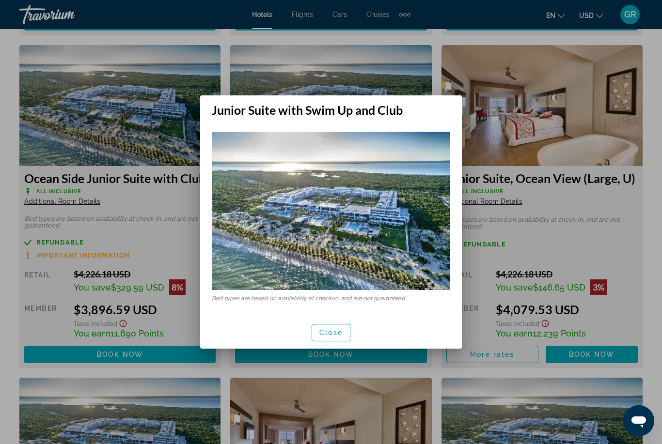
scroll to position [0, 0]
click at [340, 340] on span "button" at bounding box center [331, 332] width 38 height 23
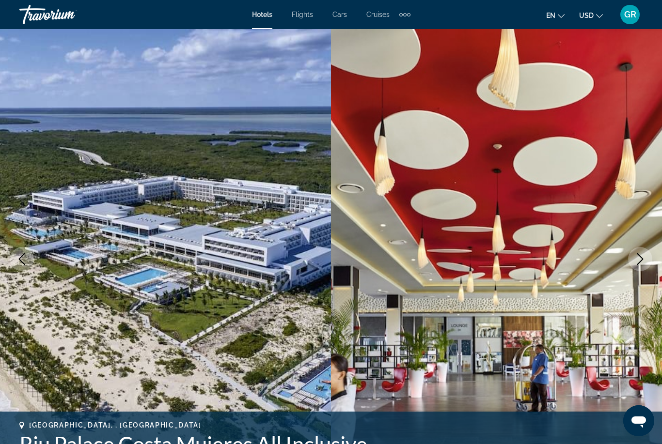
scroll to position [2883, 0]
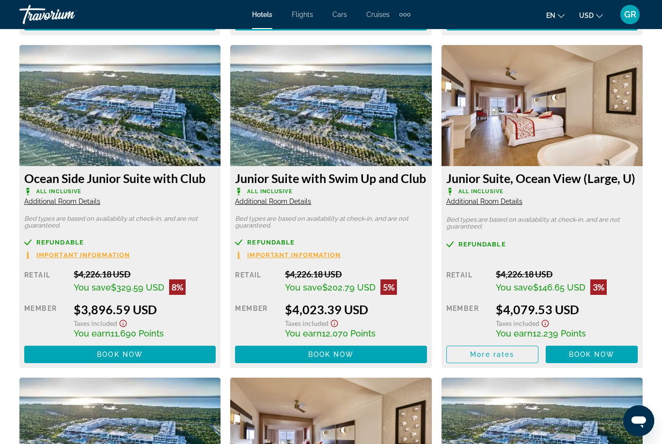
click at [85, 130] on img "Main content" at bounding box center [119, 105] width 201 height 121
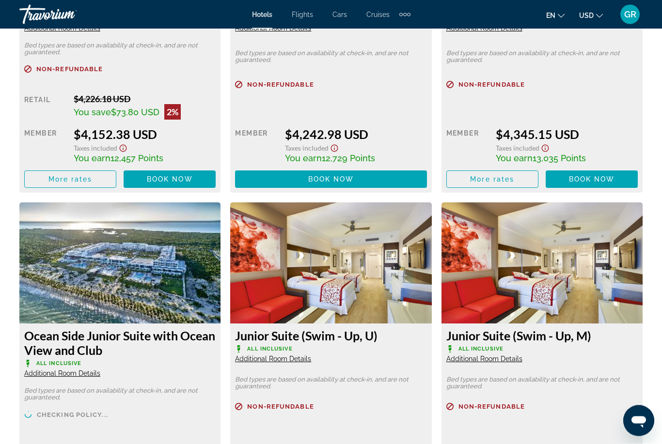
scroll to position [3400, 0]
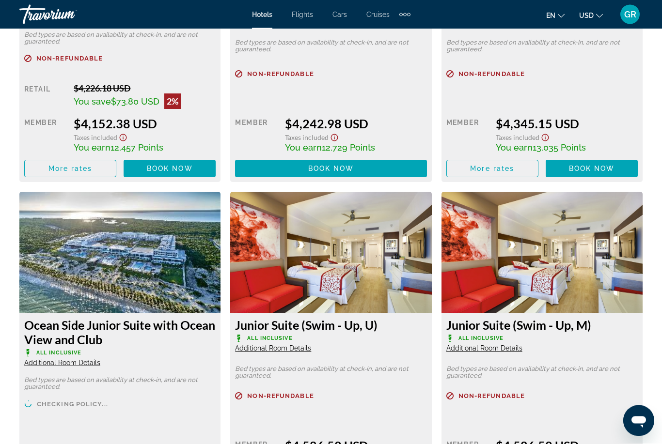
click at [406, 285] on img "Main content" at bounding box center [330, 252] width 201 height 121
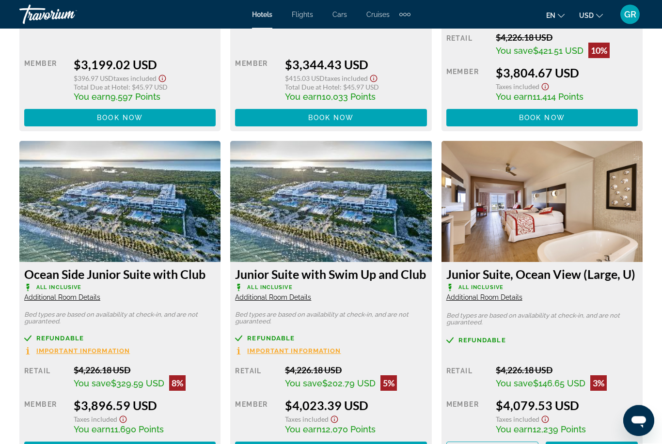
scroll to position [2856, 0]
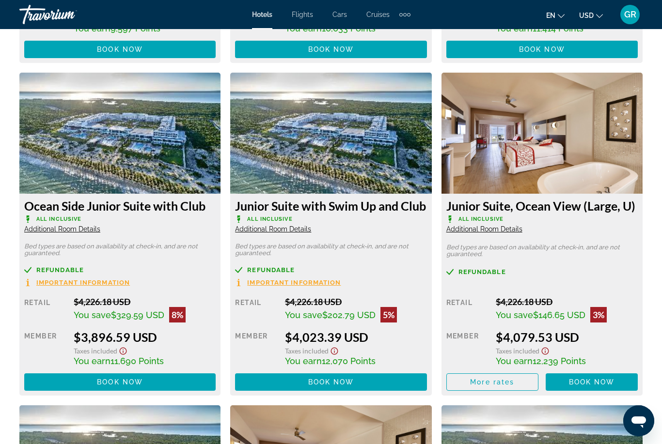
click at [118, 378] on span "Book now" at bounding box center [120, 382] width 46 height 8
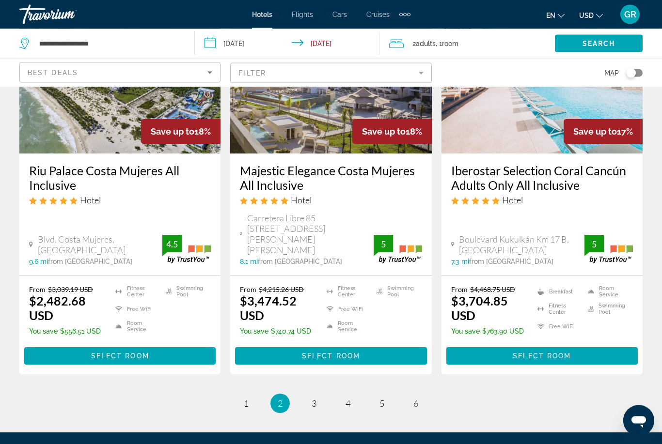
scroll to position [1325, 0]
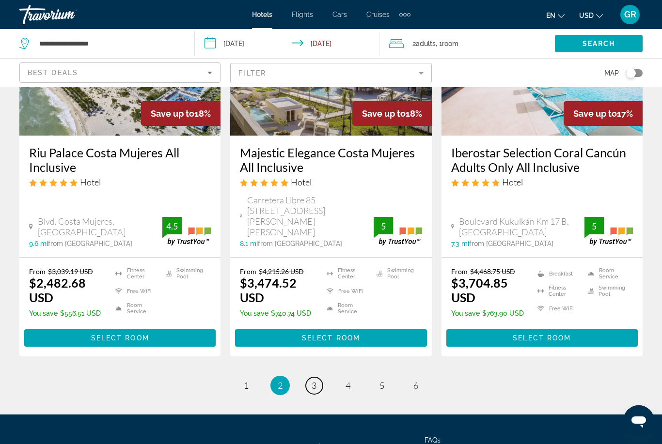
click at [317, 377] on link "page 3" at bounding box center [314, 385] width 17 height 17
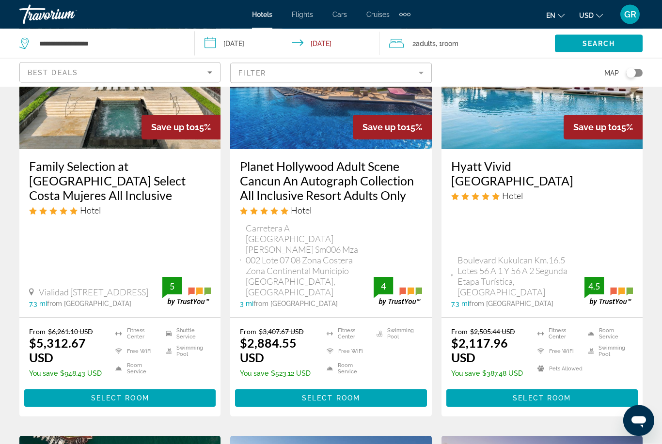
scroll to position [922, 0]
click at [356, 387] on span "Main content" at bounding box center [330, 398] width 191 height 23
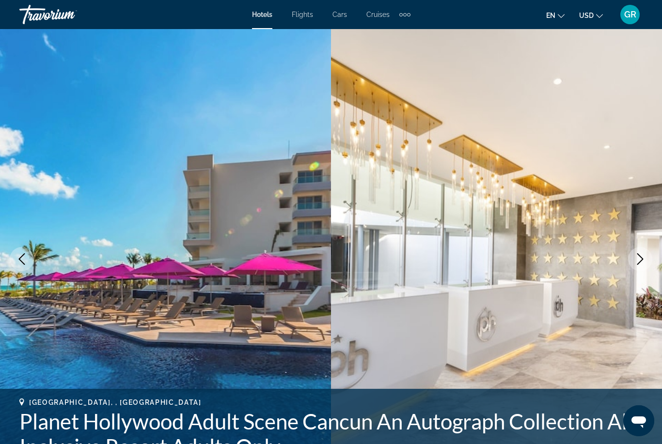
click at [630, 256] on button "Next image" at bounding box center [640, 259] width 24 height 24
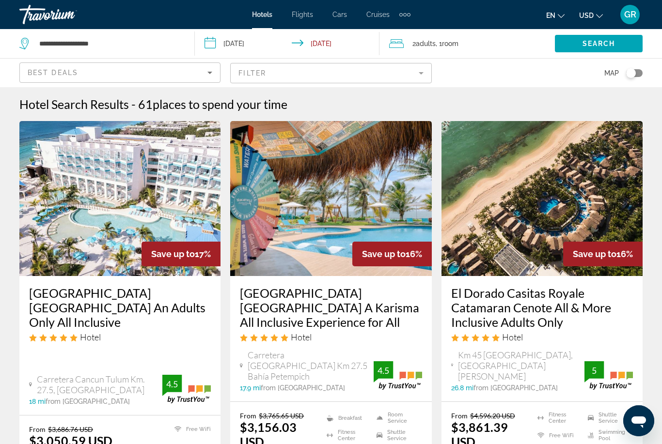
click at [346, 205] on img "Main content" at bounding box center [330, 198] width 201 height 155
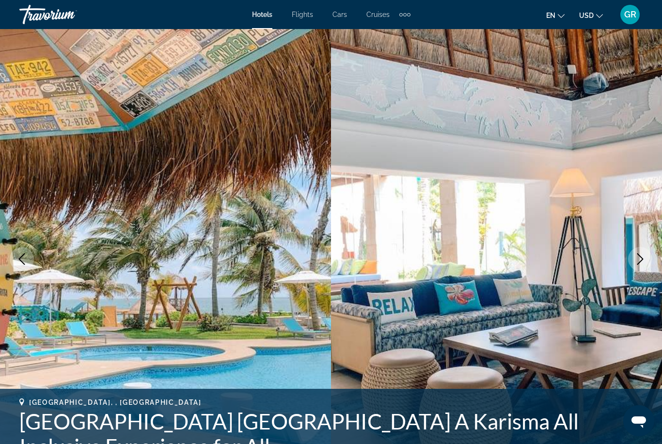
click at [636, 264] on icon "Next image" at bounding box center [640, 259] width 12 height 12
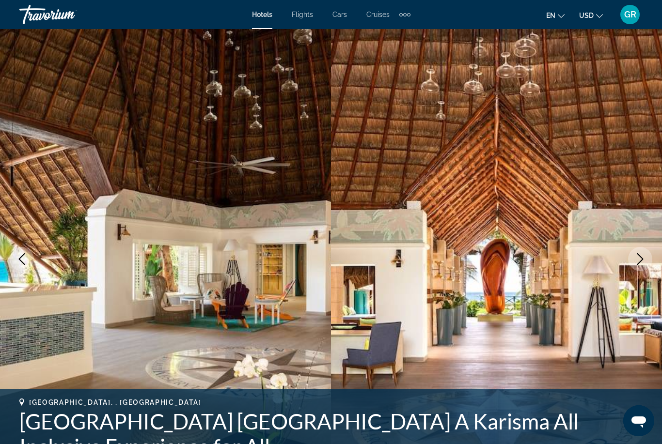
click at [25, 254] on icon "Previous image" at bounding box center [22, 259] width 6 height 12
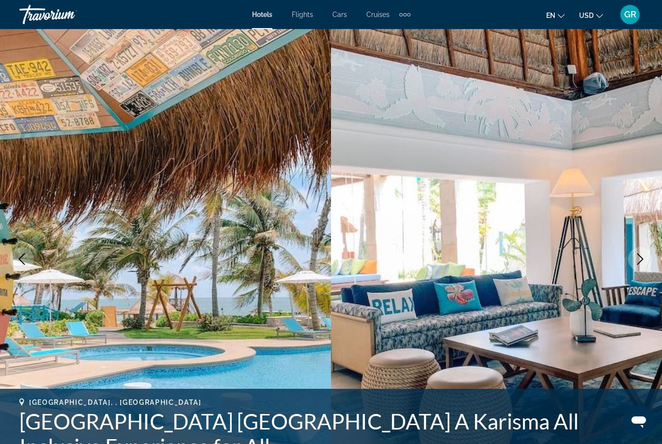
click at [20, 248] on button "Previous image" at bounding box center [22, 259] width 24 height 24
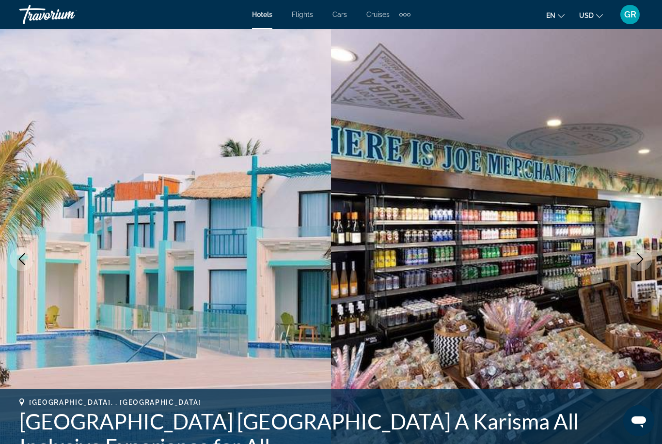
click at [645, 267] on button "Next image" at bounding box center [640, 259] width 24 height 24
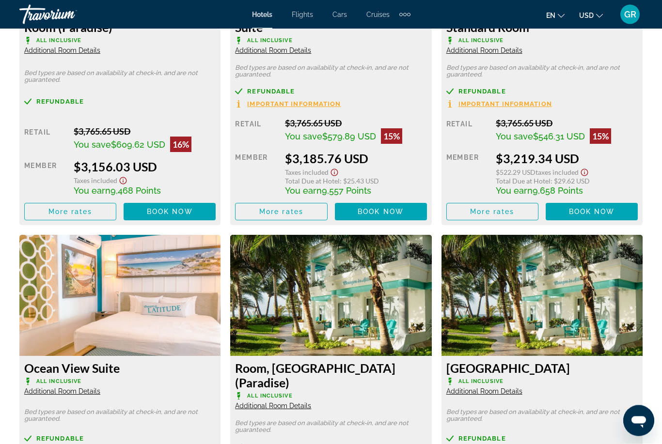
scroll to position [1606, 0]
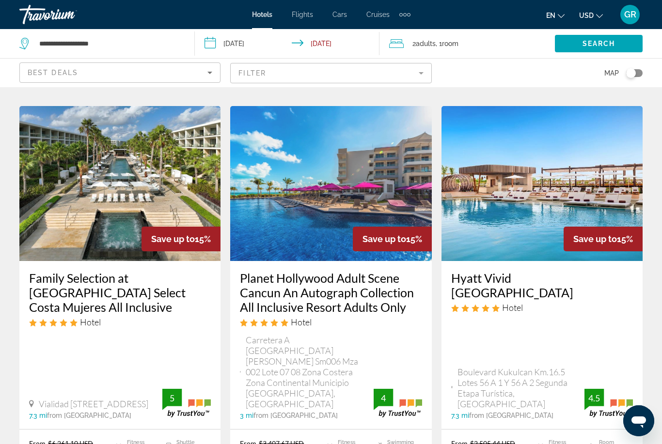
scroll to position [844, 0]
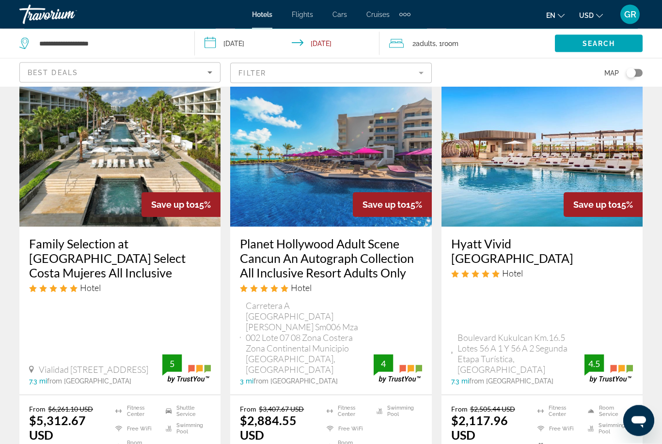
click at [310, 151] on img "Main content" at bounding box center [330, 149] width 201 height 155
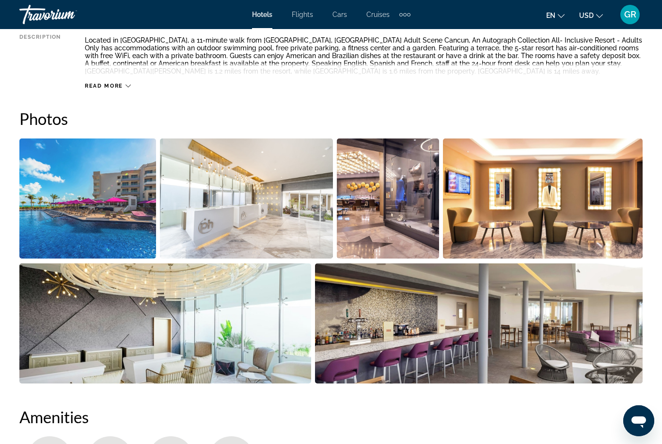
scroll to position [558, 0]
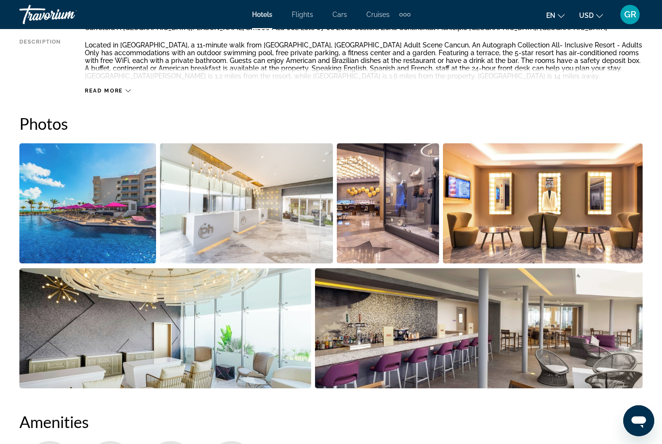
click at [619, 257] on img "Open full-screen image slider" at bounding box center [543, 203] width 200 height 120
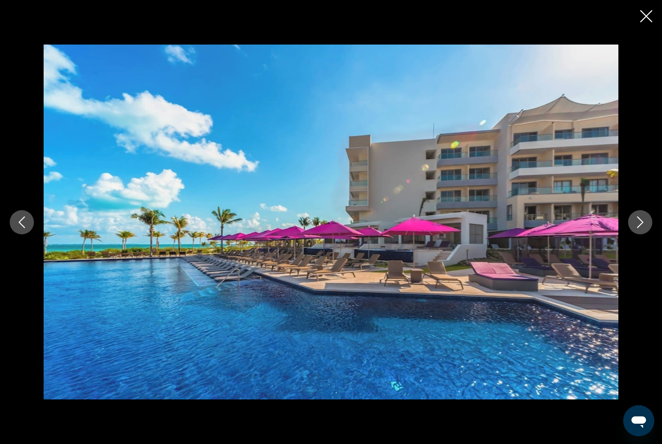
click at [640, 227] on icon "Next image" at bounding box center [640, 223] width 12 height 12
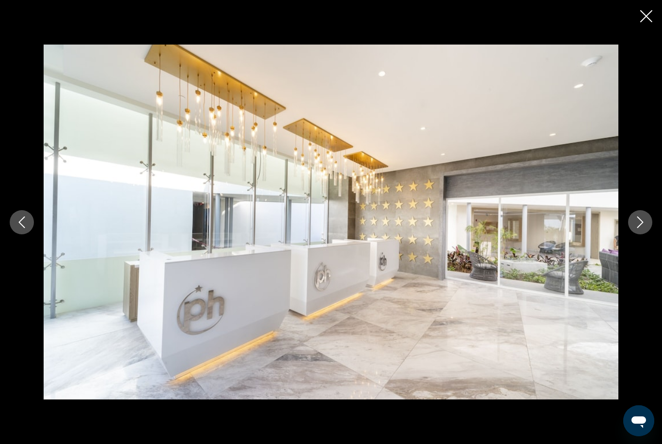
click at [640, 230] on button "Next image" at bounding box center [640, 222] width 24 height 24
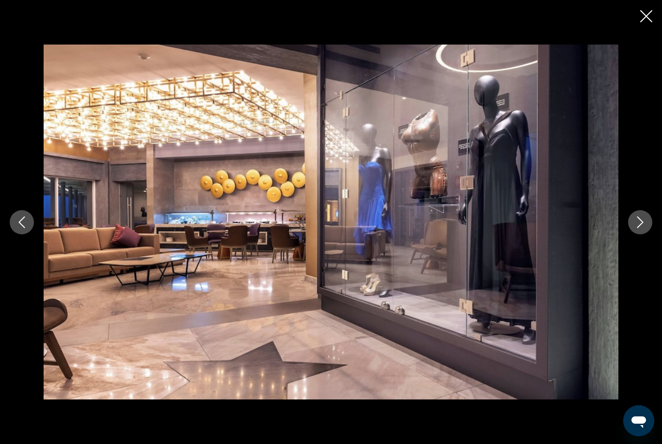
click at [643, 231] on button "Next image" at bounding box center [640, 222] width 24 height 24
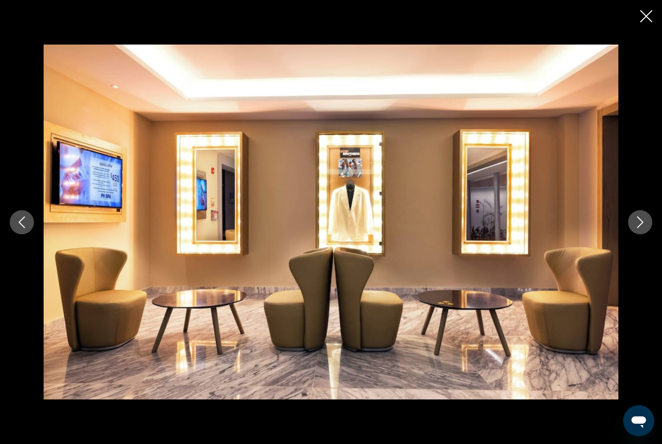
click at [640, 232] on button "Next image" at bounding box center [640, 222] width 24 height 24
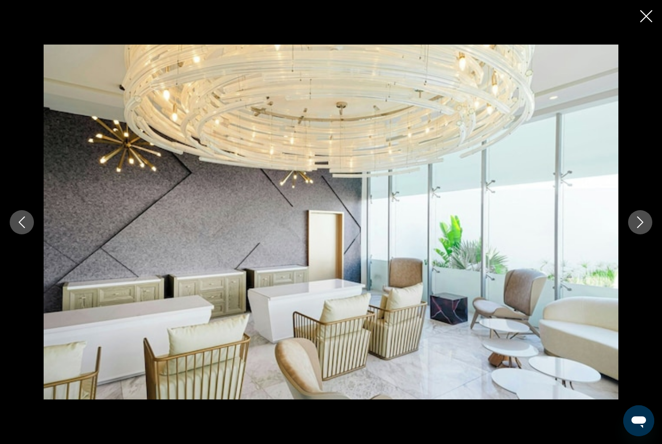
click at [642, 233] on button "Next image" at bounding box center [640, 222] width 24 height 24
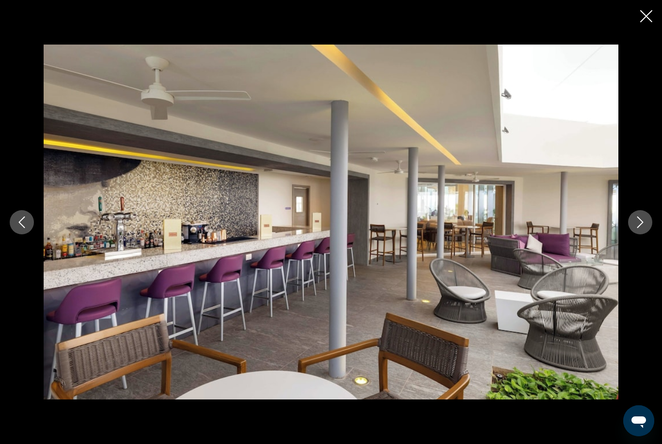
click at [642, 233] on button "Next image" at bounding box center [640, 222] width 24 height 24
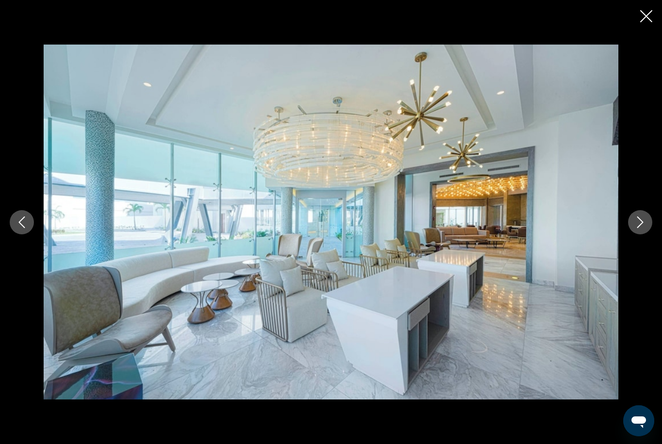
click at [642, 233] on button "Next image" at bounding box center [640, 222] width 24 height 24
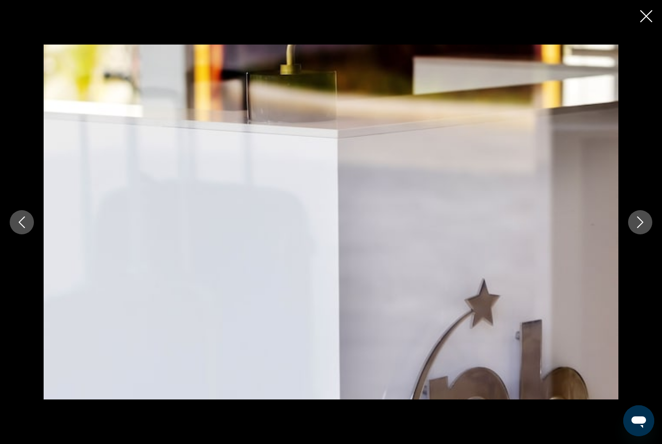
scroll to position [1065, 0]
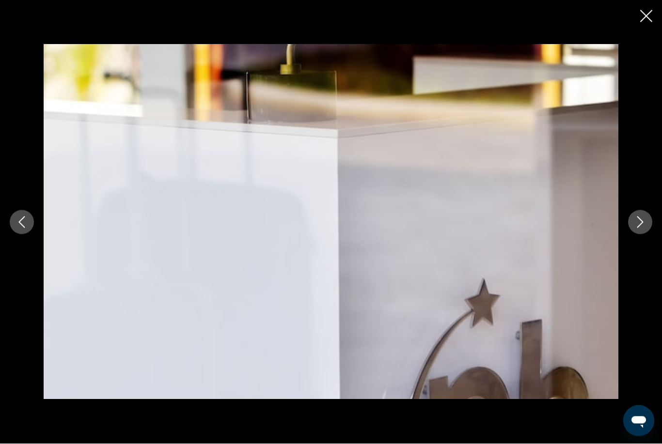
click at [648, 16] on icon "Close slideshow" at bounding box center [646, 16] width 12 height 12
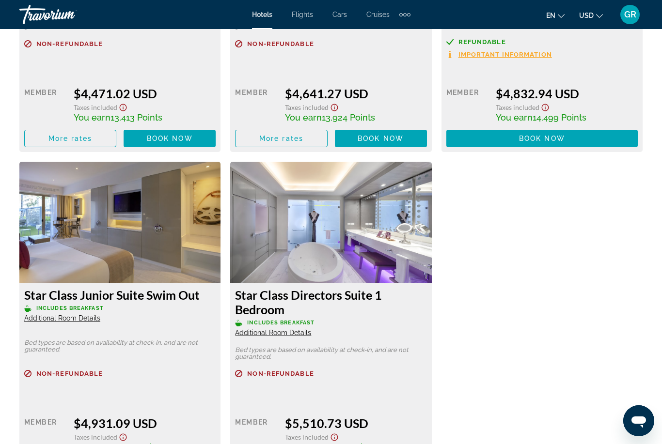
scroll to position [2002, 0]
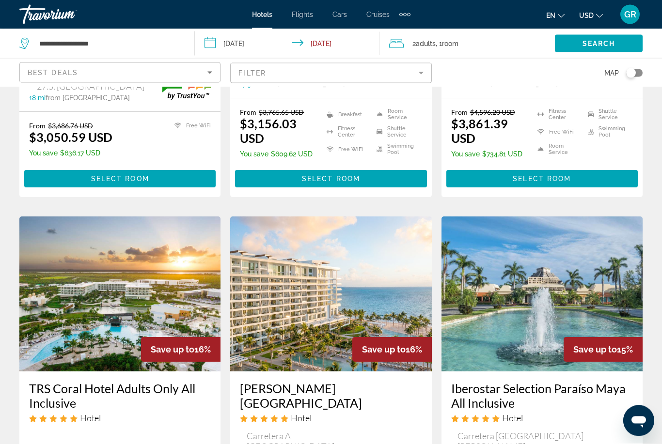
scroll to position [302, 0]
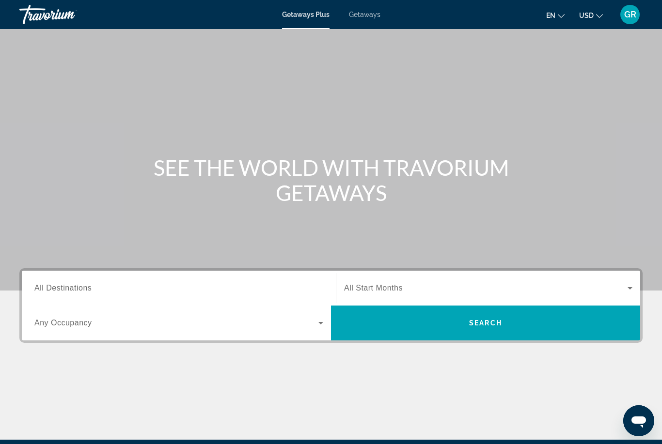
click at [101, 293] on input "Destination All Destinations" at bounding box center [178, 289] width 289 height 12
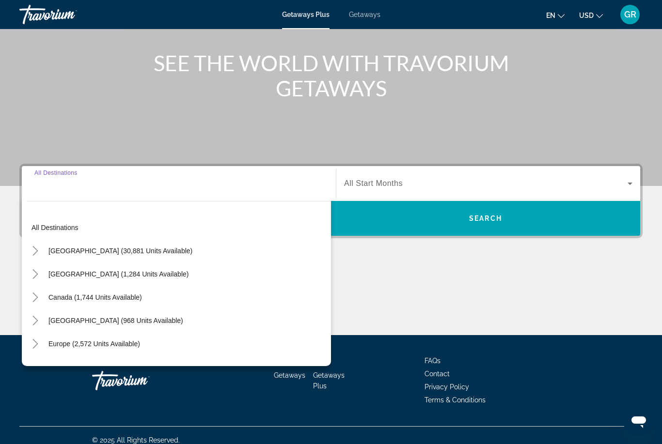
scroll to position [114, 0]
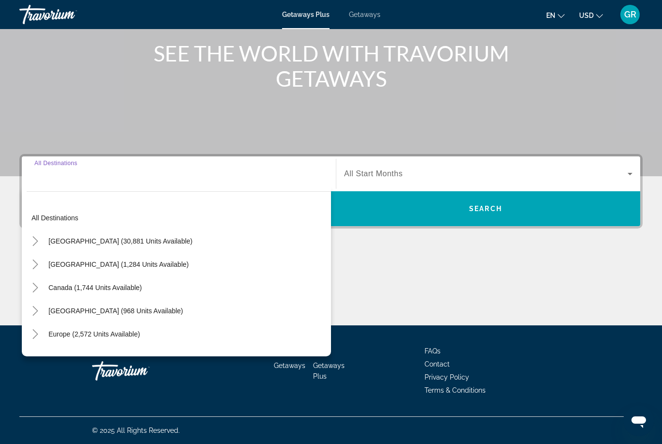
click at [31, 267] on icon "Toggle Mexico (1,284 units available)" at bounding box center [36, 265] width 10 height 10
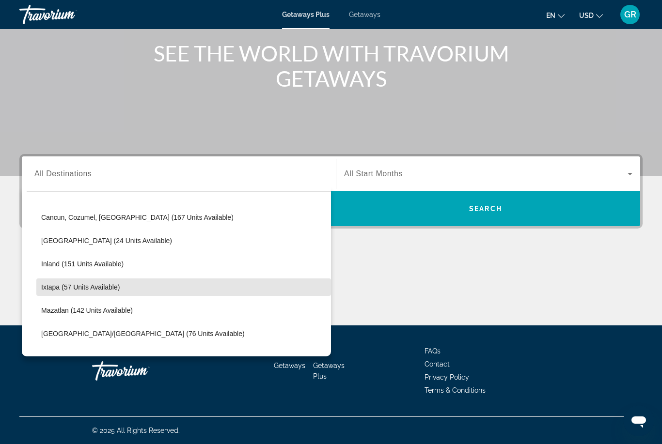
scroll to position [100, 0]
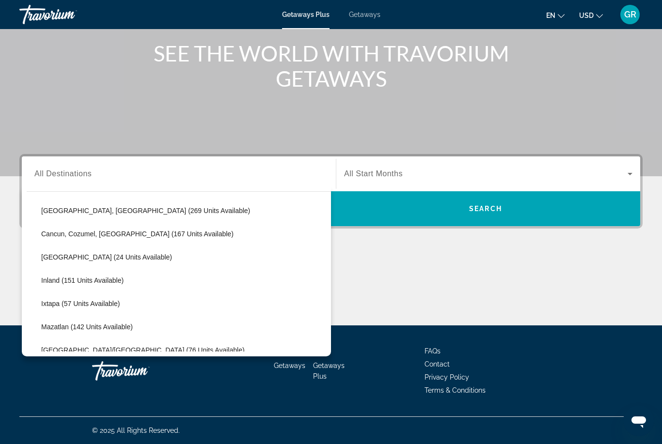
click at [143, 231] on span "Cancun, Cozumel, [GEOGRAPHIC_DATA] (167 units available)" at bounding box center [137, 234] width 192 height 8
type input "**********"
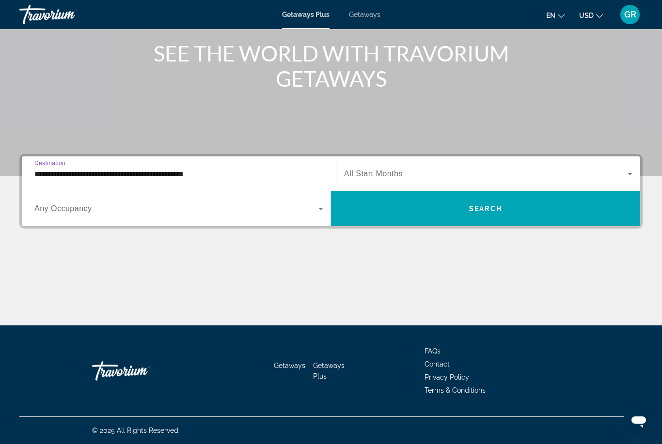
click at [414, 179] on span "Search widget" at bounding box center [485, 174] width 283 height 12
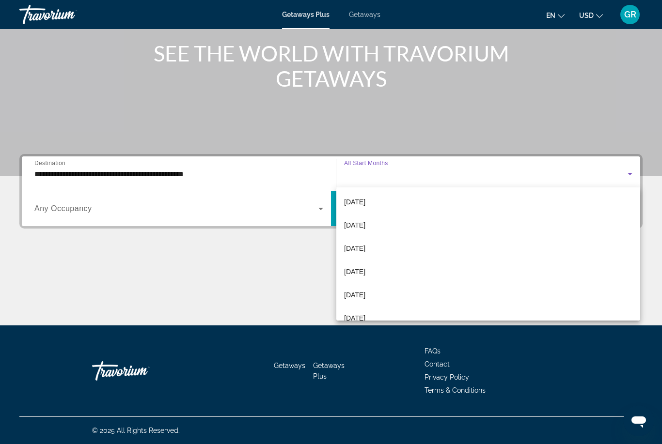
scroll to position [120, 0]
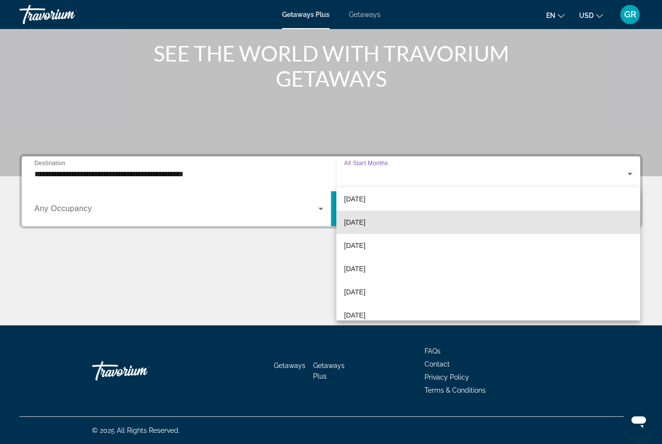
click at [365, 221] on span "[DATE]" at bounding box center [354, 223] width 21 height 12
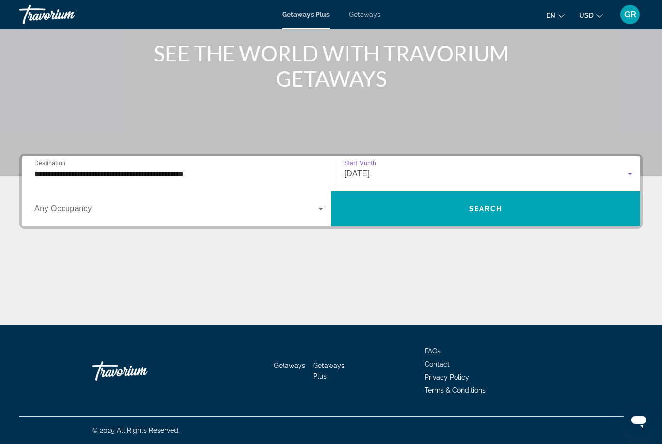
click at [510, 212] on span "Search widget" at bounding box center [485, 208] width 309 height 23
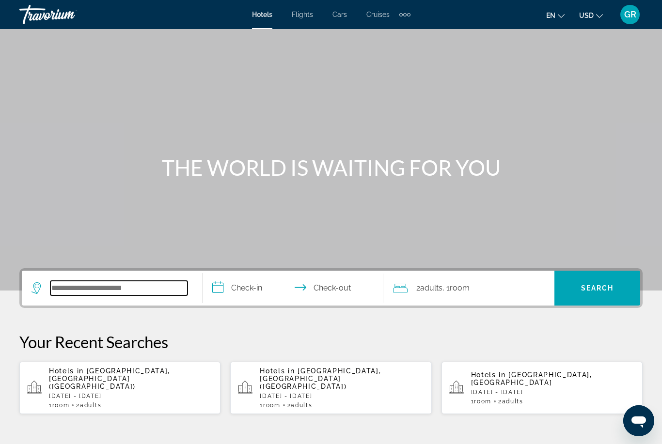
click at [151, 286] on input "Search widget" at bounding box center [118, 288] width 137 height 15
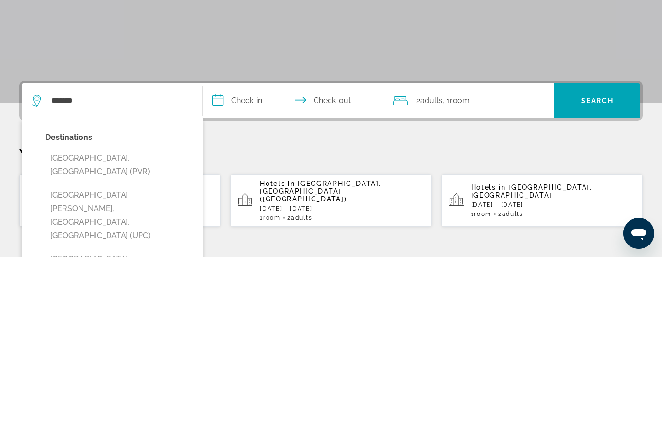
click at [137, 337] on button "[GEOGRAPHIC_DATA], [GEOGRAPHIC_DATA] (PVR)" at bounding box center [119, 353] width 147 height 32
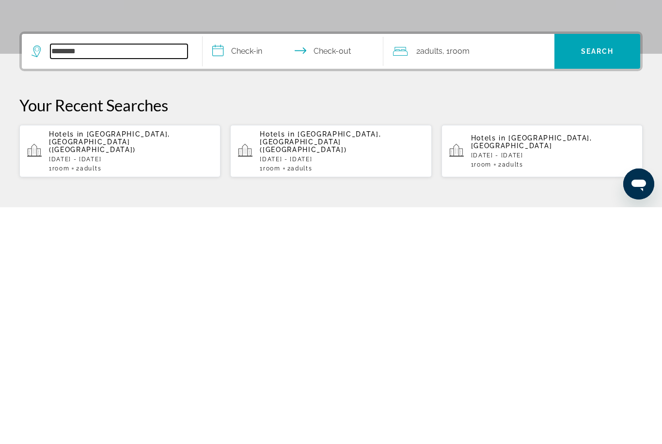
type input "******"
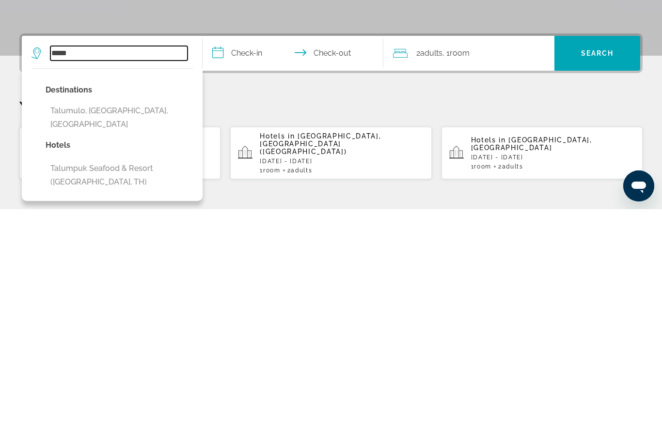
type input "******"
click at [164, 281] on input "******" at bounding box center [118, 288] width 137 height 15
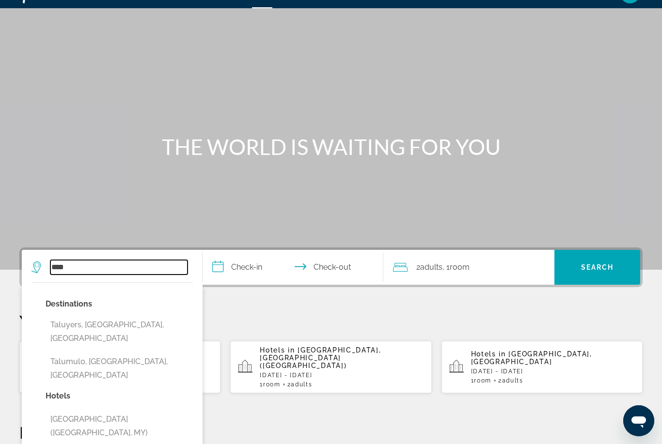
scroll to position [9, 0]
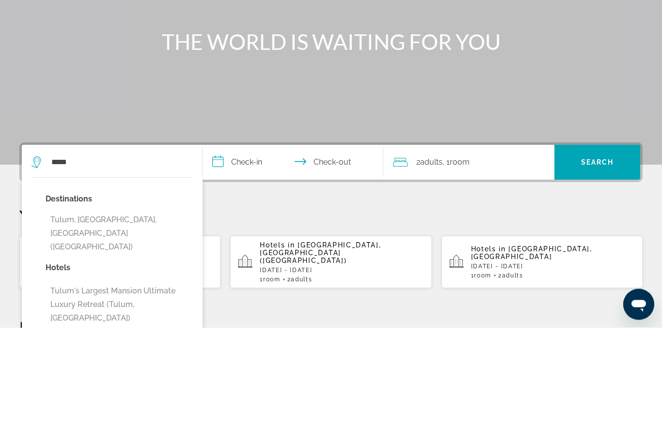
click at [157, 328] on button "Tulum, [GEOGRAPHIC_DATA], [GEOGRAPHIC_DATA] ([GEOGRAPHIC_DATA])" at bounding box center [119, 351] width 147 height 46
type input "**********"
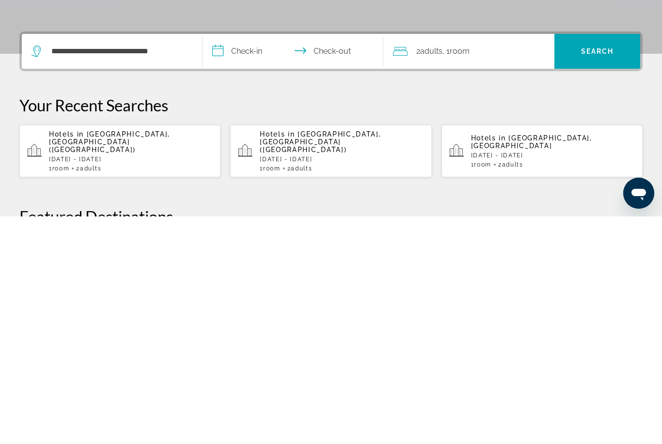
click at [267, 262] on input "**********" at bounding box center [295, 281] width 185 height 38
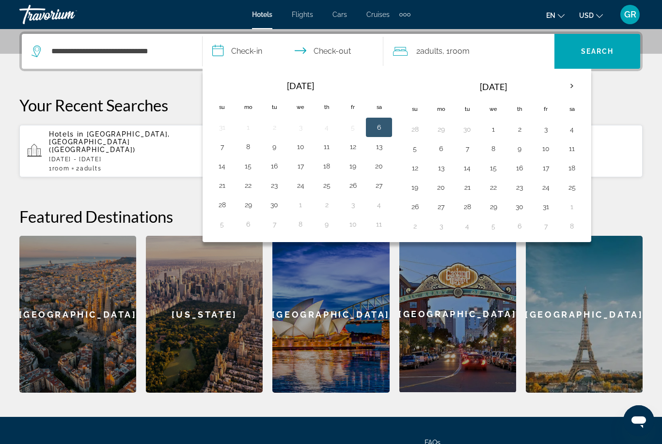
click at [572, 89] on th "Next month" at bounding box center [572, 86] width 26 height 21
click at [570, 93] on th "Next month" at bounding box center [572, 86] width 26 height 21
click at [568, 92] on th "Next month" at bounding box center [572, 86] width 26 height 21
click at [570, 92] on th "Next month" at bounding box center [572, 86] width 26 height 21
click at [573, 172] on button "14" at bounding box center [572, 168] width 16 height 14
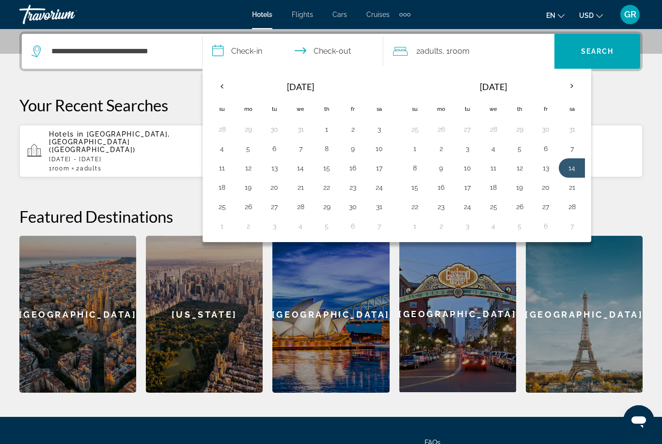
click at [574, 191] on button "21" at bounding box center [572, 188] width 16 height 14
type input "**********"
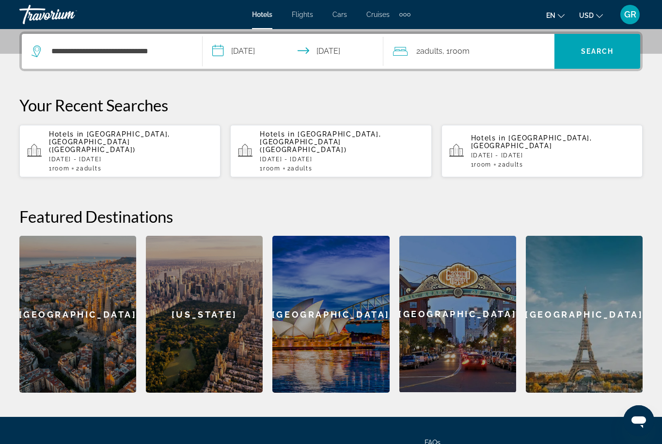
click at [609, 54] on span "Search" at bounding box center [597, 51] width 33 height 8
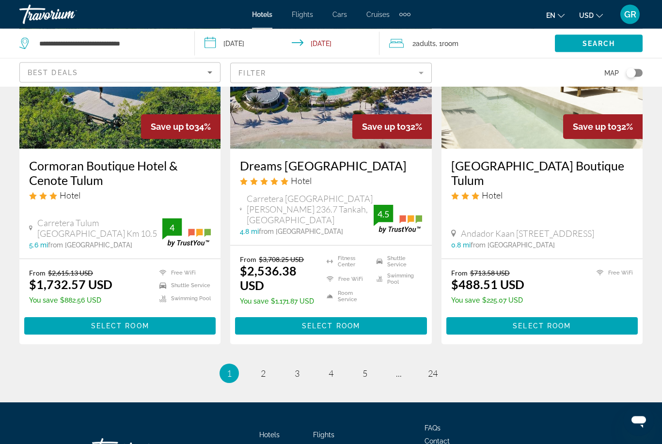
scroll to position [1265, 0]
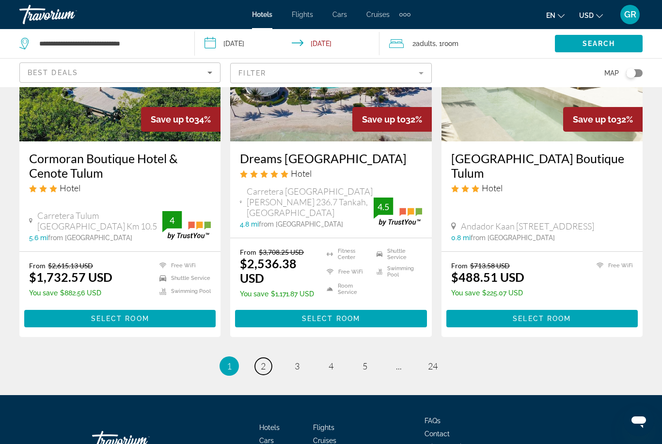
click at [268, 358] on link "page 2" at bounding box center [263, 366] width 17 height 17
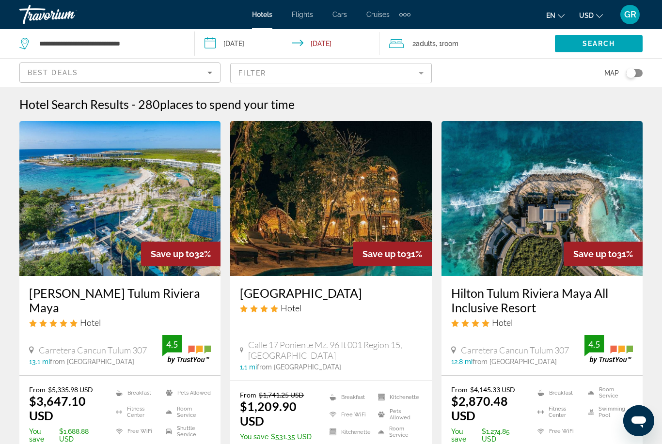
click at [568, 295] on h3 "Hilton Tulum Riviera Maya All Inclusive Resort" at bounding box center [542, 300] width 182 height 29
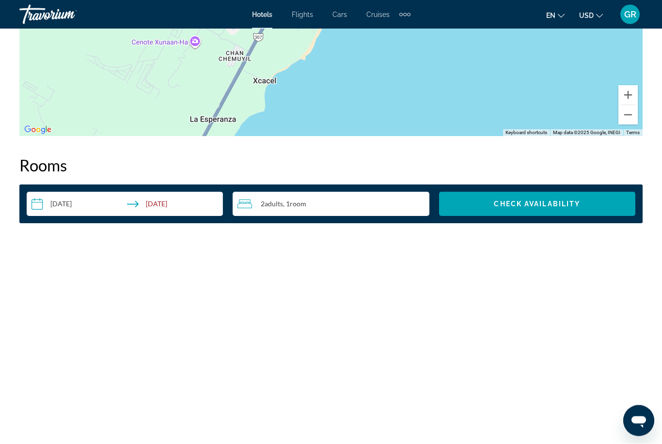
scroll to position [1334, 0]
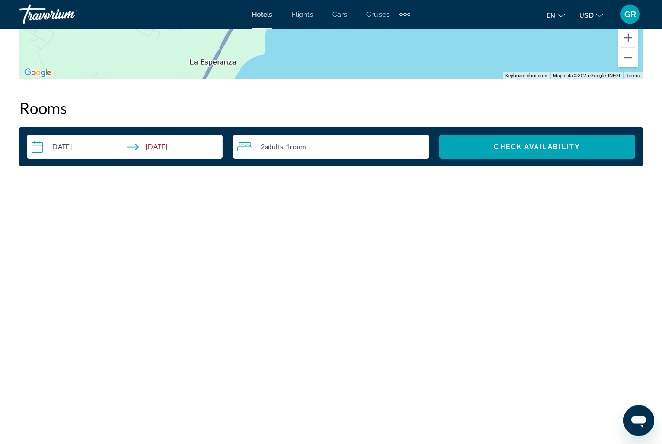
click at [545, 143] on span "Check Availability" at bounding box center [537, 147] width 86 height 8
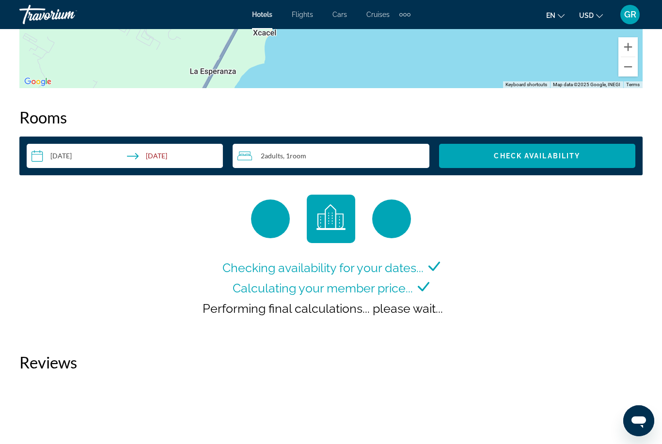
scroll to position [1339, 0]
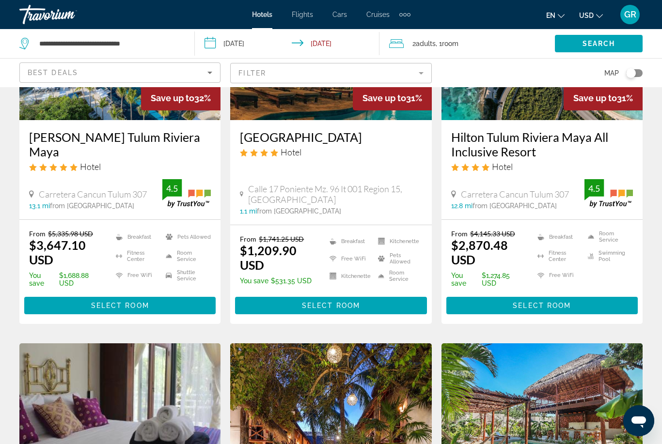
scroll to position [169, 0]
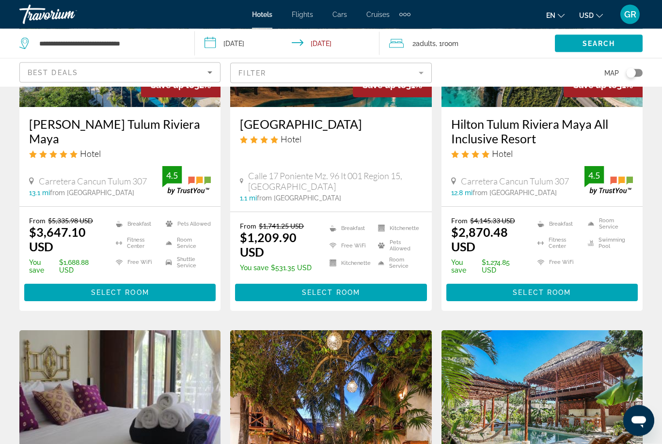
click at [91, 149] on span "Hotel" at bounding box center [90, 154] width 21 height 11
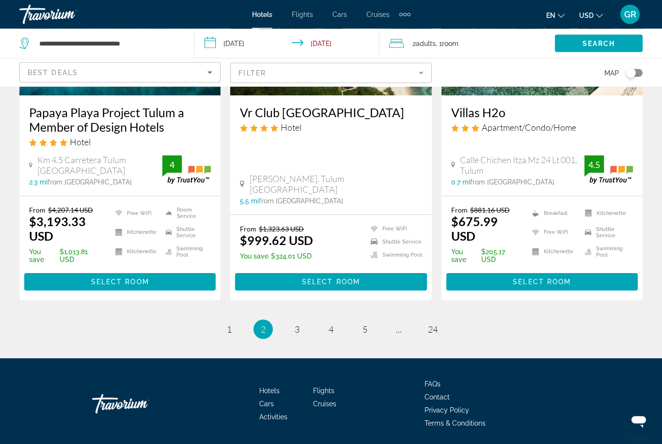
scroll to position [1298, 0]
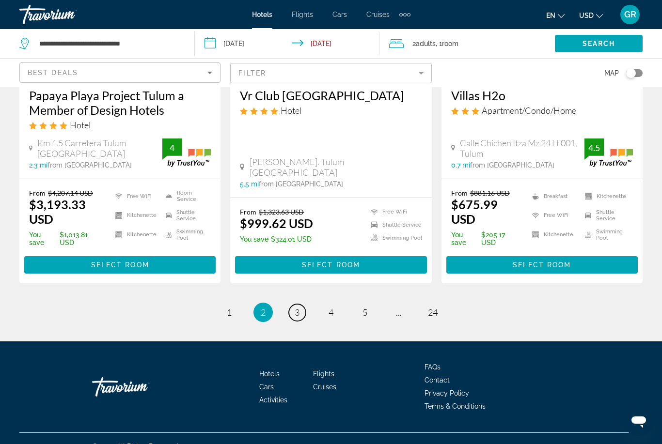
click at [302, 321] on link "page 3" at bounding box center [297, 312] width 17 height 17
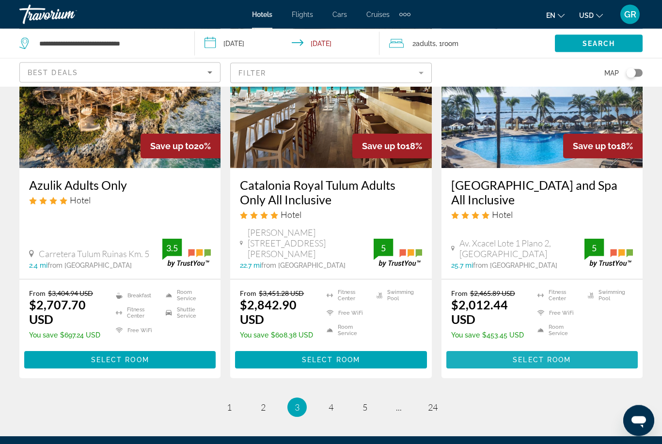
scroll to position [1329, 0]
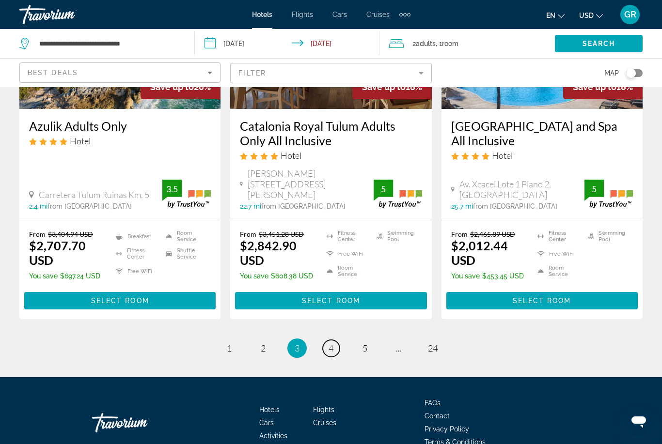
click at [333, 340] on link "page 4" at bounding box center [331, 348] width 17 height 17
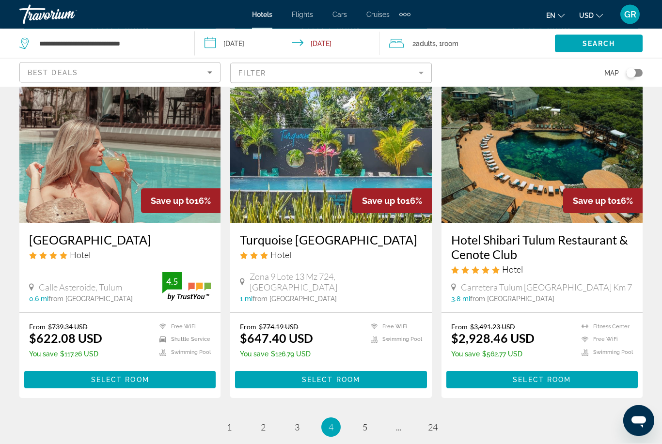
scroll to position [1189, 0]
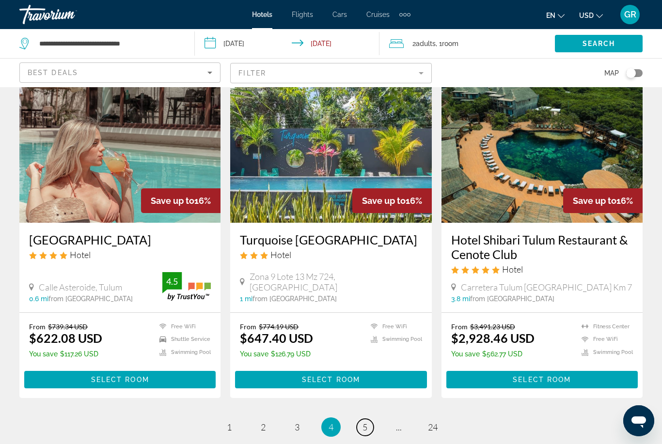
click at [373, 419] on link "page 5" at bounding box center [365, 427] width 17 height 17
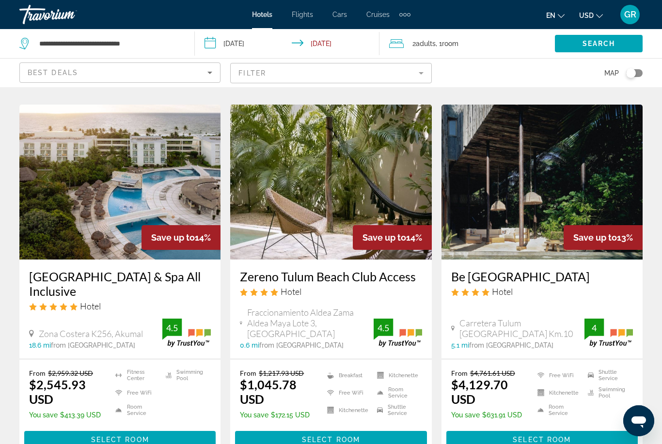
scroll to position [1201, 0]
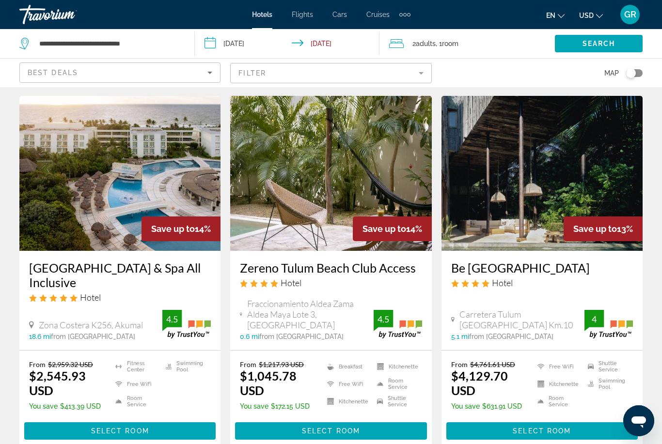
click at [137, 183] on img "Main content" at bounding box center [119, 173] width 201 height 155
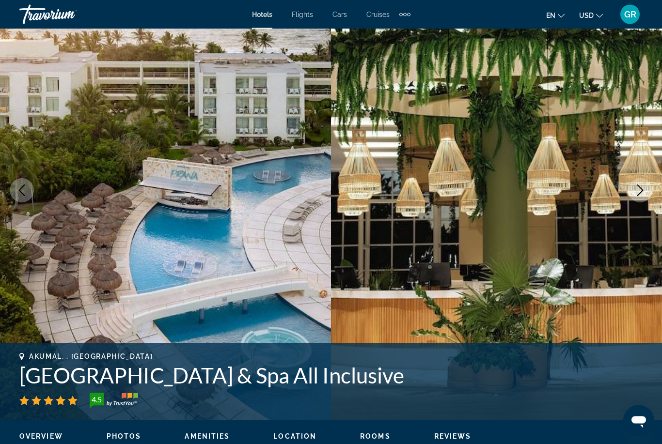
scroll to position [72, 0]
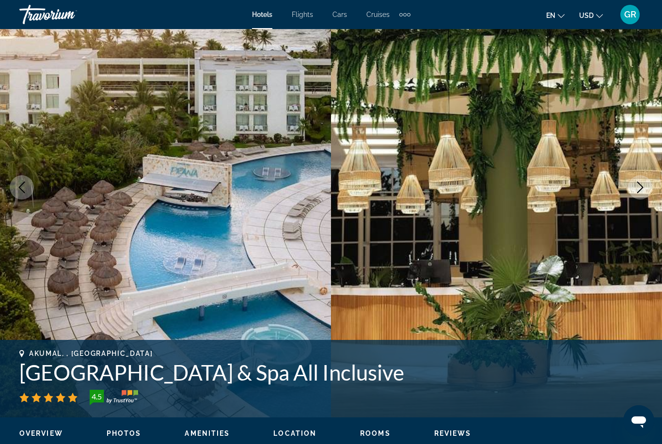
click at [642, 196] on button "Next image" at bounding box center [640, 187] width 24 height 24
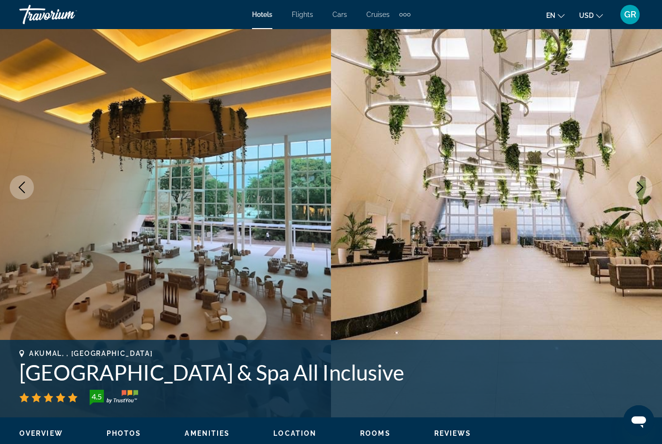
click at [643, 189] on icon "Next image" at bounding box center [640, 188] width 12 height 12
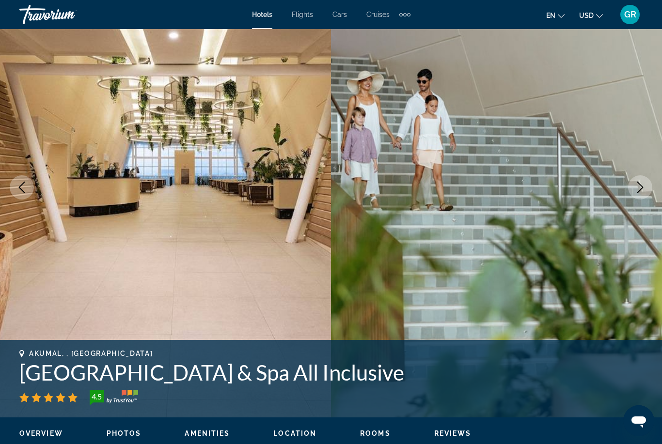
click at [33, 183] on img "Main content" at bounding box center [165, 187] width 331 height 460
click at [29, 190] on button "Previous image" at bounding box center [22, 187] width 24 height 24
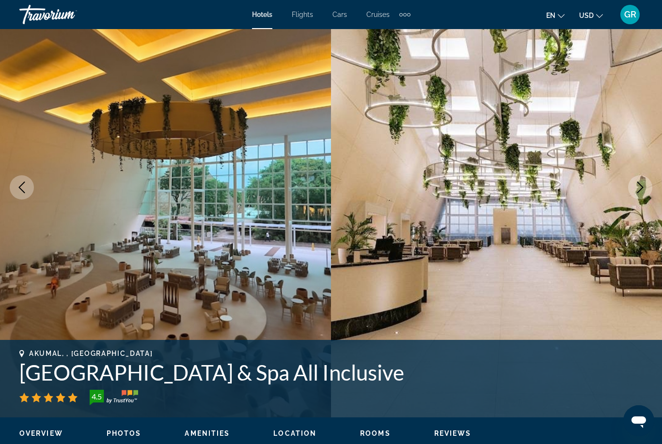
click at [30, 184] on button "Previous image" at bounding box center [22, 187] width 24 height 24
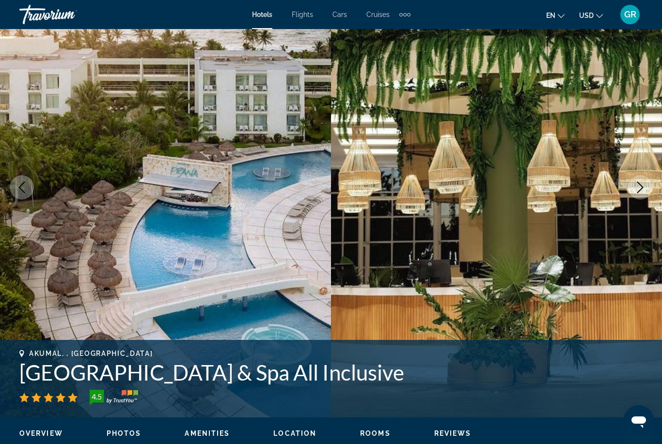
click at [24, 191] on icon "Previous image" at bounding box center [22, 188] width 12 height 12
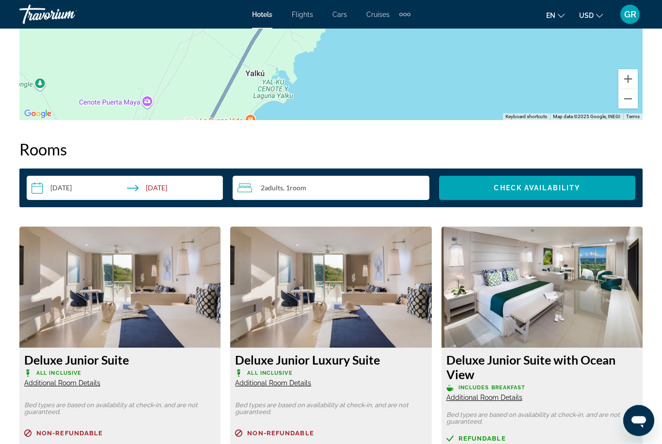
scroll to position [1300, 0]
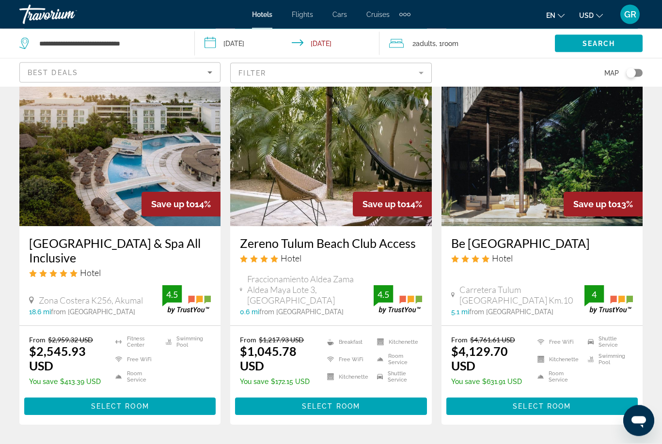
scroll to position [1226, 0]
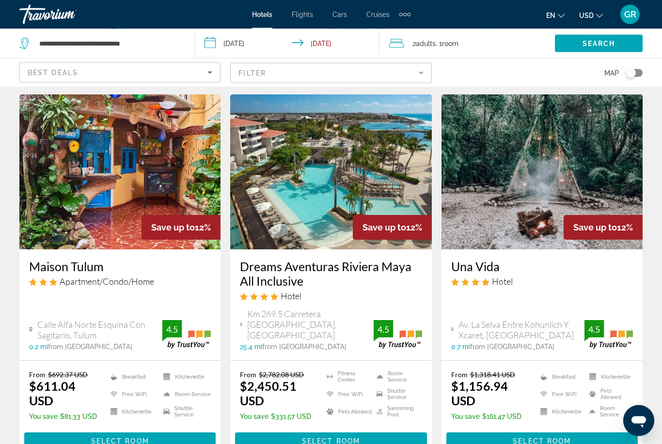
scroll to position [749, 0]
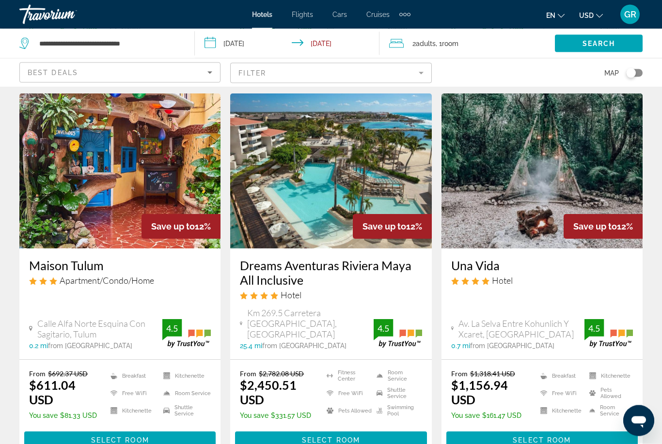
click at [339, 219] on img "Main content" at bounding box center [330, 171] width 201 height 155
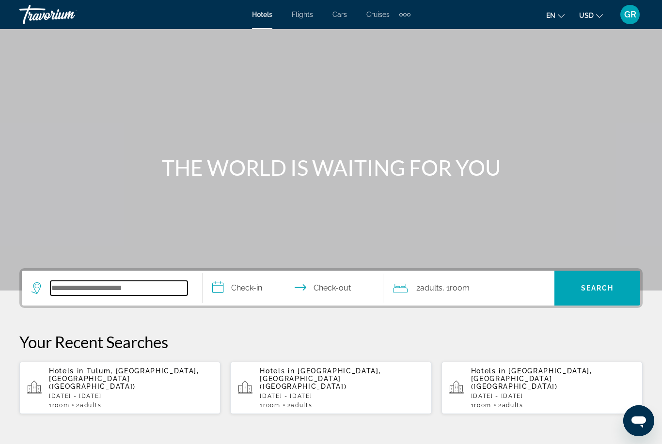
click at [149, 293] on input "Search widget" at bounding box center [118, 288] width 137 height 15
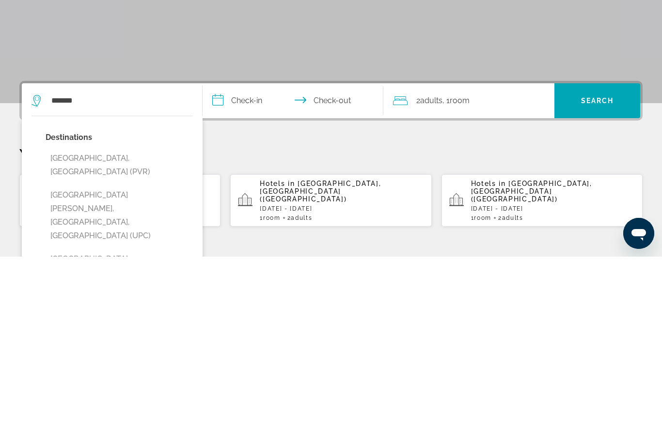
click at [146, 337] on button "[GEOGRAPHIC_DATA], [GEOGRAPHIC_DATA] (PVR)" at bounding box center [119, 353] width 147 height 32
type input "**********"
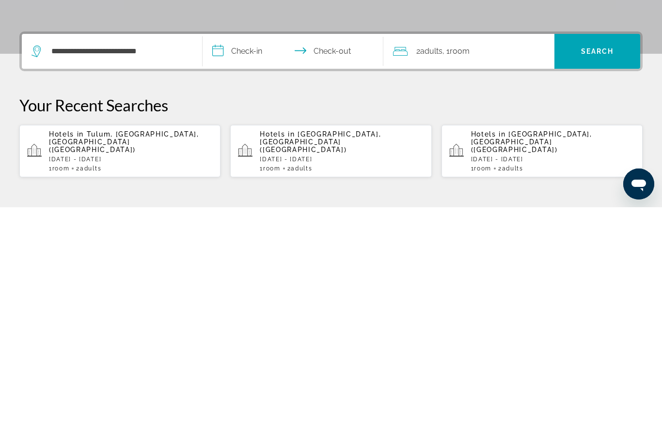
click at [261, 271] on input "**********" at bounding box center [295, 290] width 185 height 38
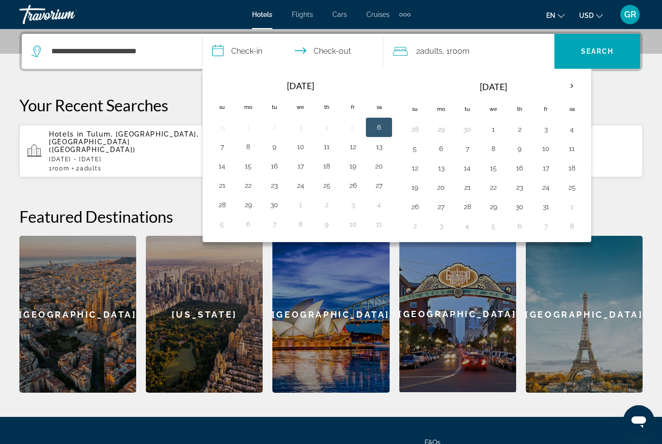
click at [561, 83] on th "Next month" at bounding box center [572, 86] width 26 height 21
click at [574, 87] on th "Next month" at bounding box center [572, 86] width 26 height 21
click at [573, 88] on th "Next month" at bounding box center [572, 86] width 26 height 21
click at [574, 93] on th "Next month" at bounding box center [572, 86] width 26 height 21
click at [573, 172] on button "14" at bounding box center [572, 168] width 16 height 14
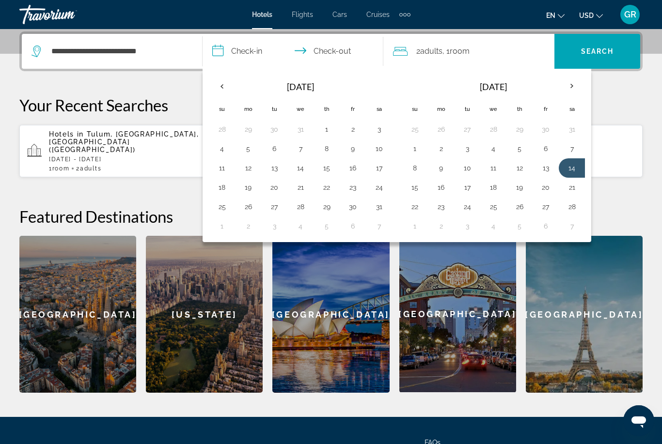
click at [570, 189] on button "21" at bounding box center [572, 188] width 16 height 14
type input "**********"
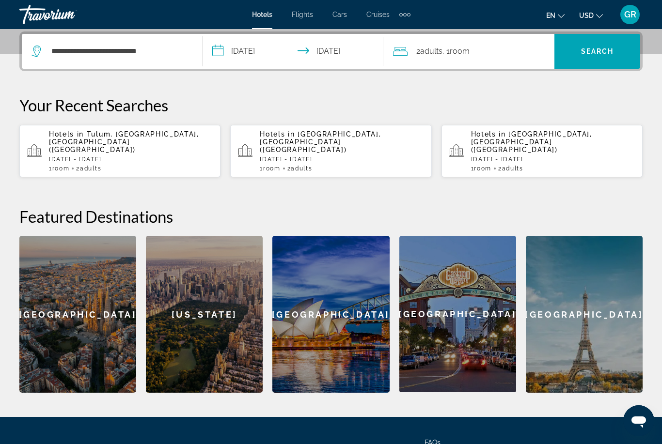
click at [598, 53] on span "Search" at bounding box center [597, 51] width 33 height 8
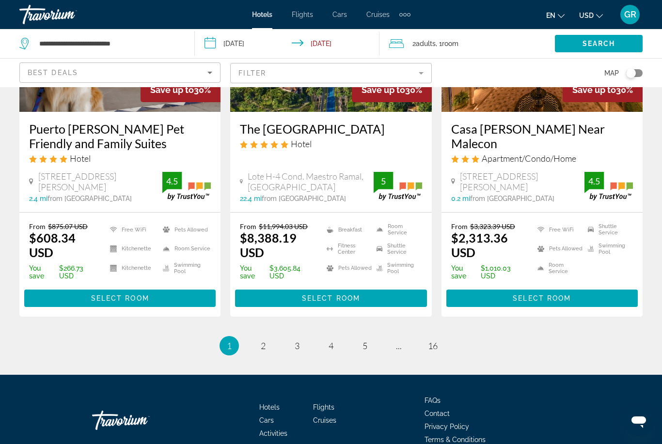
scroll to position [1312, 0]
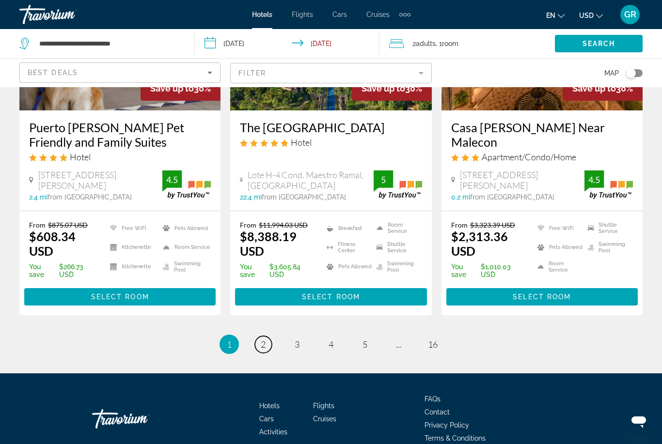
click at [267, 336] on link "page 2" at bounding box center [263, 344] width 17 height 17
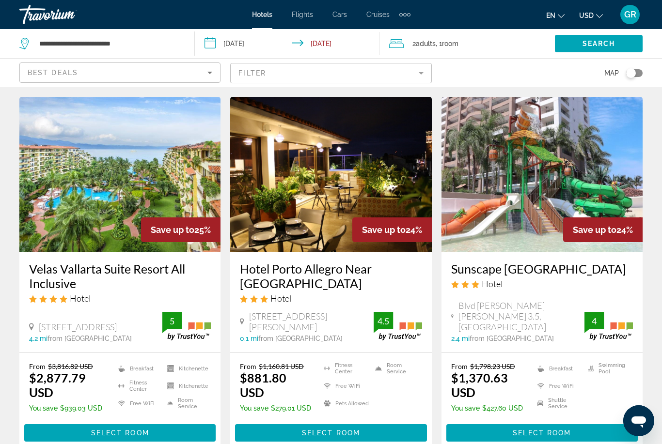
scroll to position [832, 0]
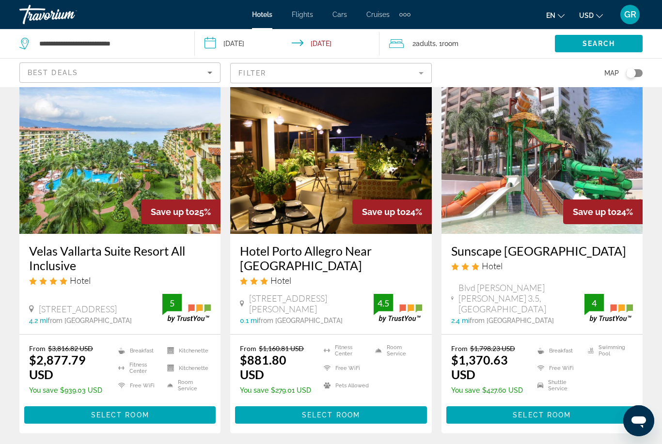
click at [118, 169] on img "Main content" at bounding box center [119, 156] width 201 height 155
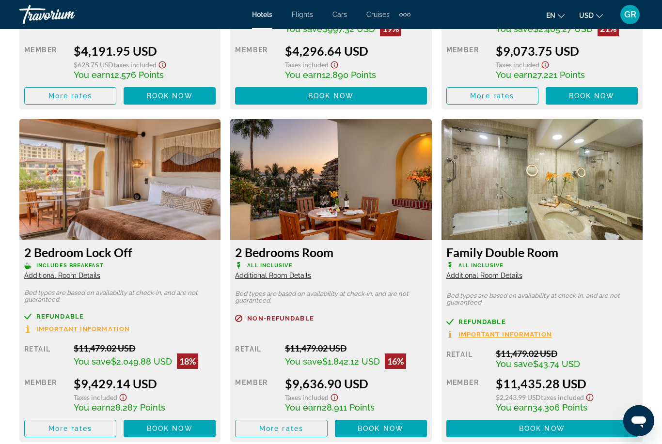
scroll to position [2083, 0]
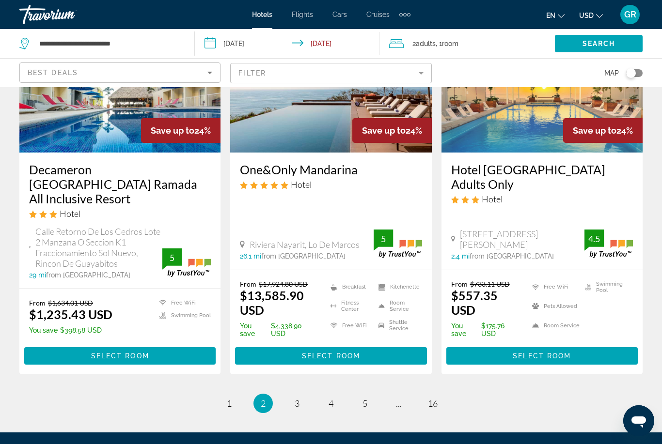
scroll to position [1314, 0]
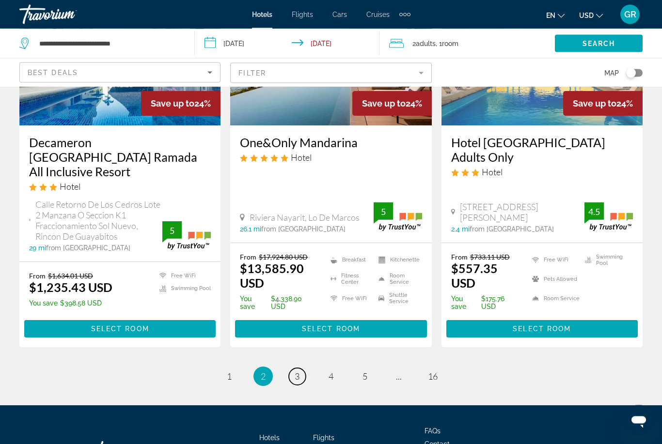
click at [300, 369] on link "page 3" at bounding box center [297, 377] width 17 height 17
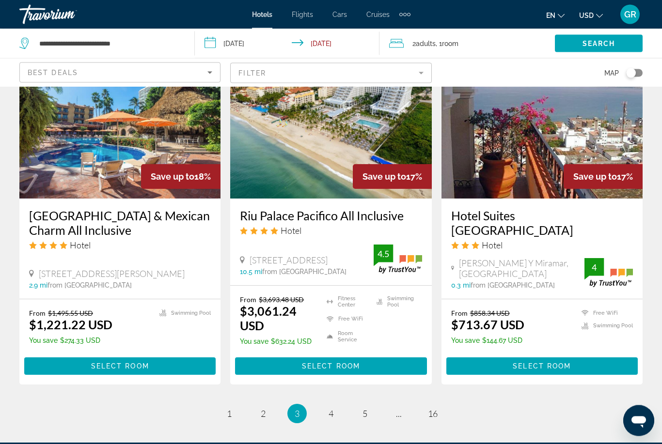
scroll to position [1234, 0]
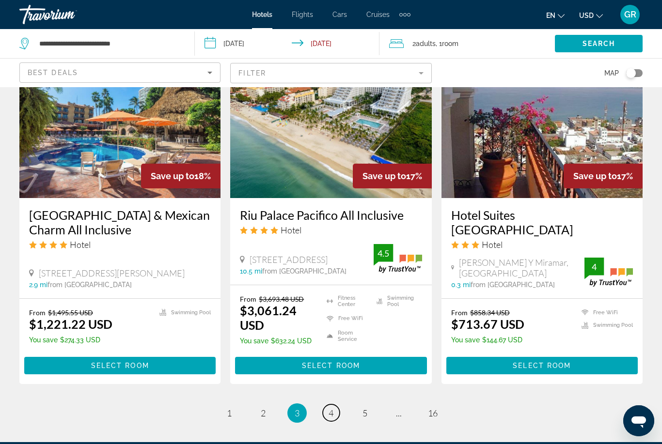
click at [335, 406] on link "page 4" at bounding box center [331, 413] width 17 height 17
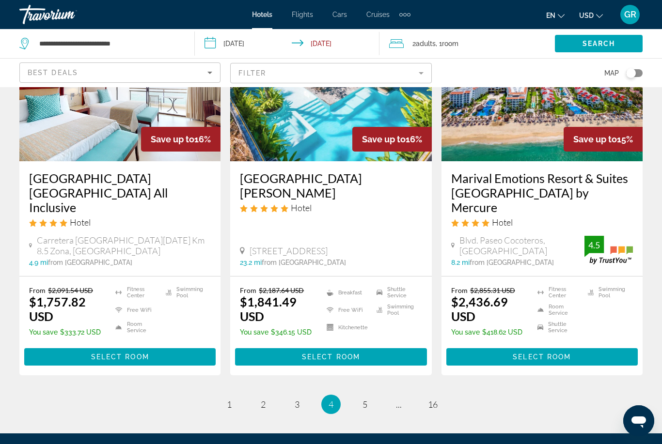
scroll to position [1311, 0]
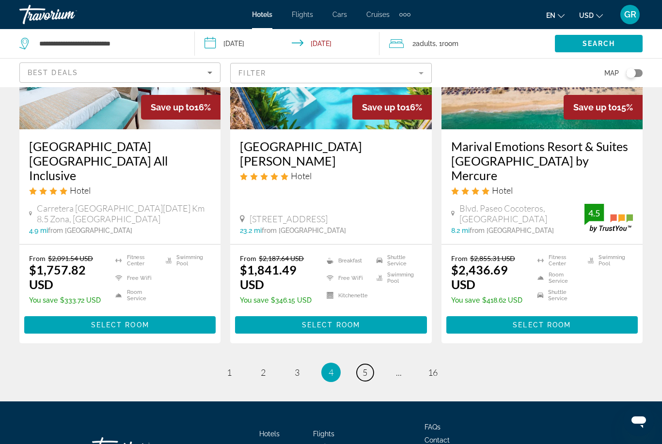
click at [364, 364] on link "page 5" at bounding box center [365, 372] width 17 height 17
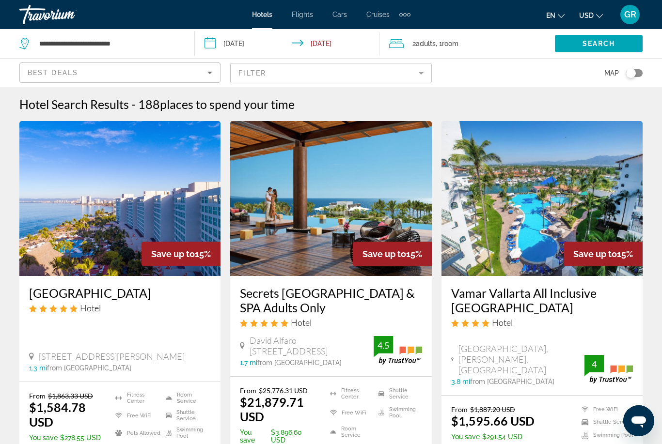
click at [418, 76] on mat-form-field "Filter" at bounding box center [330, 73] width 201 height 20
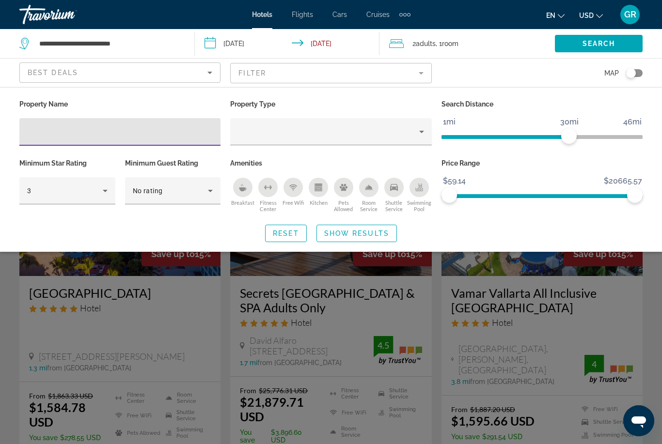
click at [106, 193] on icon "Hotel Filters" at bounding box center [105, 191] width 12 height 12
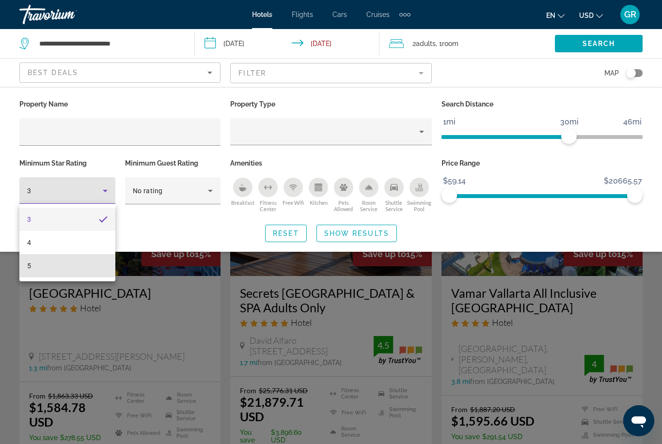
click at [86, 270] on mat-option "5" at bounding box center [67, 265] width 96 height 23
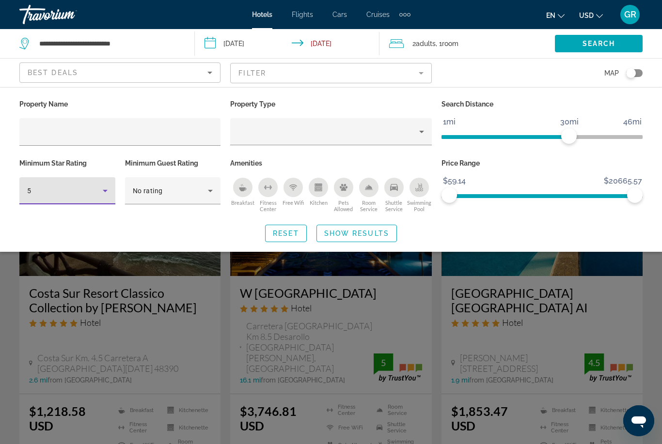
click at [364, 230] on span "Show Results" at bounding box center [356, 234] width 65 height 8
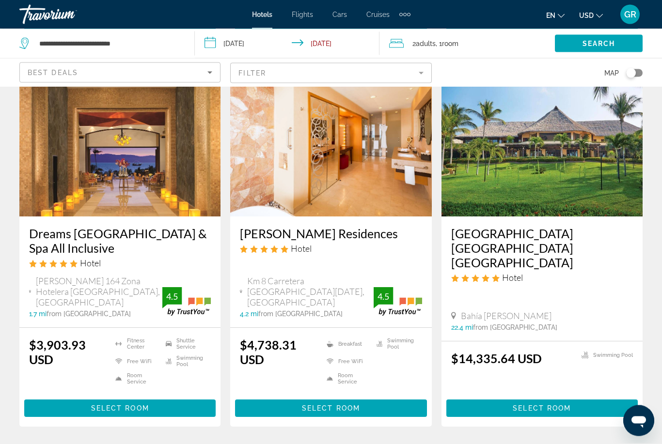
scroll to position [452, 0]
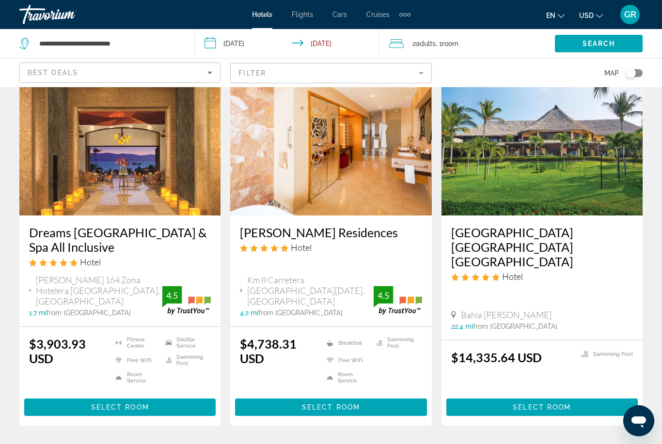
click at [446, 413] on div "Costa Sur Resort Classico Collection by [PERSON_NAME] Hotel [GEOGRAPHIC_DATA]. …" at bounding box center [331, 244] width 633 height 1151
click at [152, 234] on h3 "Dreams [GEOGRAPHIC_DATA] & Spa All Inclusive" at bounding box center [120, 239] width 182 height 29
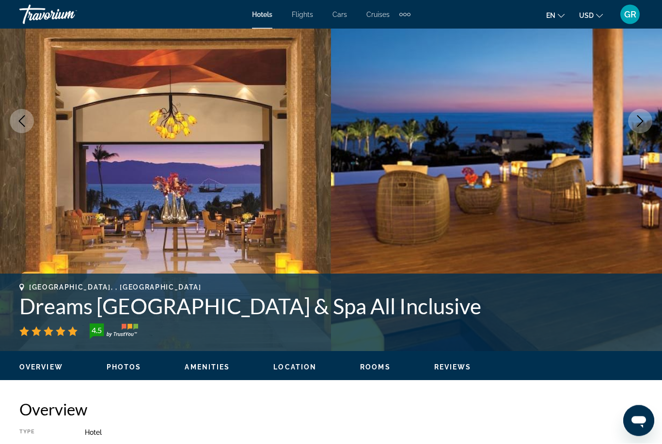
scroll to position [136, 0]
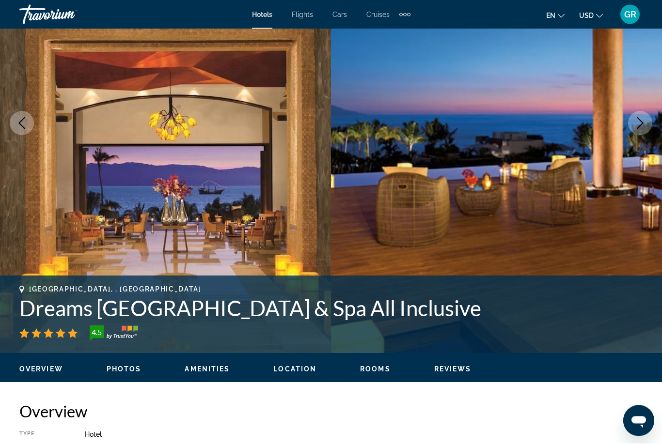
click at [640, 128] on icon "Next image" at bounding box center [640, 124] width 12 height 12
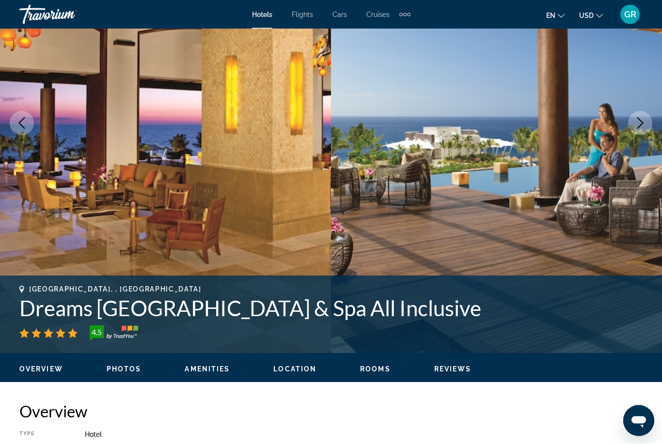
click at [634, 134] on img "Main content" at bounding box center [496, 123] width 331 height 460
click at [642, 120] on icon "Next image" at bounding box center [640, 124] width 12 height 12
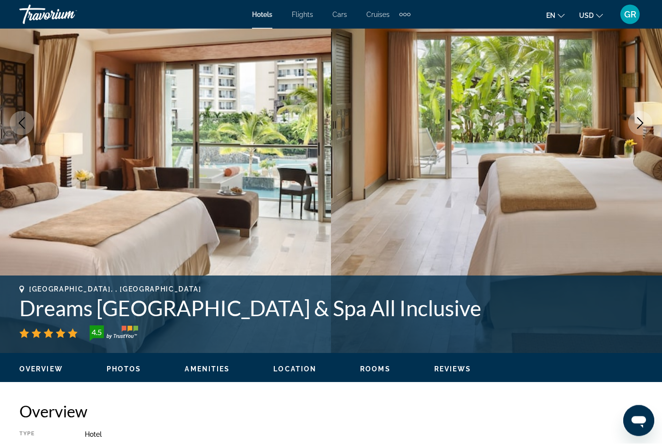
click at [631, 133] on img "Main content" at bounding box center [496, 123] width 331 height 460
click at [643, 128] on icon "Next image" at bounding box center [640, 124] width 12 height 12
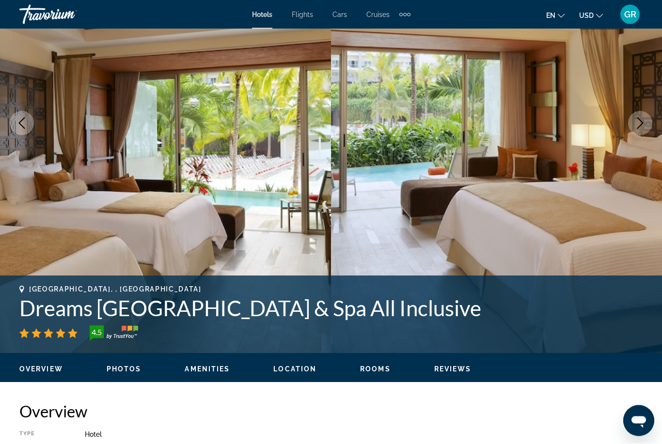
click at [643, 129] on button "Next image" at bounding box center [640, 123] width 24 height 24
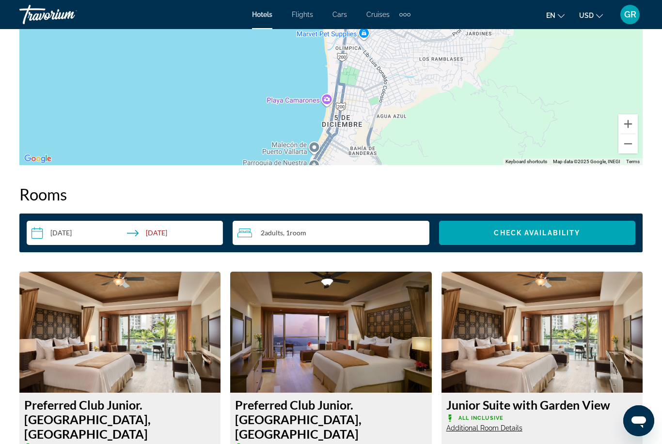
scroll to position [1269, 0]
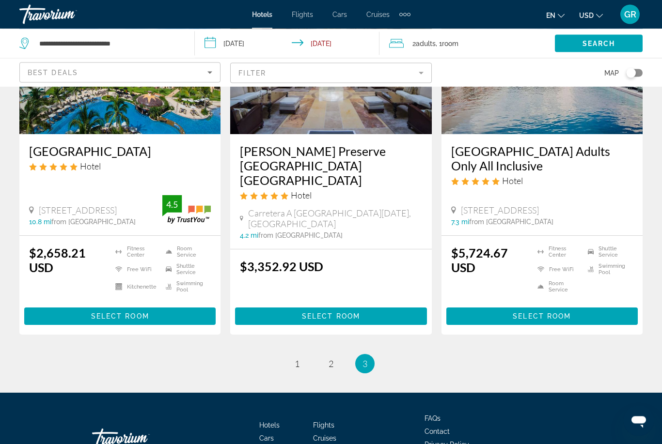
scroll to position [937, 0]
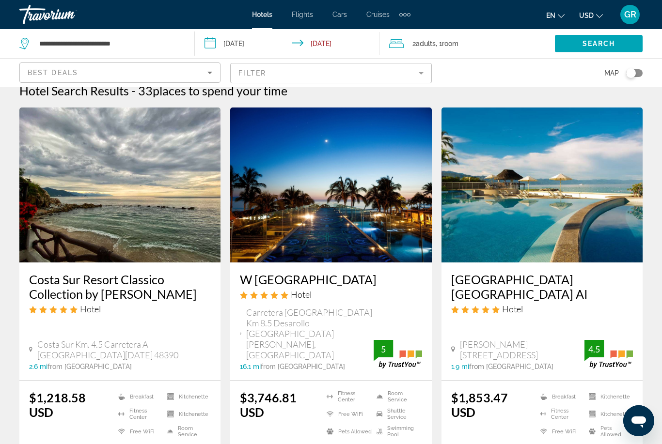
scroll to position [0, 0]
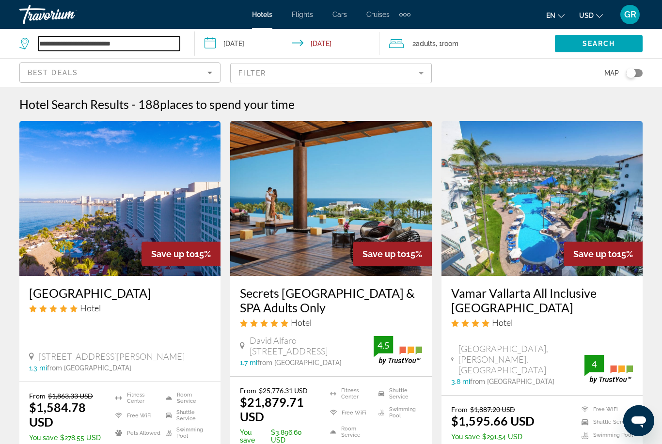
click at [173, 48] on input "**********" at bounding box center [108, 43] width 141 height 15
type input "*****"
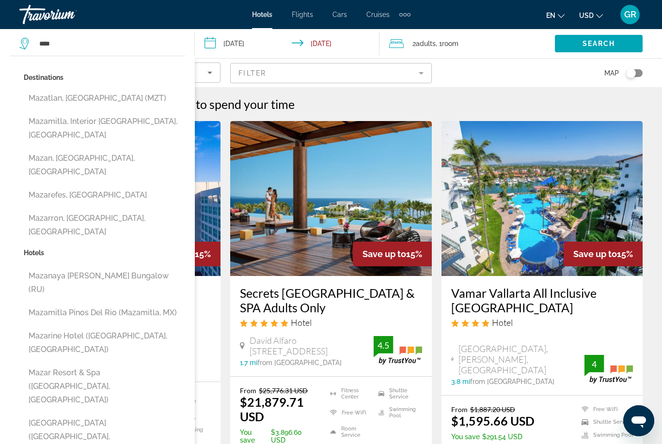
click at [106, 102] on button "Mazatlan, [GEOGRAPHIC_DATA] (MZT)" at bounding box center [104, 98] width 161 height 18
type input "**********"
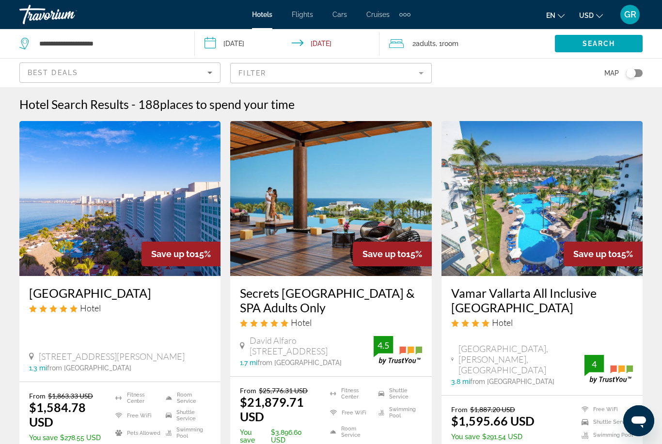
click at [597, 49] on span "Search widget" at bounding box center [599, 43] width 88 height 23
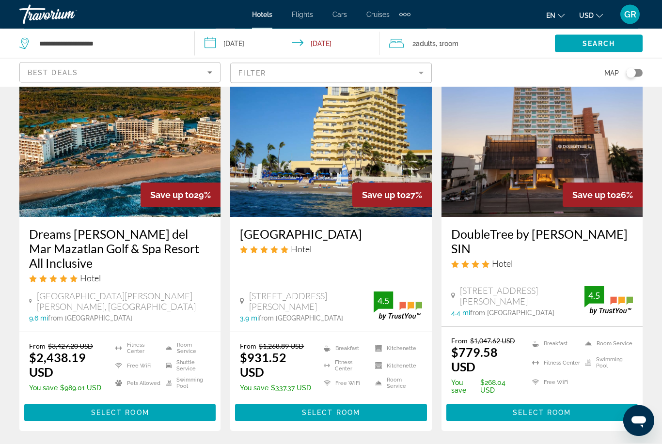
scroll to position [814, 0]
click at [156, 227] on h3 "Dreams [PERSON_NAME] del Mar Mazatlan Golf & Spa Resort All Inclusive" at bounding box center [120, 249] width 182 height 44
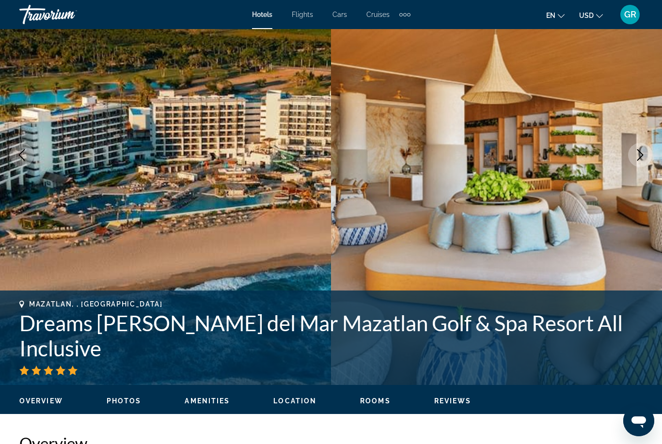
scroll to position [103, 0]
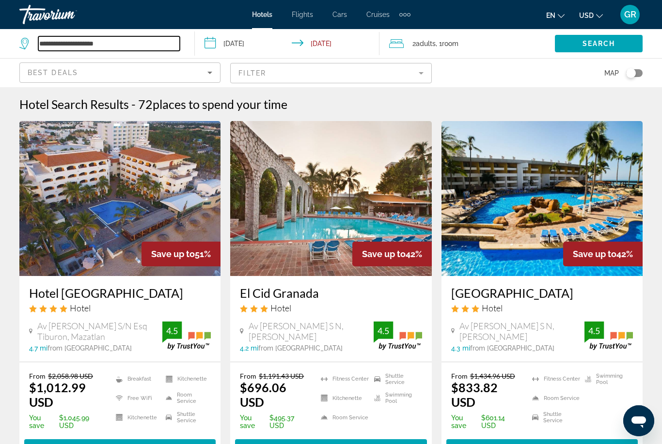
click at [117, 45] on input "**********" at bounding box center [108, 43] width 141 height 15
type input "*"
type input "*******"
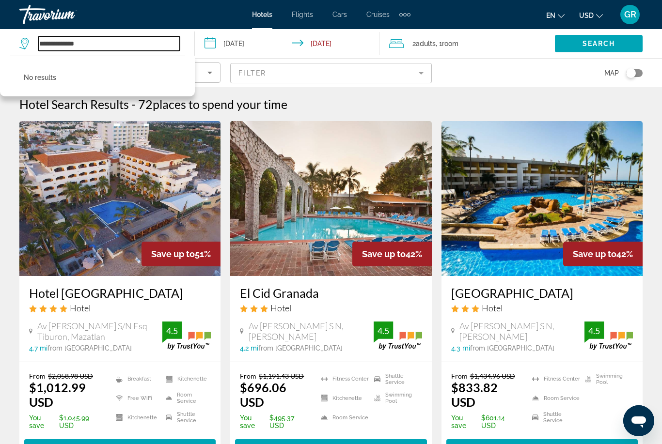
type input "******"
type input "****"
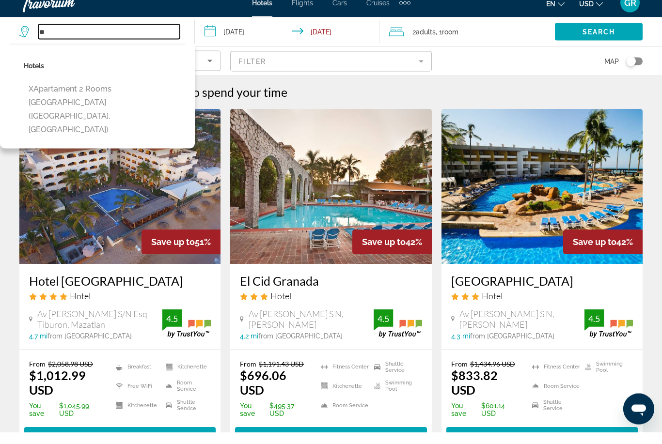
type input "*"
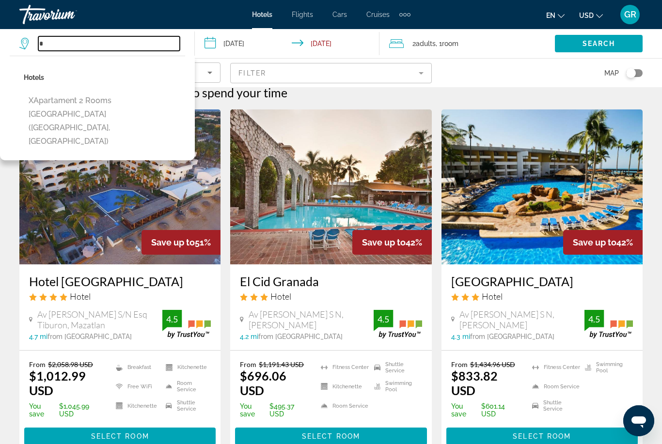
scroll to position [12, 0]
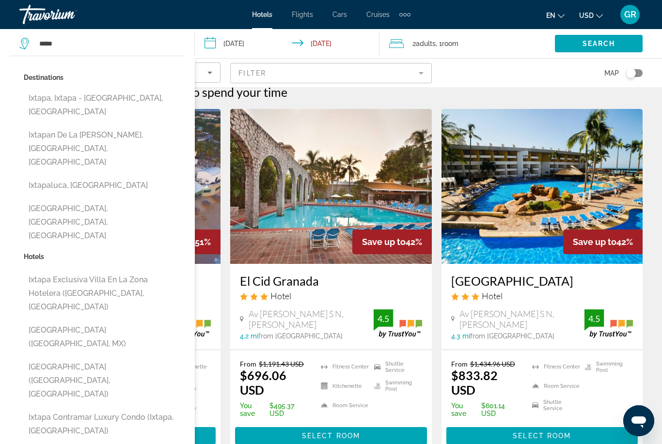
click at [119, 106] on button "Ixtapa, Ixtapa - [GEOGRAPHIC_DATA], [GEOGRAPHIC_DATA]" at bounding box center [104, 105] width 161 height 32
type input "**********"
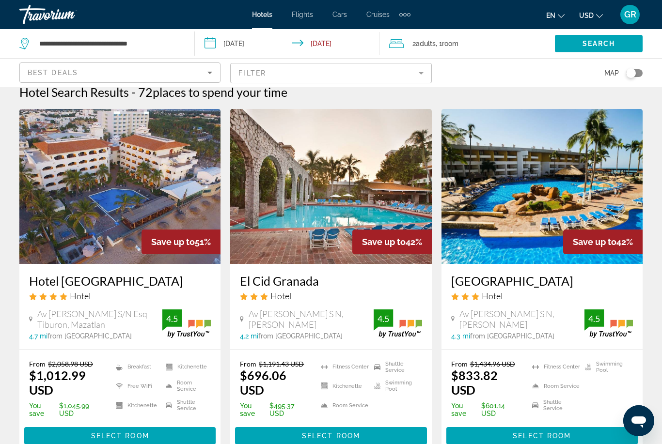
click at [604, 47] on span "Search" at bounding box center [598, 44] width 33 height 8
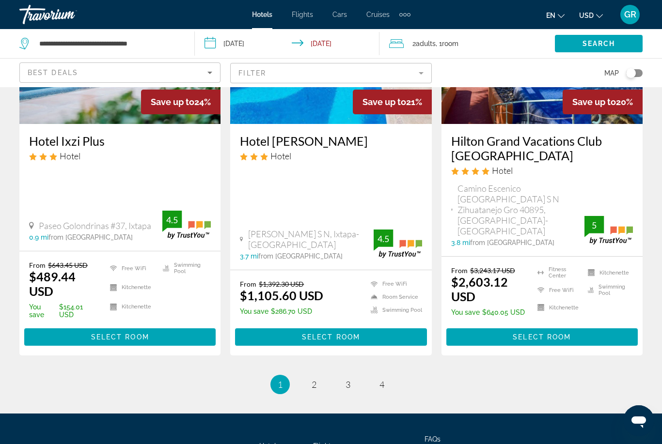
scroll to position [1300, 0]
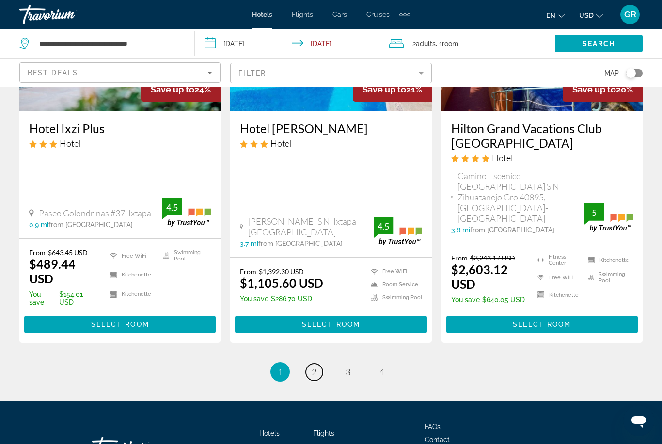
click at [314, 367] on span "2" at bounding box center [314, 372] width 5 height 11
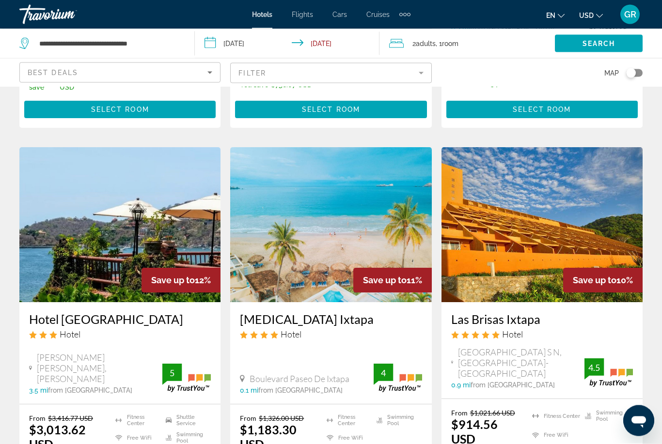
scroll to position [1166, 0]
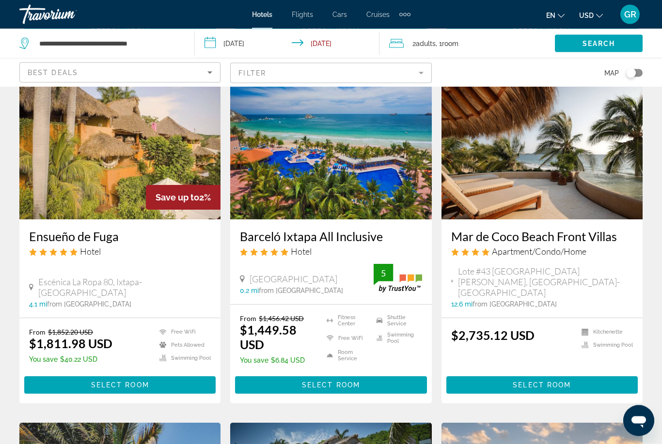
scroll to position [808, 0]
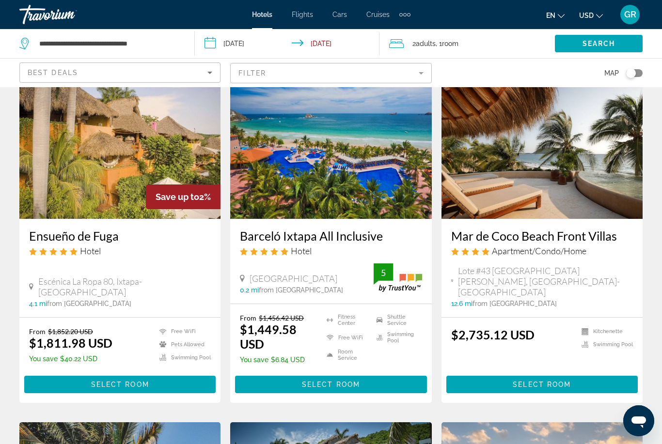
click at [364, 165] on img "Main content" at bounding box center [330, 141] width 201 height 155
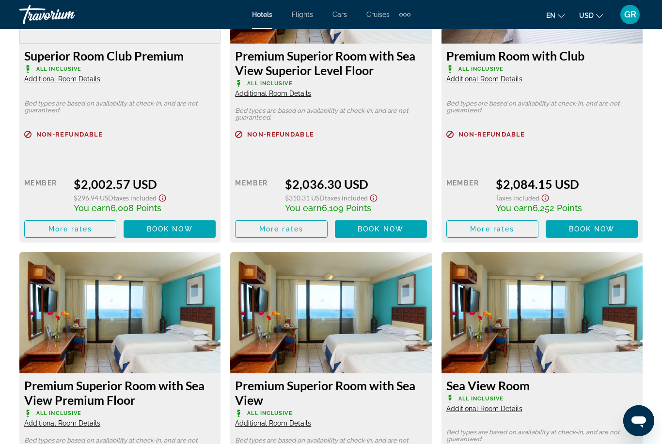
scroll to position [1919, 0]
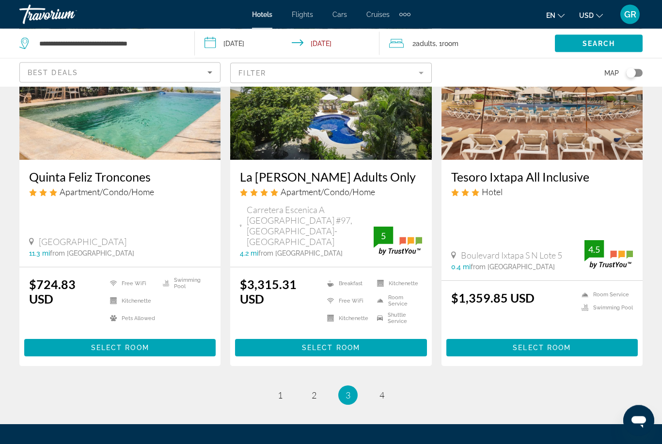
scroll to position [1230, 0]
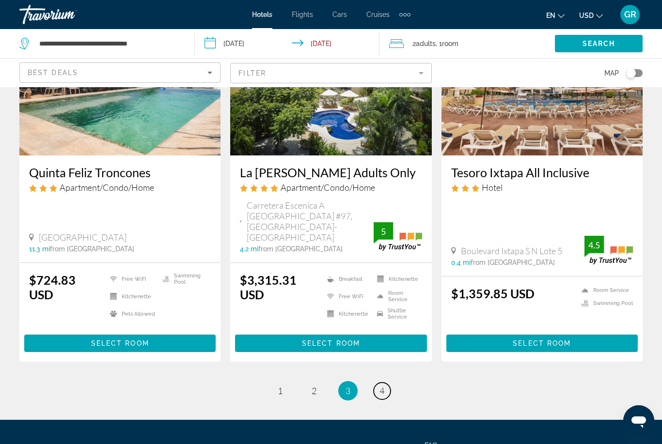
click at [385, 383] on link "page 4" at bounding box center [382, 391] width 17 height 17
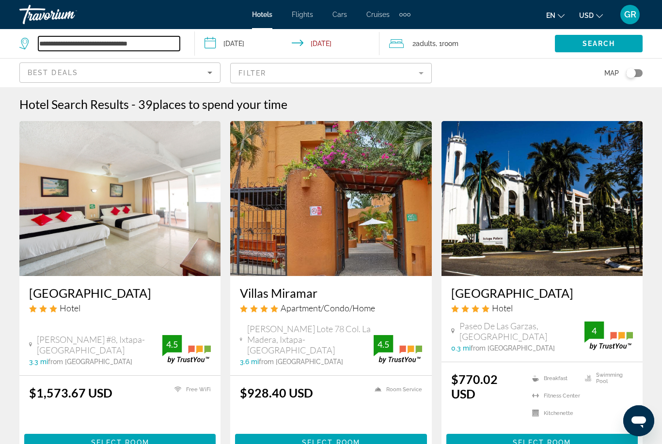
click at [149, 47] on input "**********" at bounding box center [108, 43] width 141 height 15
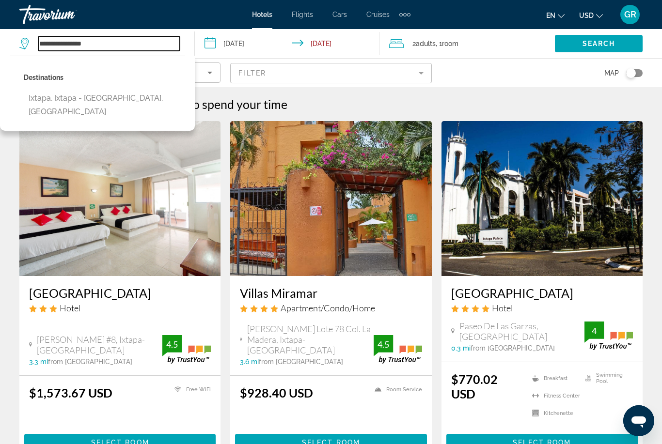
type input "**********"
click at [599, 47] on span "Search" at bounding box center [598, 44] width 33 height 8
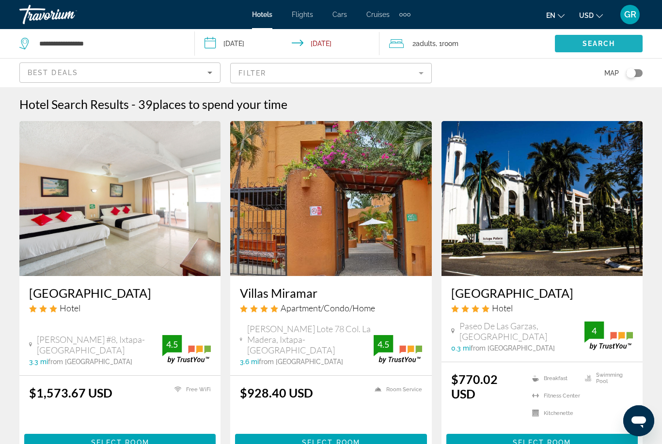
click at [603, 42] on span "Search" at bounding box center [598, 44] width 33 height 8
click at [611, 47] on span "Search" at bounding box center [598, 44] width 33 height 8
click at [189, 45] on app-destination-search "**********" at bounding box center [97, 43] width 195 height 29
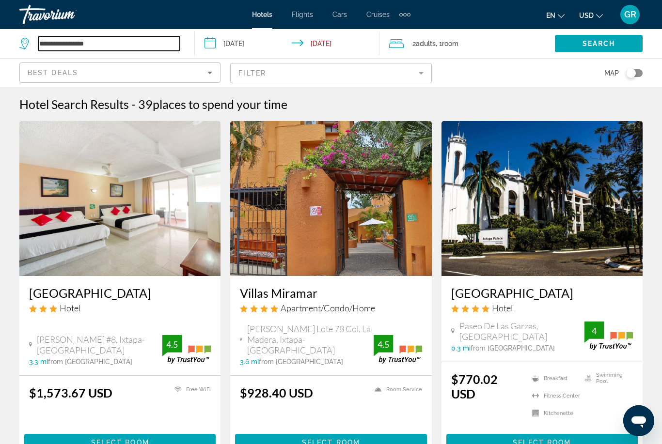
click at [179, 50] on input "**********" at bounding box center [108, 43] width 141 height 15
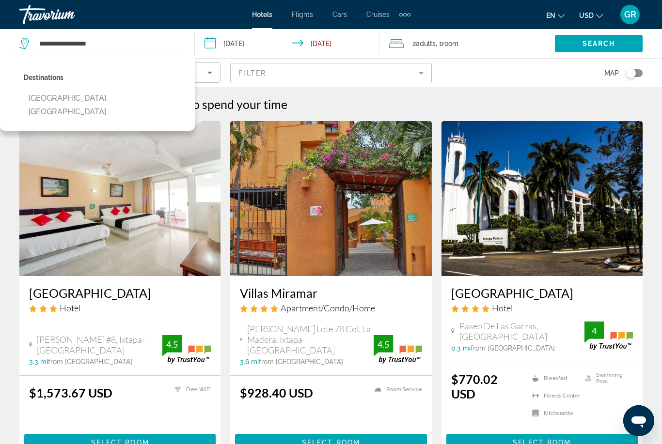
click at [160, 102] on button "[GEOGRAPHIC_DATA], [GEOGRAPHIC_DATA]" at bounding box center [104, 105] width 161 height 32
type input "**********"
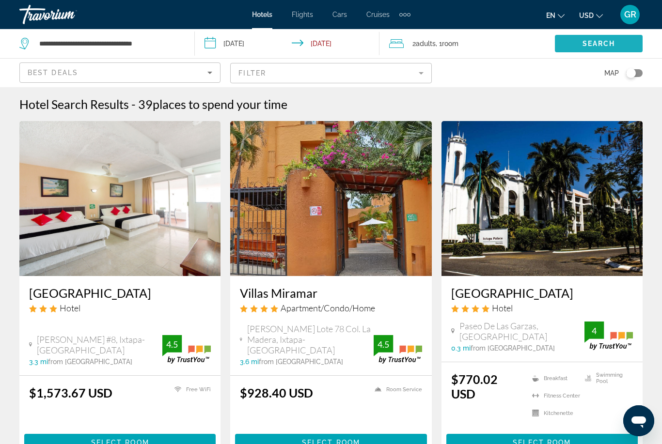
click at [610, 47] on span "Search" at bounding box center [598, 44] width 33 height 8
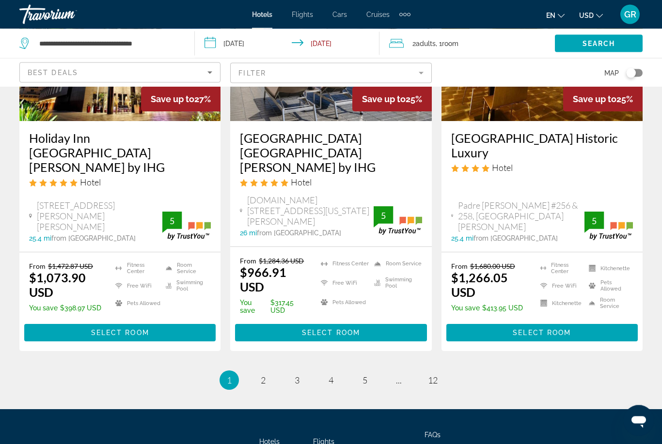
scroll to position [1271, 0]
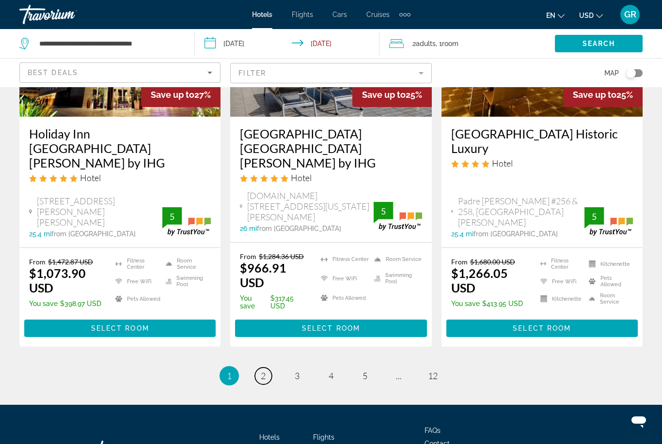
click at [267, 368] on link "page 2" at bounding box center [263, 376] width 17 height 17
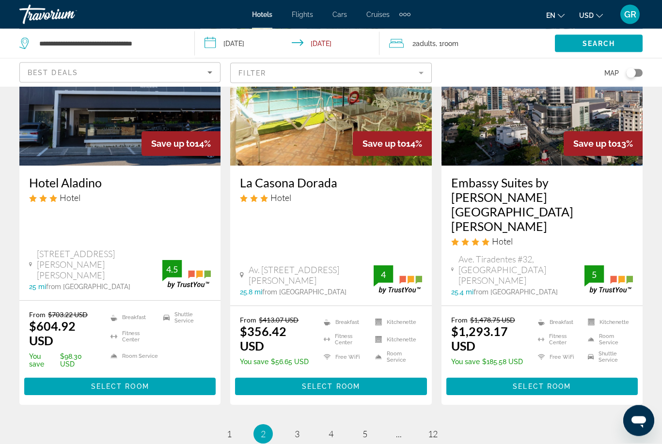
scroll to position [1315, 0]
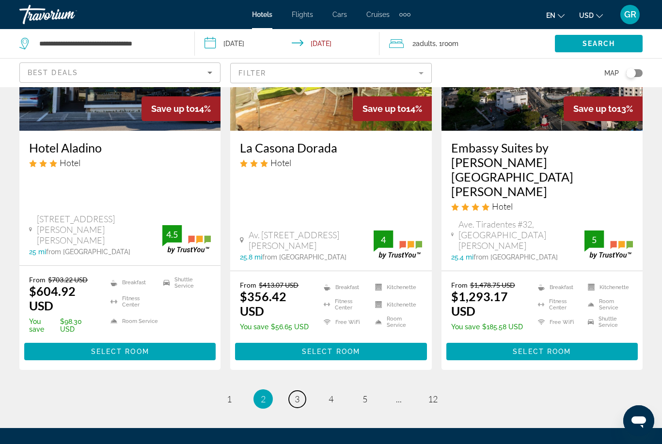
click at [300, 391] on link "page 3" at bounding box center [297, 399] width 17 height 17
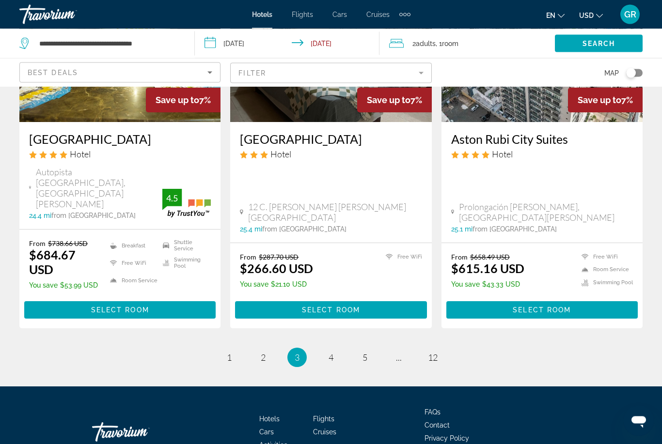
scroll to position [1272, 0]
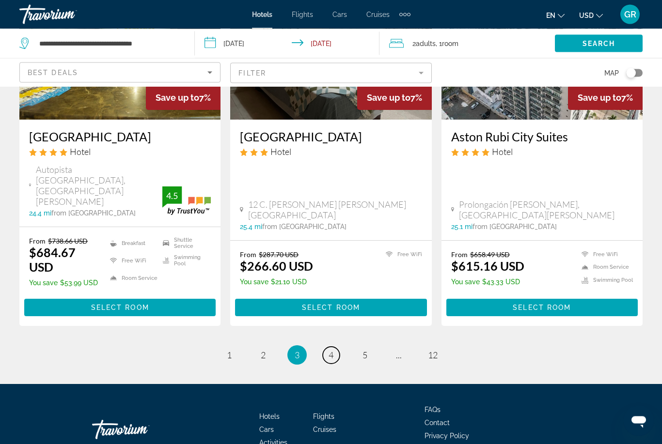
click at [337, 348] on link "page 4" at bounding box center [331, 355] width 17 height 17
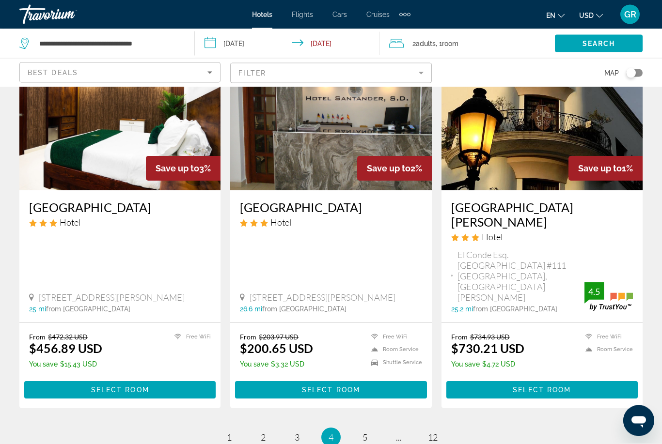
scroll to position [1271, 0]
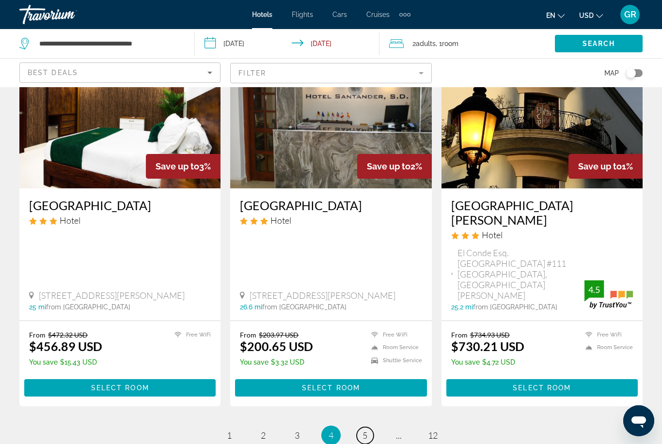
click at [369, 427] on link "page 5" at bounding box center [365, 435] width 17 height 17
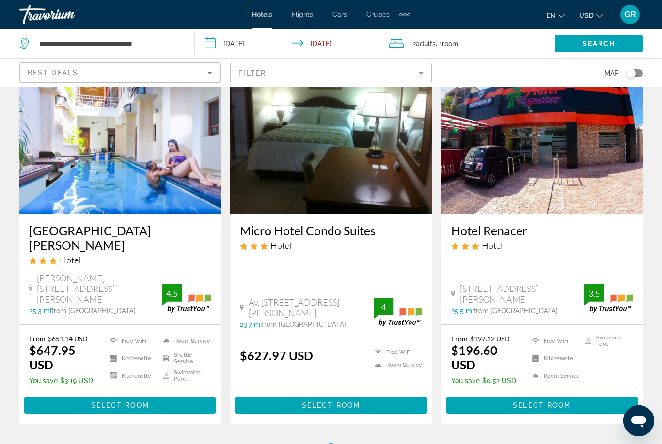
scroll to position [1293, 0]
